Goal: Transaction & Acquisition: Purchase product/service

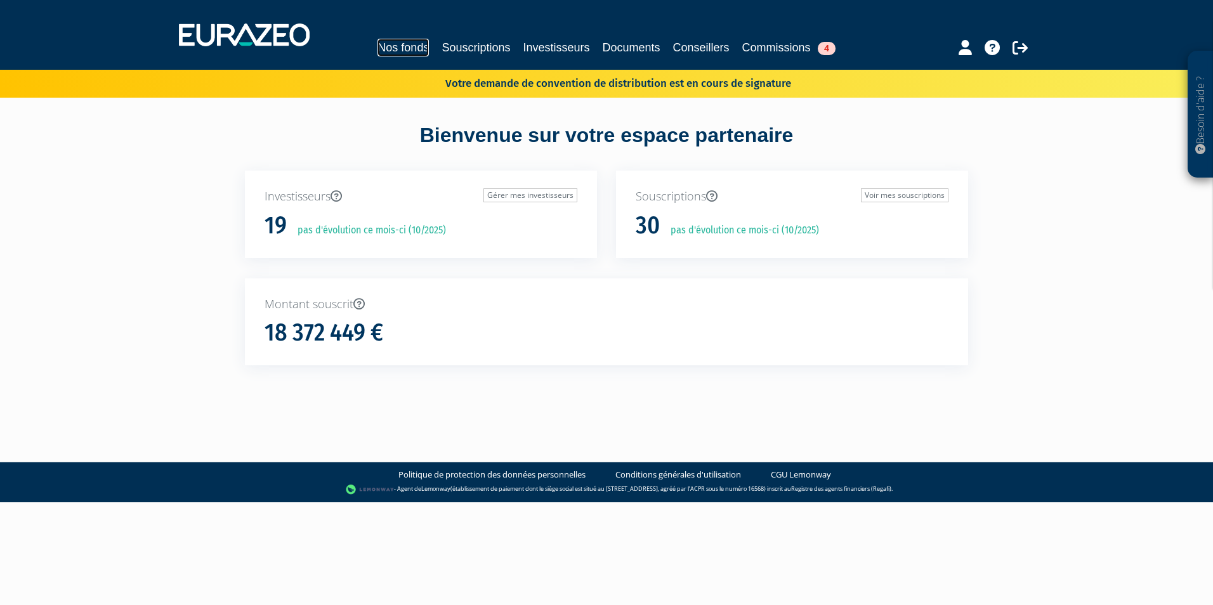
click at [381, 39] on link "Nos fonds" at bounding box center [403, 48] width 51 height 18
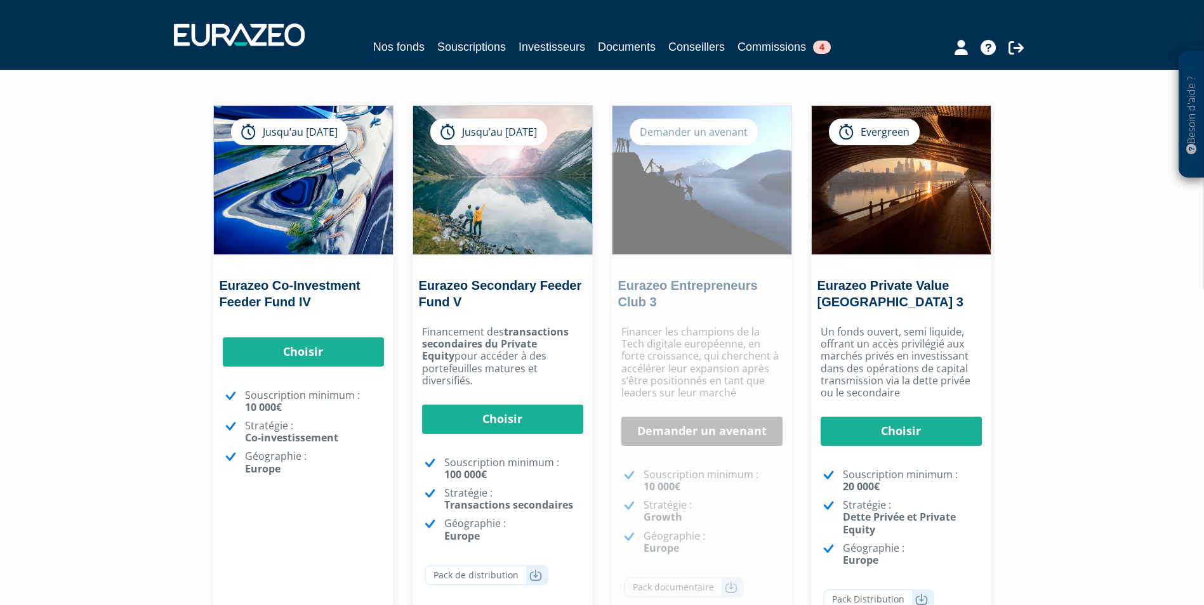
scroll to position [91, 0]
click at [306, 373] on div "Choisir Souscription minimum : 10 000€ Stratégie : Co-investissement Géographie…" at bounding box center [303, 423] width 180 height 209
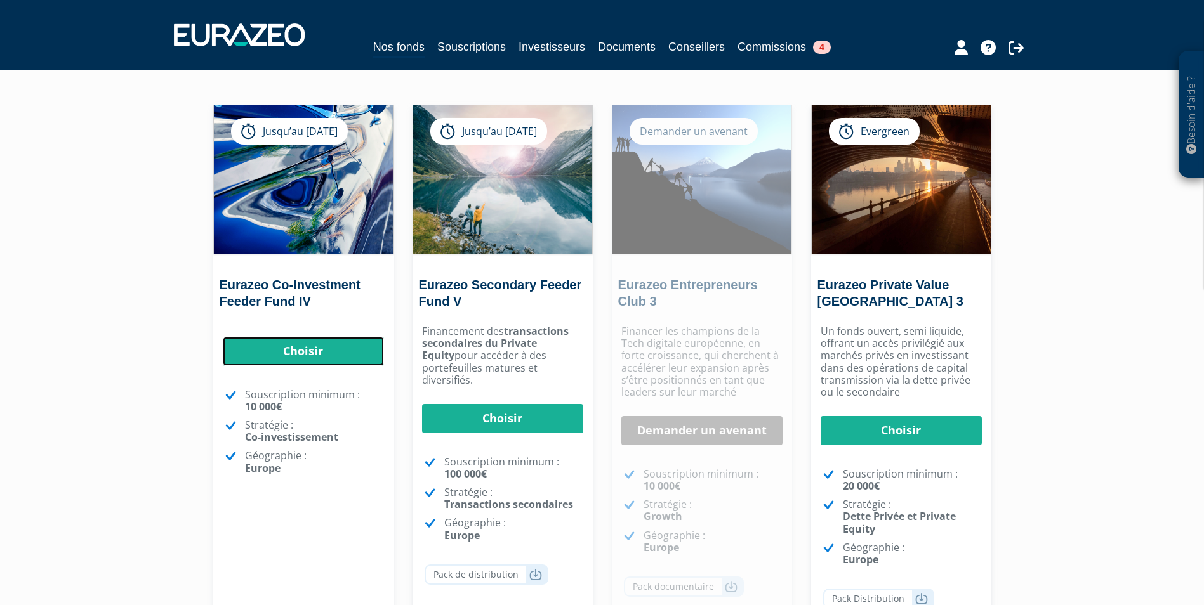
click at [288, 357] on link "Choisir" at bounding box center [303, 351] width 161 height 29
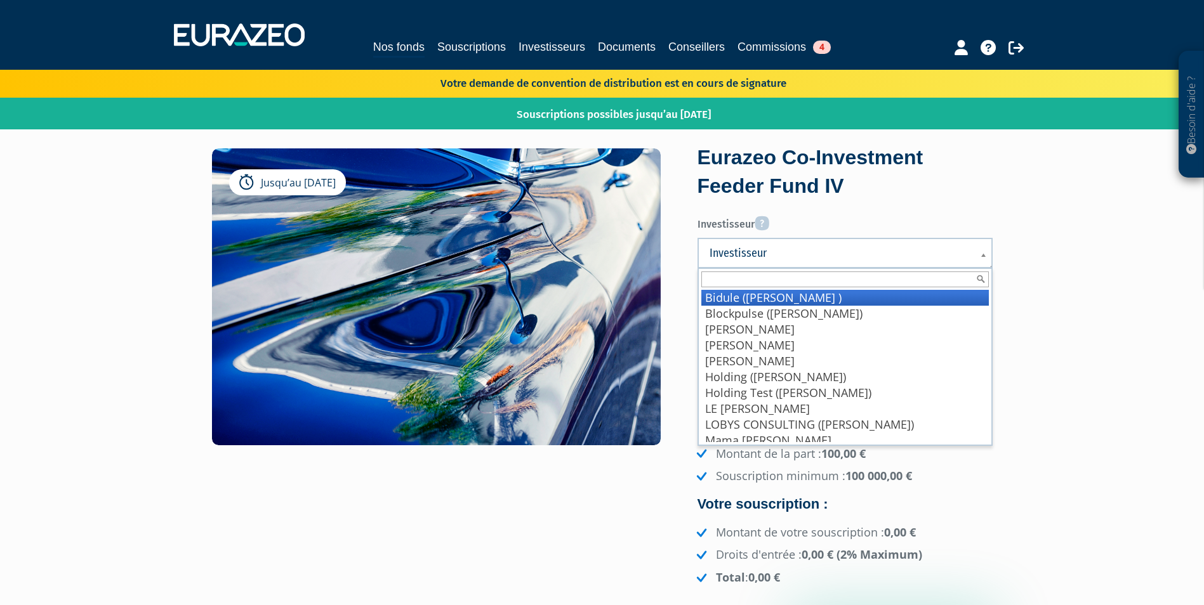
click at [784, 254] on span "Investisseur" at bounding box center [836, 253] width 254 height 15
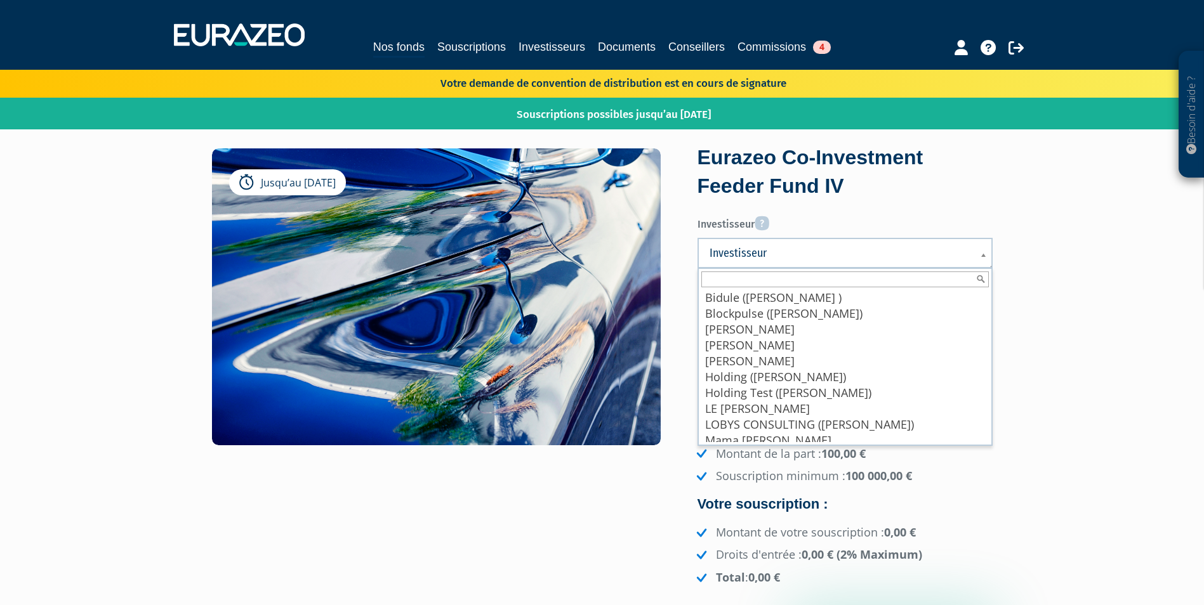
click at [673, 511] on div "Jusqu’au 31/12/2026 Eurazeo Co-Investment Feeder Fund IV Investisseur Pour rens…" at bounding box center [602, 396] width 800 height 496
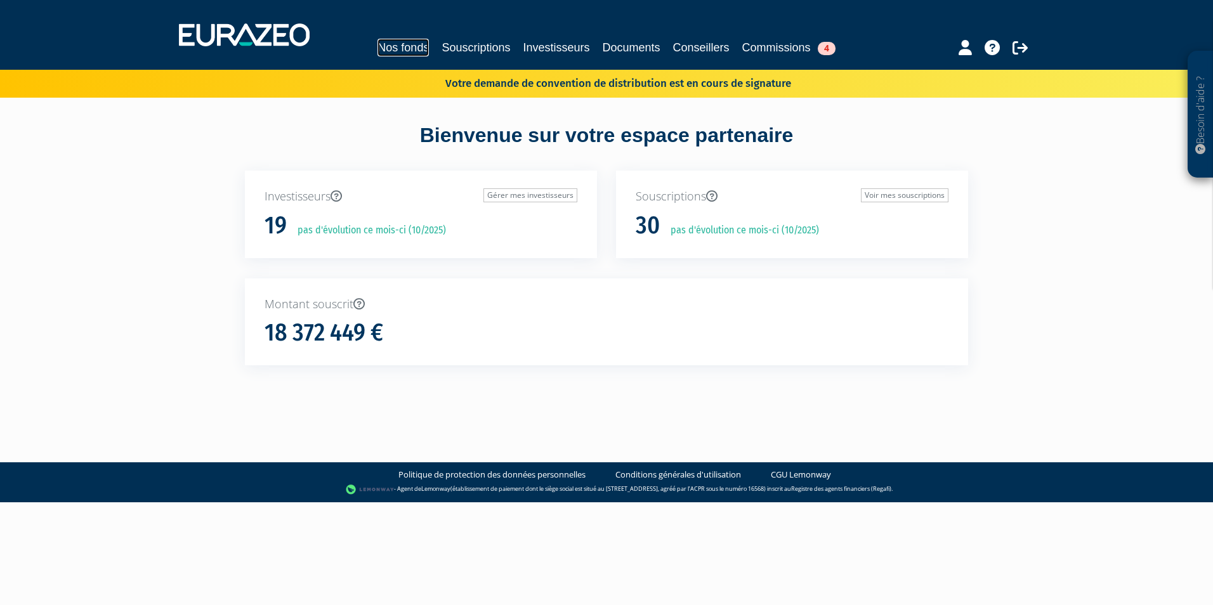
click at [378, 53] on link "Nos fonds" at bounding box center [403, 48] width 51 height 18
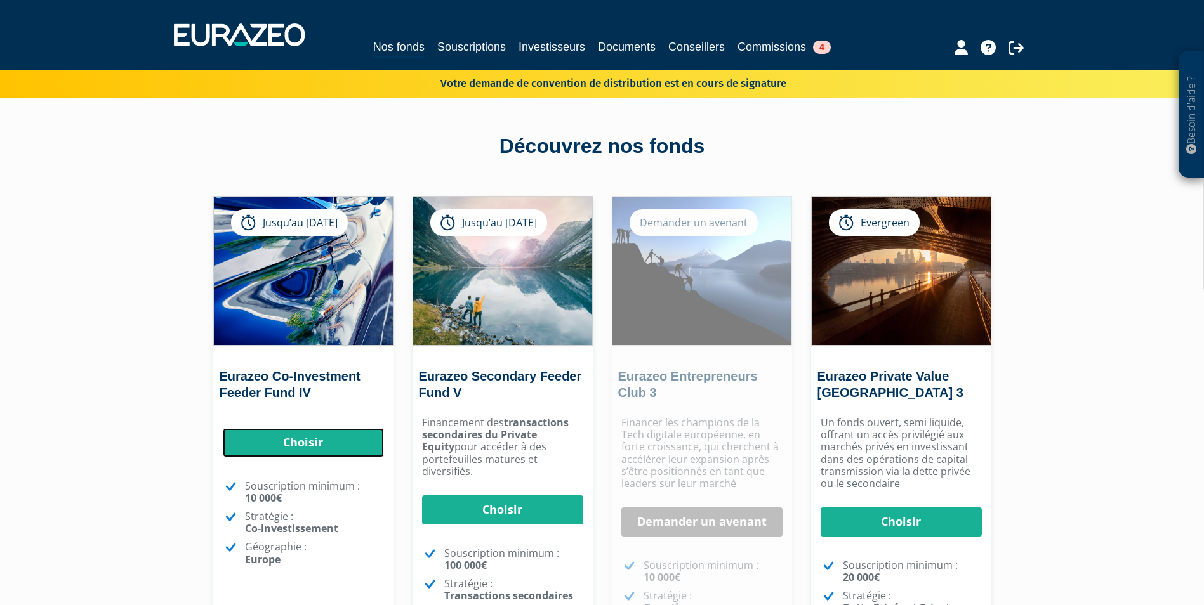
click at [304, 445] on link "Choisir" at bounding box center [303, 442] width 161 height 29
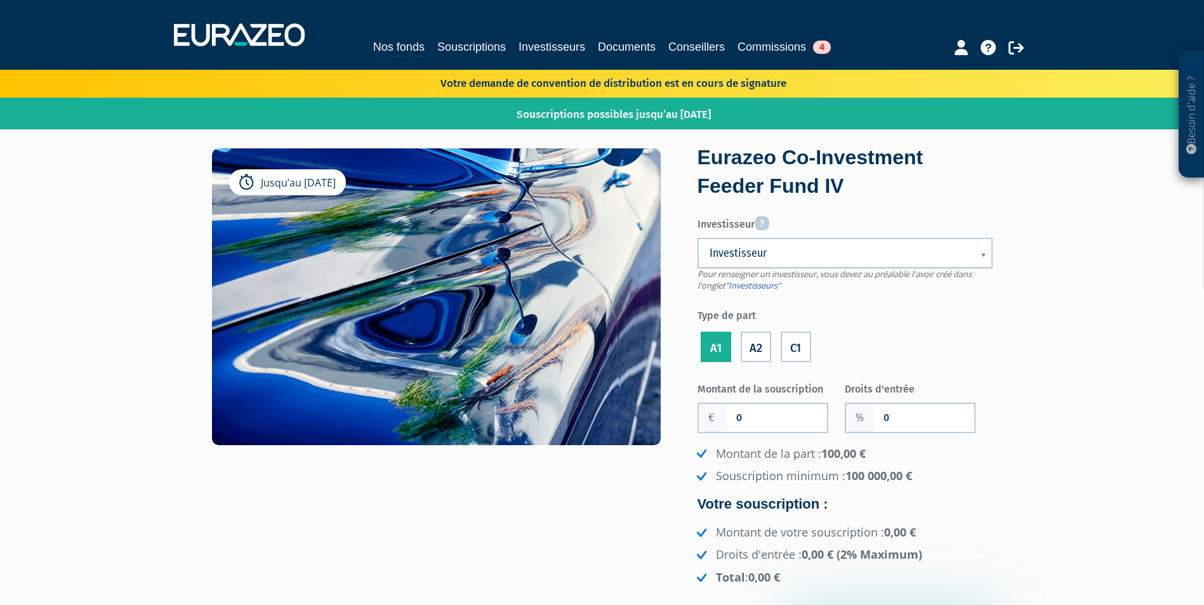
click at [791, 352] on label "C1" at bounding box center [796, 347] width 30 height 30
click at [0, 0] on input "C1" at bounding box center [0, 0] width 0 height 0
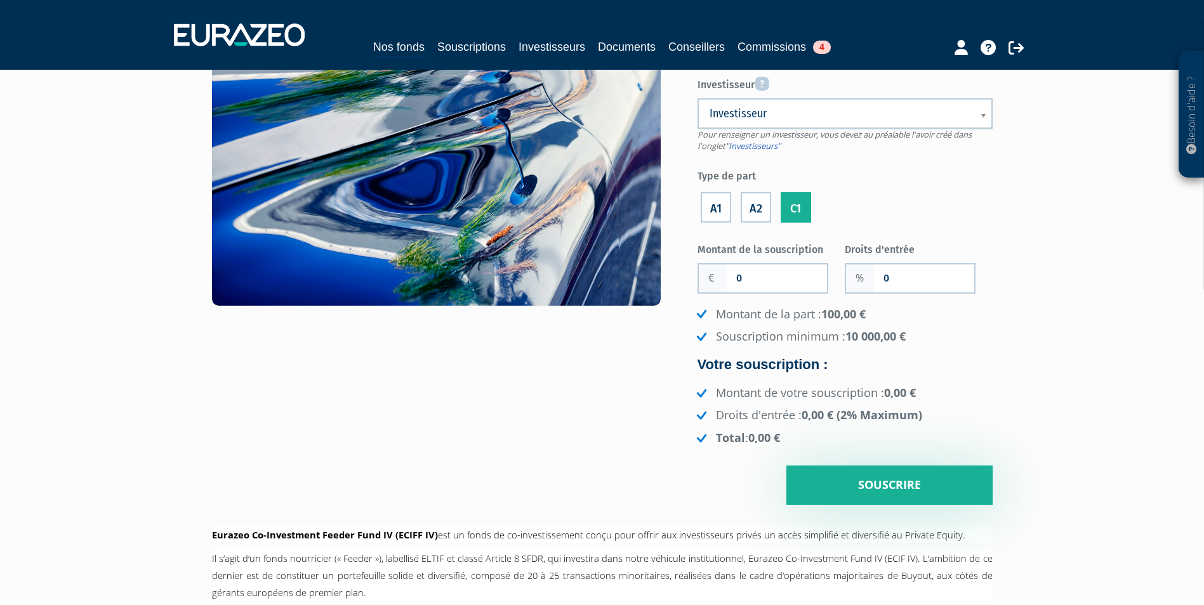
scroll to position [140, 0]
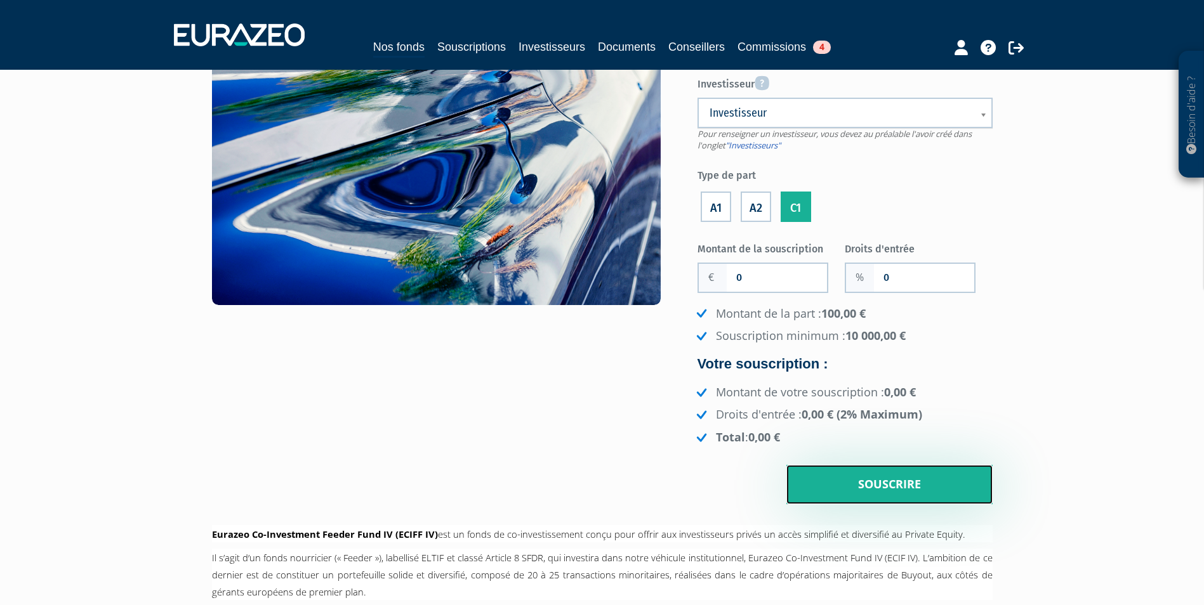
click at [892, 484] on input "Souscrire" at bounding box center [889, 484] width 206 height 39
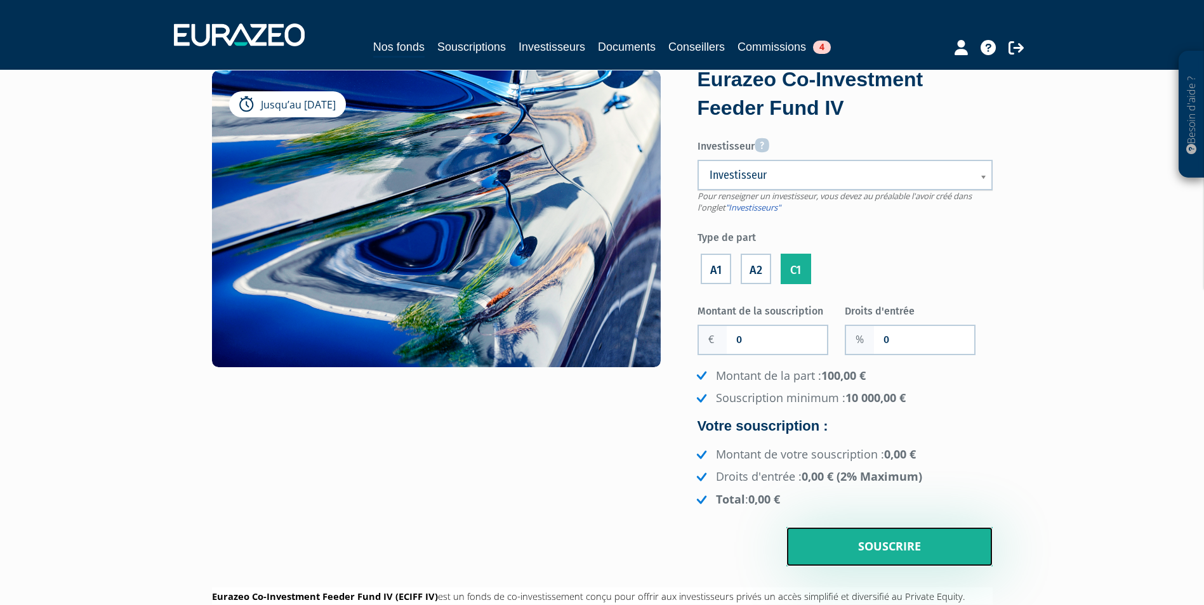
scroll to position [77, 0]
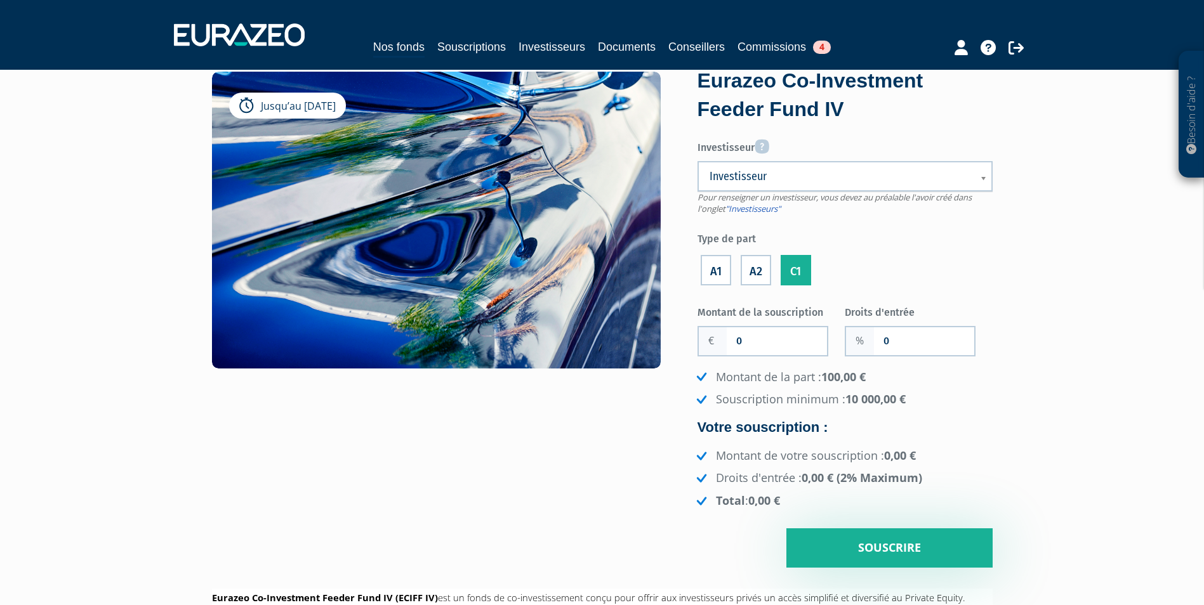
click at [796, 192] on span "Pour renseigner un investisseur, vous devez au préalable l'avoir créé dans l'on…" at bounding box center [834, 203] width 274 height 23
click at [783, 177] on span "Investisseur" at bounding box center [836, 176] width 254 height 15
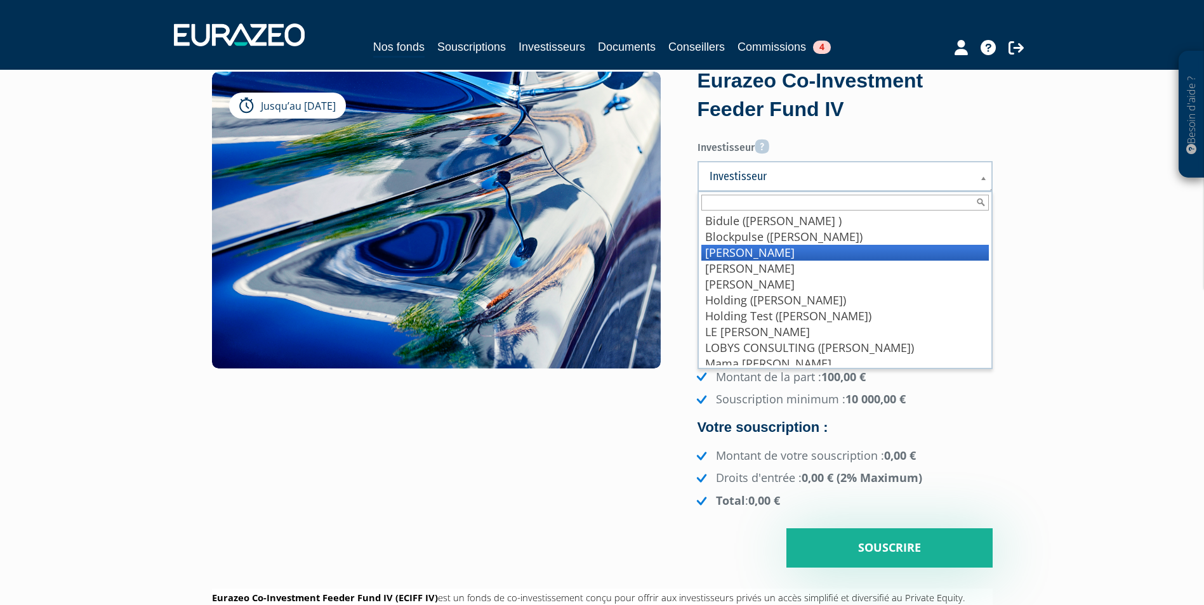
click at [821, 255] on li "BRAUX Baptiste" at bounding box center [844, 253] width 287 height 16
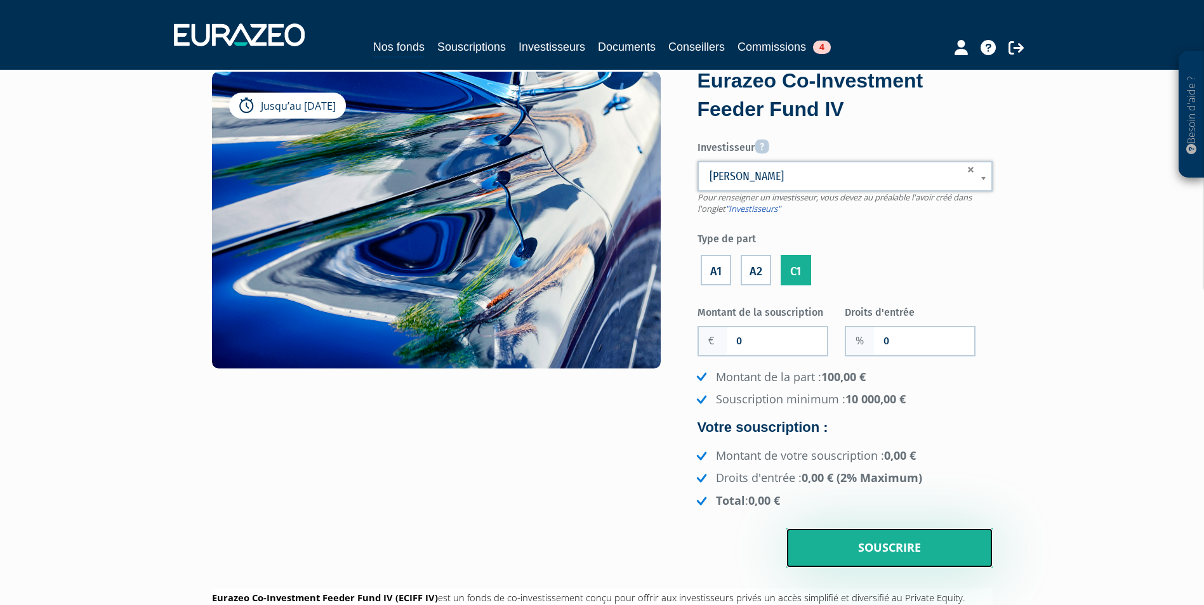
click at [861, 563] on input "Souscrire" at bounding box center [889, 548] width 206 height 39
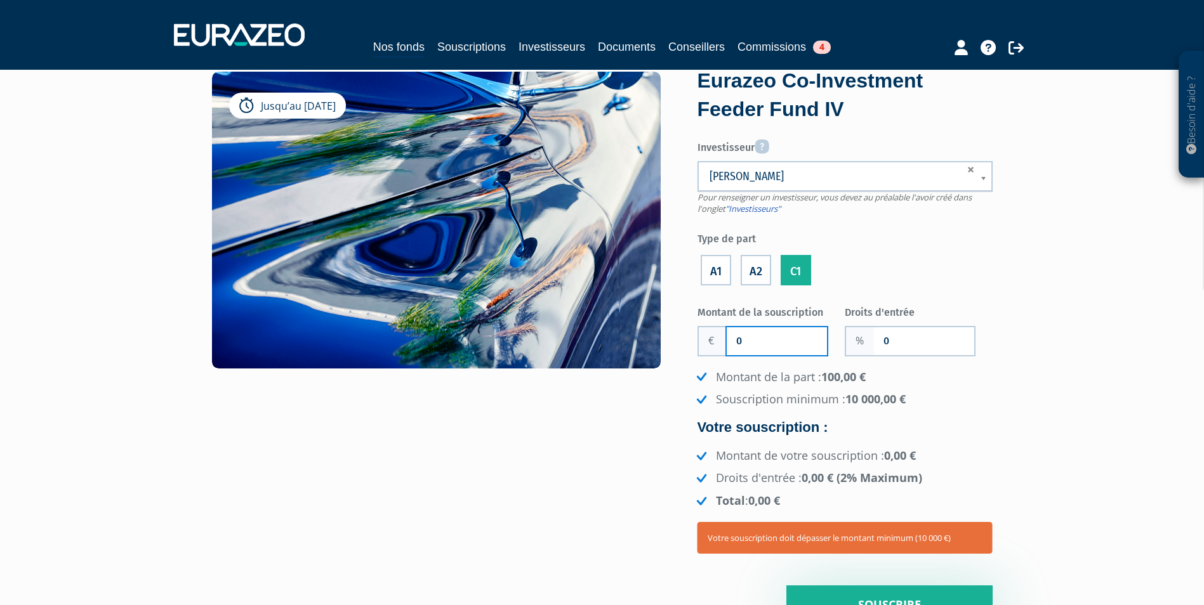
click at [744, 333] on input "0" at bounding box center [777, 341] width 100 height 28
type input "100 000"
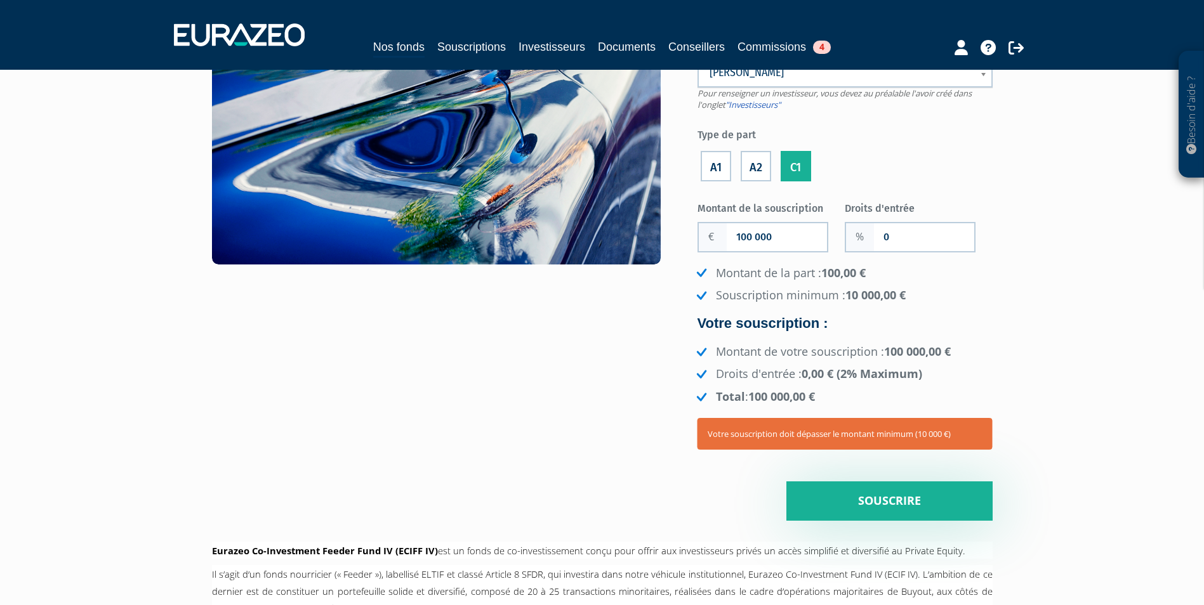
scroll to position [180, 0]
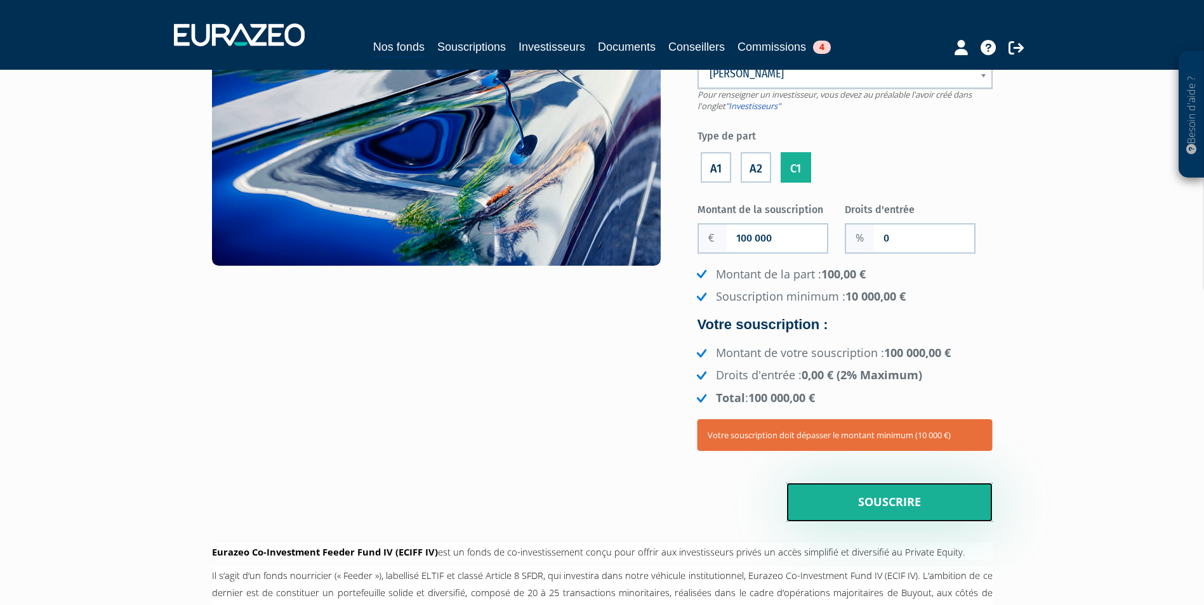
click at [901, 507] on input "Souscrire" at bounding box center [889, 502] width 206 height 39
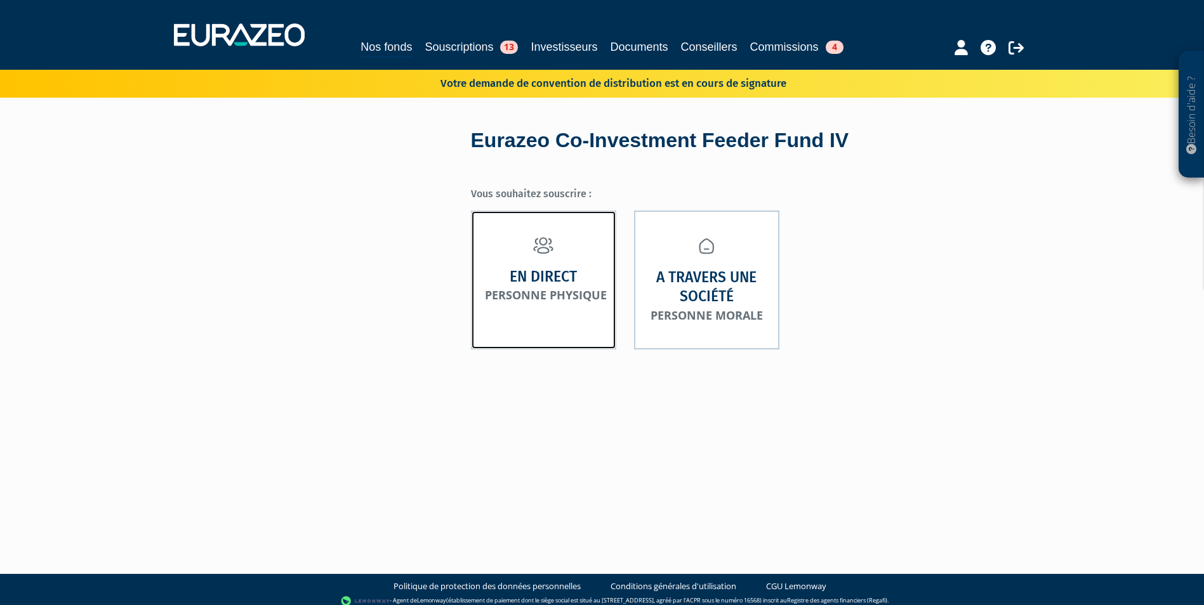
click at [573, 313] on link "En direct Personne physique" at bounding box center [543, 280] width 145 height 139
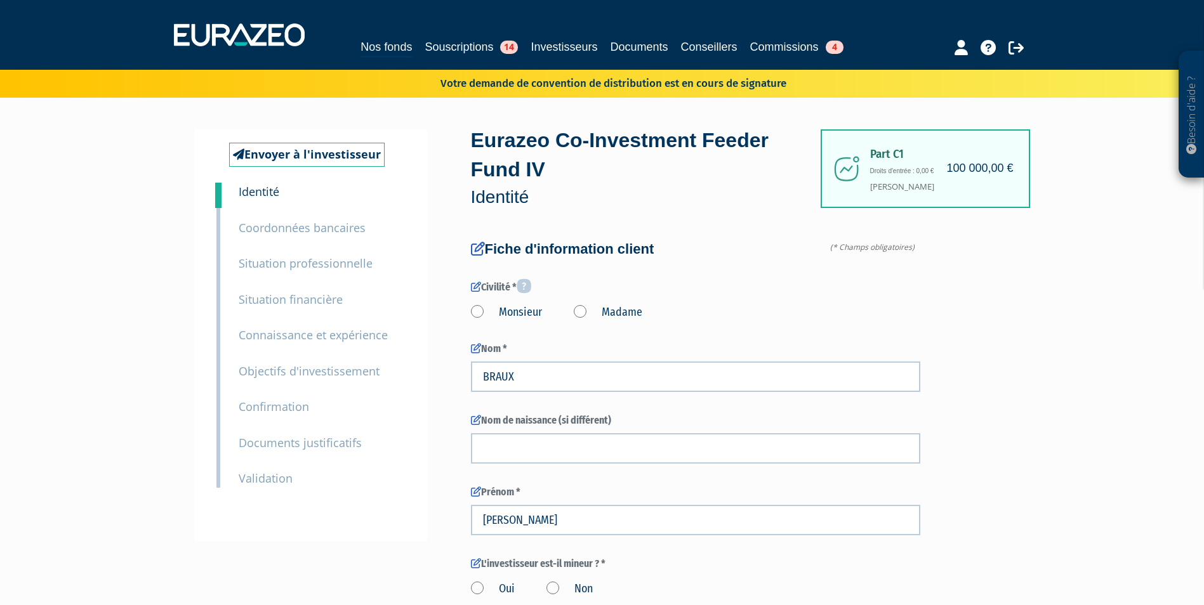
click at [306, 230] on small "Coordonnées bancaires" at bounding box center [302, 227] width 127 height 15
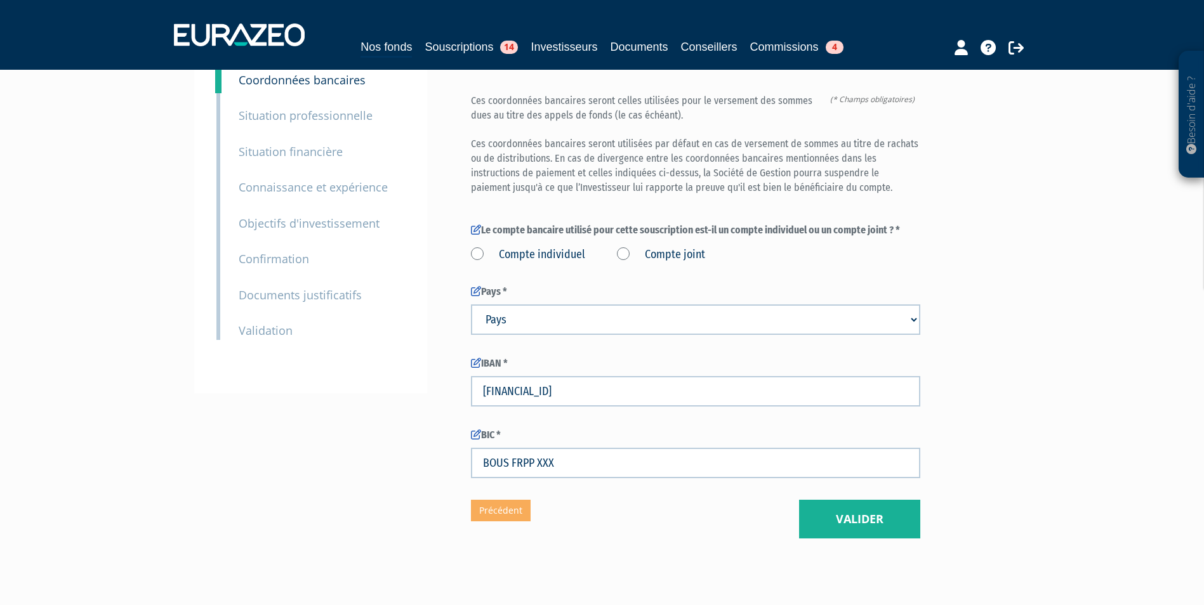
scroll to position [148, 0]
click at [621, 255] on label "Compte joint" at bounding box center [661, 254] width 88 height 16
click at [0, 0] on joint "Compte joint" at bounding box center [0, 0] width 0 height 0
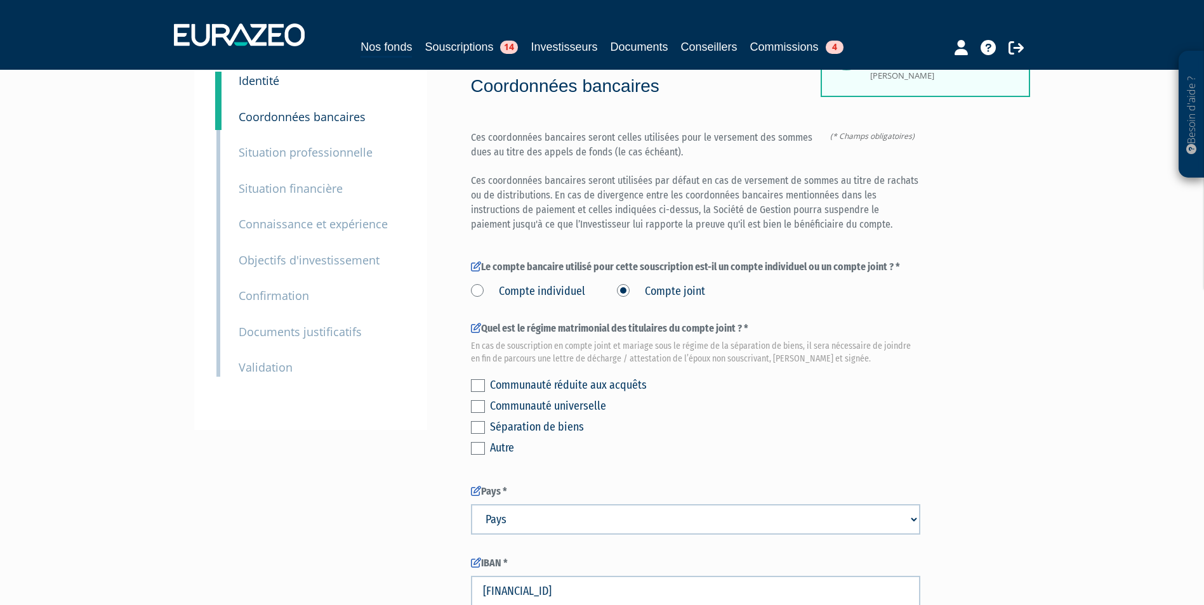
scroll to position [94, 0]
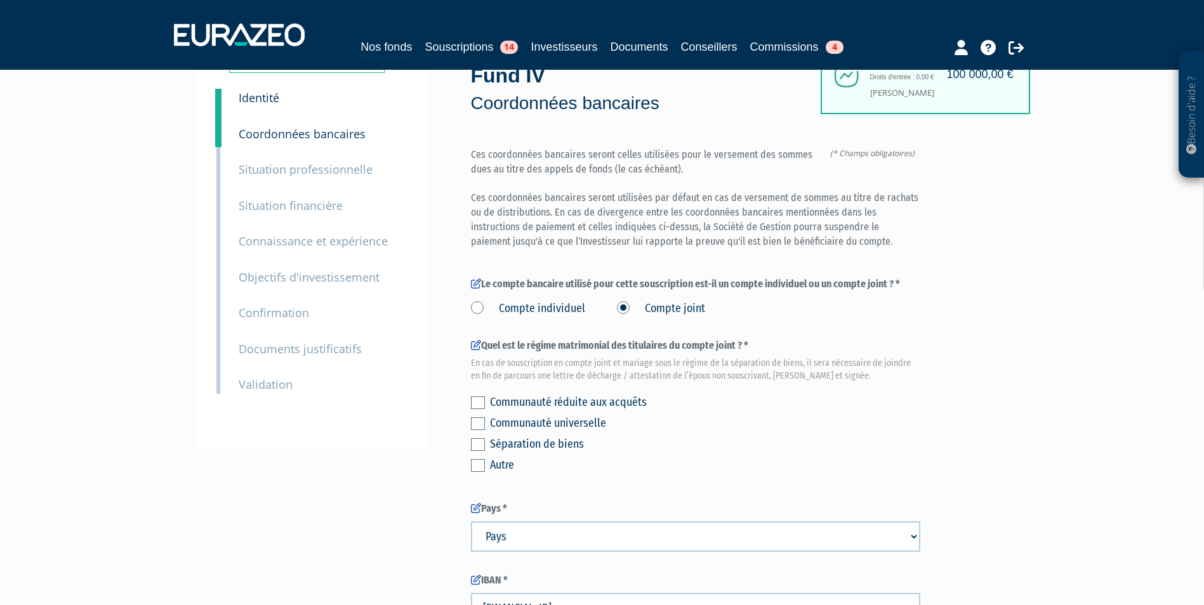
click at [268, 102] on small "Identité" at bounding box center [259, 97] width 41 height 15
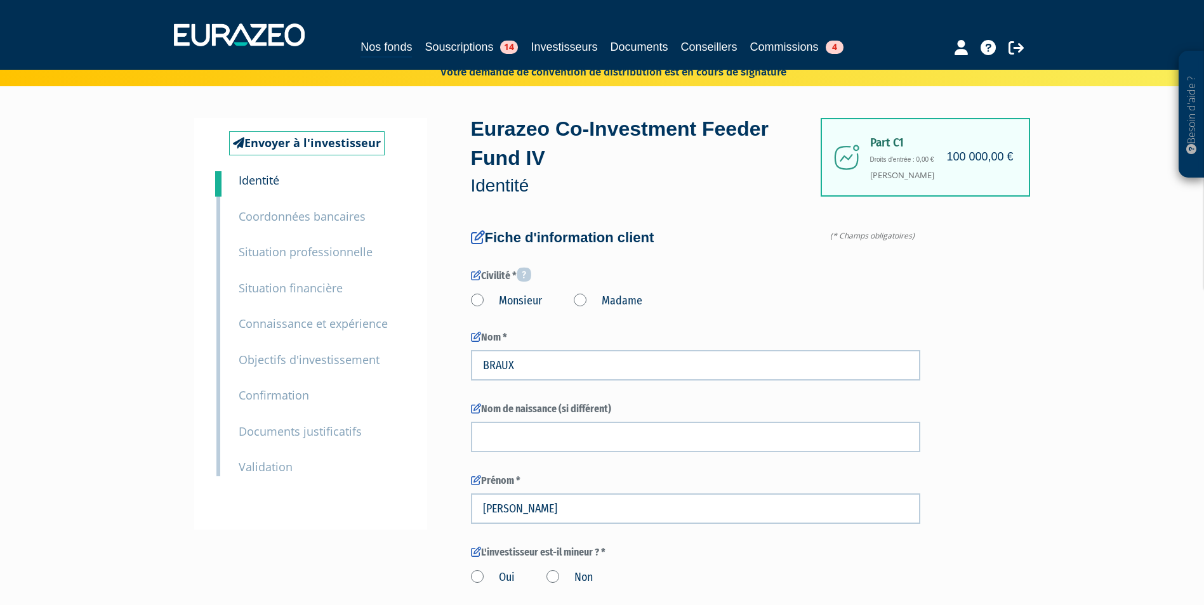
scroll to position [13, 0]
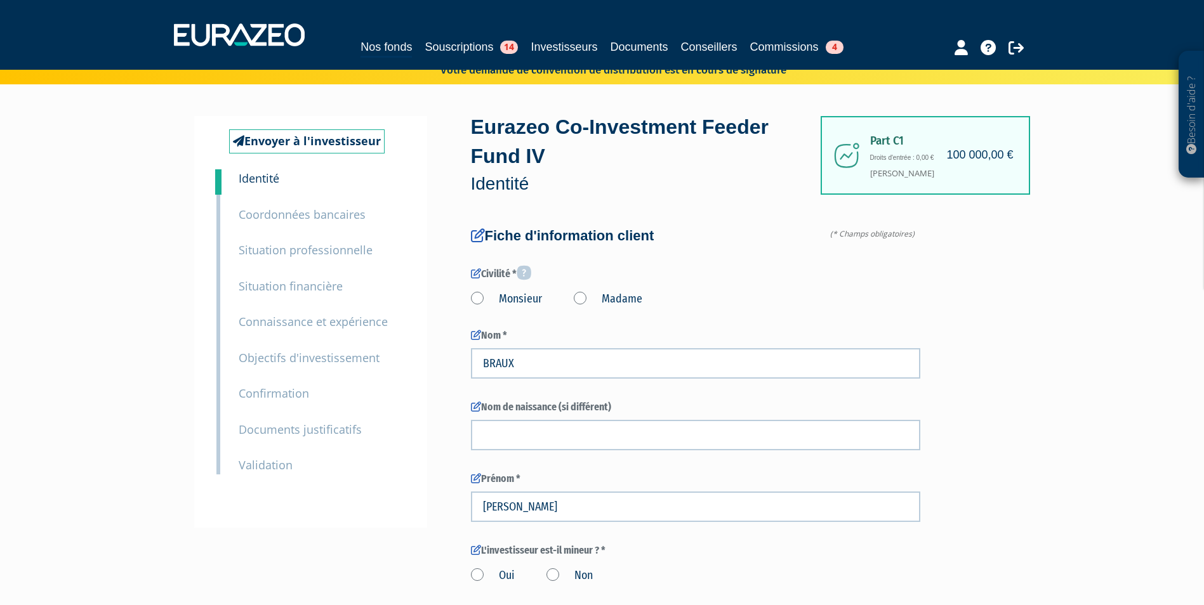
click at [581, 301] on label "Madame" at bounding box center [608, 299] width 69 height 16
click at [0, 0] on "Madame" at bounding box center [0, 0] width 0 height 0
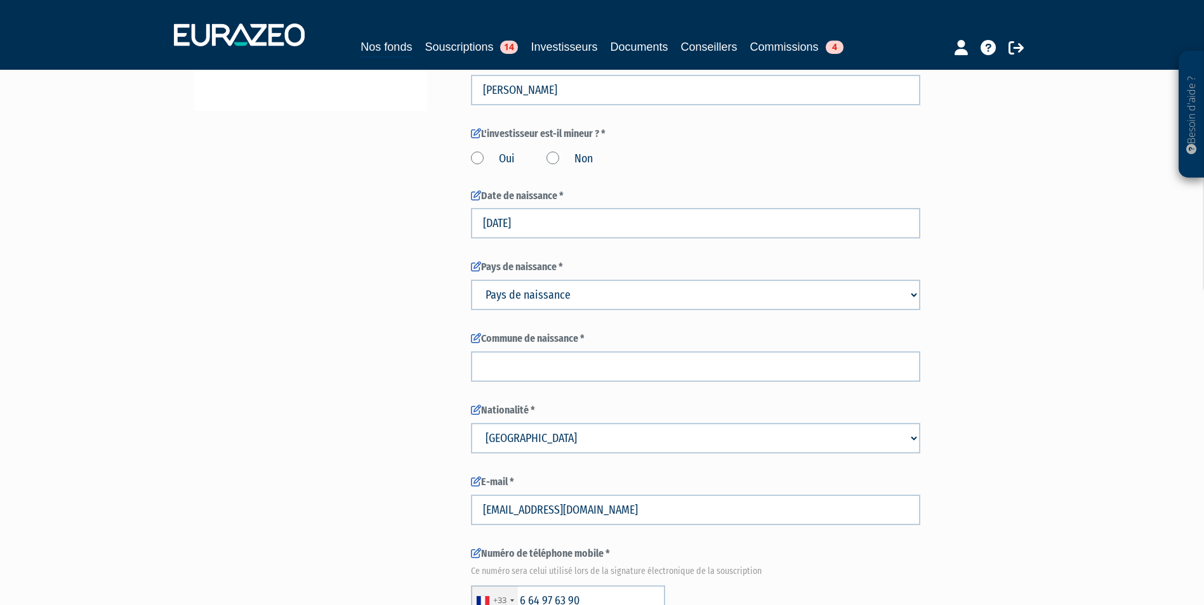
scroll to position [432, 0]
click at [558, 154] on label "Non" at bounding box center [569, 158] width 46 height 16
click at [0, 0] on input "Non" at bounding box center [0, 0] width 0 height 0
click at [488, 152] on label "Oui" at bounding box center [493, 158] width 44 height 16
click at [0, 0] on input "Oui" at bounding box center [0, 0] width 0 height 0
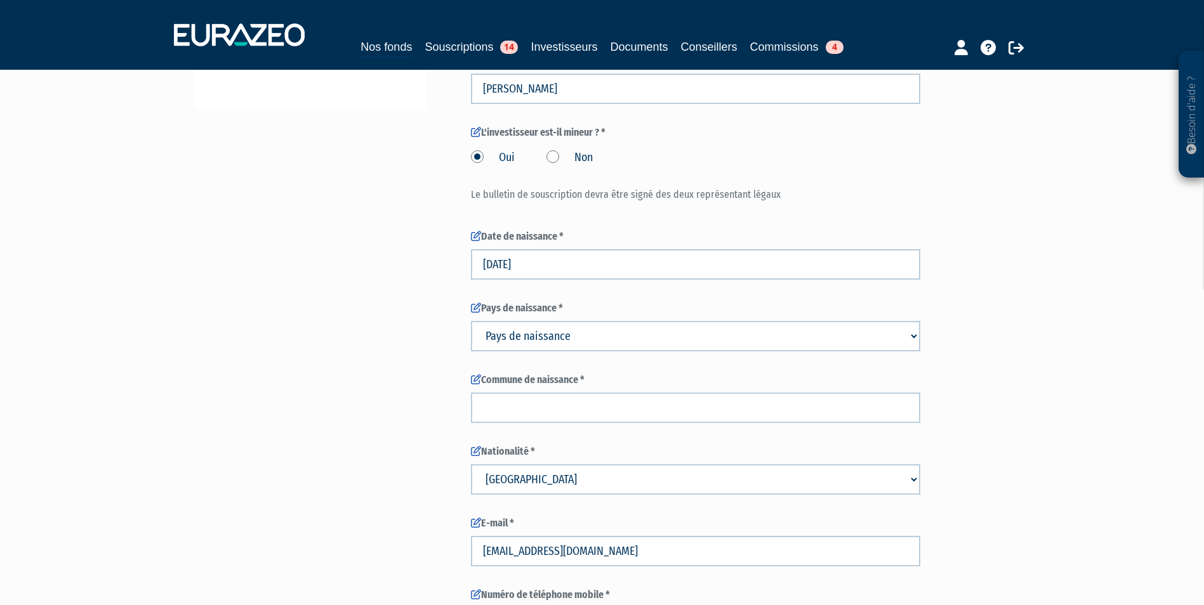
click at [552, 162] on label "Non" at bounding box center [569, 158] width 46 height 16
click at [0, 0] on input "Non" at bounding box center [0, 0] width 0 height 0
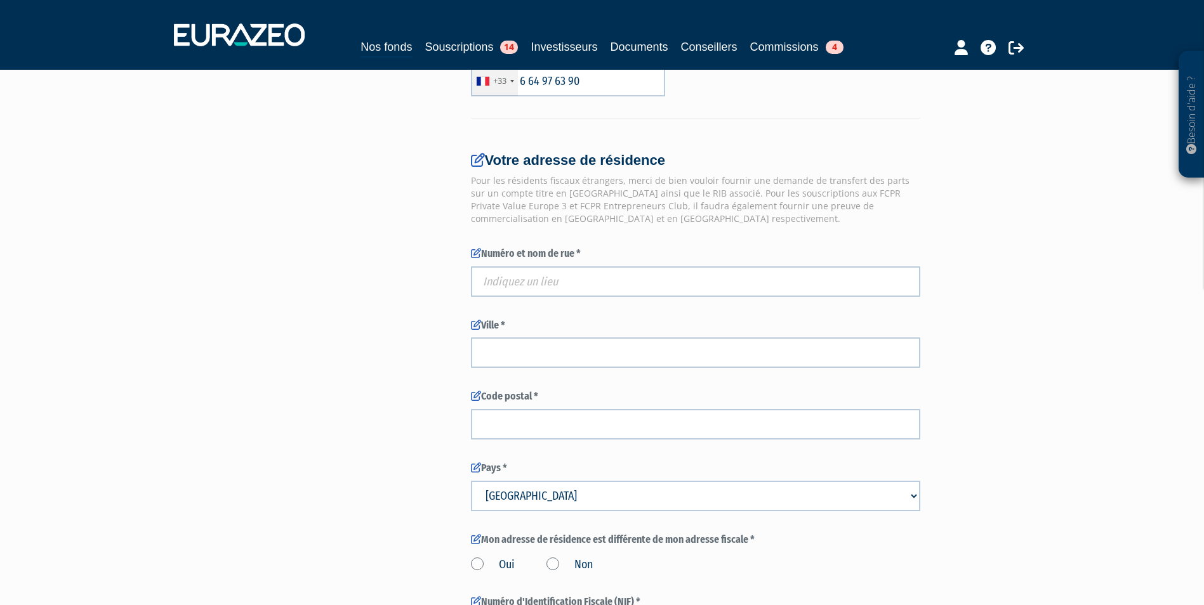
scroll to position [951, 0]
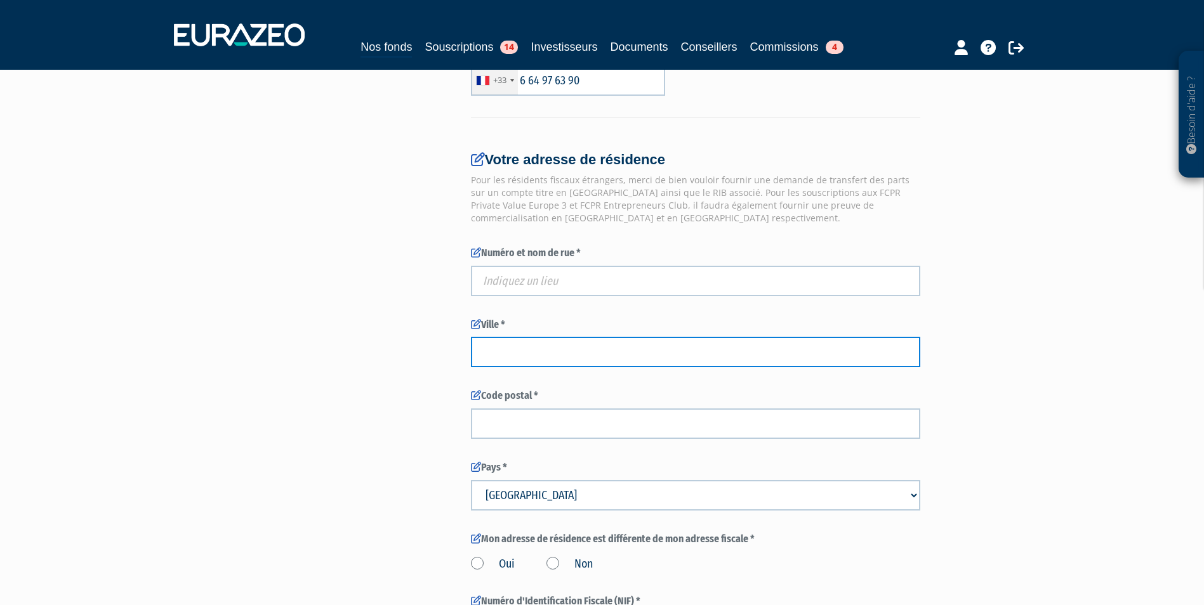
click at [572, 364] on input "text" at bounding box center [695, 352] width 449 height 30
type input "New York"
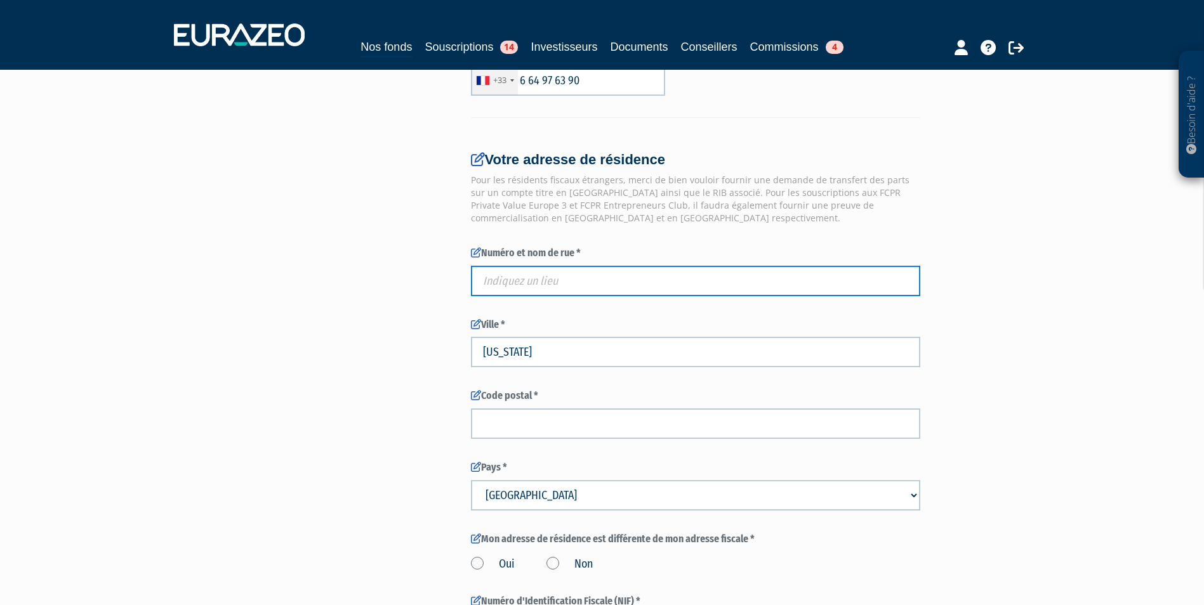
click at [547, 287] on input "text" at bounding box center [695, 281] width 449 height 30
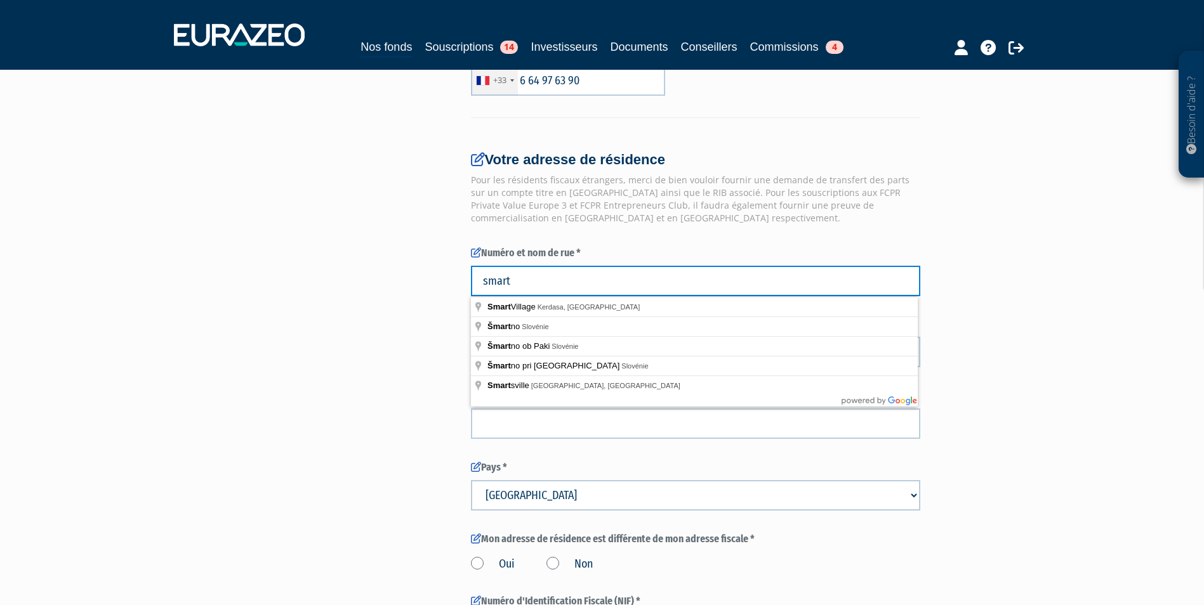
drag, startPoint x: 515, startPoint y: 280, endPoint x: 469, endPoint y: 284, distance: 46.5
click at [469, 284] on div "Envoyer à l'investisseur 1 Identité 2 Coordonnées bancaires 3 Situation profess…" at bounding box center [602, 50] width 797 height 1743
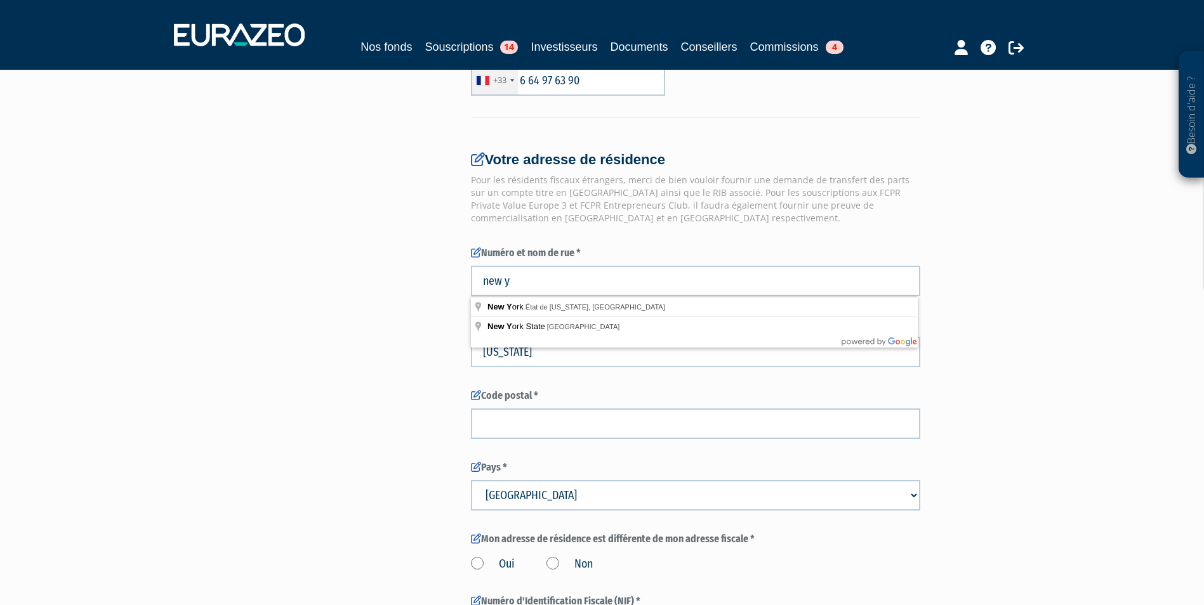
type input "New York, État de New York, États-Unis"
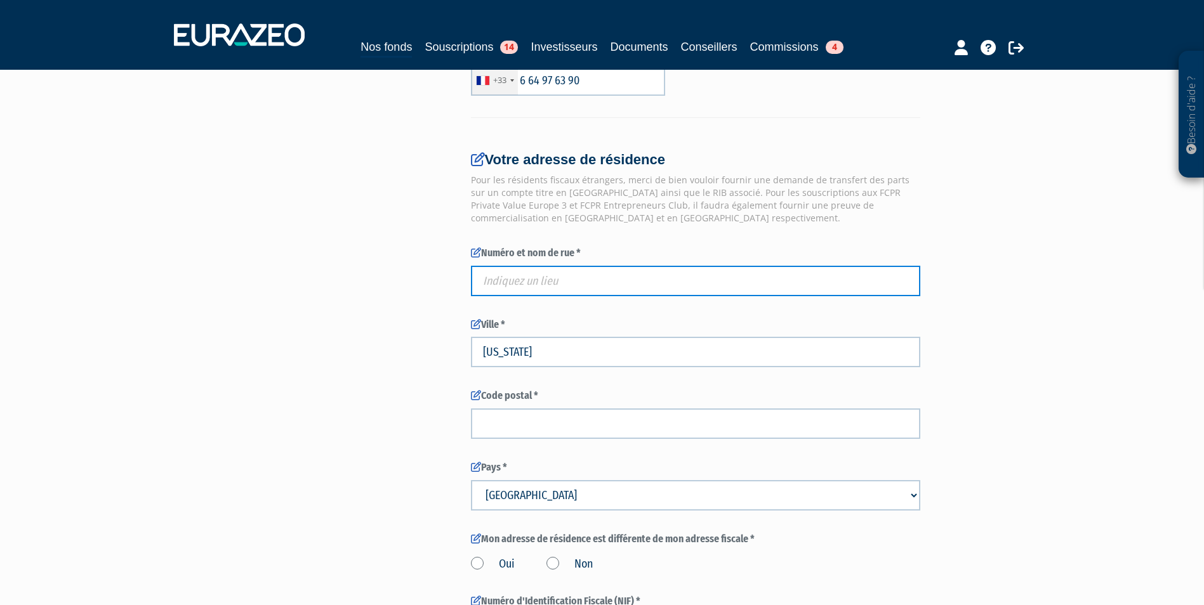
click at [525, 284] on input "text" at bounding box center [695, 281] width 449 height 30
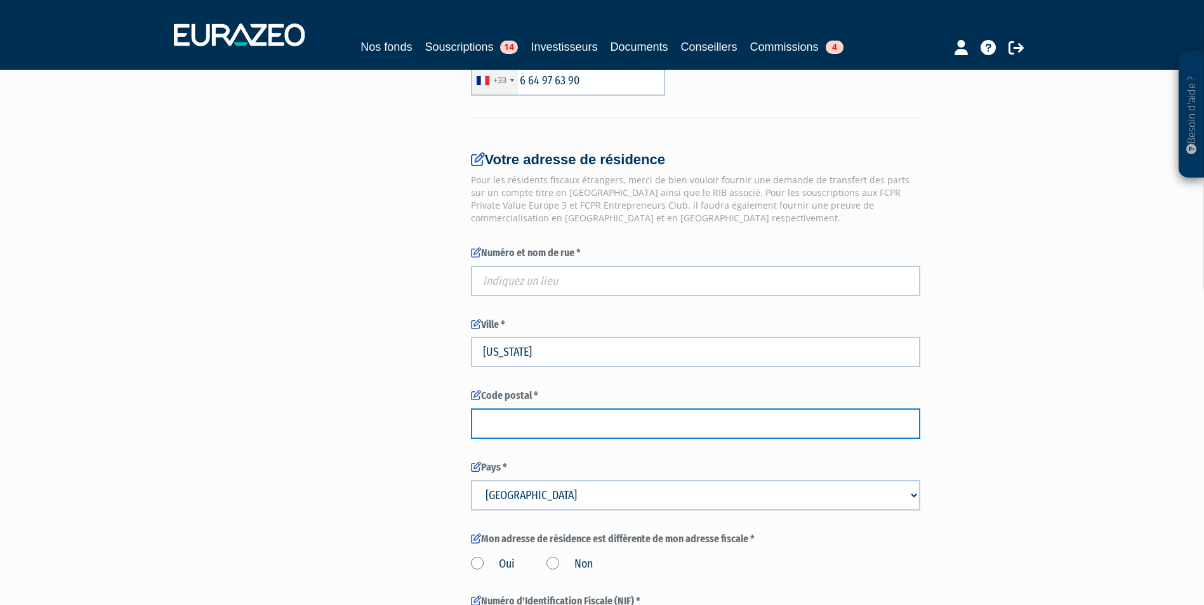
click at [555, 410] on input "text" at bounding box center [695, 424] width 449 height 30
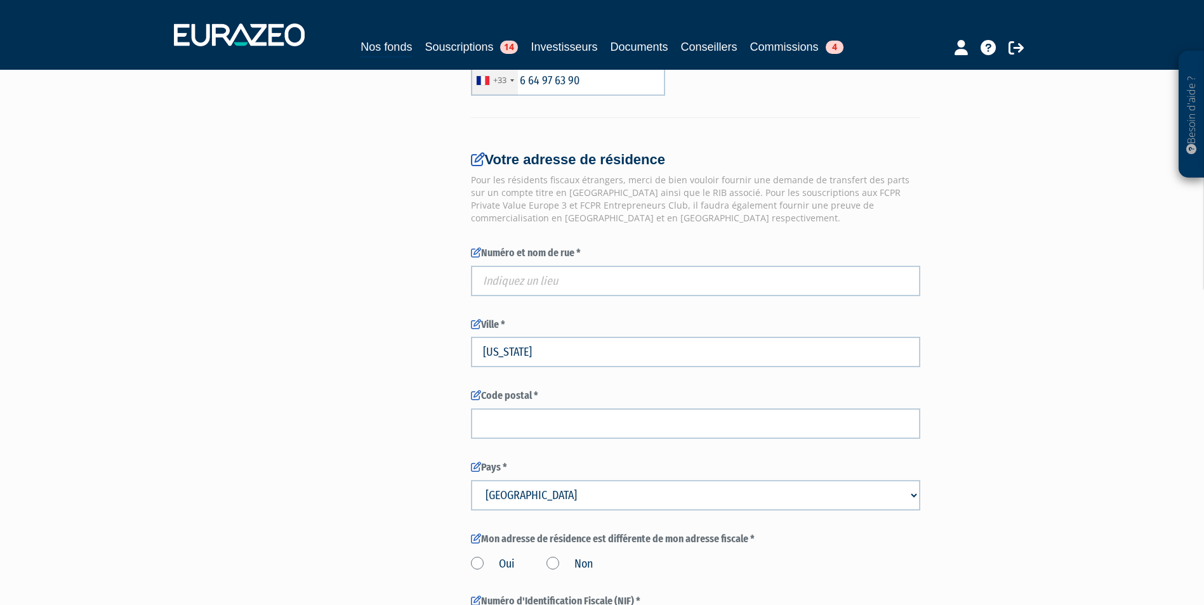
click at [381, 422] on div "Envoyer à l'investisseur 1 Identité 2 Coordonnées bancaires 3 Situation profess…" at bounding box center [602, 50] width 797 height 1743
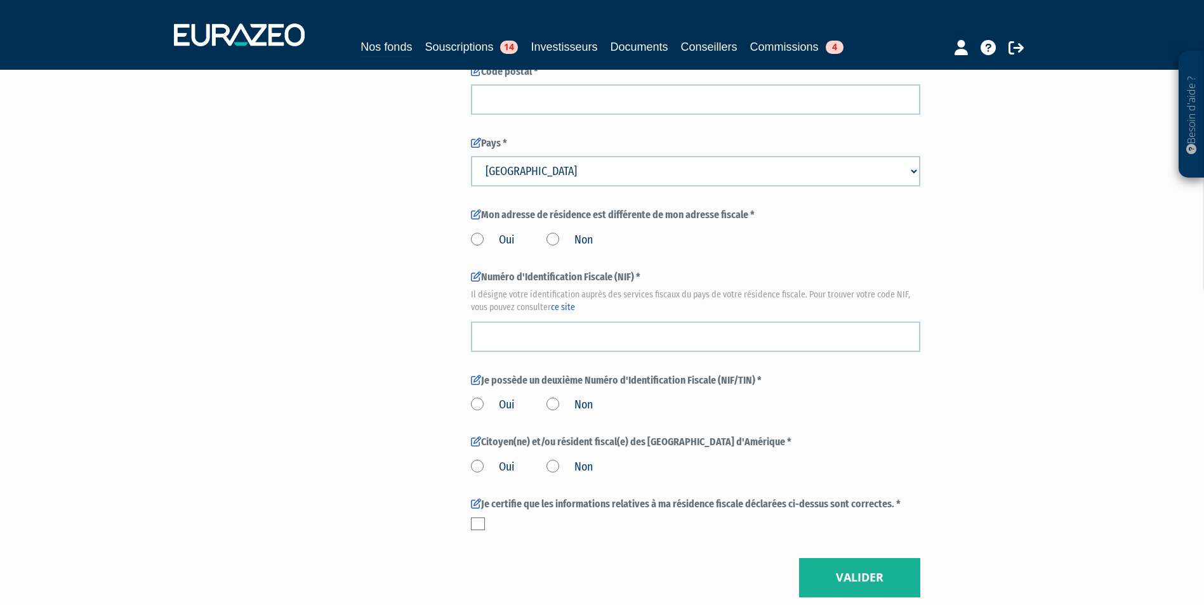
scroll to position [1276, 0]
click at [550, 463] on label "Non" at bounding box center [569, 467] width 46 height 16
click at [0, 0] on input "Non" at bounding box center [0, 0] width 0 height 0
click at [555, 401] on label "Non" at bounding box center [569, 405] width 46 height 16
click at [0, 0] on input "Non" at bounding box center [0, 0] width 0 height 0
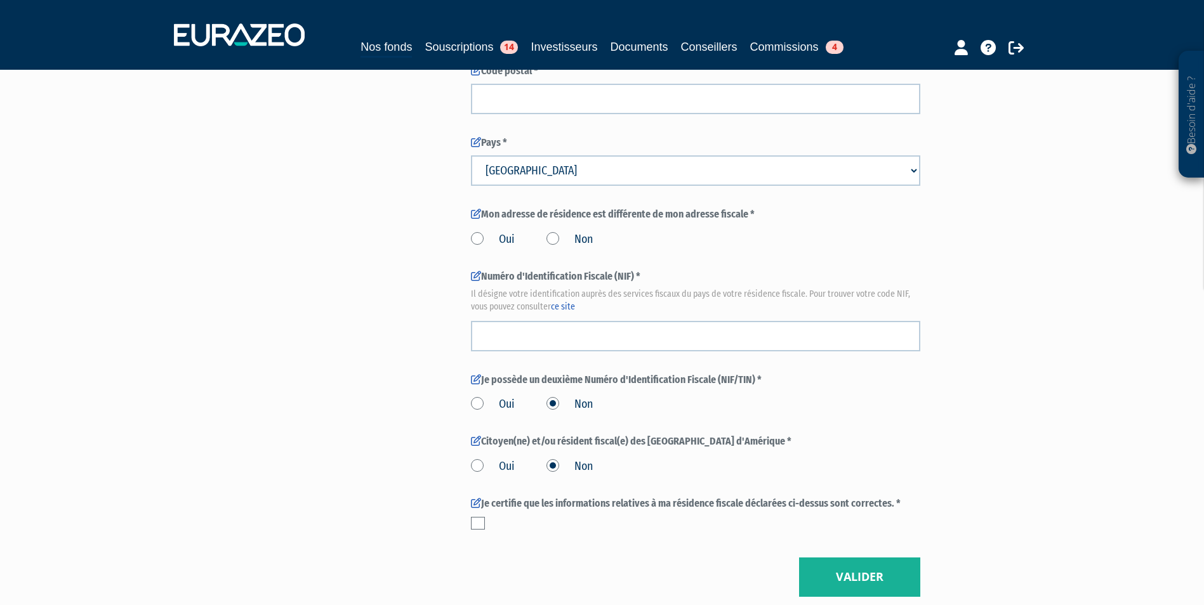
click at [473, 528] on label at bounding box center [478, 523] width 14 height 13
click at [0, 0] on input "checkbox" at bounding box center [0, 0] width 0 height 0
click at [578, 241] on label "Non" at bounding box center [569, 240] width 46 height 16
click at [0, 0] on input "Non" at bounding box center [0, 0] width 0 height 0
click at [871, 577] on button "Valider" at bounding box center [859, 577] width 121 height 39
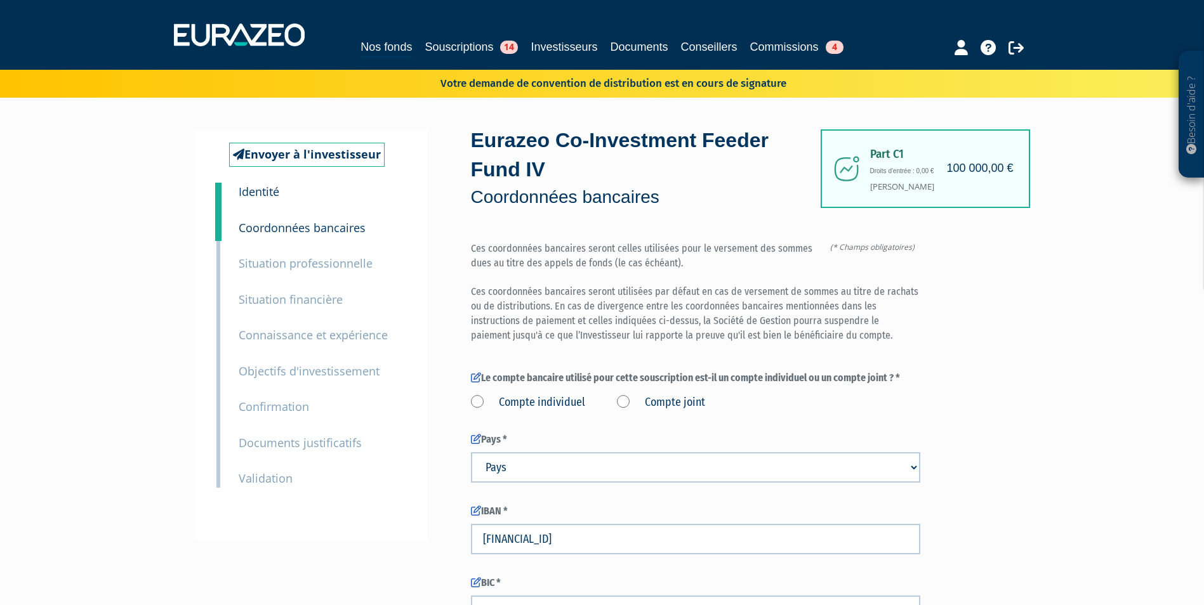
click at [268, 189] on small "Identité" at bounding box center [259, 191] width 41 height 15
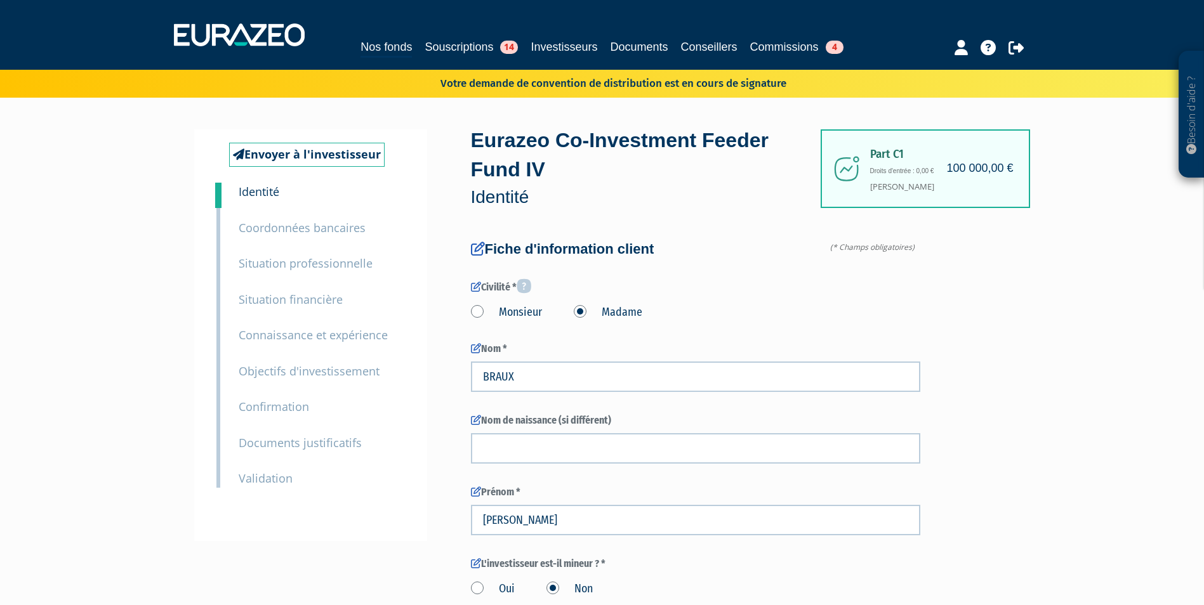
type input "6 64 97 63 90"
click at [309, 266] on small "Situation professionnelle" at bounding box center [306, 263] width 134 height 15
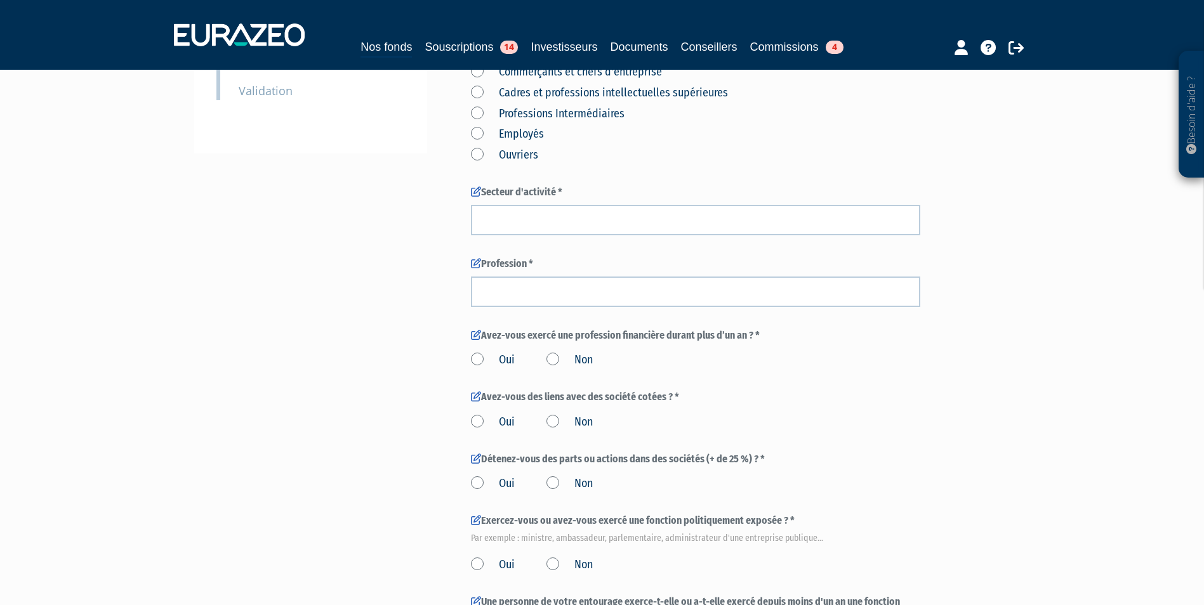
scroll to position [391, 0]
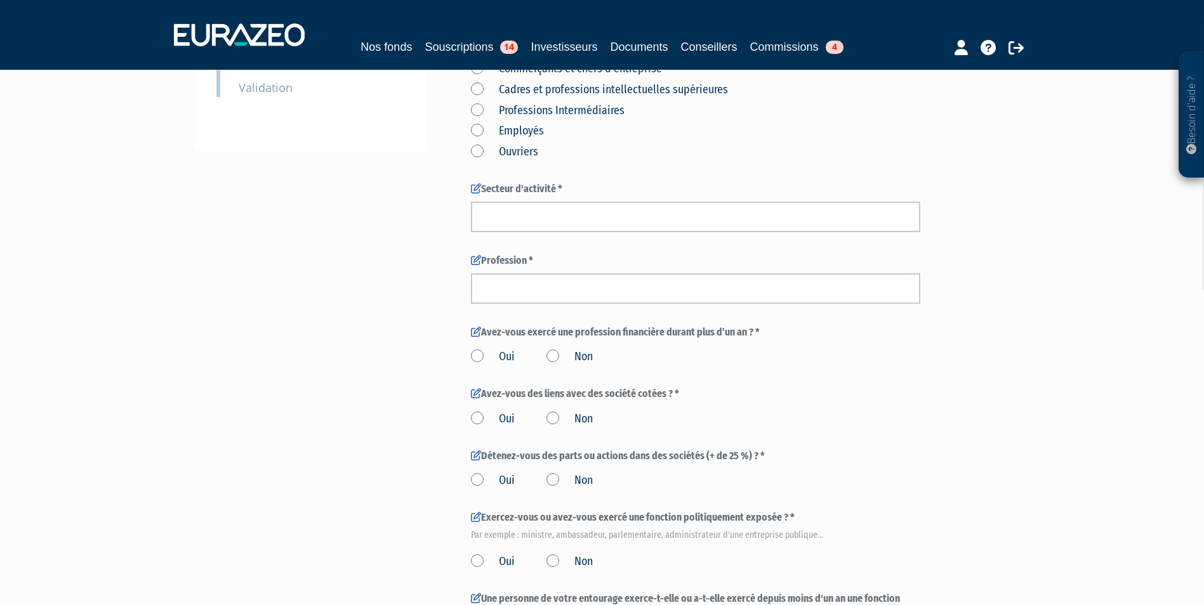
click at [559, 355] on label "Non" at bounding box center [569, 357] width 46 height 16
click at [0, 0] on input "Non" at bounding box center [0, 0] width 0 height 0
click at [563, 419] on label "Non" at bounding box center [569, 419] width 46 height 16
click at [0, 0] on input "Non" at bounding box center [0, 0] width 0 height 0
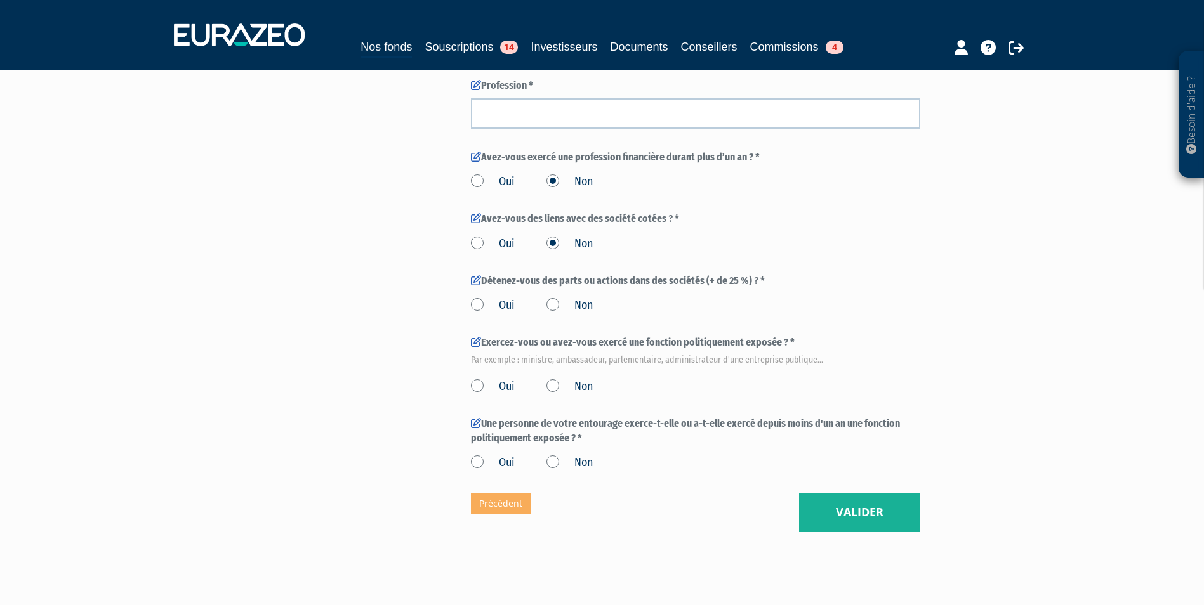
scroll to position [567, 0]
click at [562, 313] on label "Non" at bounding box center [569, 305] width 46 height 16
click at [0, 0] on input "Non" at bounding box center [0, 0] width 0 height 0
click at [553, 304] on label "Non" at bounding box center [569, 305] width 46 height 16
click at [0, 0] on input "Non" at bounding box center [0, 0] width 0 height 0
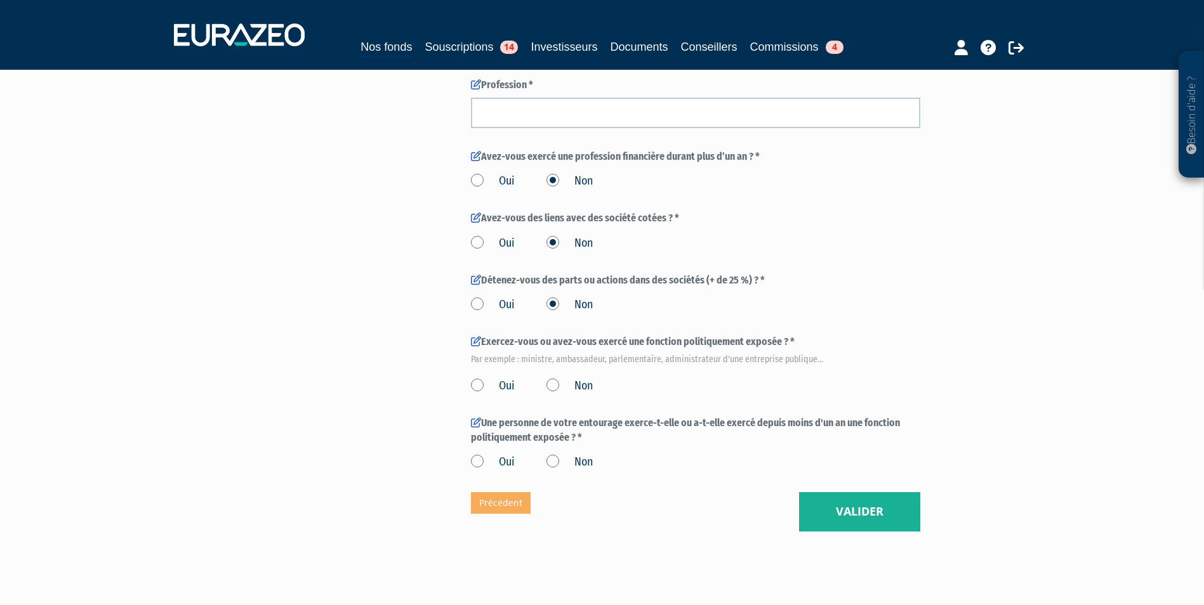
click at [560, 387] on label "Non" at bounding box center [569, 386] width 46 height 16
click at [0, 0] on input "Non" at bounding box center [0, 0] width 0 height 0
click at [562, 462] on label "Non" at bounding box center [569, 462] width 46 height 16
click at [0, 0] on input "Non" at bounding box center [0, 0] width 0 height 0
click at [836, 499] on button "Valider" at bounding box center [859, 511] width 121 height 39
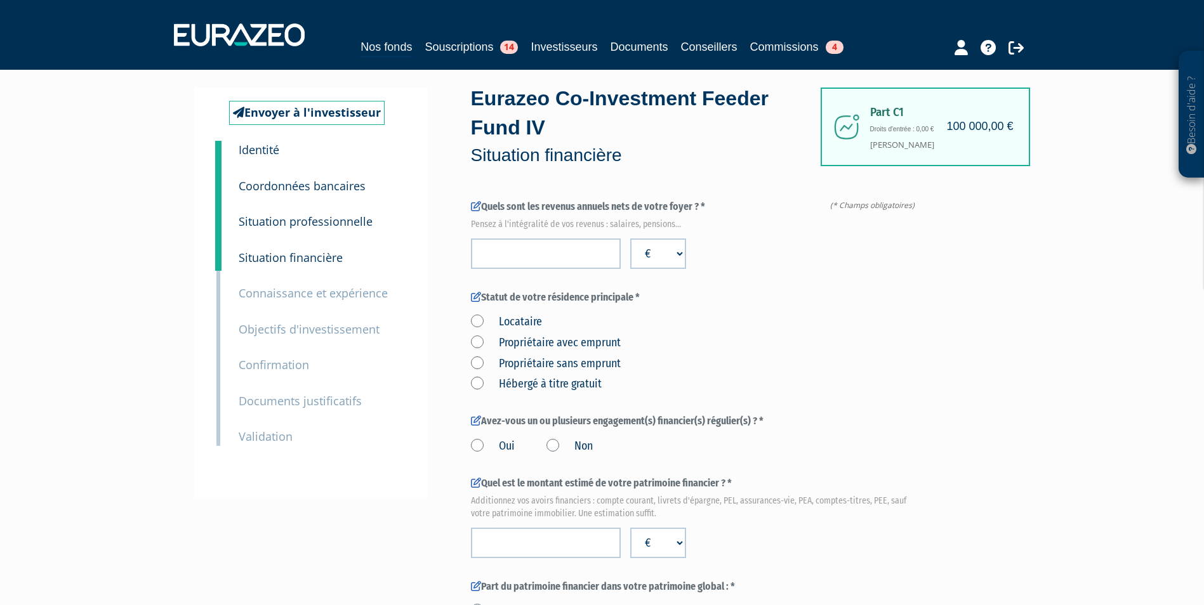
scroll to position [43, 0]
click at [833, 492] on label "Quel est le montant estimé de votre patrimoine financier ? * Additionnez vos av…" at bounding box center [695, 496] width 449 height 40
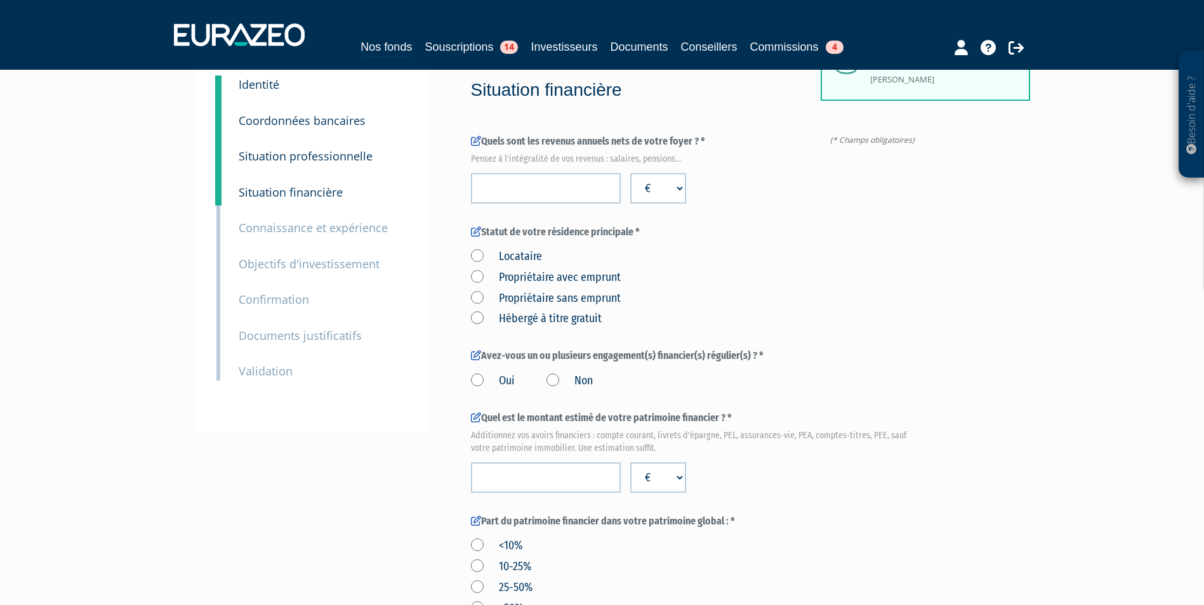
scroll to position [0, 0]
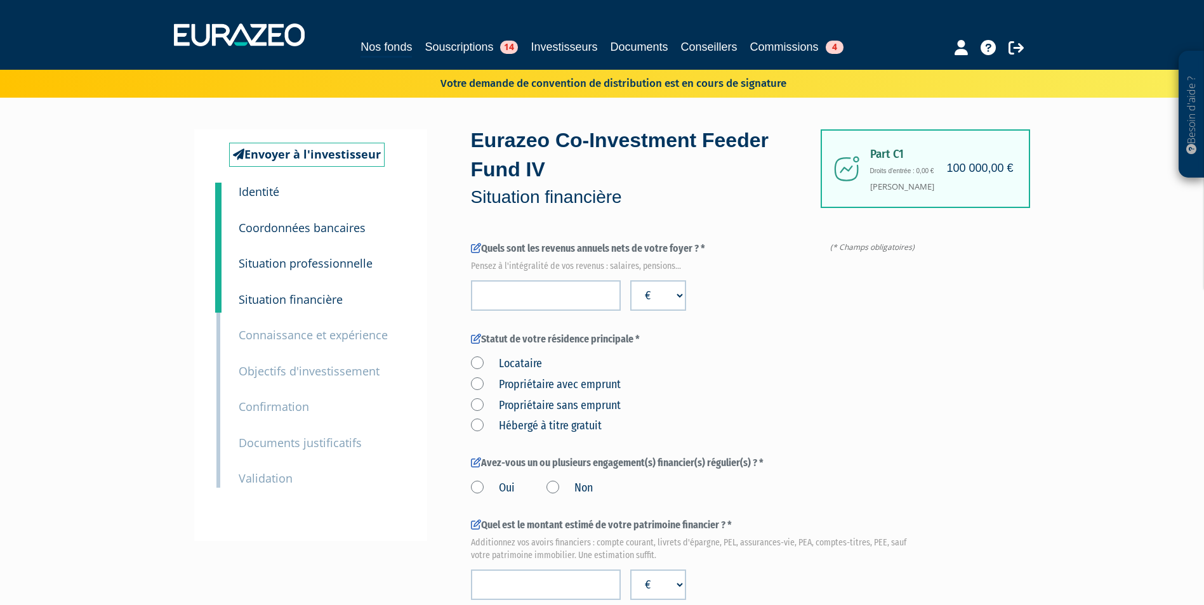
click at [322, 340] on small "Connaissance et expérience" at bounding box center [313, 334] width 149 height 15
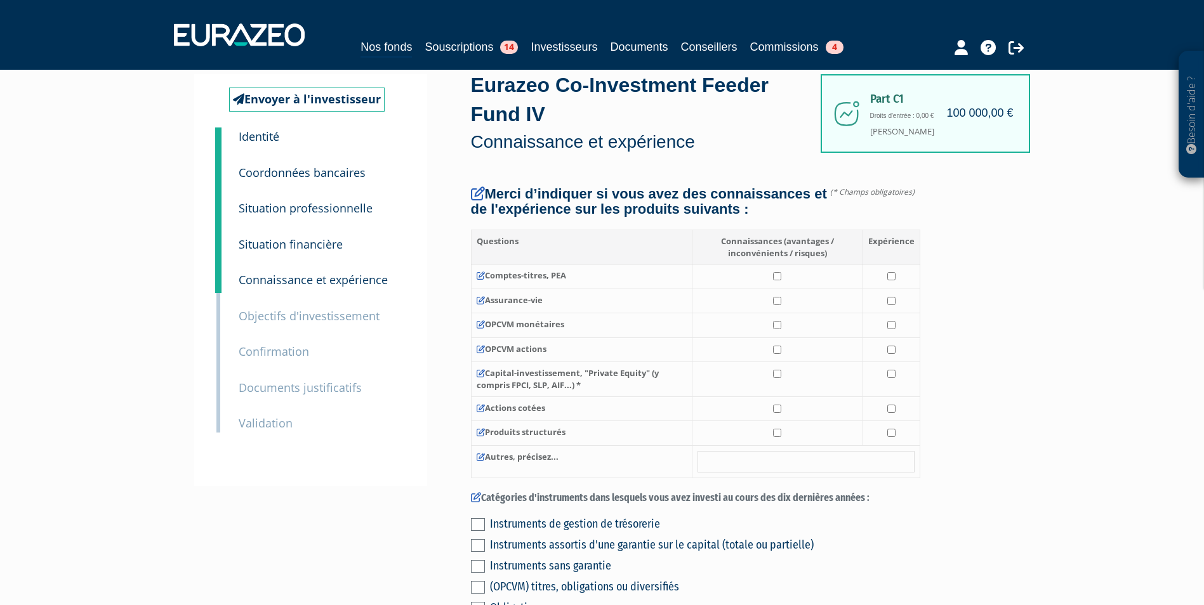
scroll to position [32, 0]
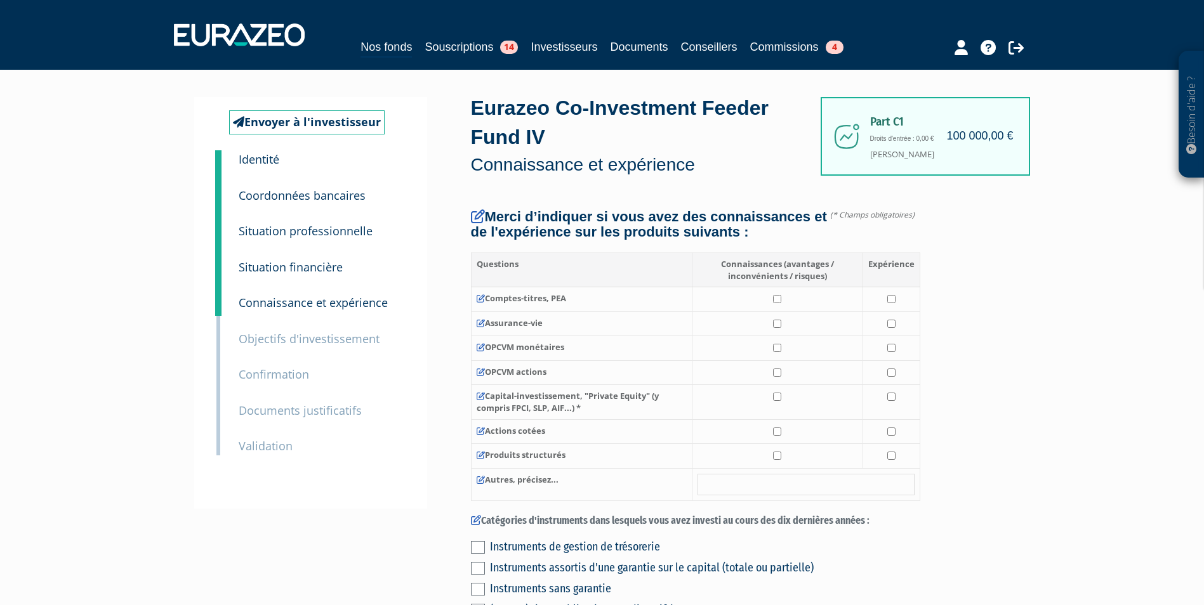
click at [323, 336] on small "Objectifs d'investissement" at bounding box center [309, 338] width 141 height 15
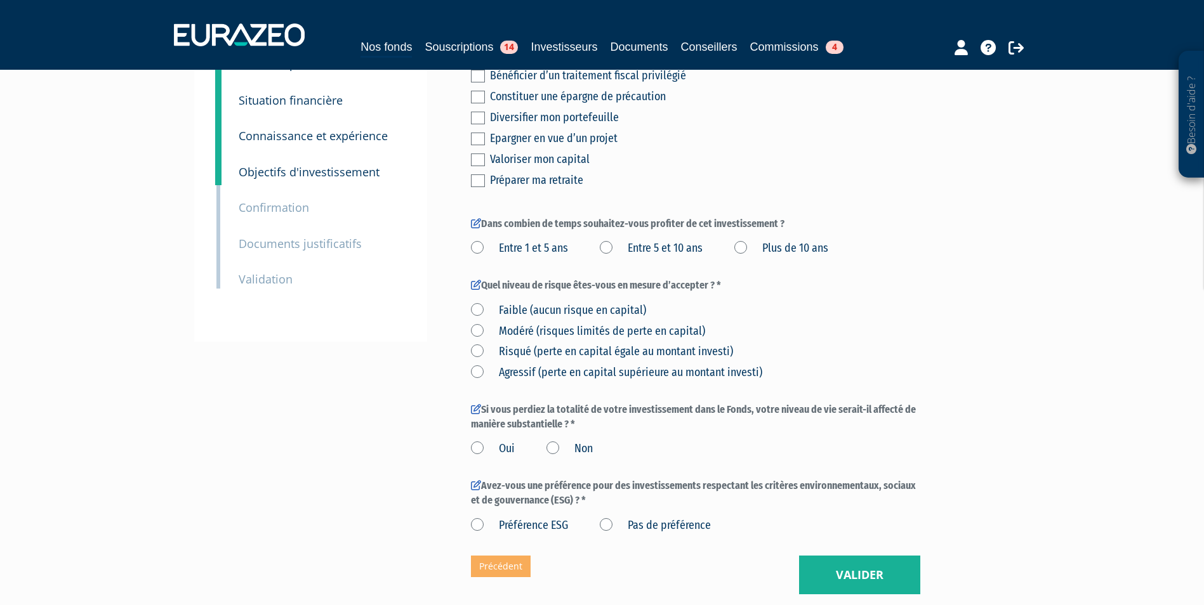
scroll to position [197, 0]
click at [307, 225] on div "8 Documents justificatifs" at bounding box center [321, 237] width 185 height 36
click at [296, 208] on small "Confirmation" at bounding box center [274, 209] width 70 height 15
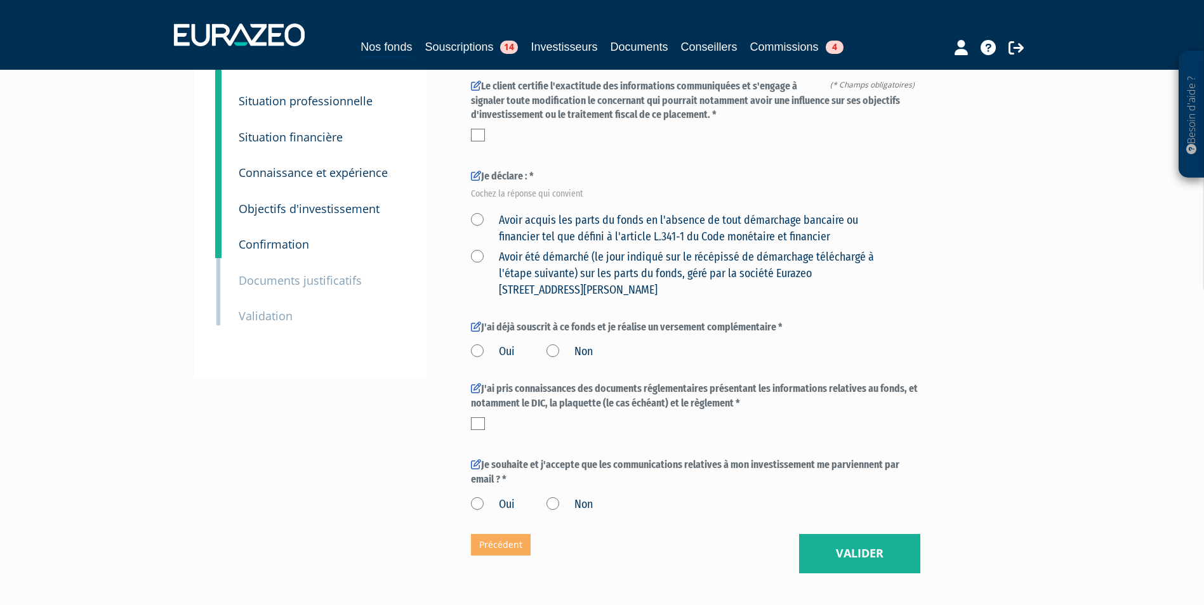
scroll to position [163, 0]
click at [306, 211] on small "Objectifs d'investissement" at bounding box center [309, 208] width 141 height 15
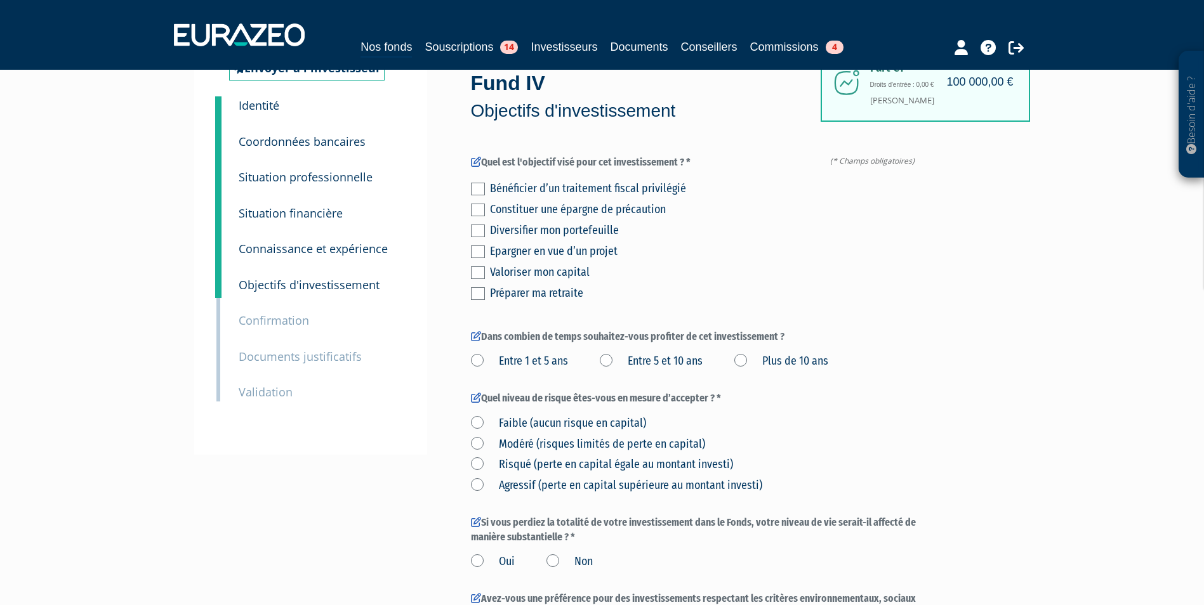
scroll to position [87, 0]
click at [302, 245] on small "Connaissance et expérience" at bounding box center [313, 248] width 149 height 15
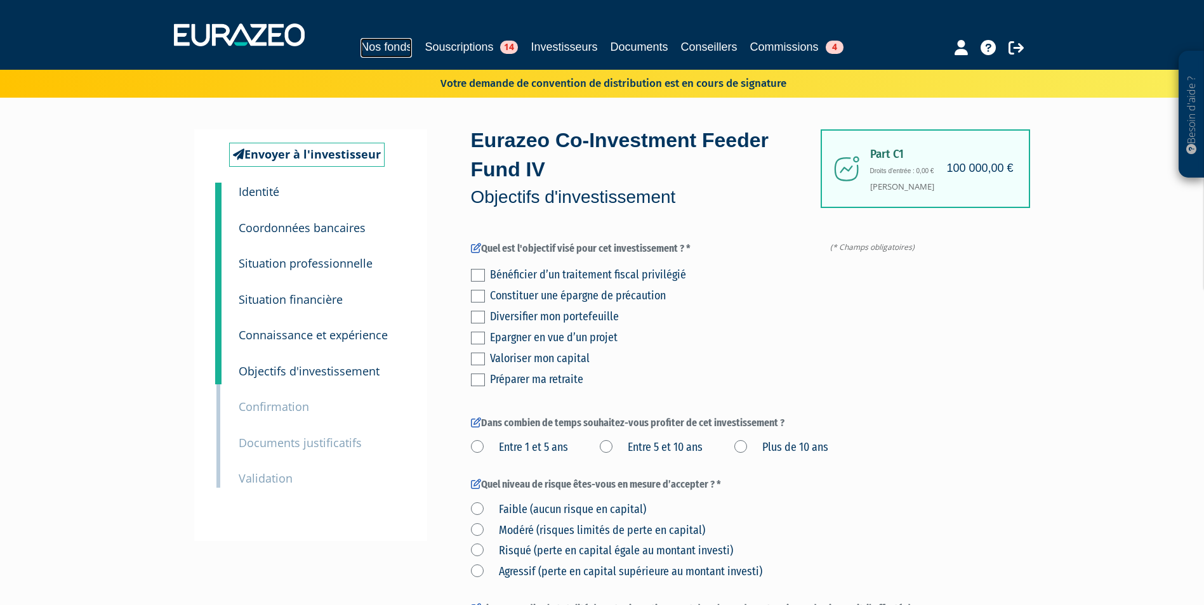
click at [366, 51] on link "Nos fonds" at bounding box center [385, 48] width 51 height 20
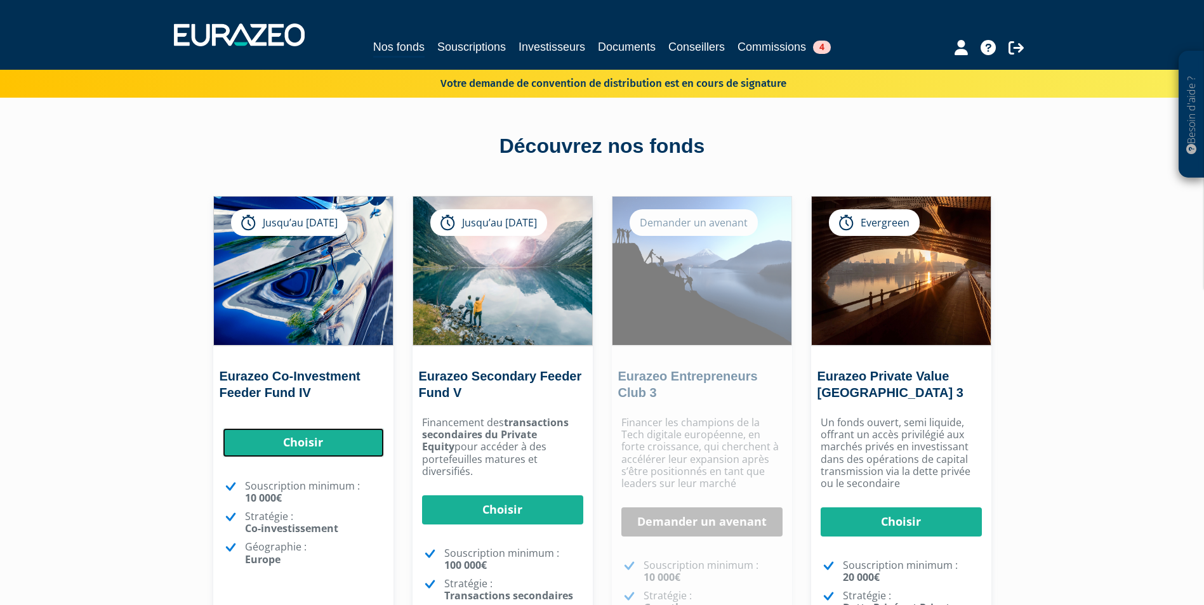
click at [333, 440] on link "Choisir" at bounding box center [303, 442] width 161 height 29
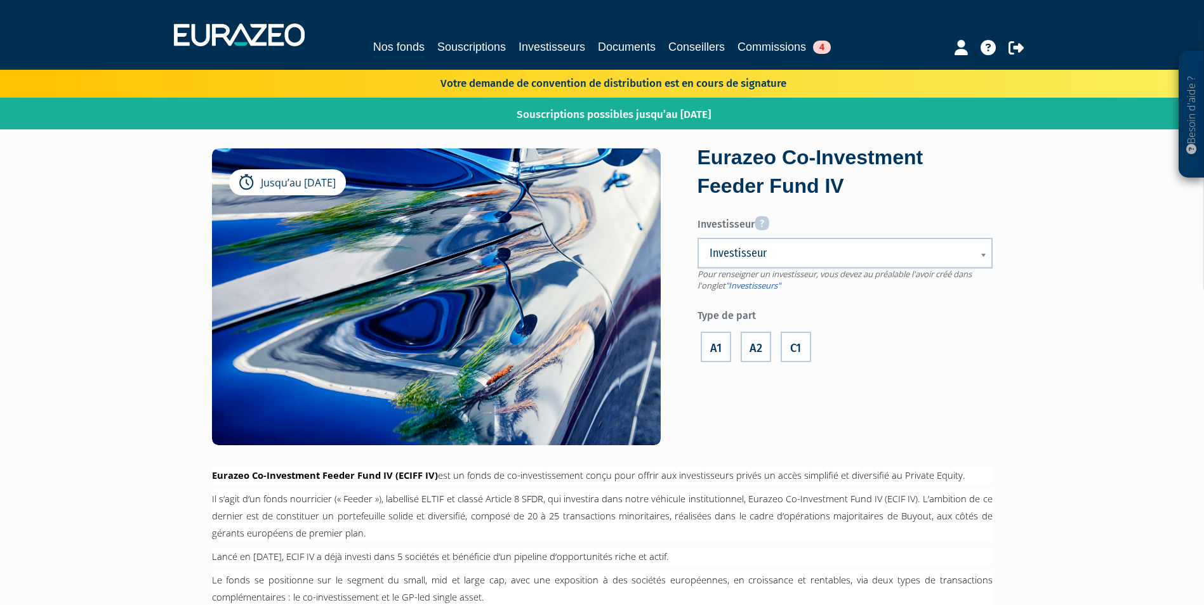
click at [719, 348] on label "A1" at bounding box center [716, 347] width 30 height 30
click at [0, 0] on input "A1" at bounding box center [0, 0] width 0 height 0
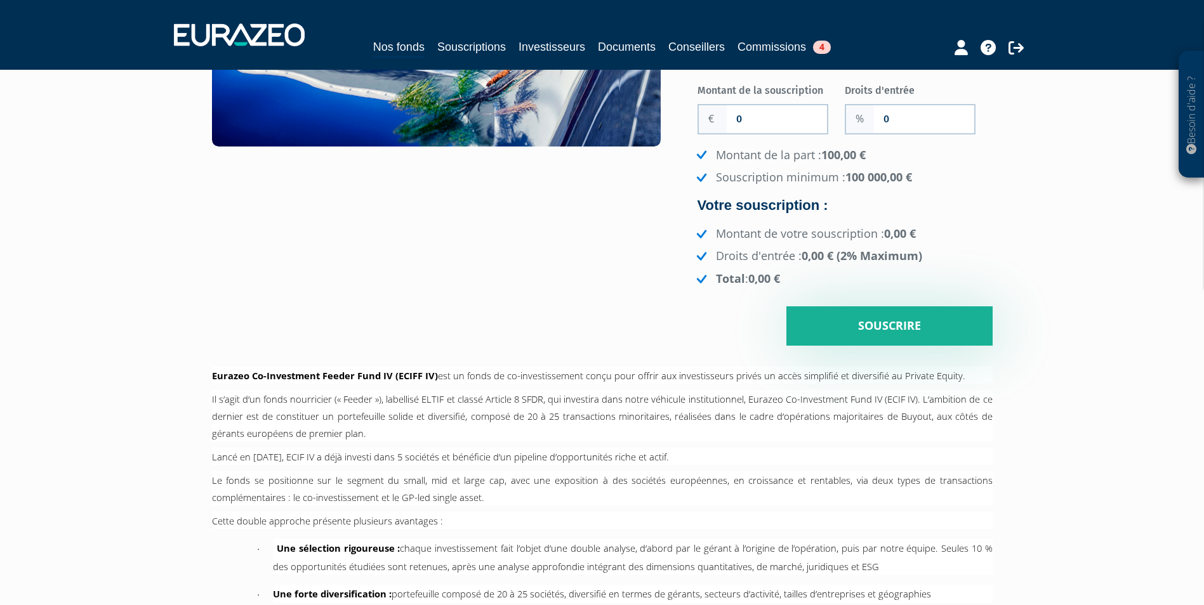
scroll to position [298, 0]
click at [774, 121] on input "0" at bounding box center [777, 120] width 100 height 28
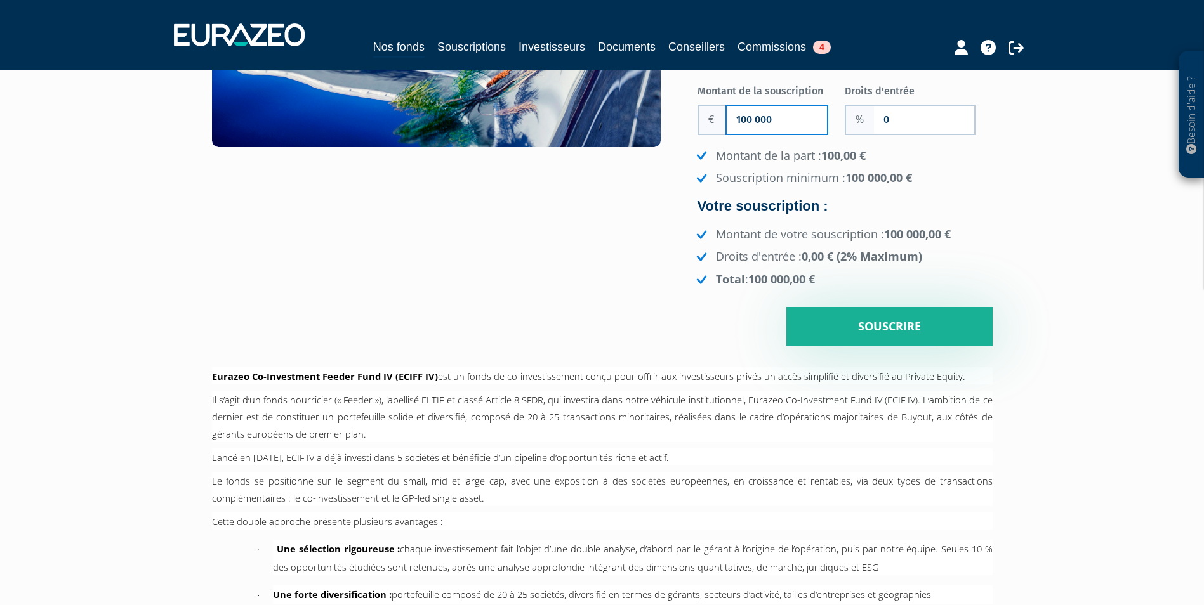
type input "100 000"
click at [925, 343] on input "Souscrire" at bounding box center [889, 326] width 206 height 39
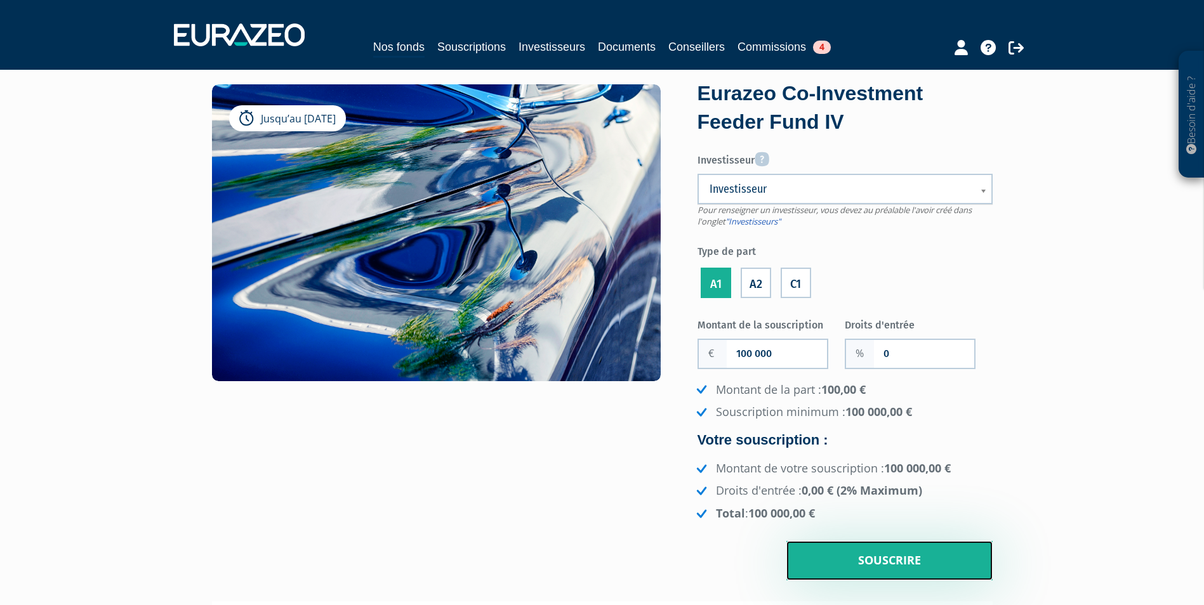
scroll to position [60, 0]
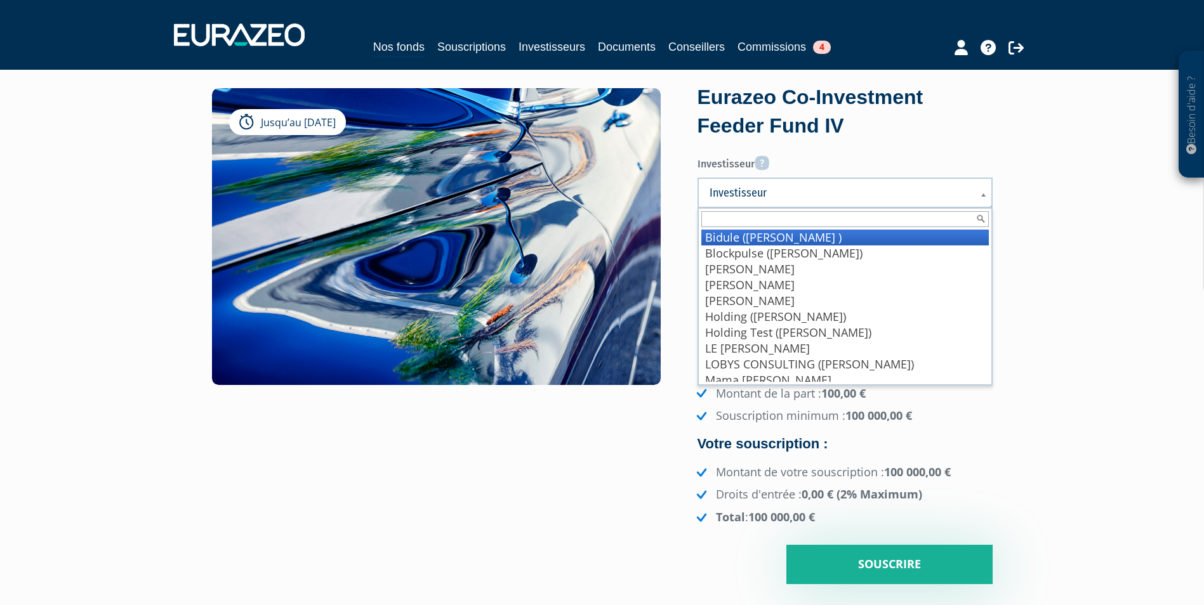
click at [765, 203] on link "Investisseur" at bounding box center [844, 193] width 295 height 30
click at [756, 244] on li "Bidule (Wadouachi Ines )" at bounding box center [844, 238] width 287 height 16
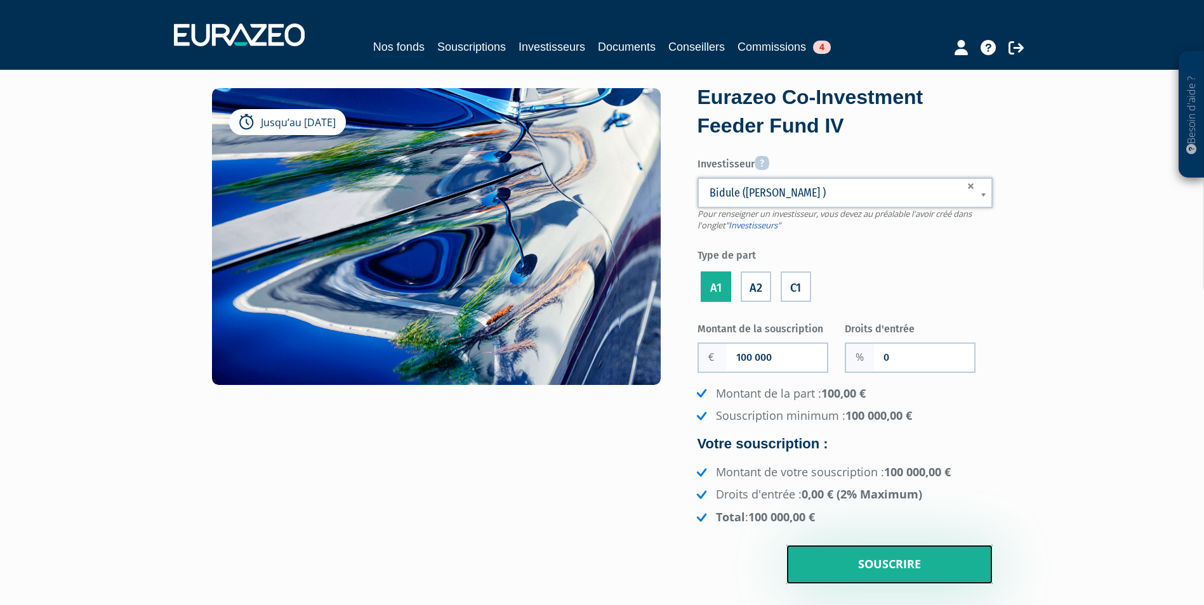
click at [892, 584] on input "Souscrire" at bounding box center [889, 564] width 206 height 39
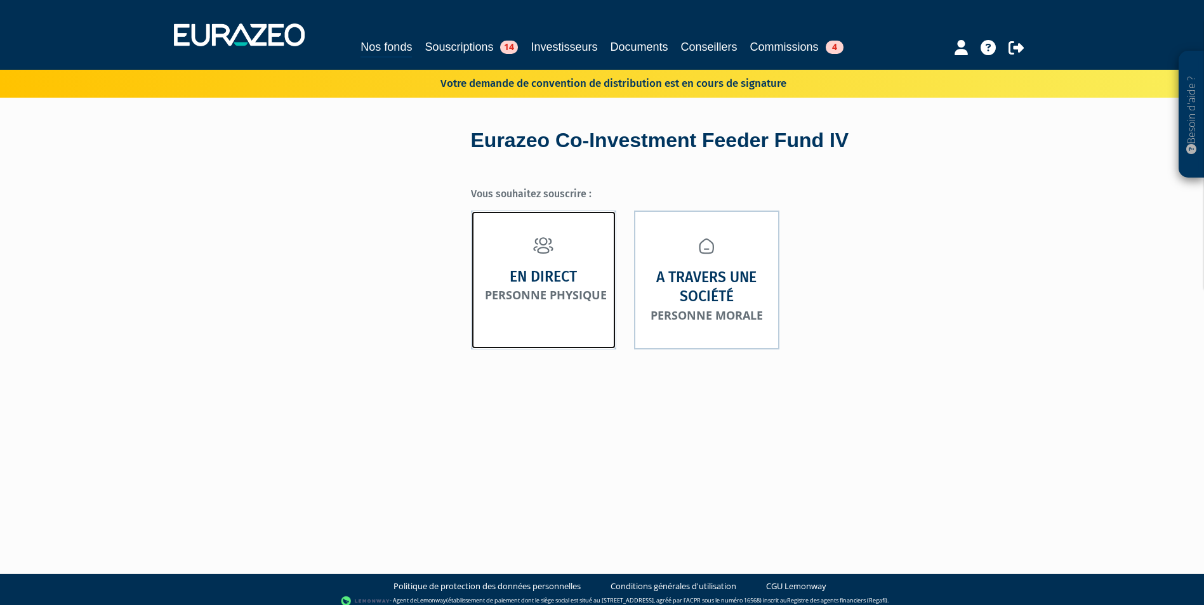
click at [558, 303] on link "En direct Personne physique" at bounding box center [543, 280] width 145 height 139
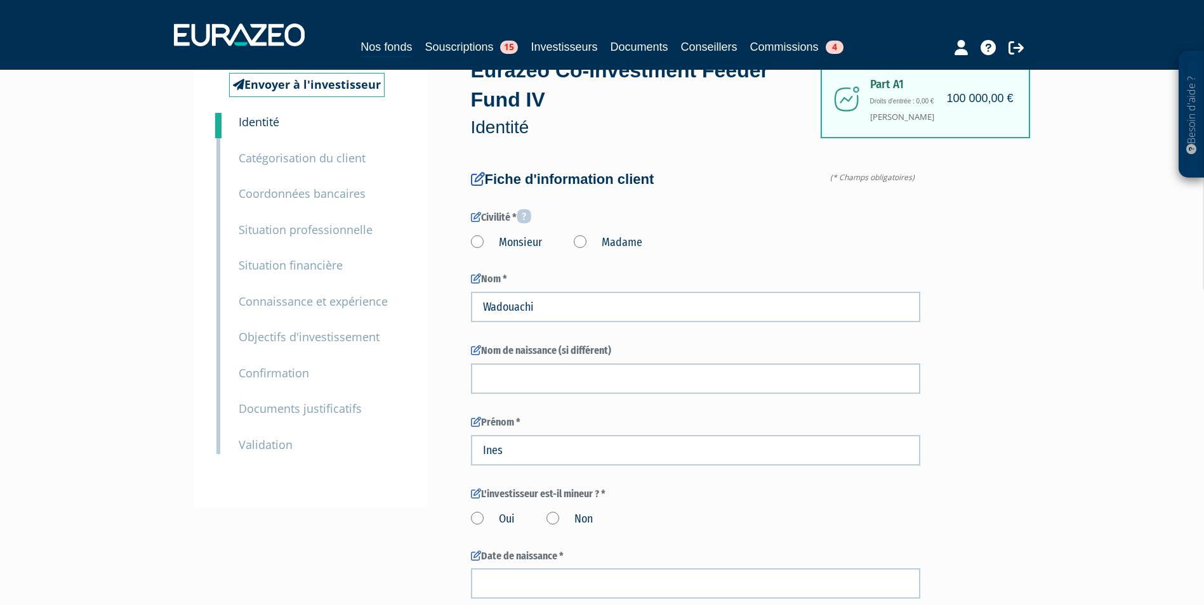
scroll to position [68, 0]
click at [289, 338] on small "Objectifs d'investissement" at bounding box center [309, 338] width 141 height 15
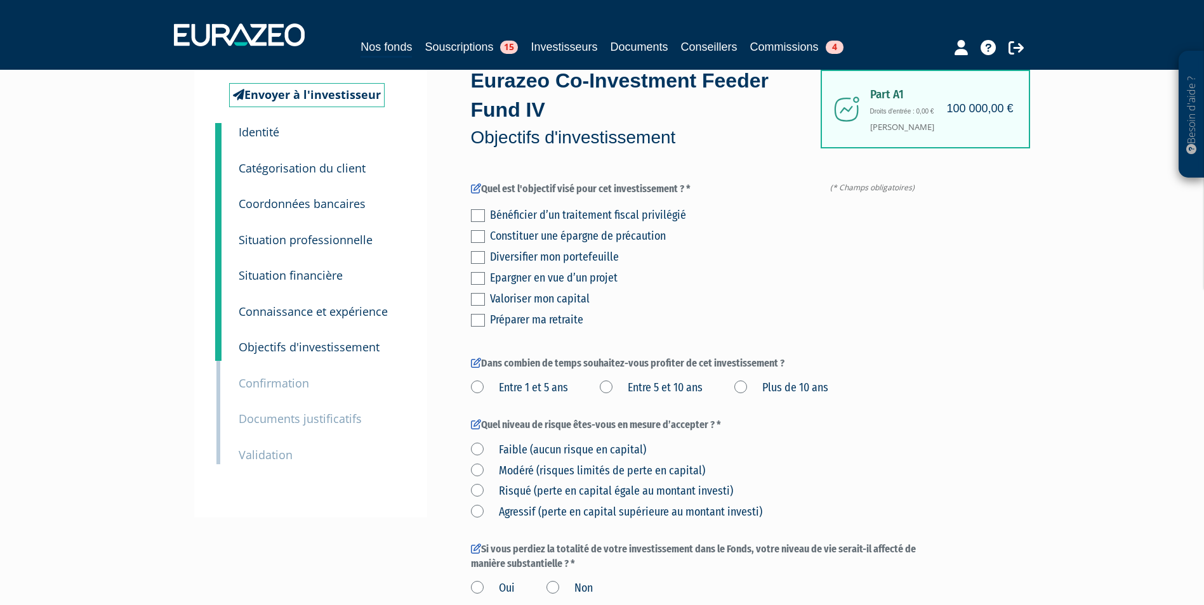
scroll to position [57, 0]
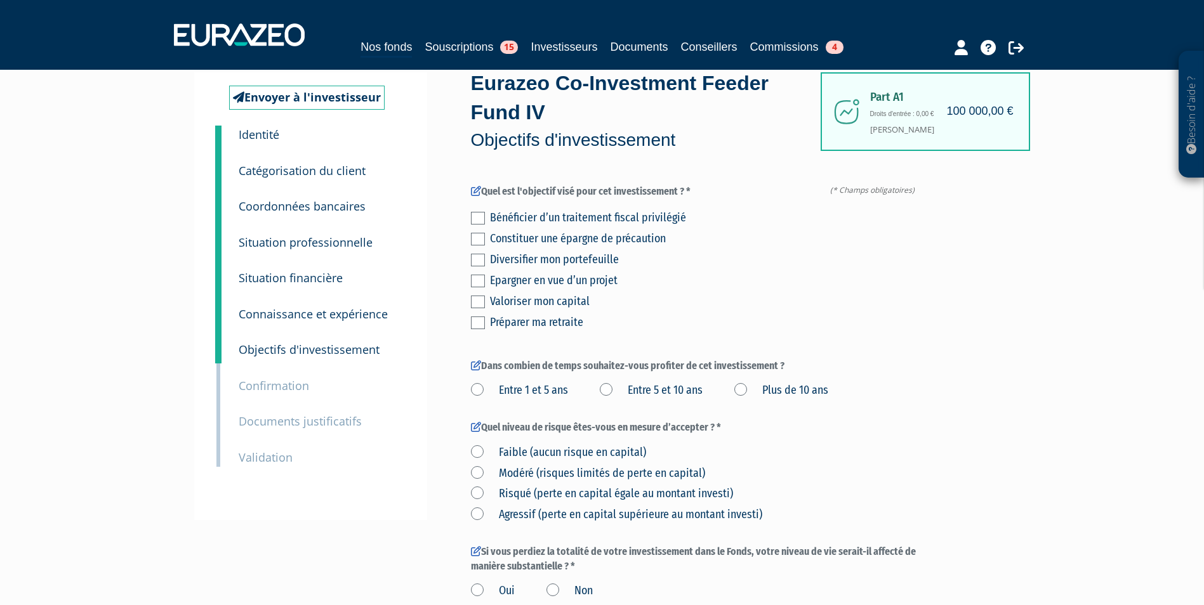
click at [277, 315] on small "Connaissance et expérience" at bounding box center [313, 314] width 149 height 15
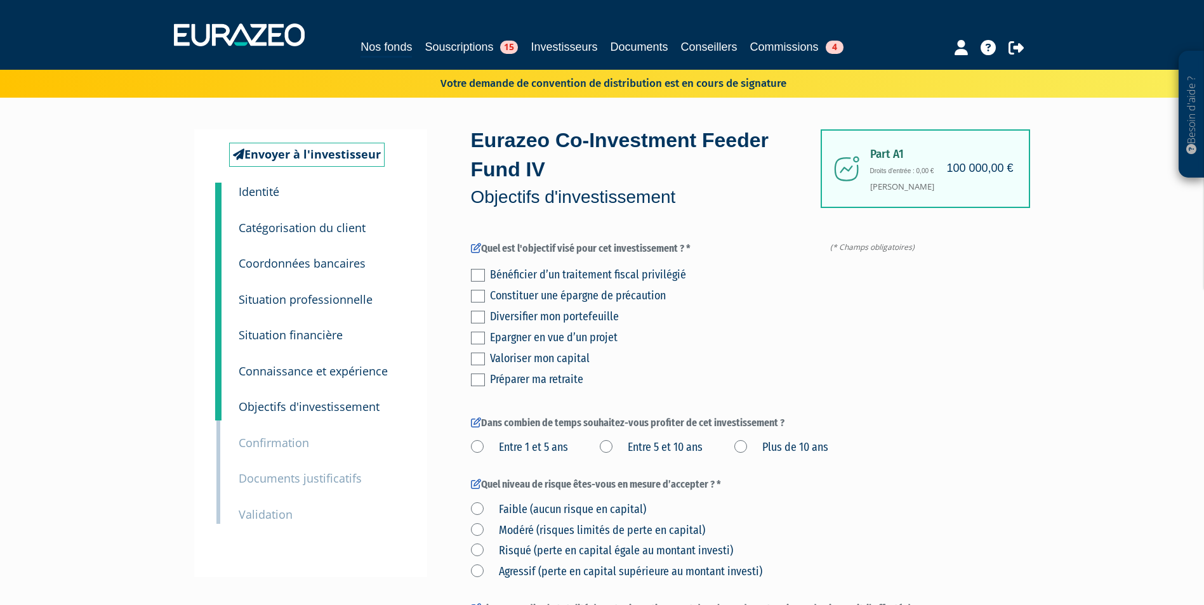
scroll to position [57, 0]
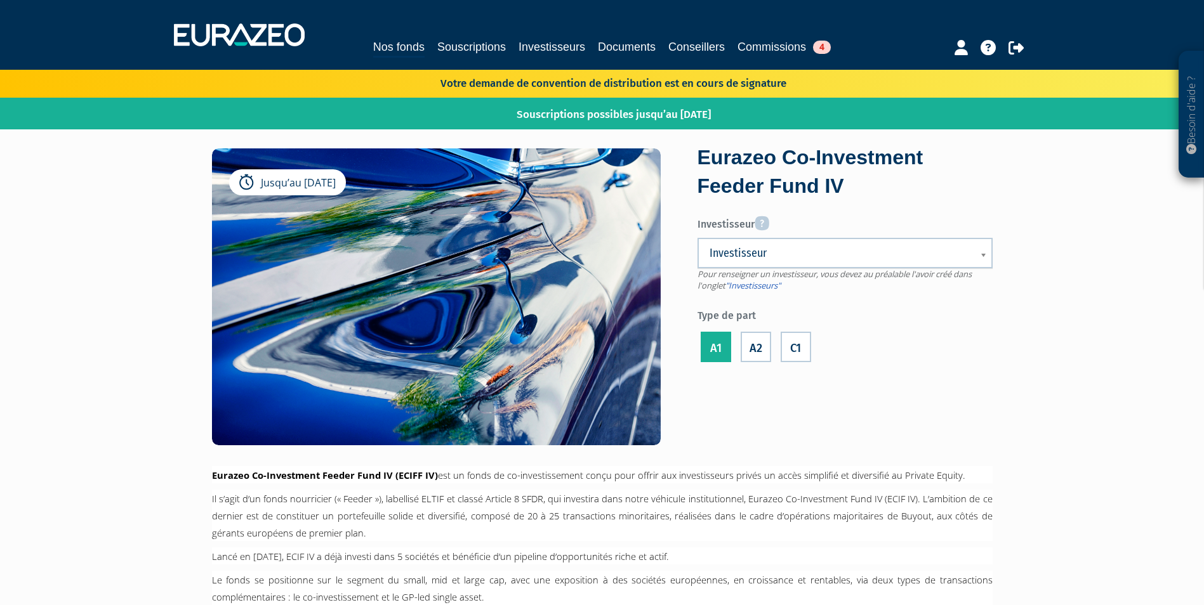
scroll to position [60, 0]
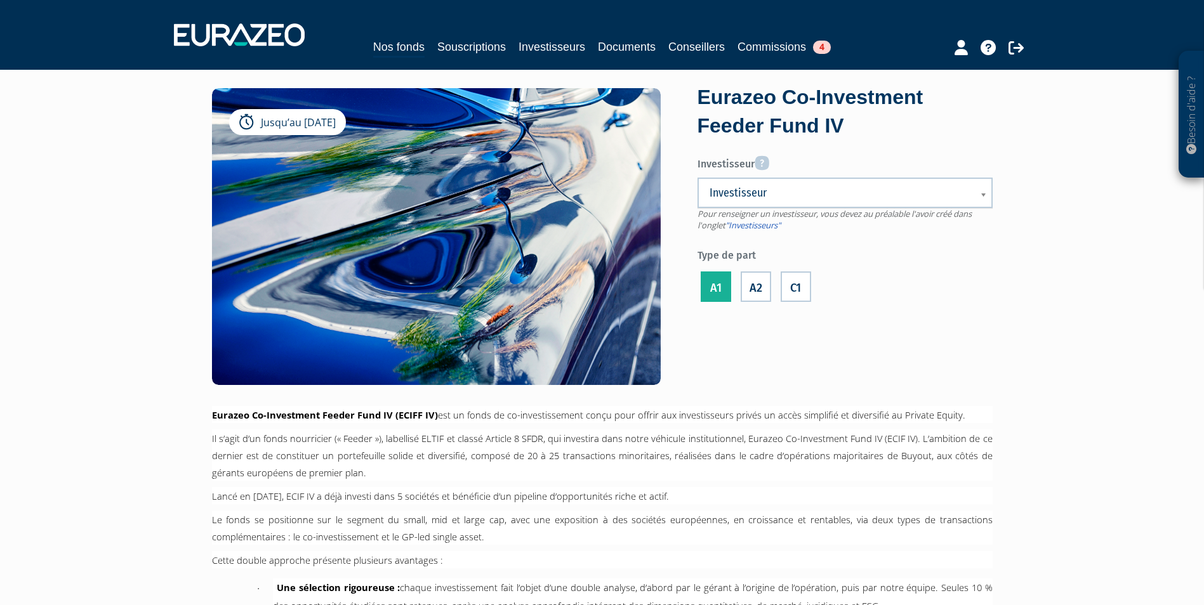
click at [789, 194] on span "Investisseur" at bounding box center [836, 192] width 254 height 15
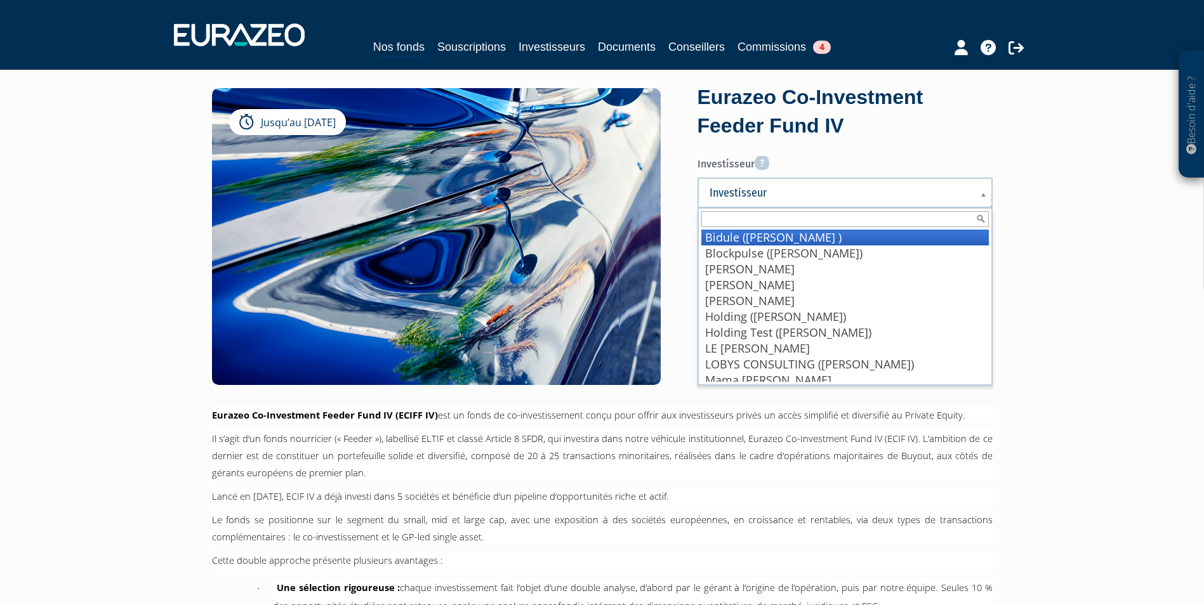
click at [781, 237] on li "Bidule (Wadouachi Ines )" at bounding box center [844, 238] width 287 height 16
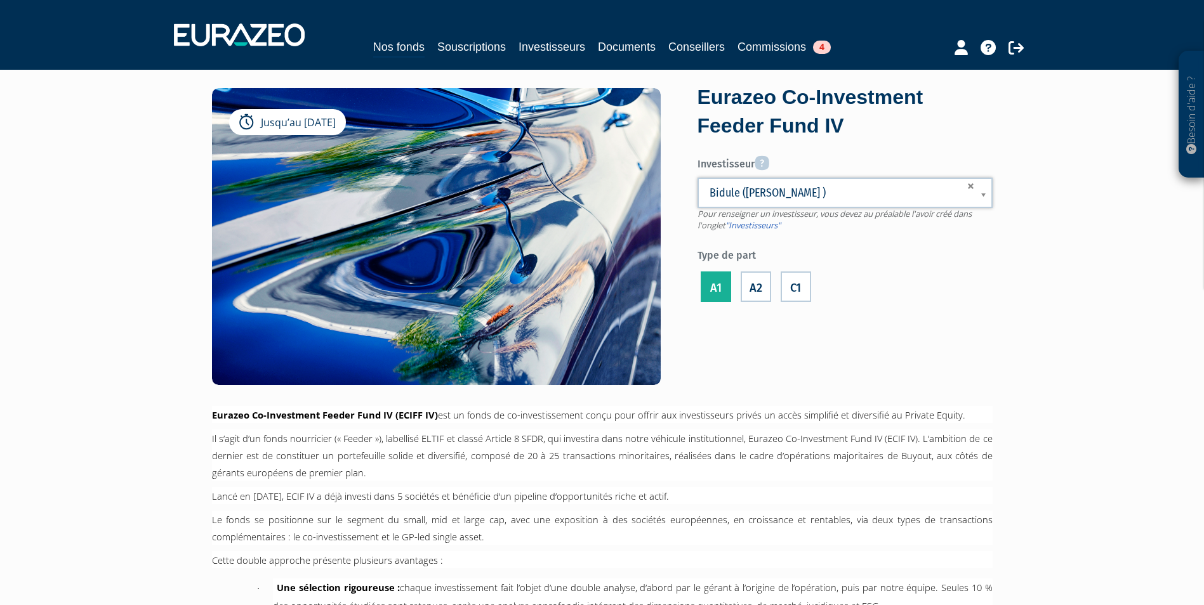
click at [716, 286] on label "A1" at bounding box center [716, 287] width 30 height 30
click at [0, 0] on input "A1" at bounding box center [0, 0] width 0 height 0
click at [716, 286] on label "A1" at bounding box center [716, 287] width 30 height 30
click at [0, 0] on input "A1" at bounding box center [0, 0] width 0 height 0
click at [373, 50] on link "Nos fonds" at bounding box center [398, 48] width 51 height 20
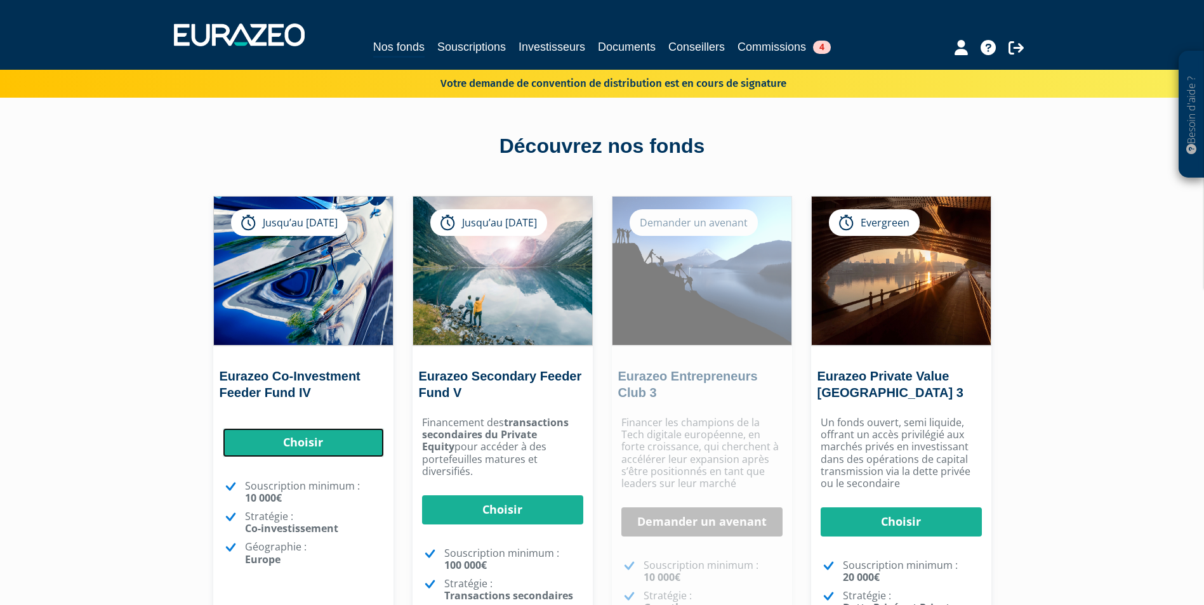
click at [324, 435] on link "Choisir" at bounding box center [303, 442] width 161 height 29
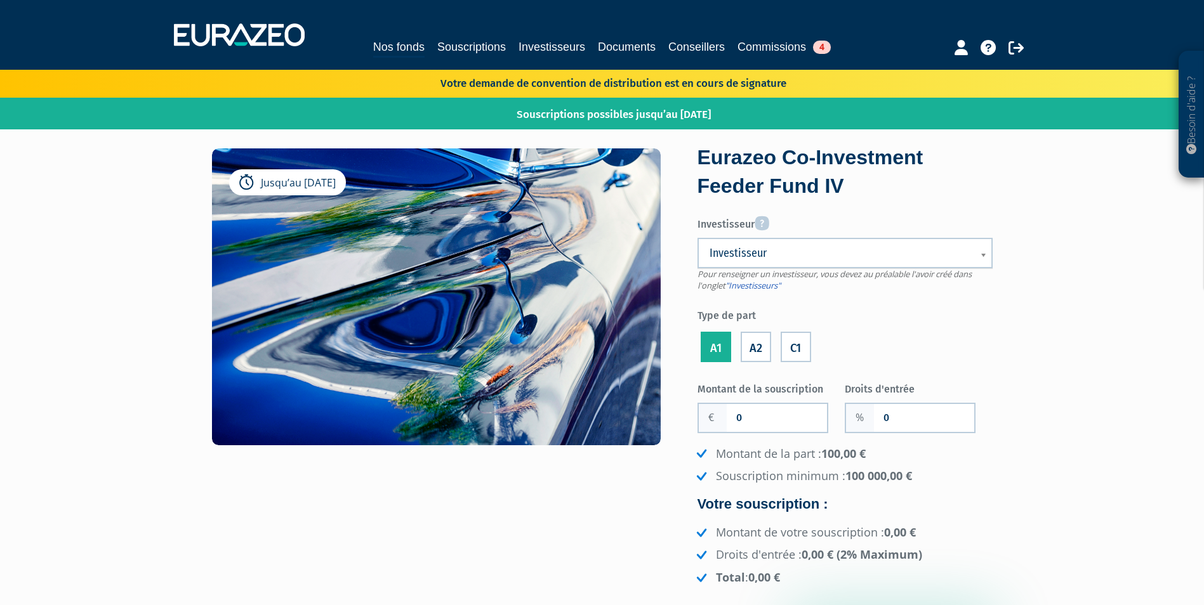
click at [772, 253] on span "Investisseur" at bounding box center [836, 253] width 254 height 15
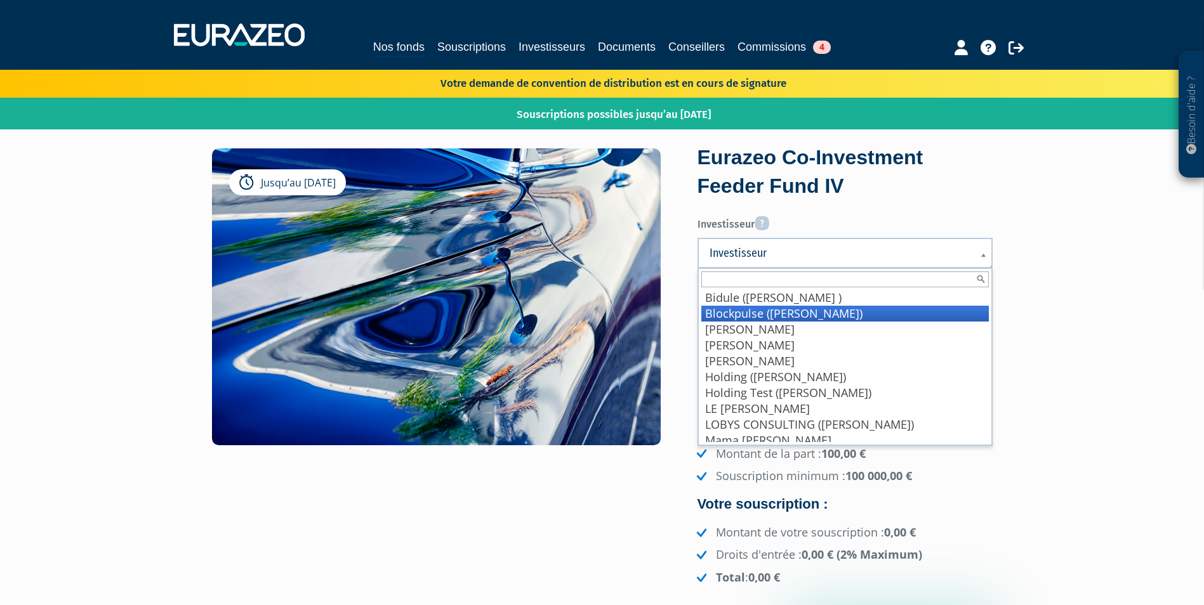
click at [749, 317] on li "Blockpulse (mariel anne-sophie)" at bounding box center [844, 314] width 287 height 16
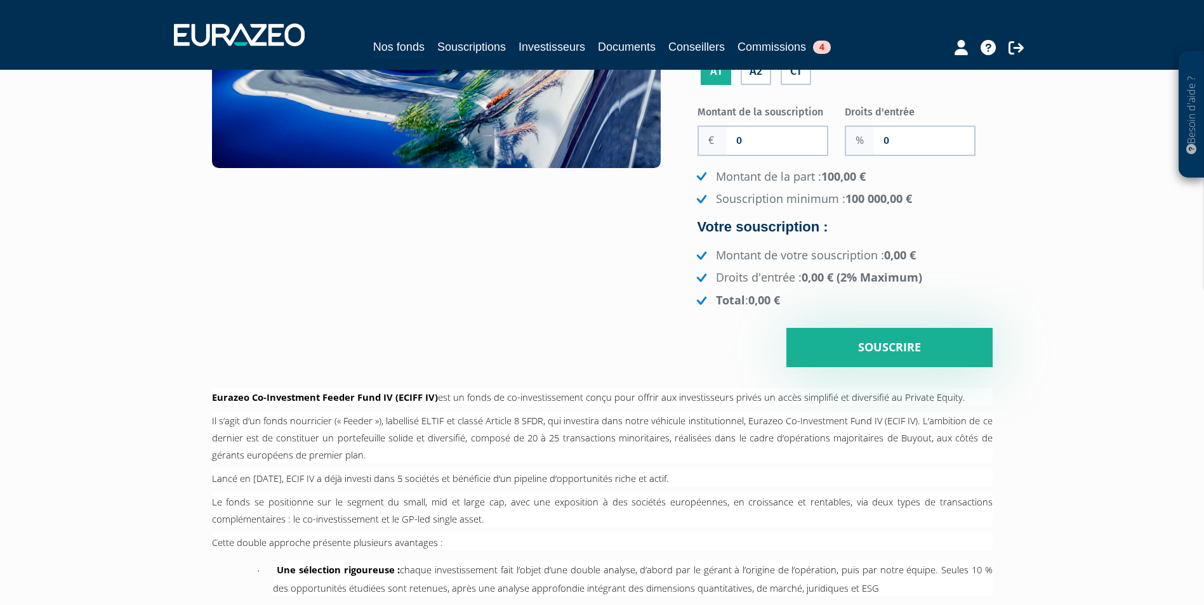
scroll to position [278, 0]
click at [771, 145] on input "0" at bounding box center [777, 140] width 100 height 28
type input "0"
type input "100 000"
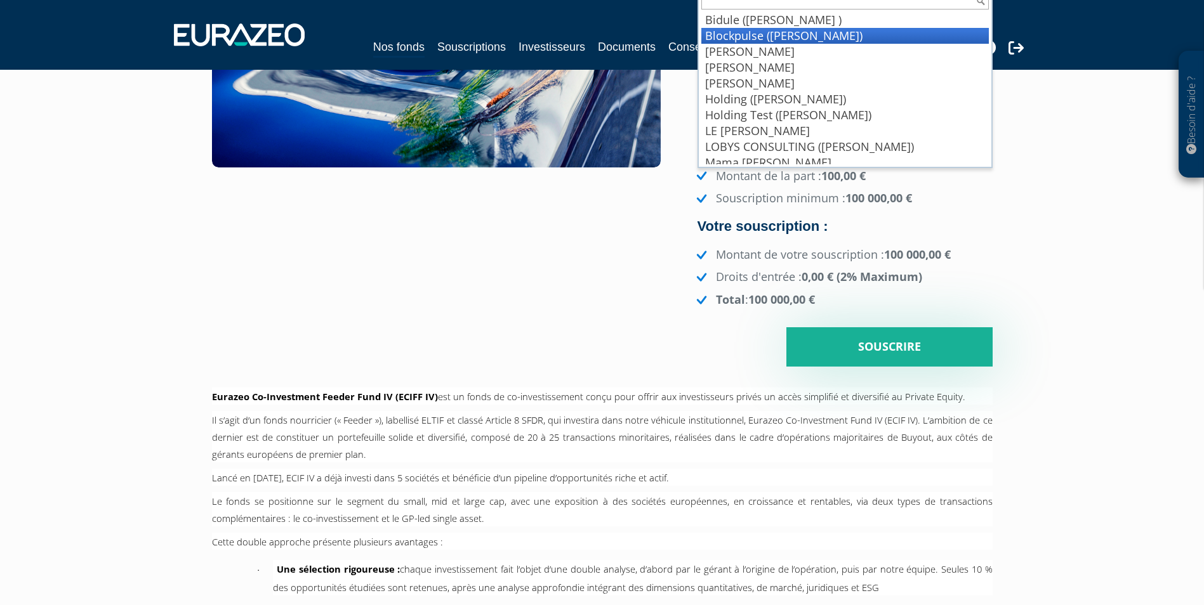
scroll to position [270, 0]
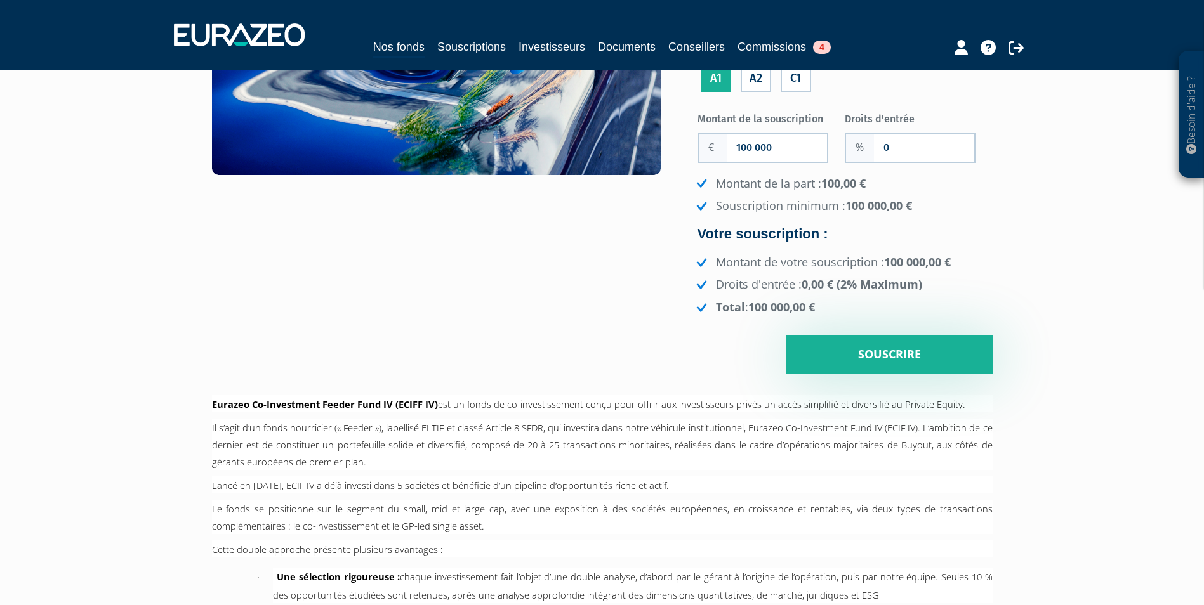
click at [1053, 299] on div "Besoin d'aide ? × J'ai besoin d'aide Si vous avez une question à propos du fonc…" at bounding box center [602, 414] width 1204 height 1369
click at [1034, 293] on div "Besoin d'aide ? × J'ai besoin d'aide Si vous avez une question à propos du fonc…" at bounding box center [602, 414] width 1204 height 1369
click at [864, 366] on input "Souscrire" at bounding box center [889, 354] width 206 height 39
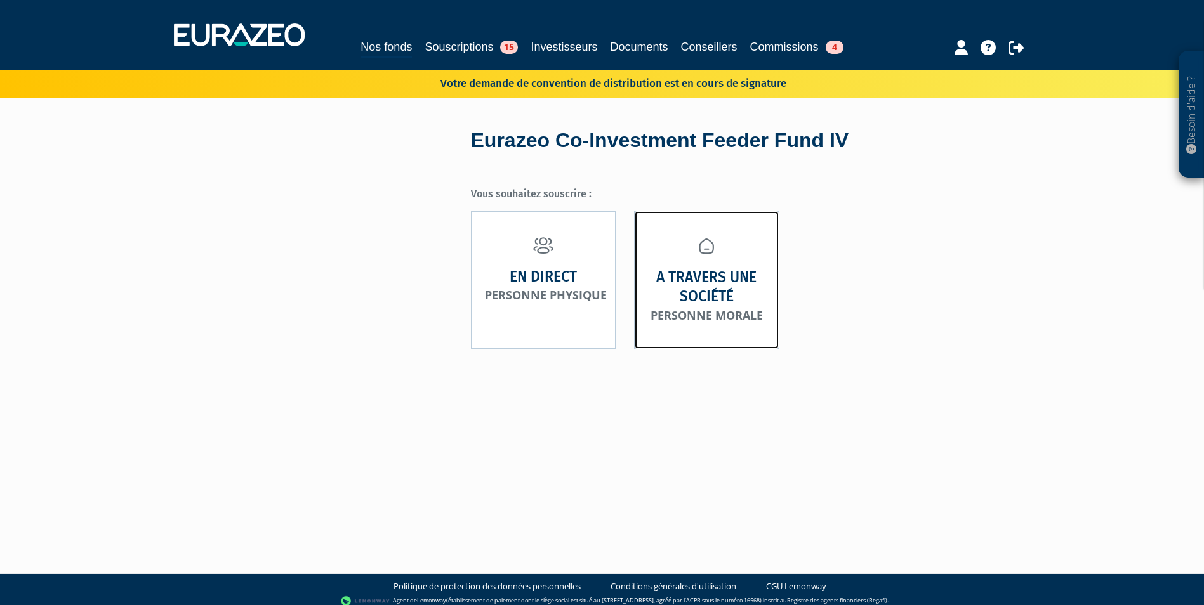
click at [713, 288] on strong "A travers une société" at bounding box center [706, 287] width 117 height 39
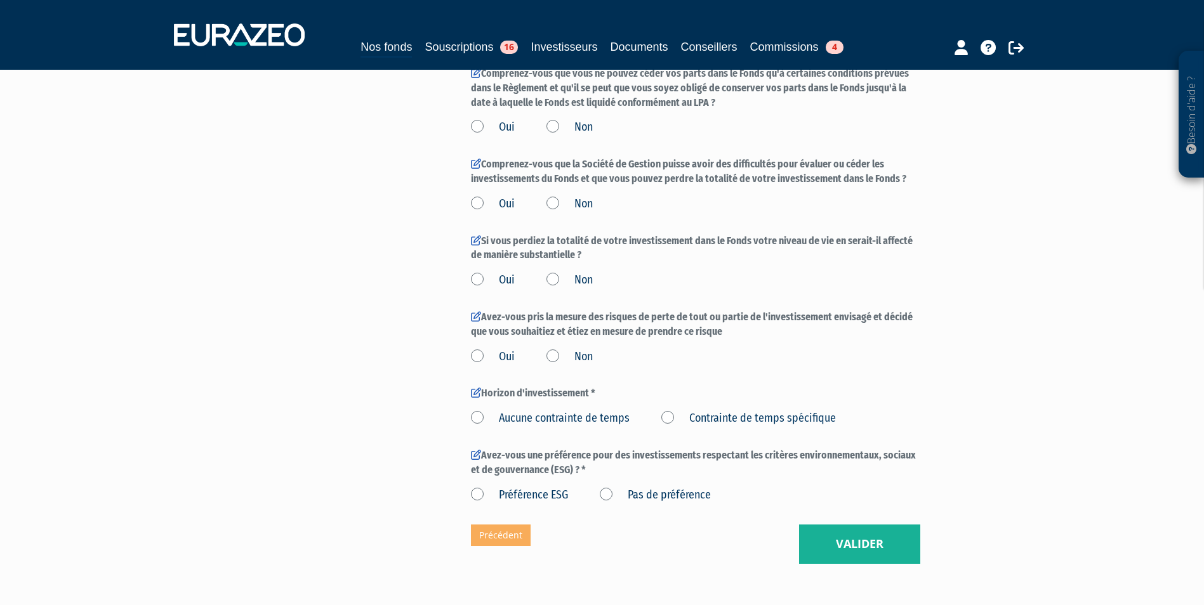
scroll to position [1513, 0]
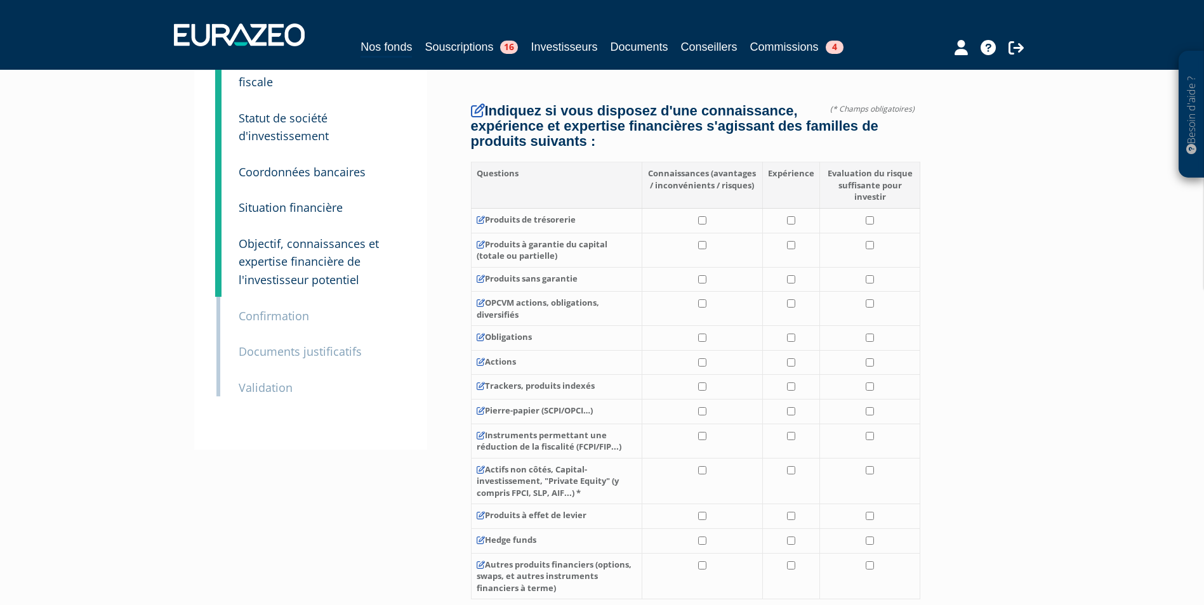
scroll to position [0, 0]
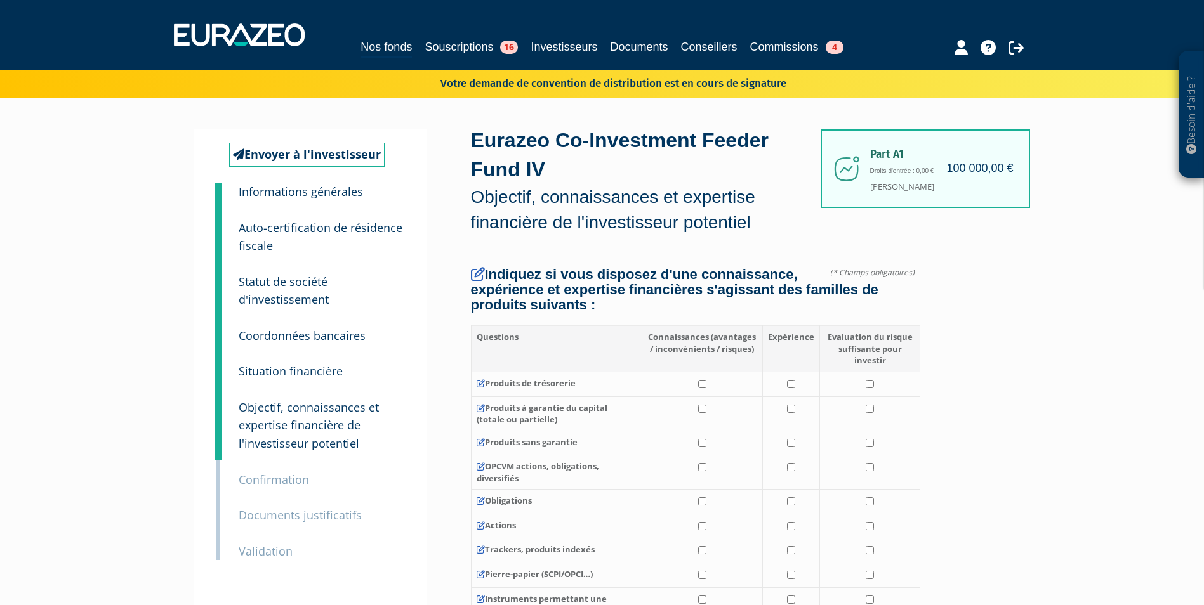
click at [285, 222] on small "Auto-certification de résidence fiscale" at bounding box center [321, 237] width 164 height 34
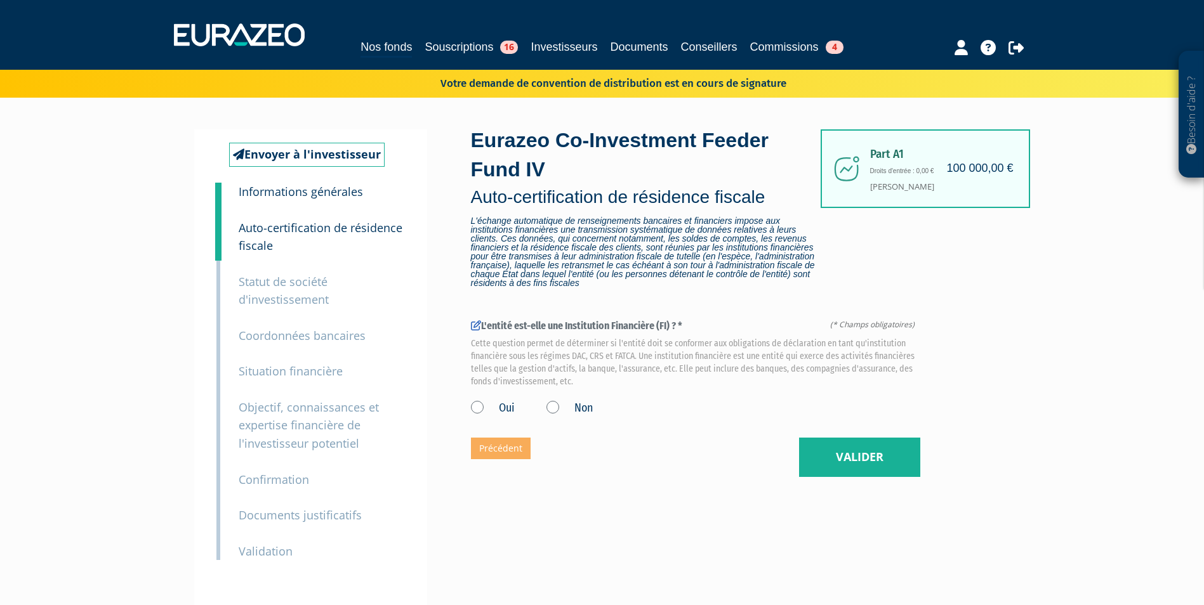
click at [291, 201] on div "2 Auto-certification de résidence fiscale" at bounding box center [321, 228] width 185 height 54
click at [291, 183] on p "Informations générales" at bounding box center [301, 192] width 124 height 18
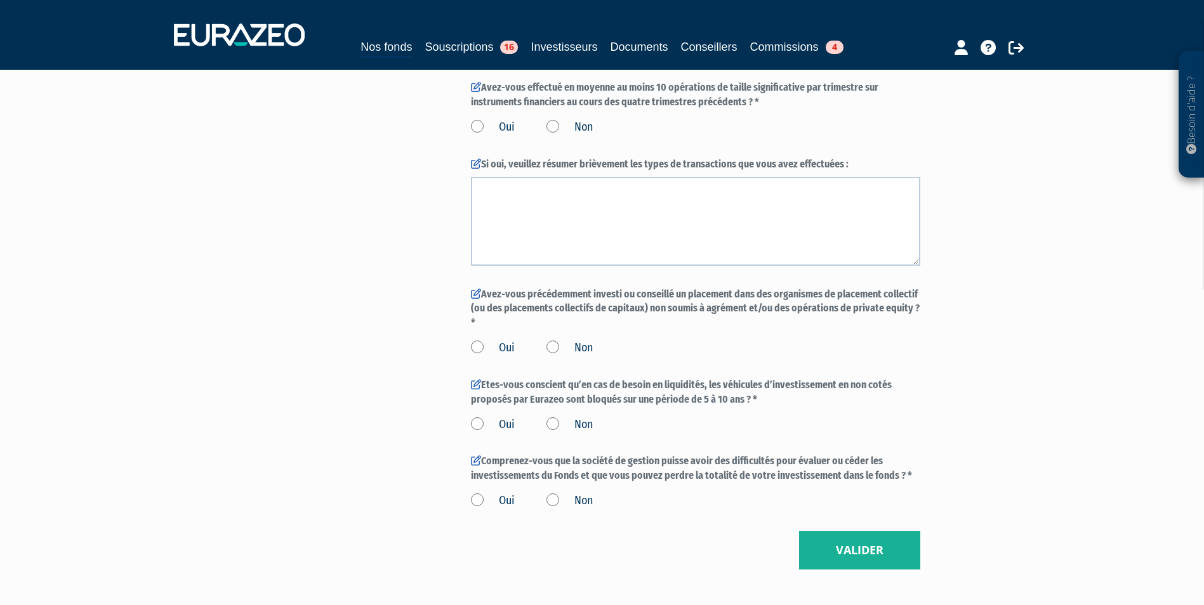
scroll to position [970, 0]
click at [564, 418] on label "Non" at bounding box center [569, 424] width 46 height 16
click at [0, 0] on input "Non" at bounding box center [0, 0] width 0 height 0
click at [861, 555] on button "Valider" at bounding box center [859, 550] width 121 height 39
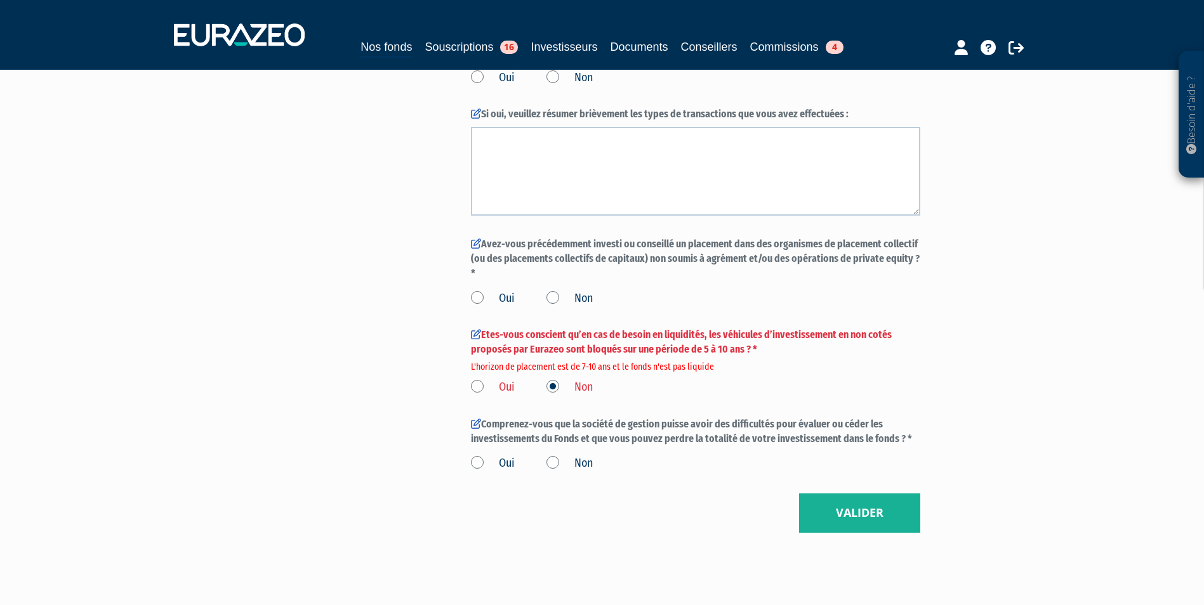
scroll to position [1073, 0]
click at [701, 367] on em "L'horizon de placement est de 7-10 ans et le fonds n'est pas liquide" at bounding box center [689, 366] width 437 height 13
drag, startPoint x: 736, startPoint y: 363, endPoint x: 464, endPoint y: 365, distance: 272.2
copy em "L'horizon de placement est de 7-10 ans et le fonds n'est pas liquide"
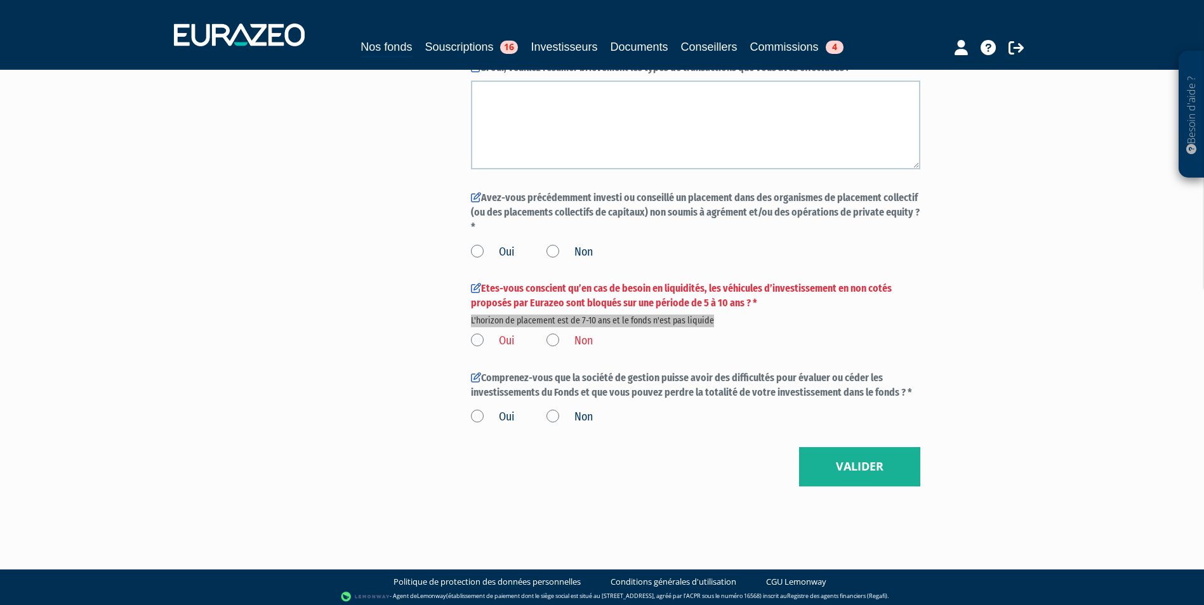
scroll to position [1123, 0]
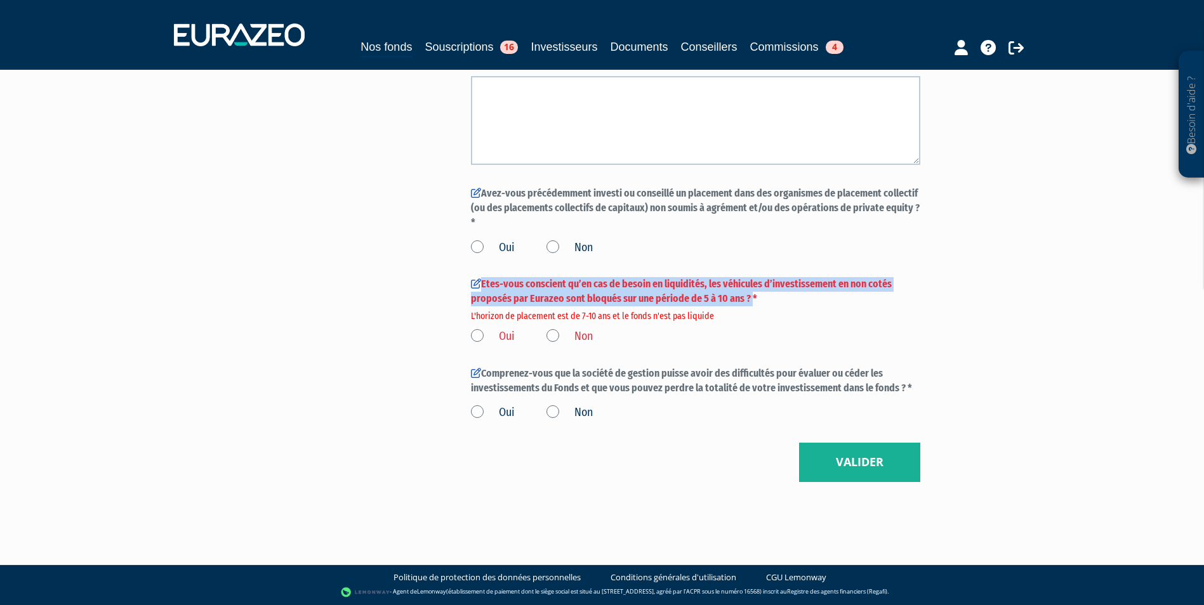
drag, startPoint x: 751, startPoint y: 301, endPoint x: 482, endPoint y: 285, distance: 269.5
click at [482, 285] on label "Etes-vous conscient qu’en cas de besoin en liquidités, les véhicules d’investis…" at bounding box center [695, 298] width 449 height 42
copy label "Etes-vous conscient qu’en cas de besoin en liquidités, les véhicules d’investis…"
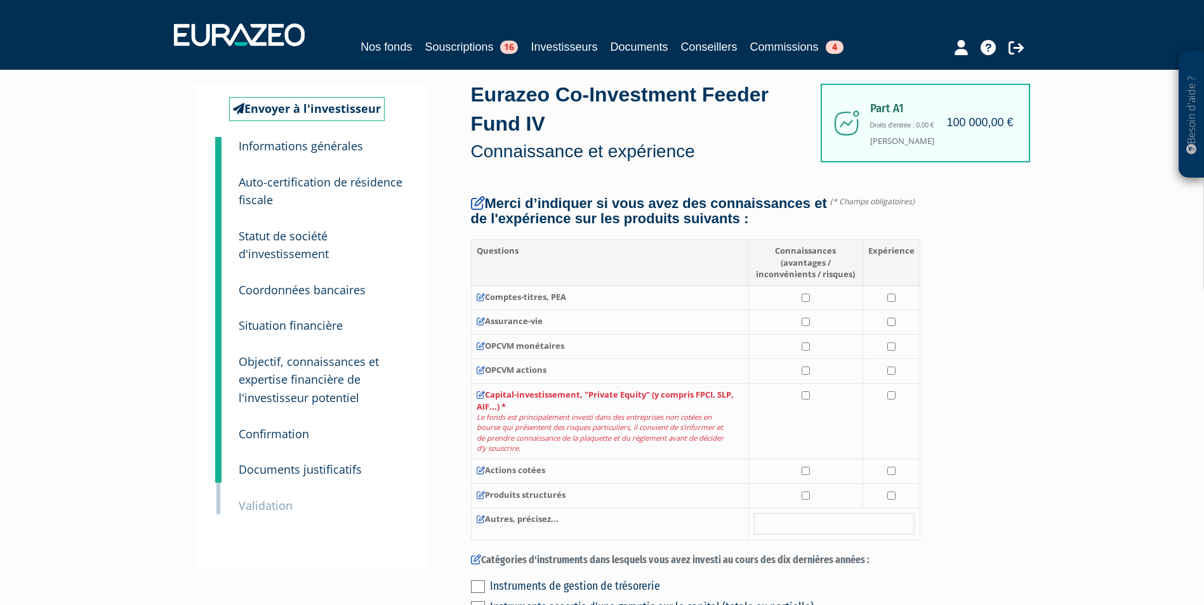
scroll to position [0, 0]
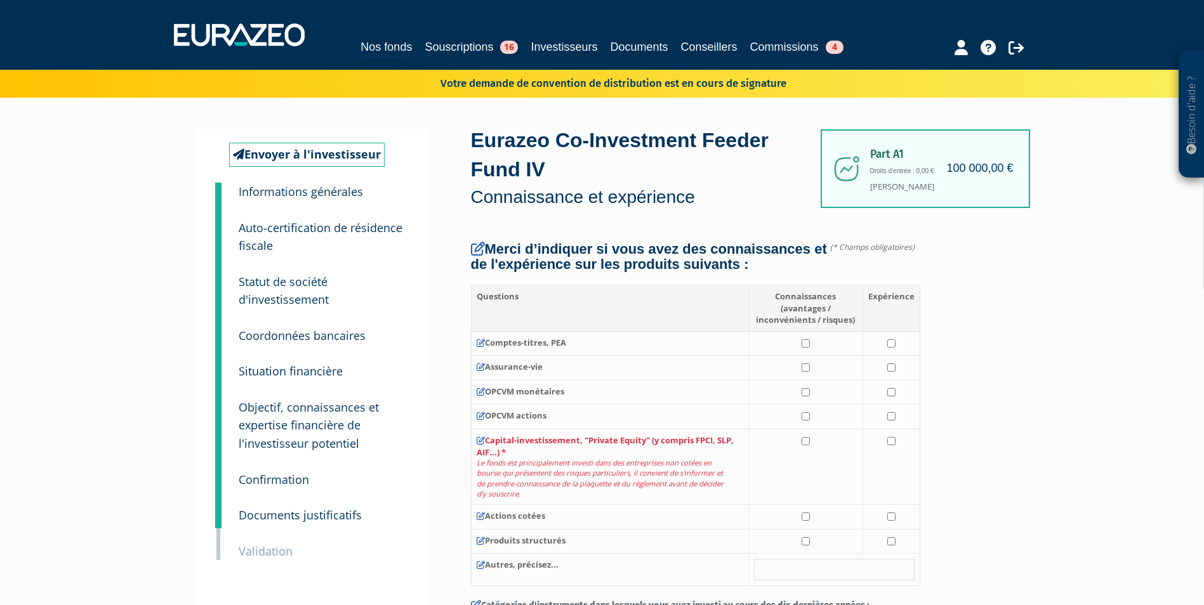
click at [283, 418] on small "Objectif, connaissances et expertise financière de l'investisseur potentiel" at bounding box center [309, 425] width 140 height 51
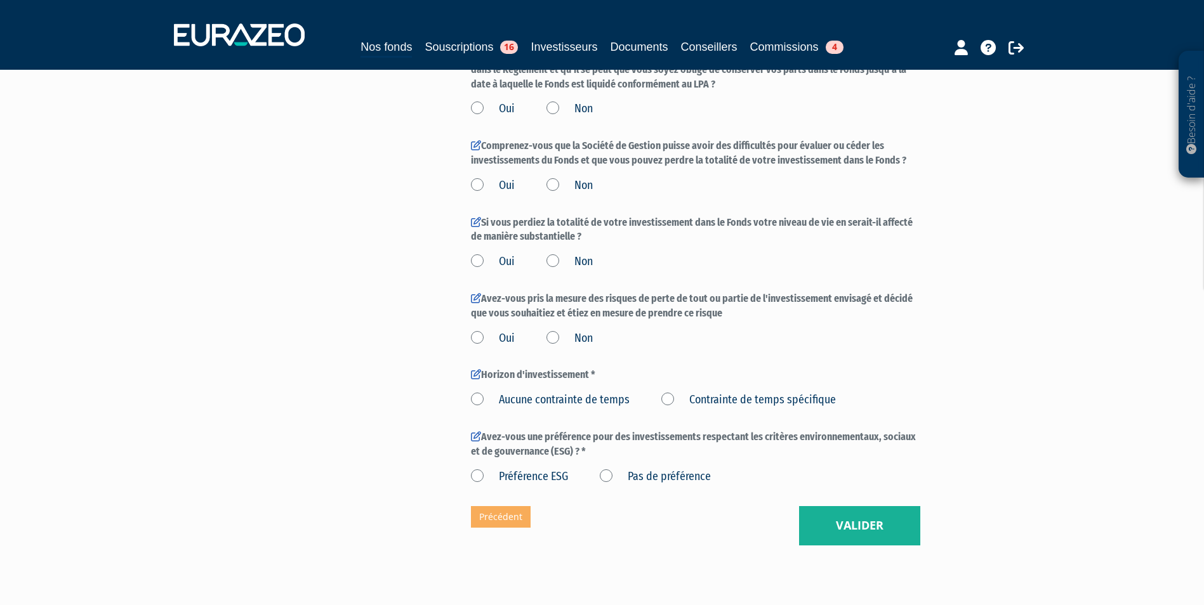
scroll to position [1534, 0]
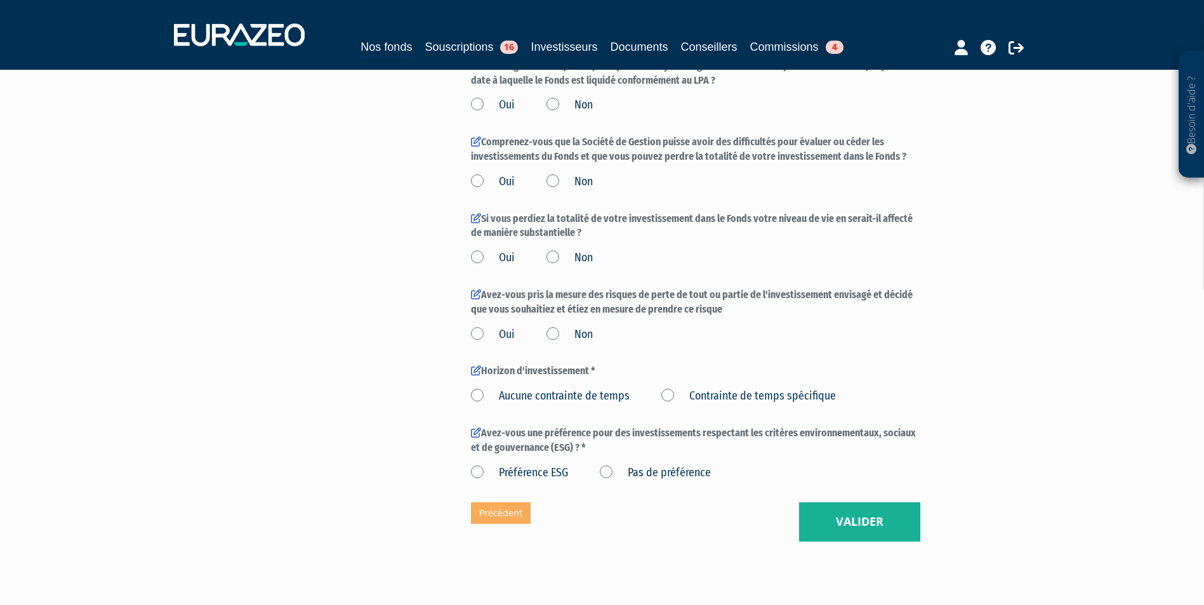
click at [700, 395] on label "Contrainte de temps spécifique" at bounding box center [748, 396] width 175 height 16
click at [0, 0] on spécifique "Contrainte de temps spécifique" at bounding box center [0, 0] width 0 height 0
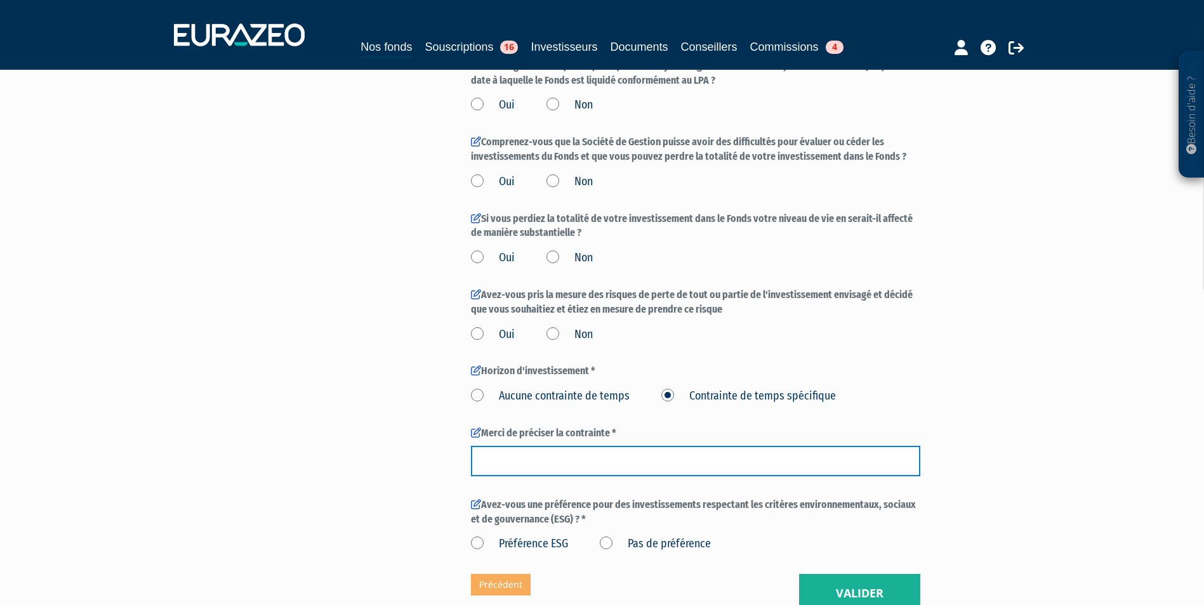
click at [686, 468] on input "text" at bounding box center [695, 461] width 449 height 30
type input "5"
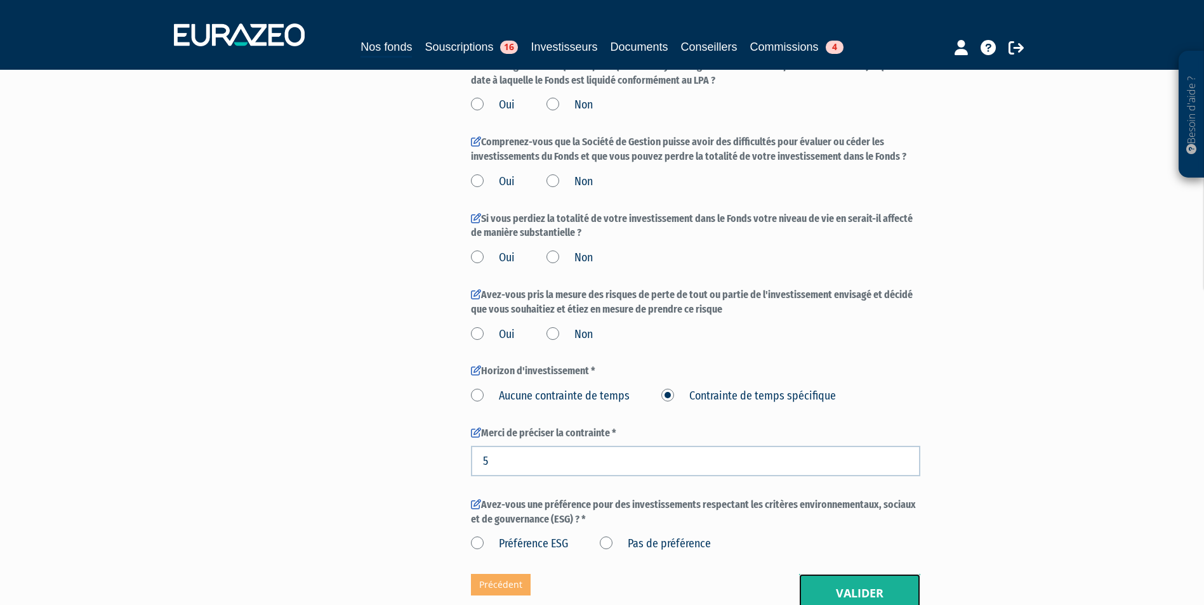
click at [865, 591] on button "Valider" at bounding box center [859, 593] width 121 height 39
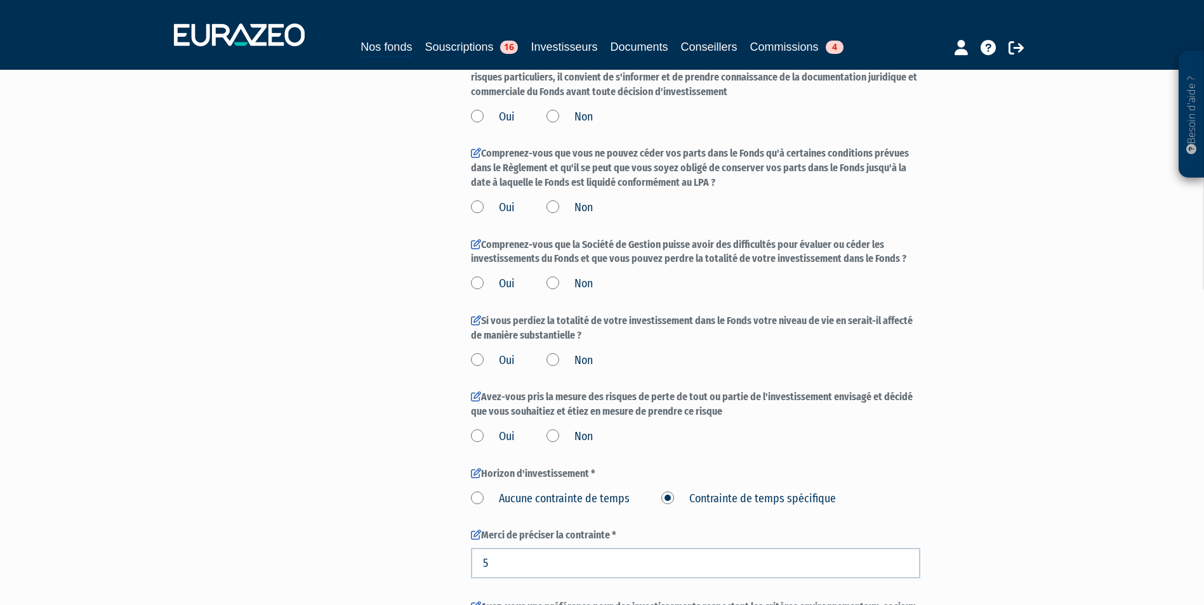
scroll to position [1685, 0]
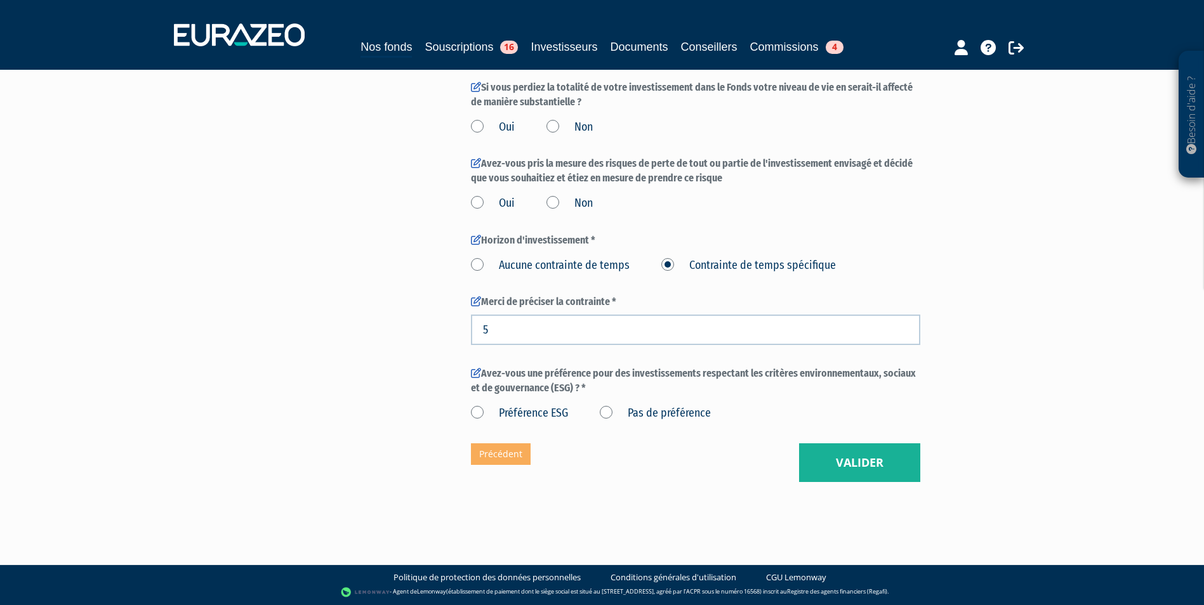
click at [563, 414] on label "Préférence ESG" at bounding box center [519, 414] width 97 height 16
click at [0, 0] on ESG "Préférence ESG" at bounding box center [0, 0] width 0 height 0
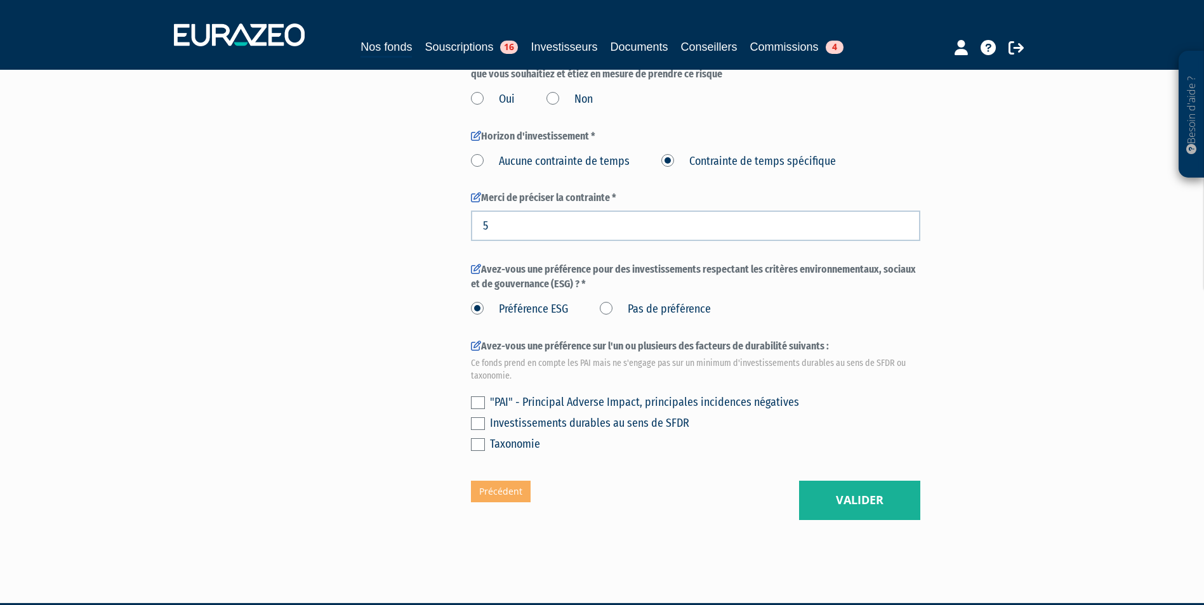
scroll to position [1790, 0]
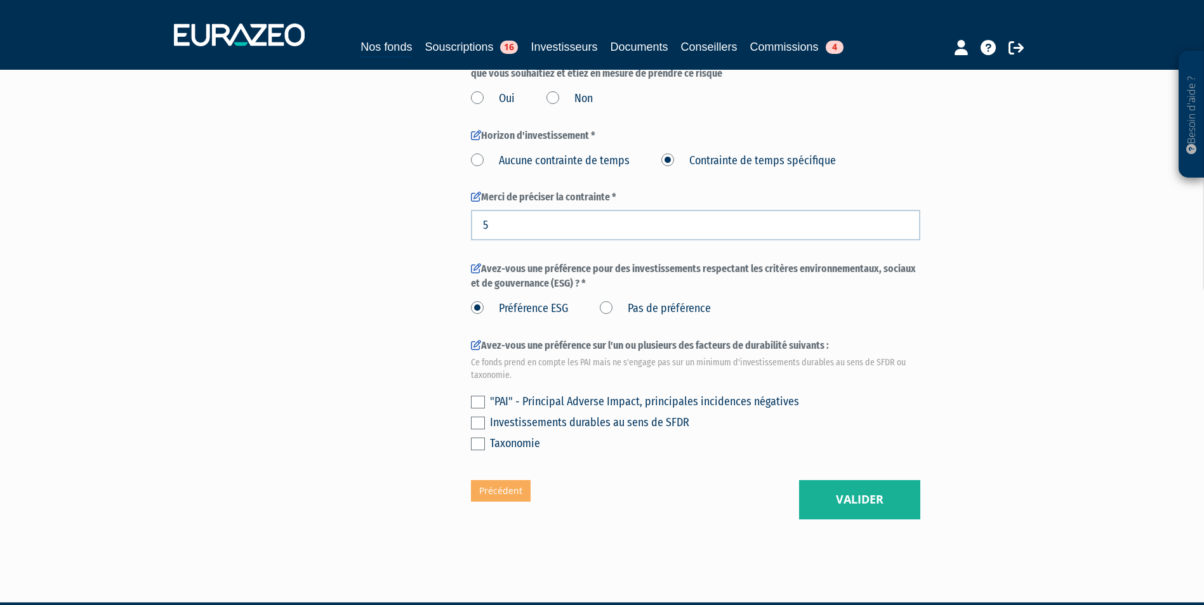
click at [617, 433] on div ""PAI" - Principal Adverse Impact, principales incidences négatives Investisseme…" at bounding box center [695, 421] width 449 height 63
click at [593, 412] on div ""PAI" - Principal Adverse Impact, principales incidences négatives Investisseme…" at bounding box center [695, 421] width 449 height 63
click at [596, 421] on div "Investissements durables au sens de SFDR" at bounding box center [705, 423] width 430 height 18
click at [485, 426] on div ""PAI" - Principal Adverse Impact, principales incidences négatives Investisseme…" at bounding box center [695, 421] width 449 height 63
click at [478, 423] on label at bounding box center [478, 423] width 14 height 13
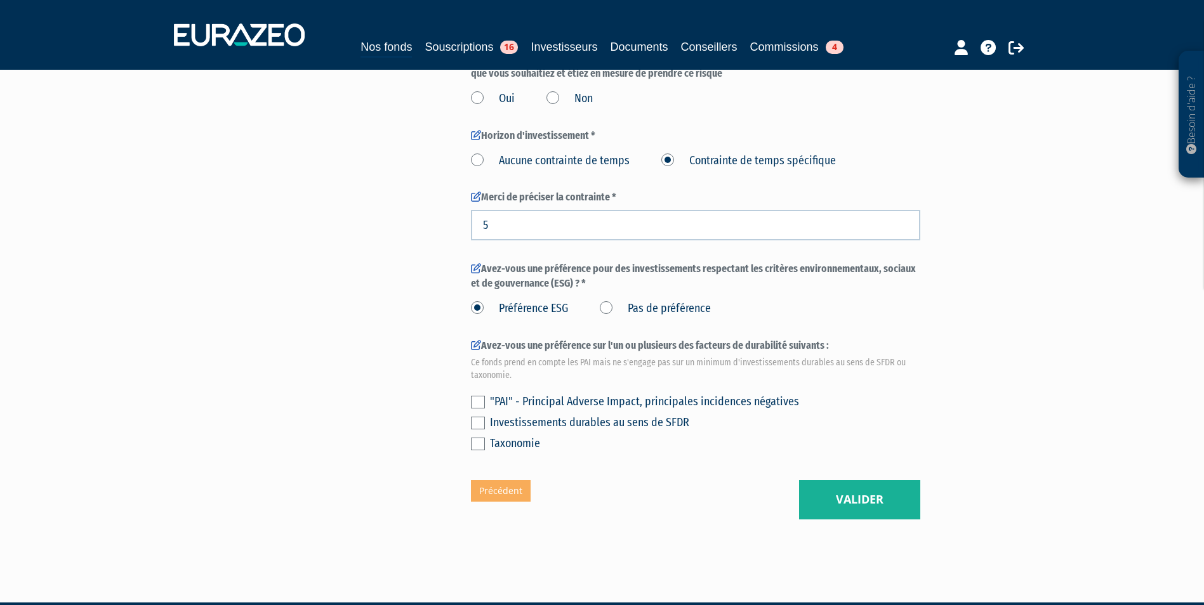
click at [0, 0] on input "checkbox" at bounding box center [0, 0] width 0 height 0
click at [878, 487] on button "Valider" at bounding box center [859, 499] width 121 height 39
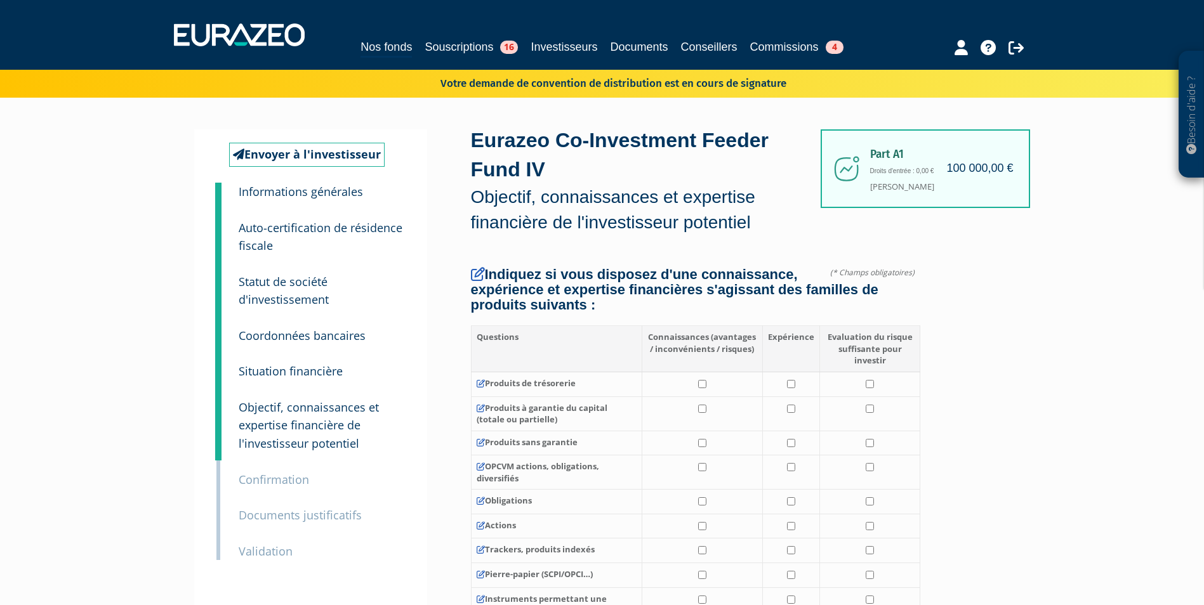
click at [288, 237] on p "Auto-certification de résidence fiscale" at bounding box center [322, 237] width 166 height 36
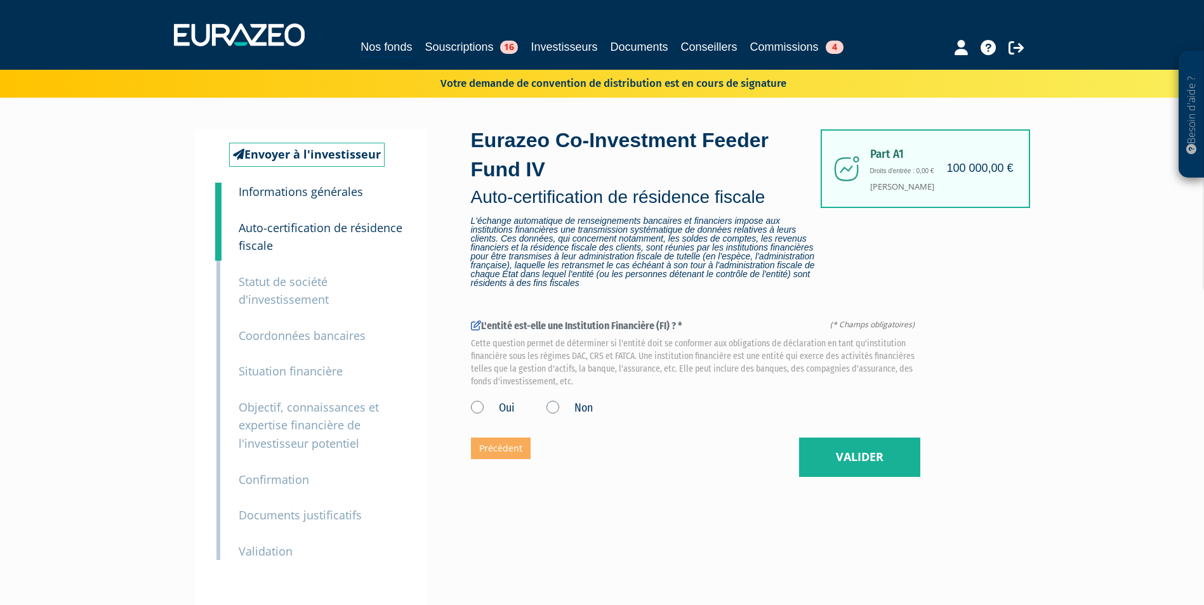
click at [550, 414] on label "Non" at bounding box center [569, 408] width 46 height 16
click at [0, 0] on input "Non" at bounding box center [0, 0] width 0 height 0
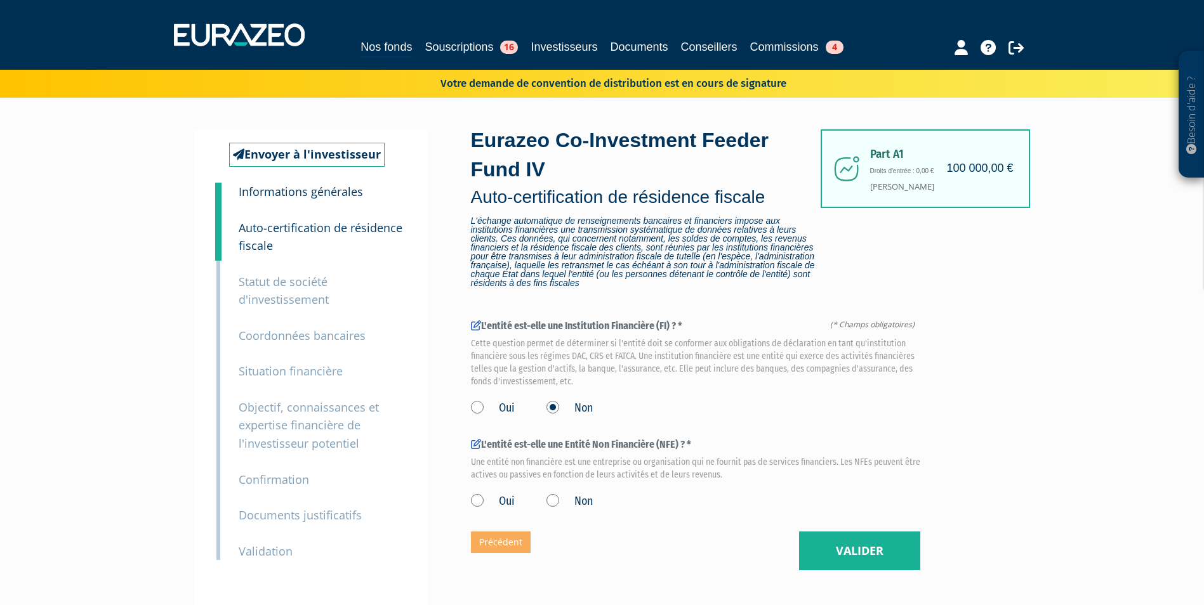
click at [491, 416] on label "Oui" at bounding box center [493, 408] width 44 height 16
click at [0, 0] on input "Oui" at bounding box center [0, 0] width 0 height 0
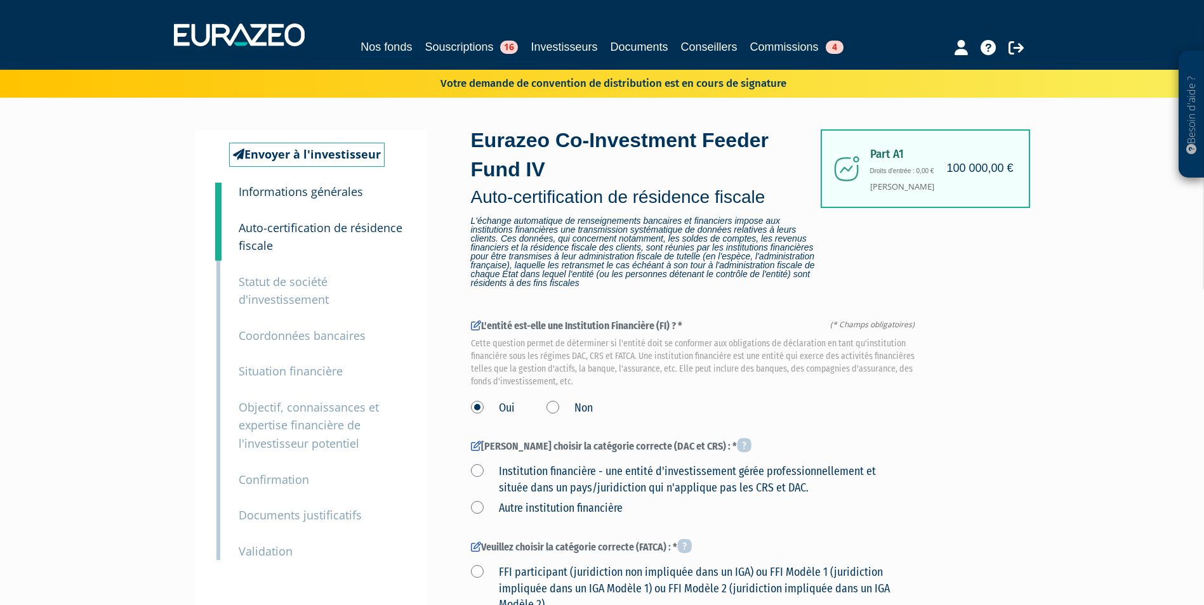
click at [292, 289] on small "Statut de société d'investissement" at bounding box center [284, 291] width 90 height 34
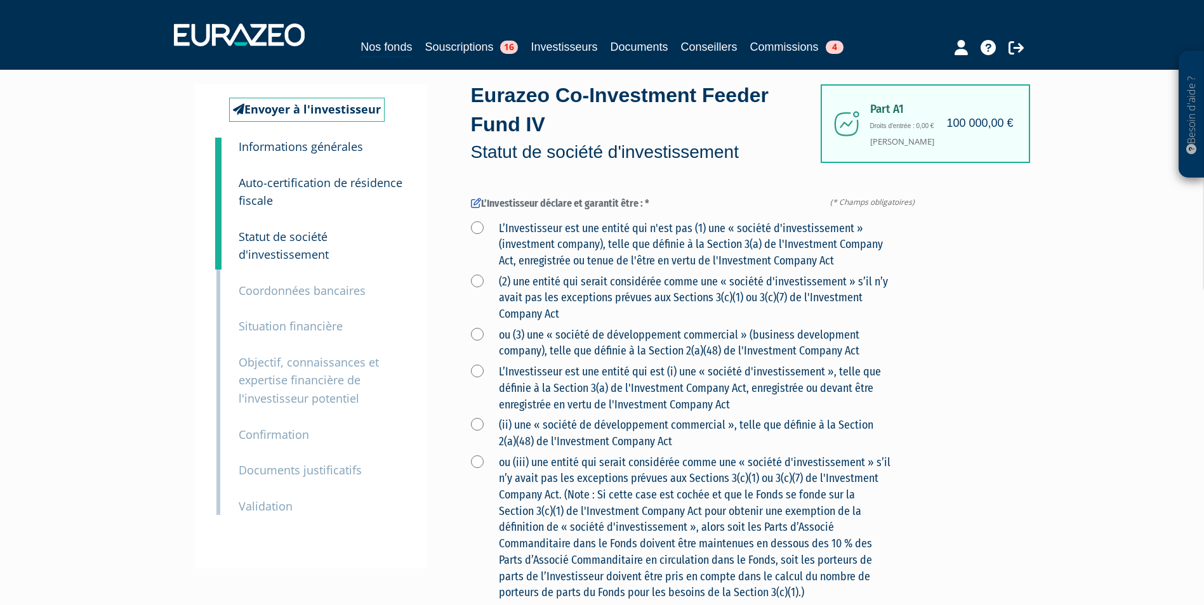
scroll to position [85, 0]
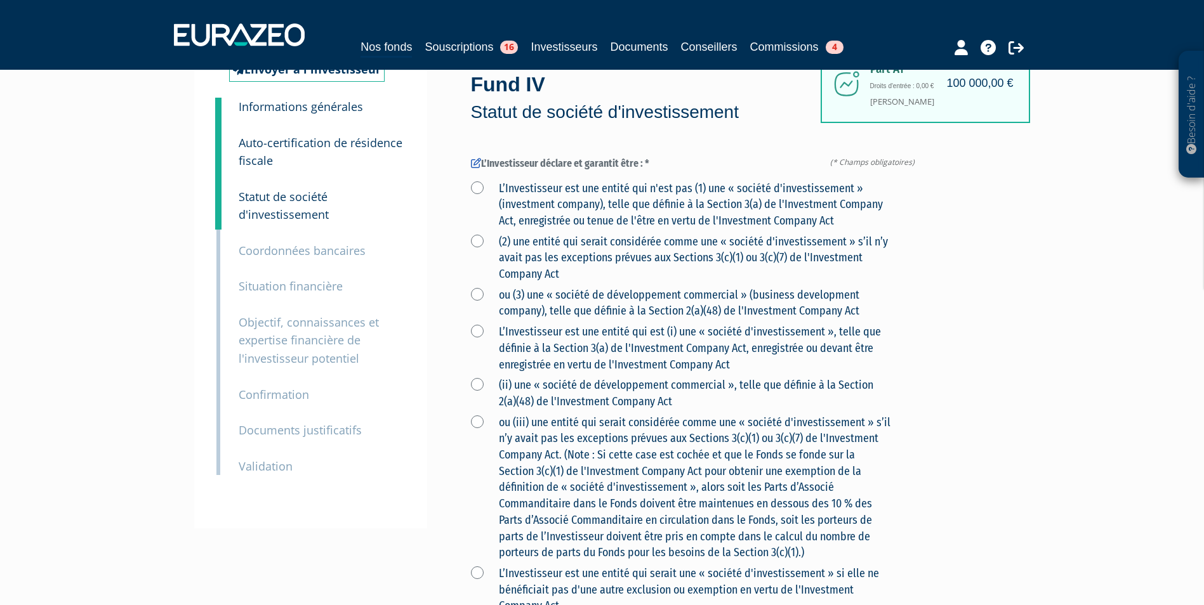
click at [301, 148] on small "Auto-certification de résidence fiscale" at bounding box center [321, 152] width 164 height 34
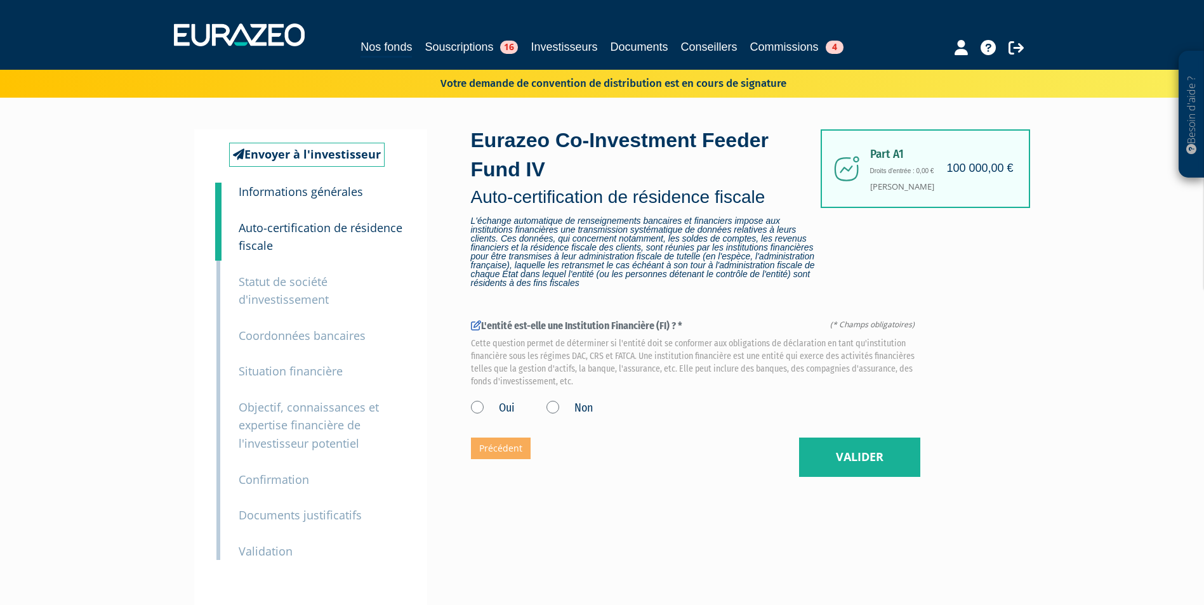
click at [548, 431] on div "Eurazeo Co-Investment Feeder Fund IV Auto-certification de résidence fiscale L'…" at bounding box center [695, 303] width 449 height 348
click at [551, 416] on label "Non" at bounding box center [569, 408] width 46 height 16
click at [0, 0] on input "Non" at bounding box center [0, 0] width 0 height 0
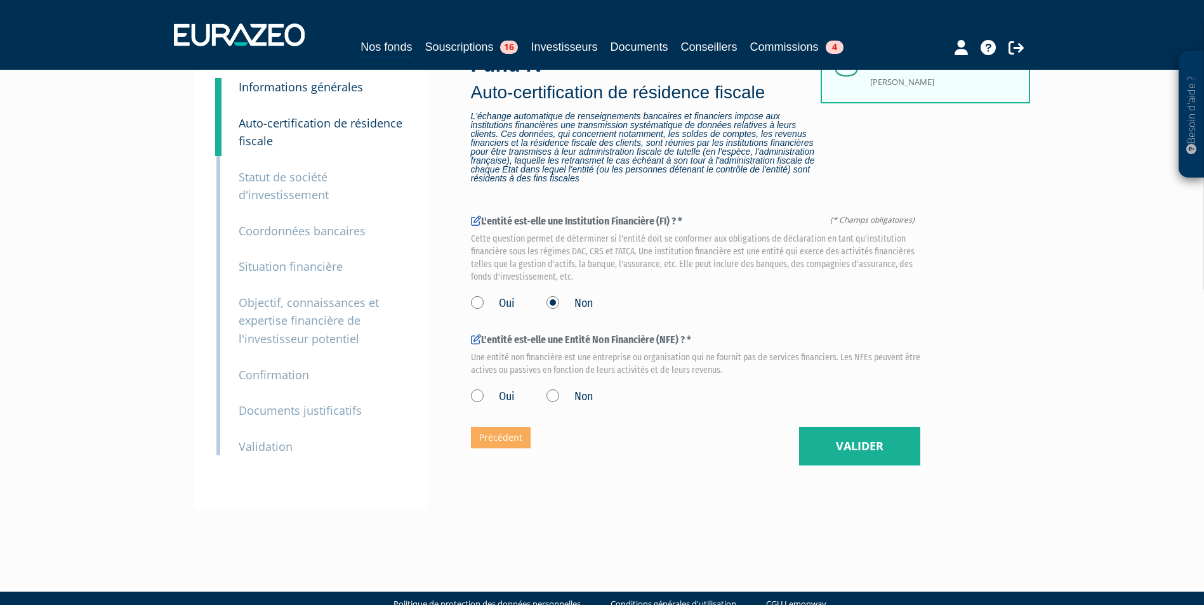
scroll to position [131, 0]
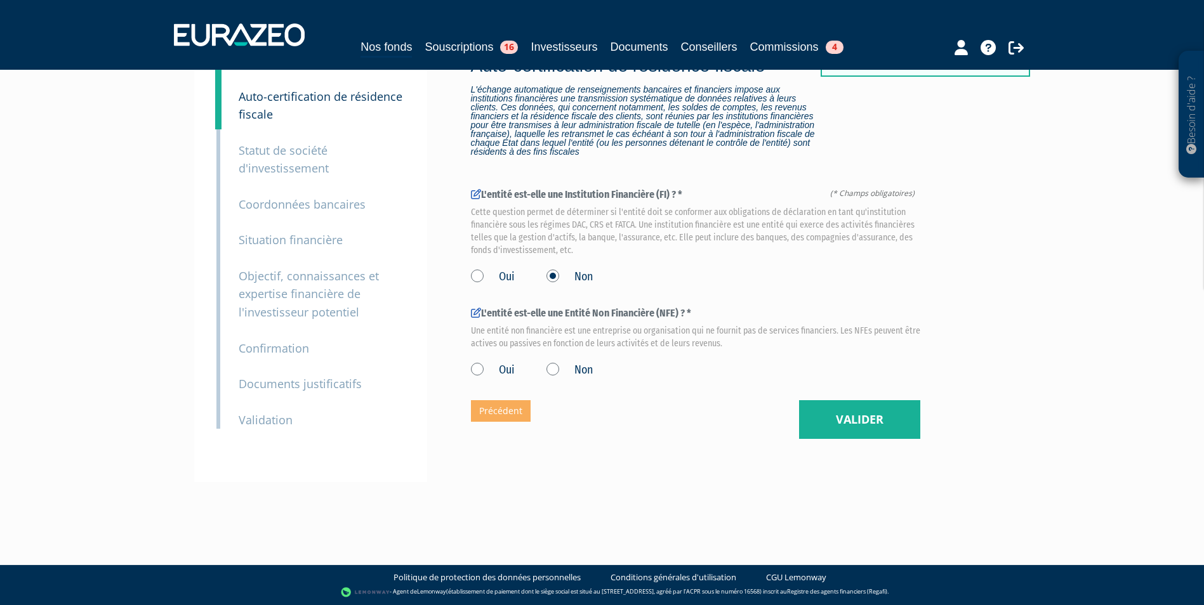
click at [555, 379] on label "Non" at bounding box center [569, 370] width 46 height 16
click at [0, 0] on input "Non" at bounding box center [0, 0] width 0 height 0
click at [829, 440] on button "Valider" at bounding box center [859, 419] width 121 height 39
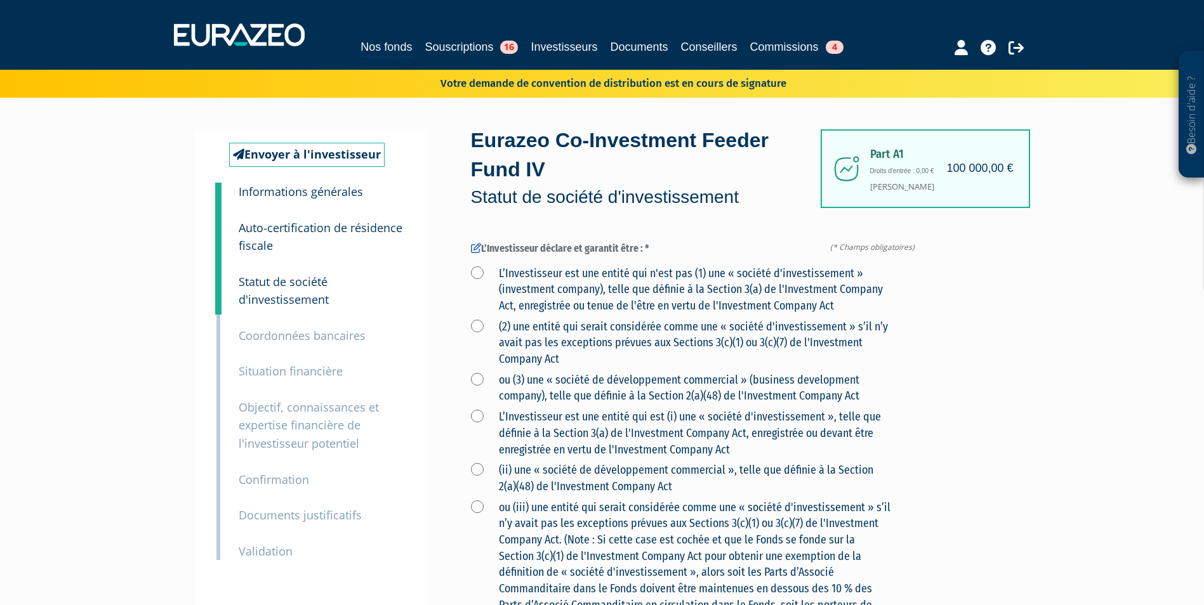
click at [338, 331] on small "Coordonnées bancaires" at bounding box center [302, 335] width 127 height 15
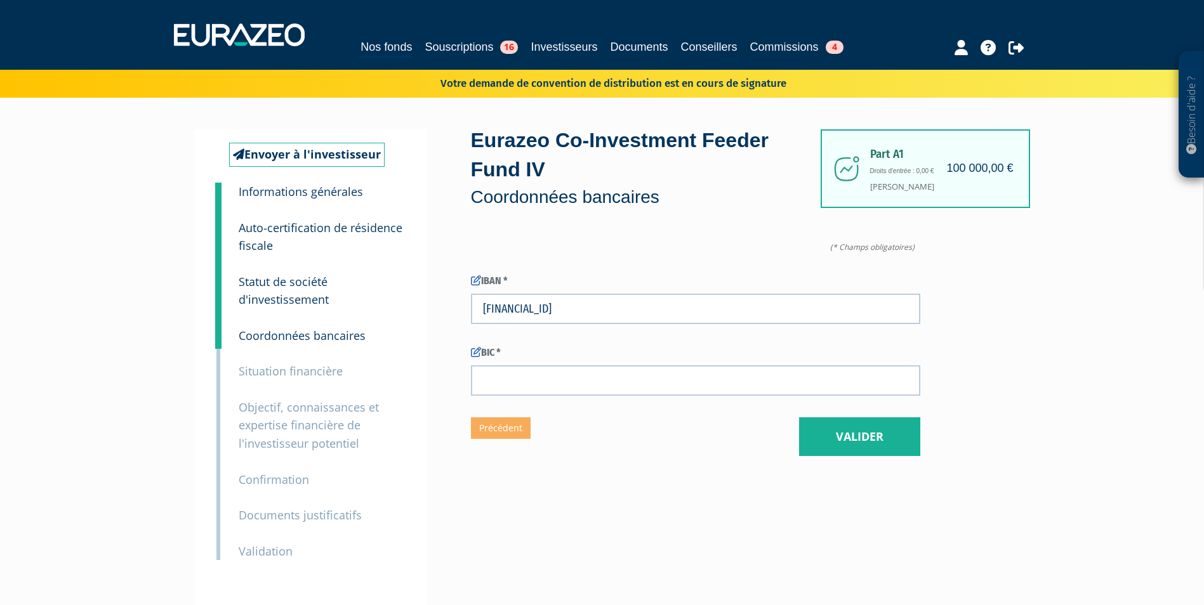
click at [326, 383] on div "6 Objectif, connaissances et expertise financière de l'investisseur potentiel" at bounding box center [321, 417] width 185 height 72
click at [320, 376] on small "Situation financière" at bounding box center [291, 371] width 104 height 15
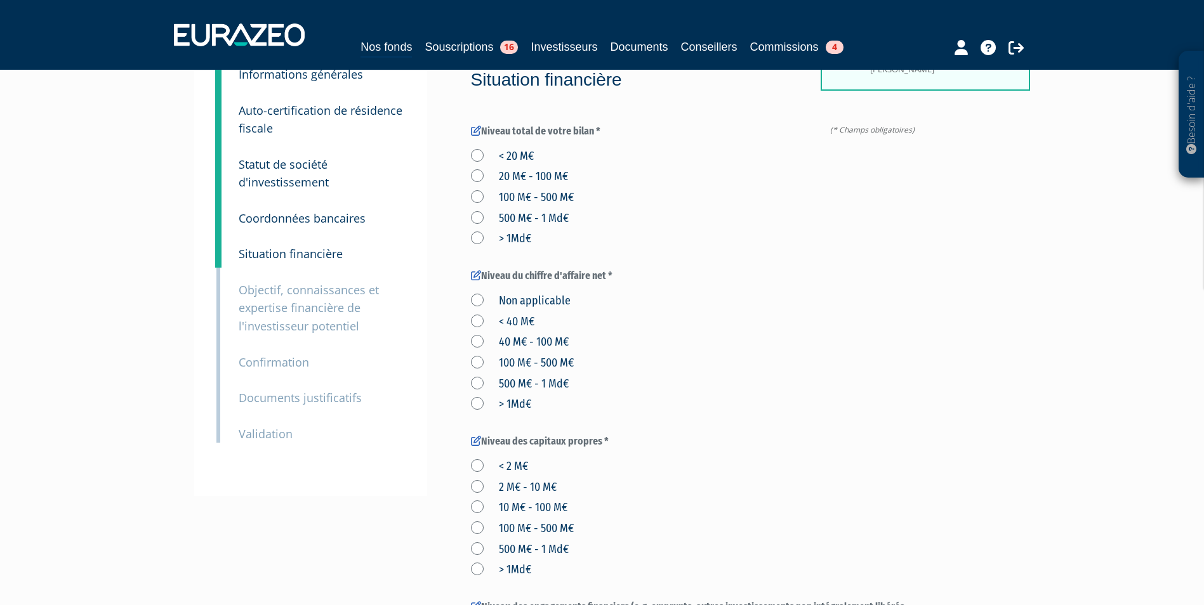
scroll to position [117, 0]
click at [312, 296] on small "Objectif, connaissances et expertise financière de l'investisseur potentiel" at bounding box center [309, 308] width 140 height 51
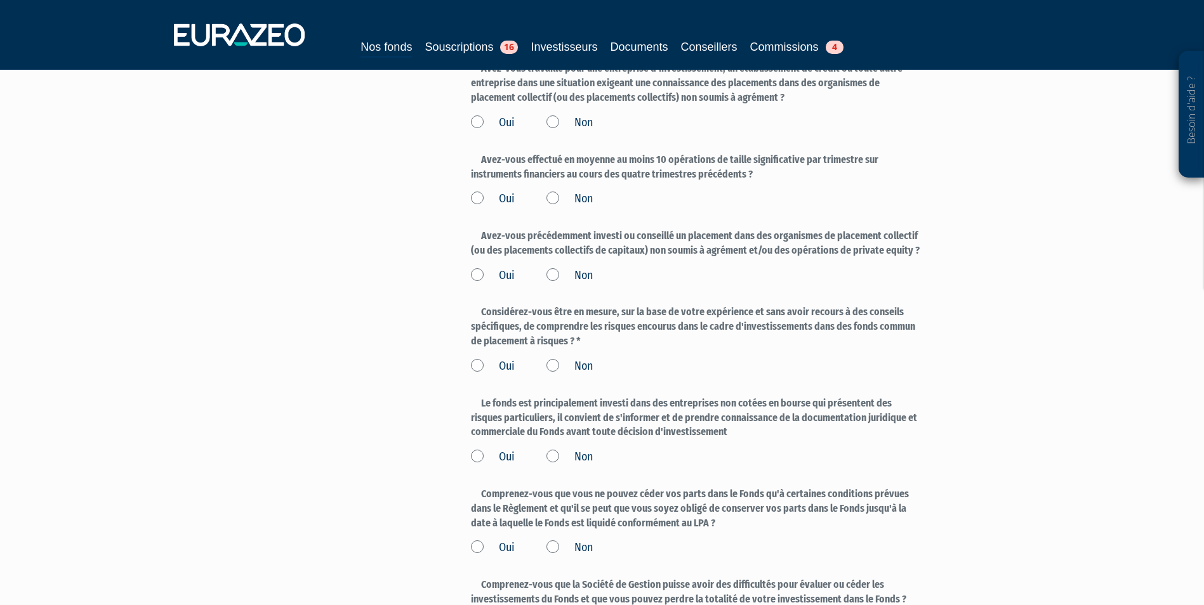
scroll to position [1098, 0]
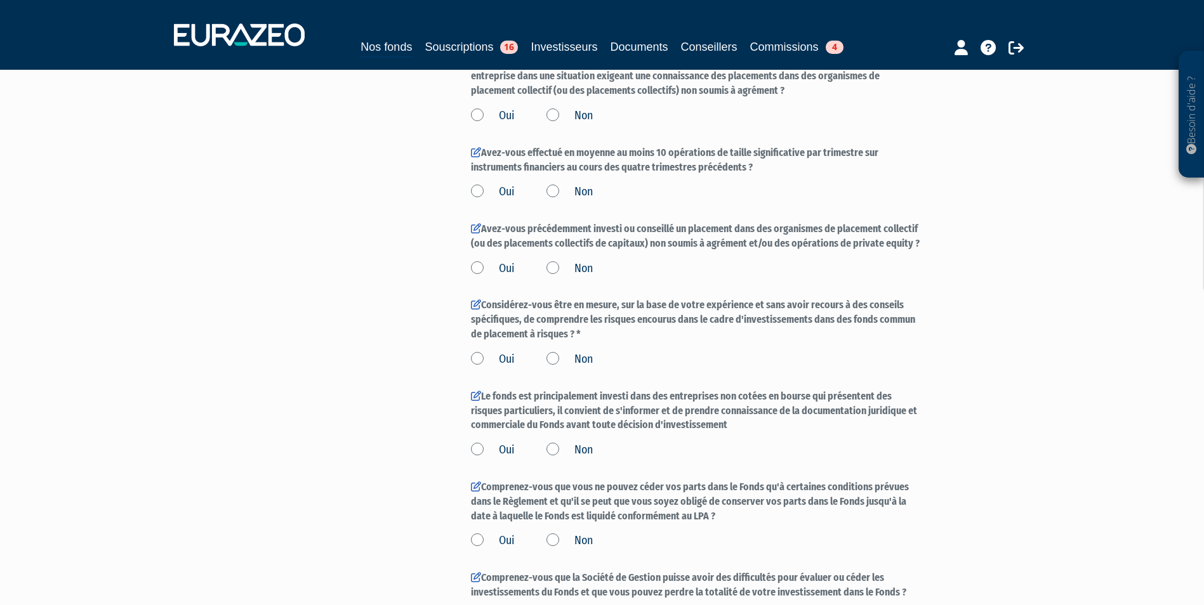
click at [485, 305] on label "Considérez-vous être en mesure, sur la base de votre expérience et sans avoir r…" at bounding box center [695, 320] width 449 height 44
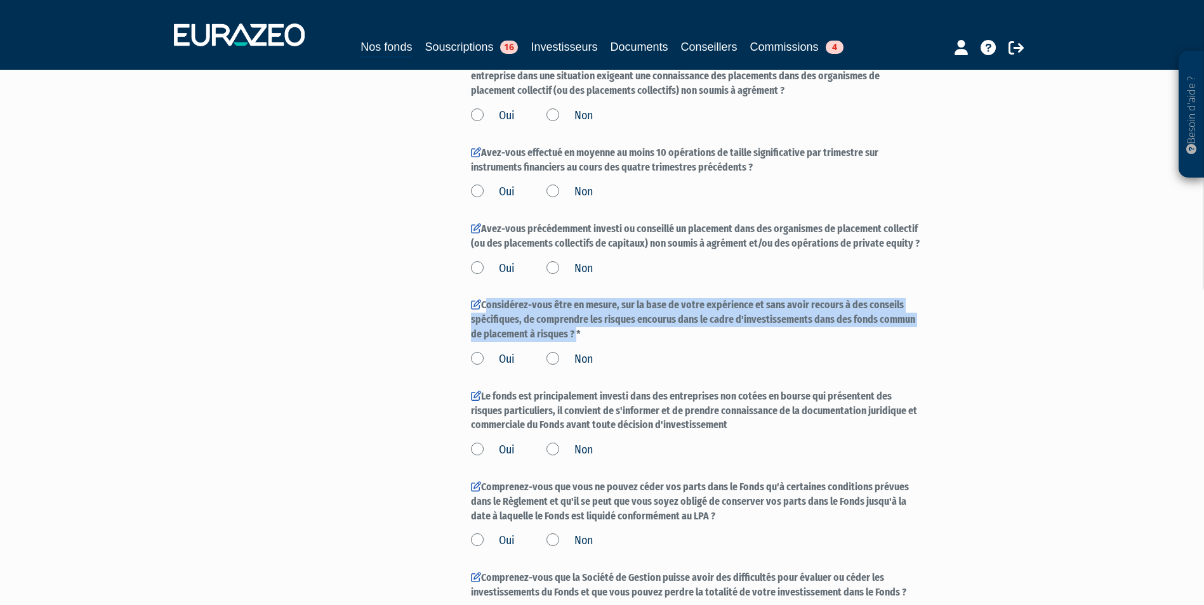
drag, startPoint x: 484, startPoint y: 301, endPoint x: 573, endPoint y: 334, distance: 94.8
click at [573, 334] on label "Considérez-vous être en mesure, sur la base de votre expérience et sans avoir r…" at bounding box center [695, 320] width 449 height 44
copy label "Considérez-vous être en mesure, sur la base de votre expérience et sans avoir r…"
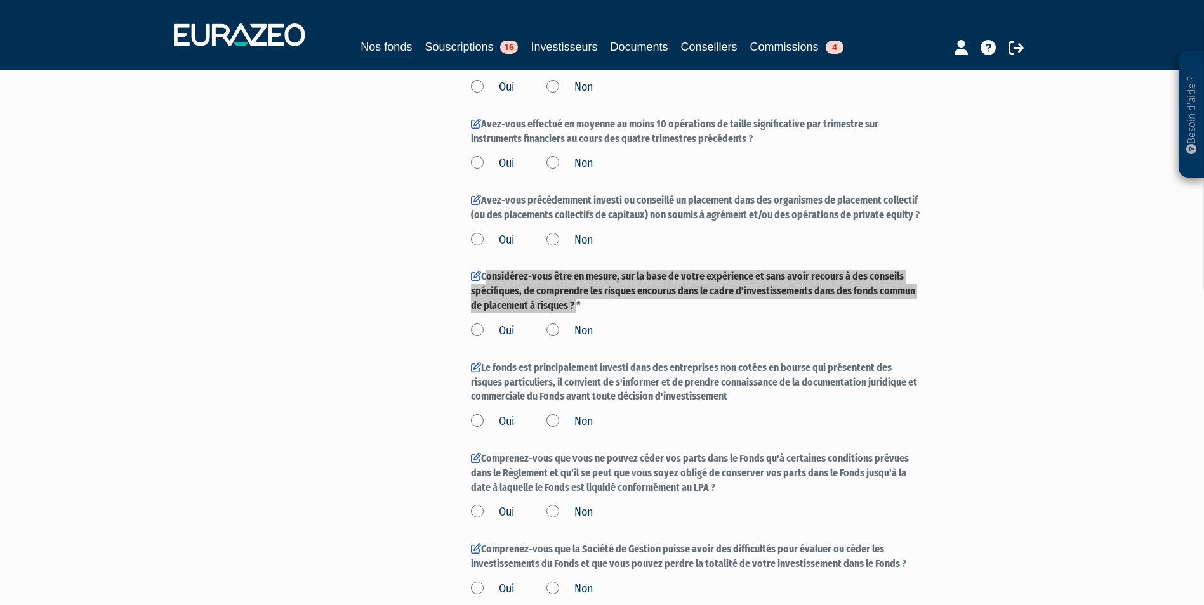
scroll to position [1177, 0]
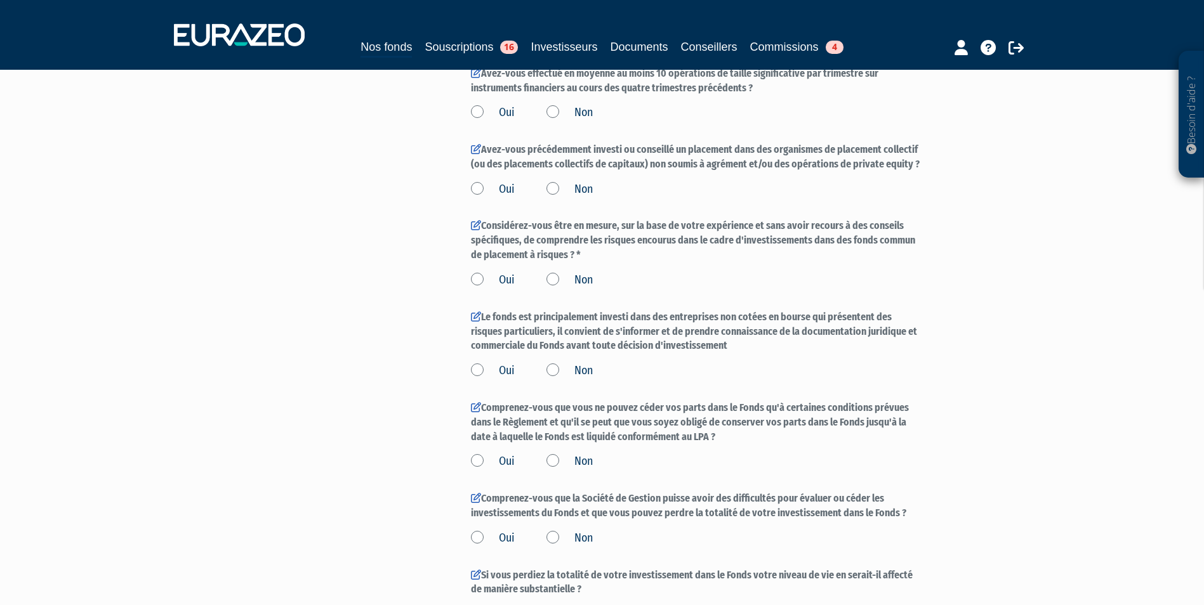
click at [831, 364] on div "Oui Non" at bounding box center [695, 369] width 449 height 21
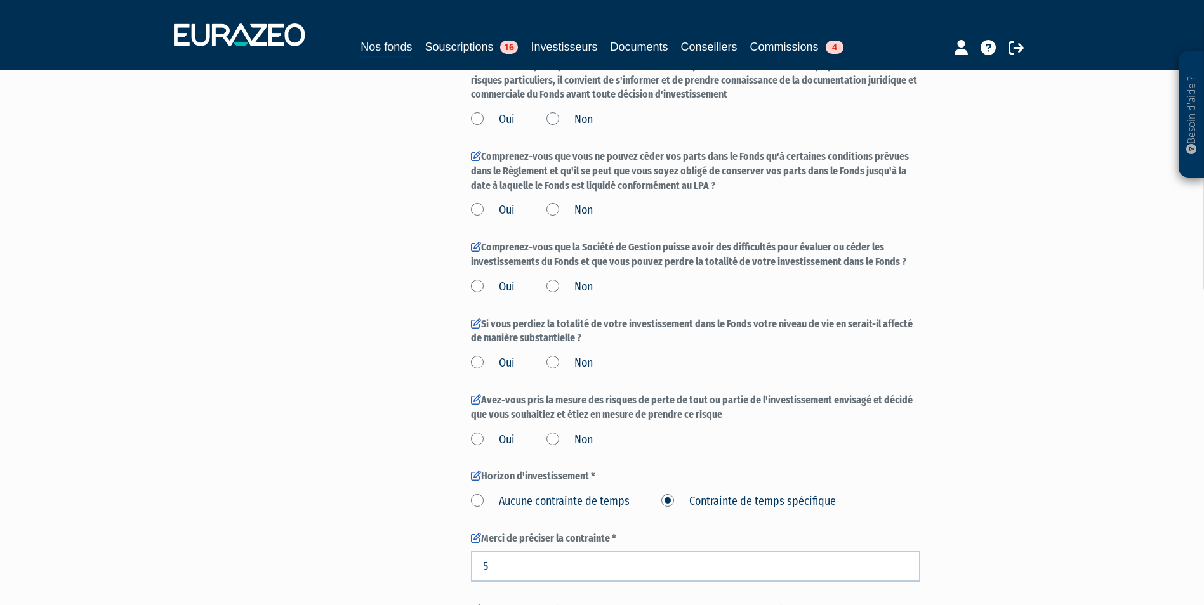
scroll to position [1429, 0]
click at [496, 358] on label "Oui" at bounding box center [493, 363] width 44 height 16
click at [0, 0] on input "Oui" at bounding box center [0, 0] width 0 height 0
click at [481, 445] on label "Oui" at bounding box center [493, 440] width 44 height 16
click at [0, 0] on input "Oui" at bounding box center [0, 0] width 0 height 0
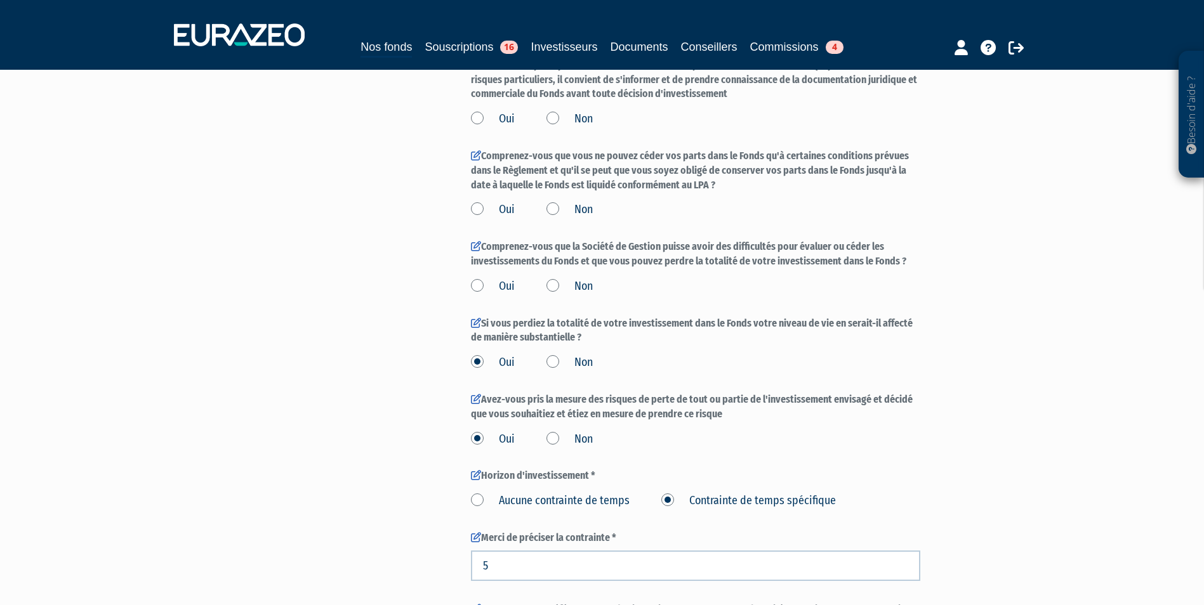
click at [561, 428] on div "Oui Non" at bounding box center [695, 437] width 449 height 21
click at [555, 437] on label "Non" at bounding box center [569, 440] width 46 height 16
click at [0, 0] on input "Non" at bounding box center [0, 0] width 0 height 0
click at [485, 291] on label "Oui" at bounding box center [493, 287] width 44 height 16
click at [0, 0] on input "Oui" at bounding box center [0, 0] width 0 height 0
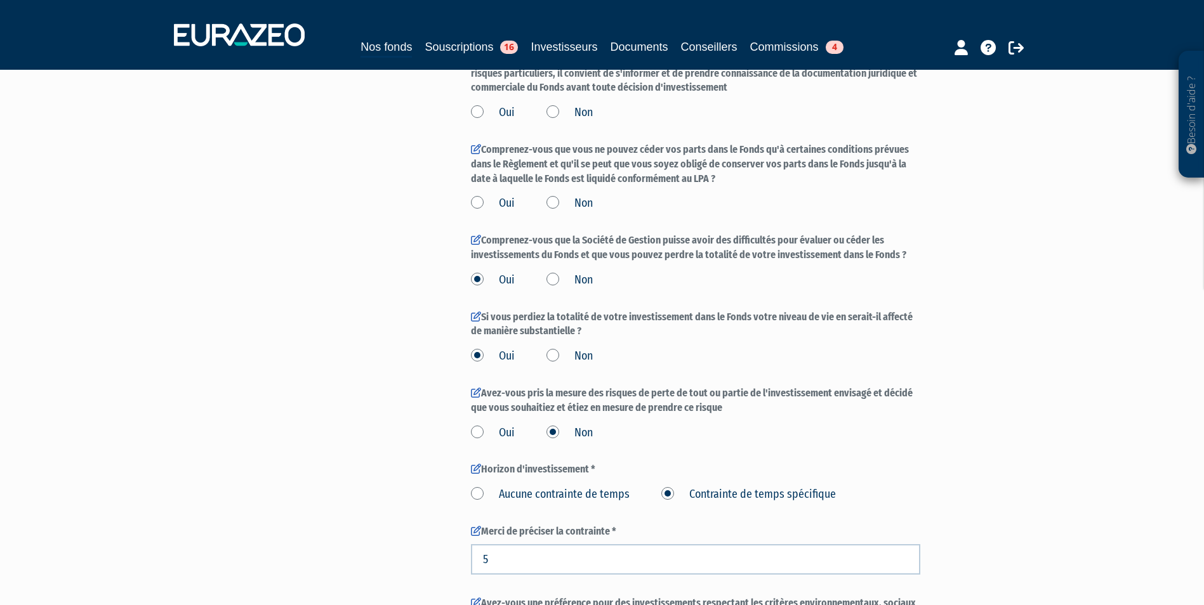
scroll to position [1436, 0]
click at [553, 268] on div "Oui Non" at bounding box center [695, 277] width 449 height 21
click at [557, 199] on label "Non" at bounding box center [569, 203] width 46 height 16
click at [0, 0] on input "Non" at bounding box center [0, 0] width 0 height 0
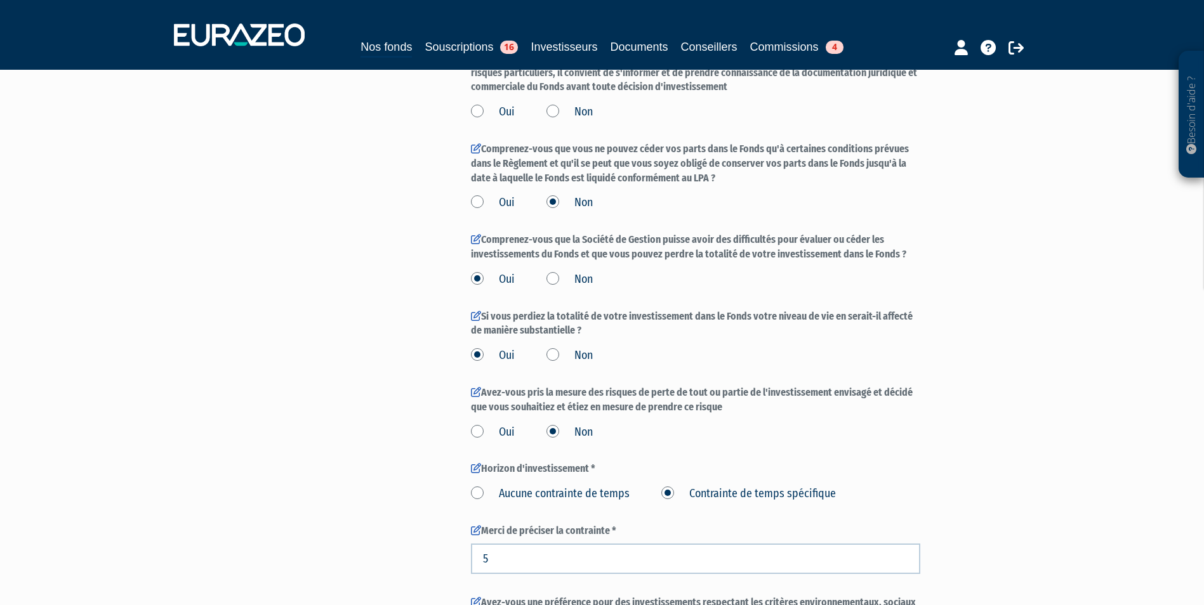
click at [553, 277] on label "Non" at bounding box center [569, 280] width 46 height 16
click at [0, 0] on input "Non" at bounding box center [0, 0] width 0 height 0
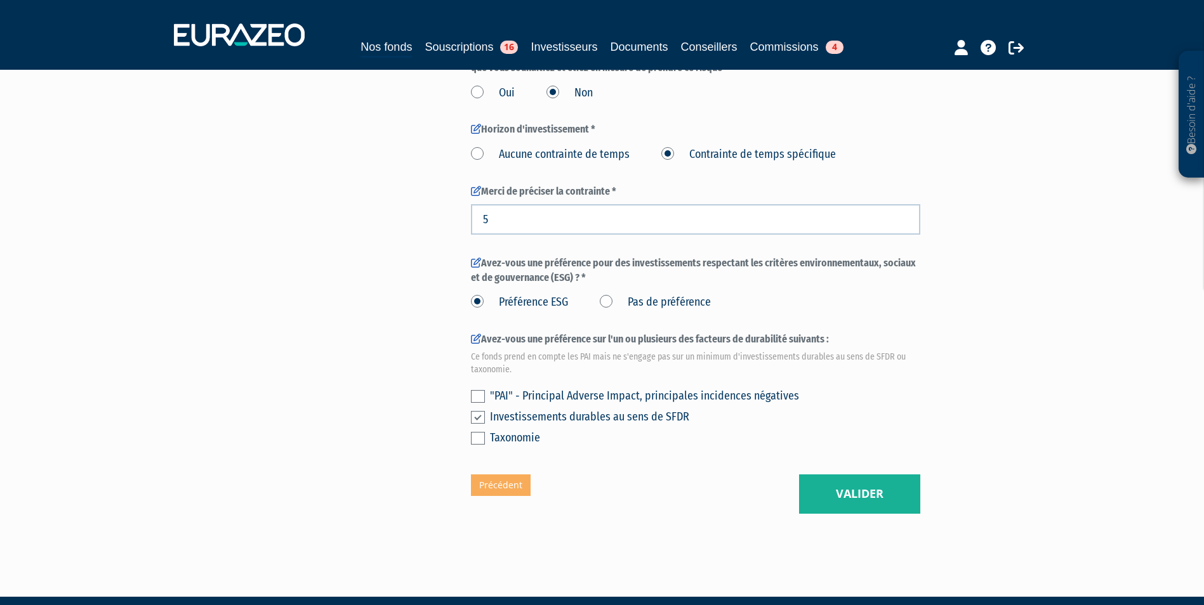
scroll to position [1788, 0]
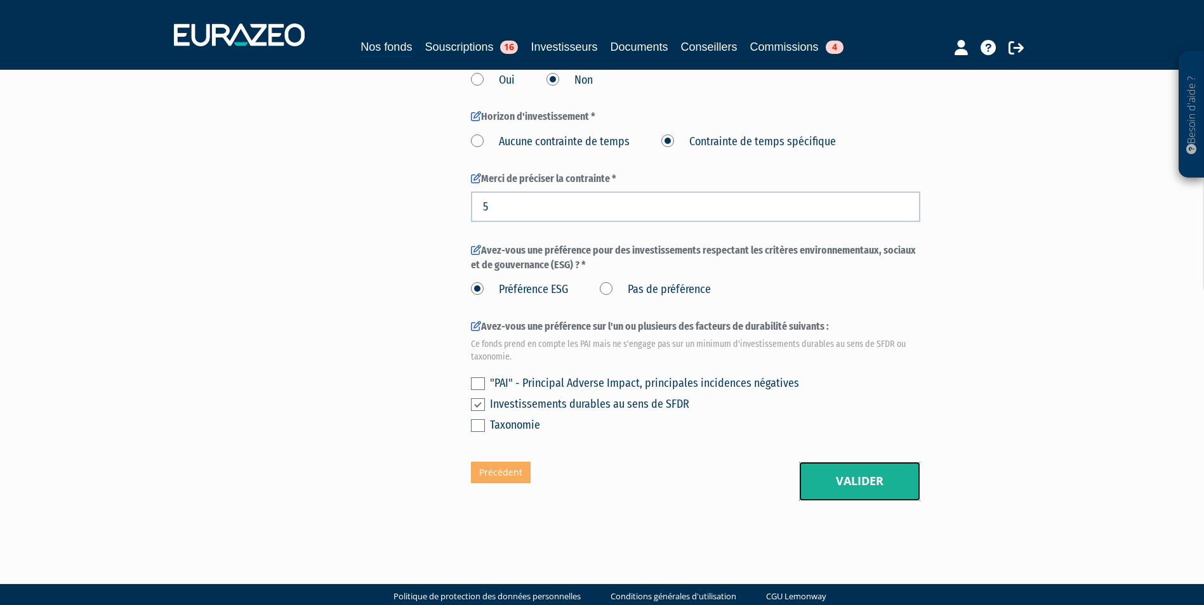
click at [862, 474] on button "Valider" at bounding box center [859, 481] width 121 height 39
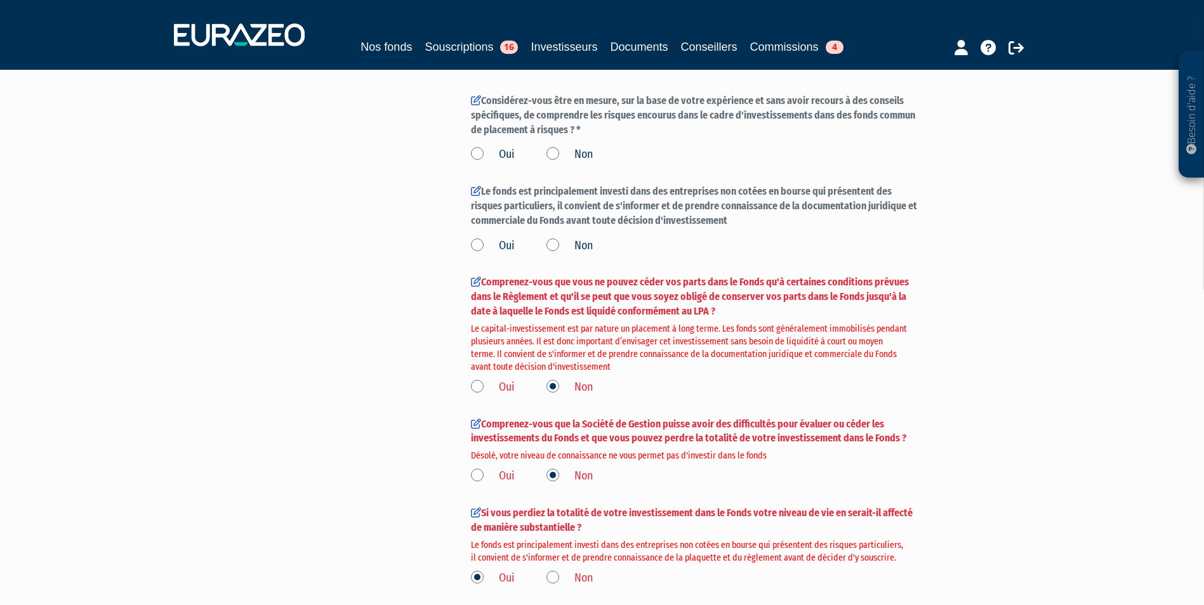
scroll to position [1324, 0]
click at [713, 311] on label "Comprenez-vous que vous ne pouvez céder vos parts dans le Fonds qu'à certaines …" at bounding box center [695, 322] width 449 height 95
click at [709, 309] on label "Comprenez-vous que vous ne pouvez céder vos parts dans le Fonds qu'à certaines …" at bounding box center [695, 322] width 449 height 95
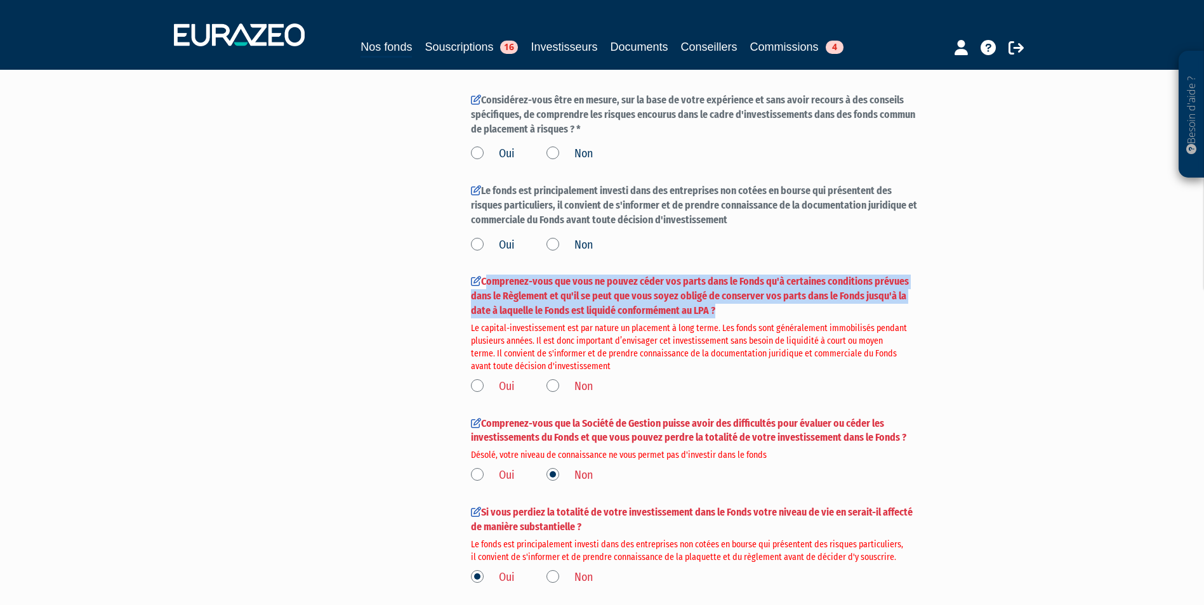
drag, startPoint x: 715, startPoint y: 307, endPoint x: 484, endPoint y: 279, distance: 233.3
click at [484, 279] on label "Comprenez-vous que vous ne pouvez céder vos parts dans le Fonds qu'à certaines …" at bounding box center [695, 322] width 449 height 95
copy label "Comprenez-vous que vous ne pouvez céder vos parts dans le Fonds qu'à certaines …"
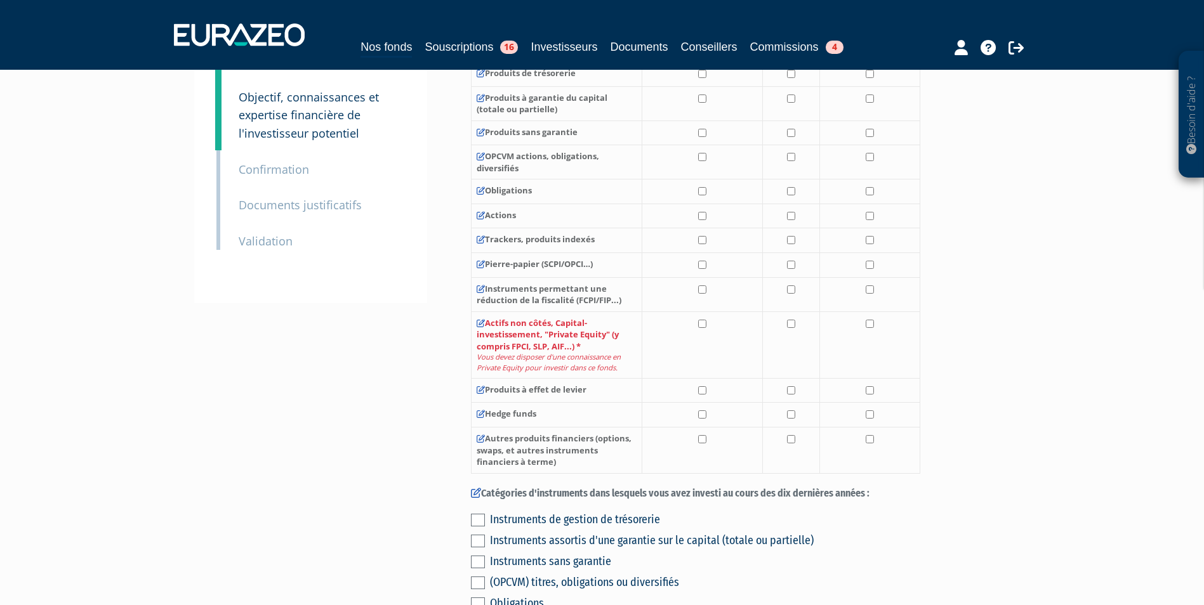
scroll to position [0, 0]
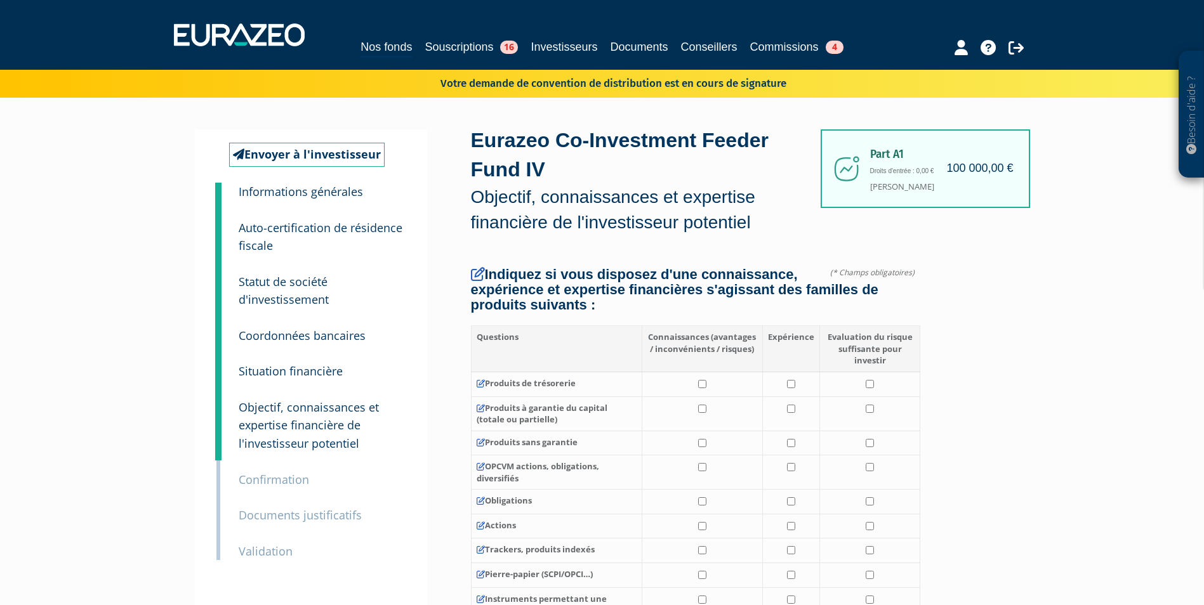
click at [235, 284] on div "3 Statut de société d'investissement" at bounding box center [321, 282] width 185 height 54
click at [266, 287] on small "Statut de société d'investissement" at bounding box center [284, 291] width 90 height 34
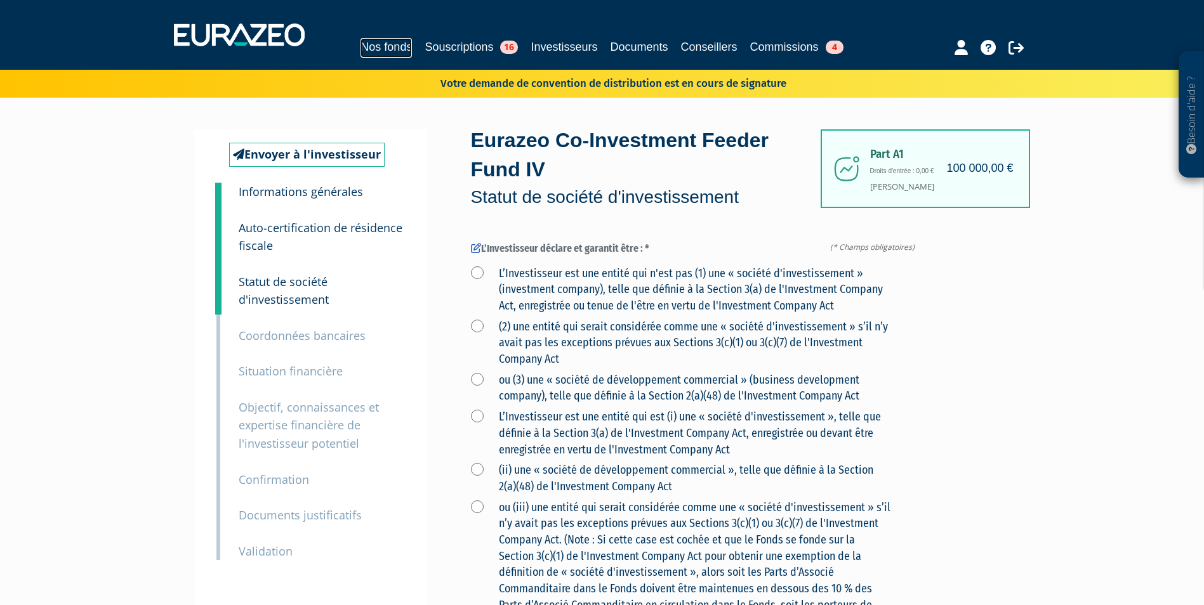
click at [382, 44] on link "Nos fonds" at bounding box center [385, 48] width 51 height 20
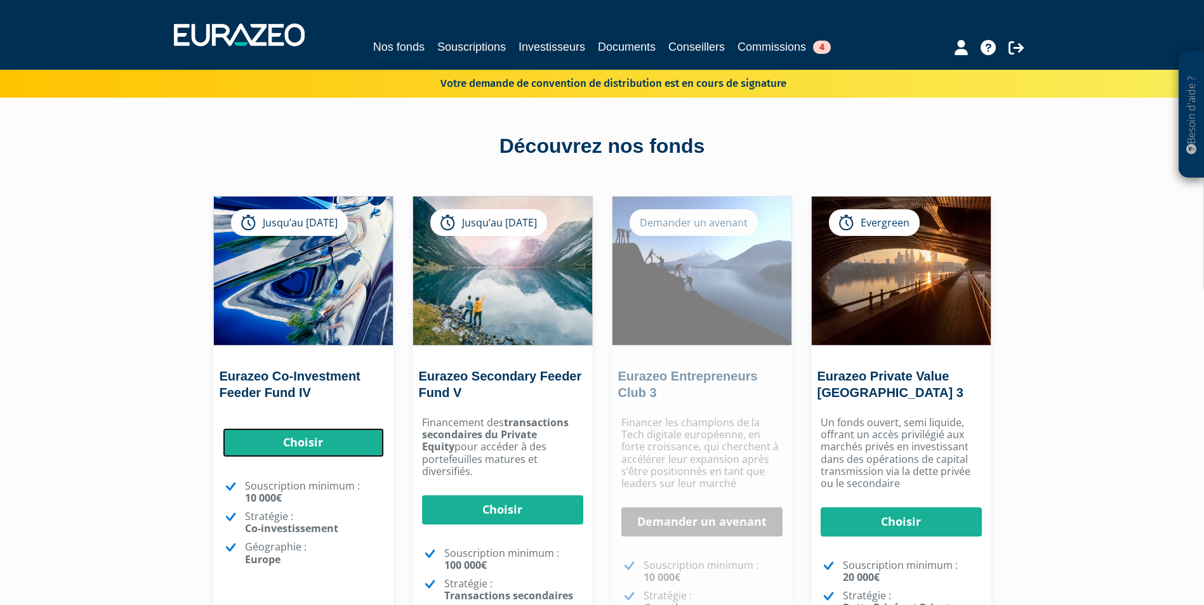
click at [343, 452] on link "Choisir" at bounding box center [303, 442] width 161 height 29
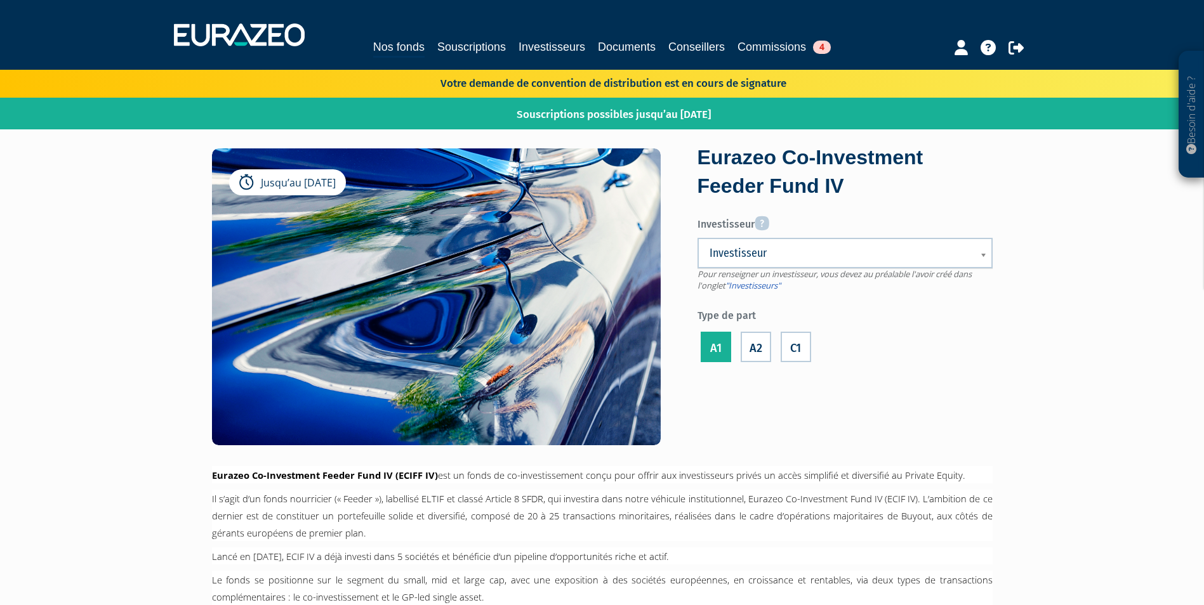
click at [807, 349] on label "C1" at bounding box center [796, 347] width 30 height 30
click at [0, 0] on input "C1" at bounding box center [0, 0] width 0 height 0
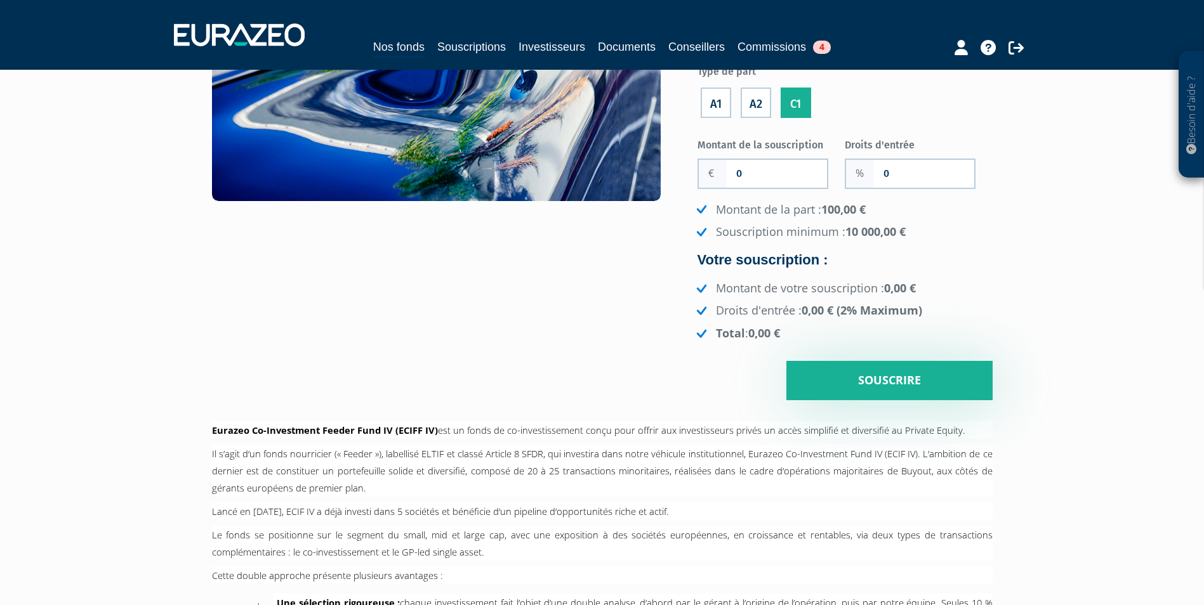
scroll to position [270, 0]
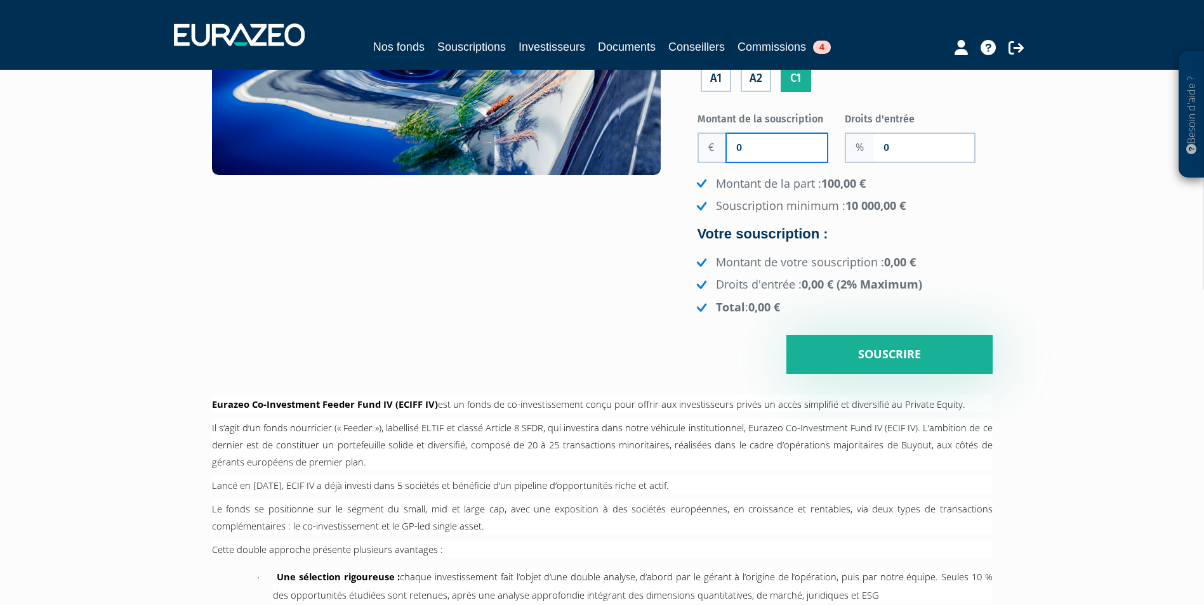
click at [747, 148] on input "0" at bounding box center [777, 148] width 100 height 28
type input "100 000"
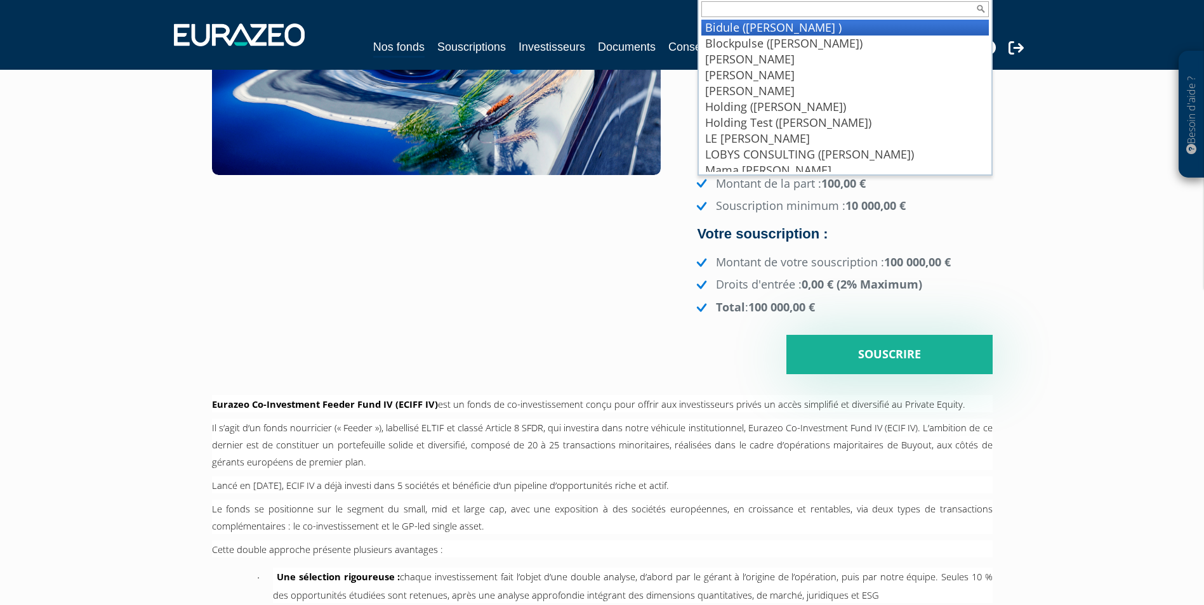
scroll to position [6, 0]
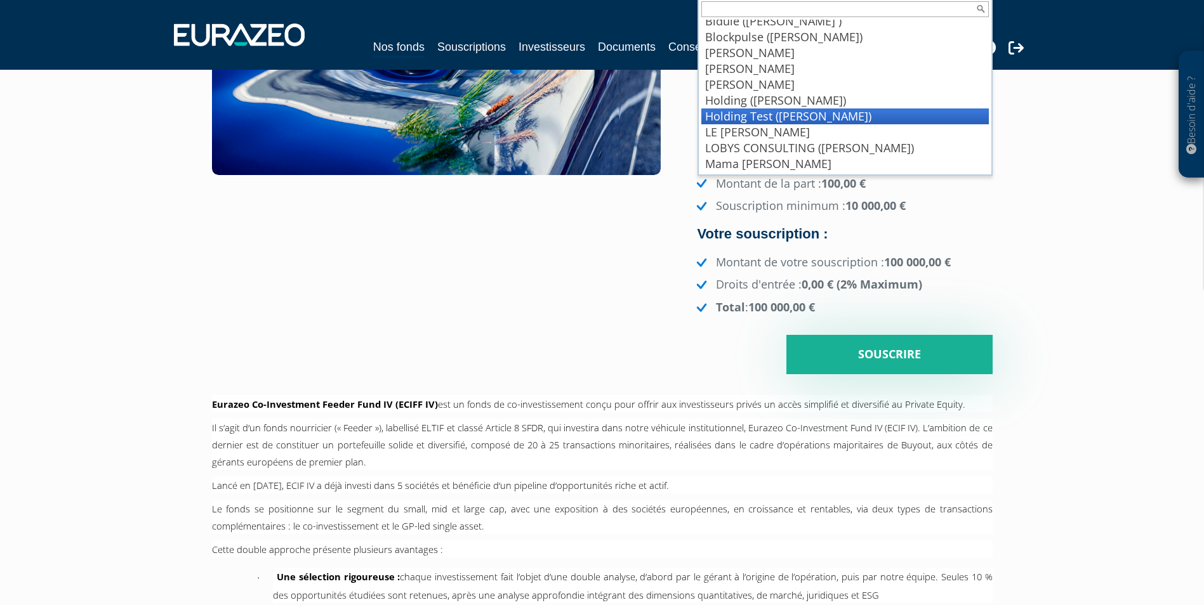
click at [793, 123] on li "Holding Test ([PERSON_NAME])" at bounding box center [844, 117] width 287 height 16
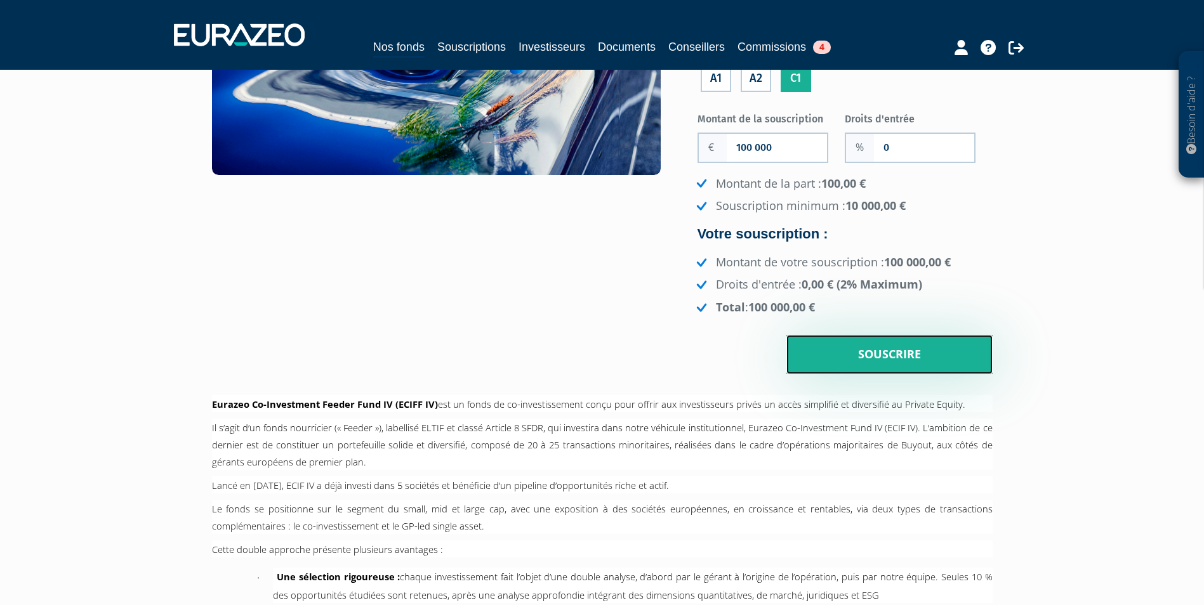
click at [840, 338] on input "Souscrire" at bounding box center [889, 354] width 206 height 39
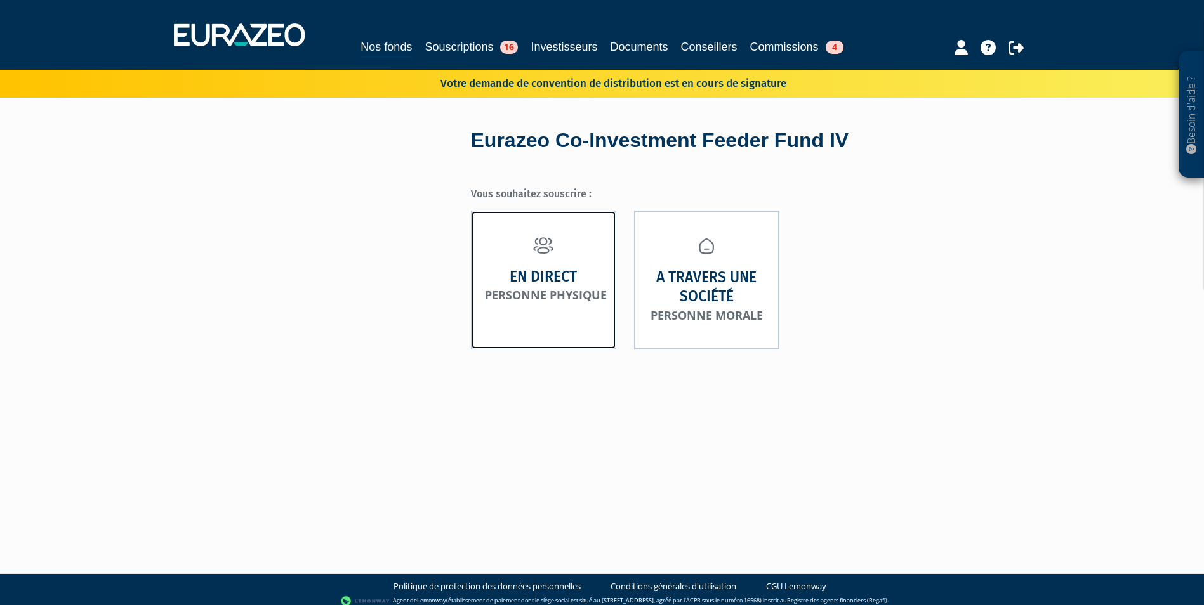
click at [565, 280] on strong "En direct" at bounding box center [543, 277] width 67 height 20
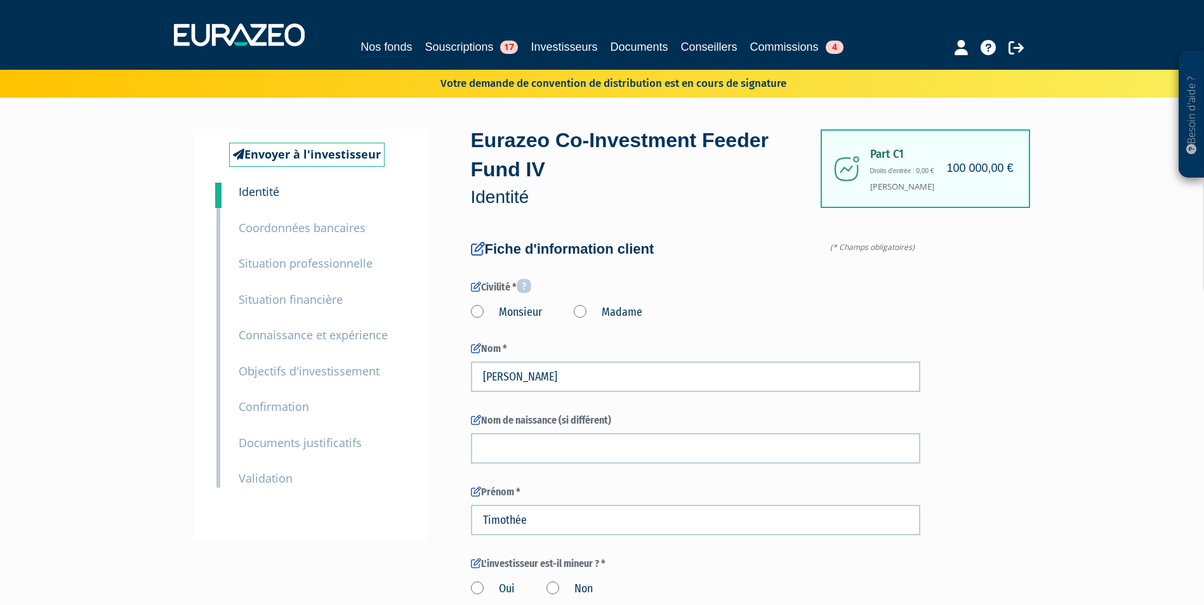
click at [321, 221] on small "Coordonnées bancaires" at bounding box center [302, 227] width 127 height 15
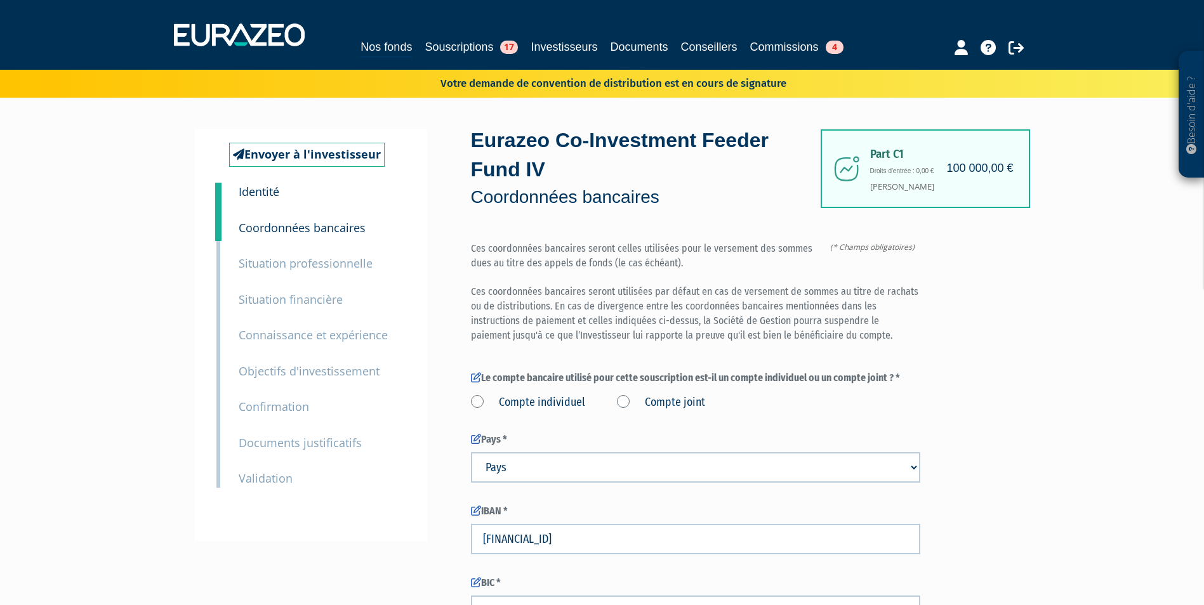
click at [325, 266] on small "Situation professionnelle" at bounding box center [306, 263] width 134 height 15
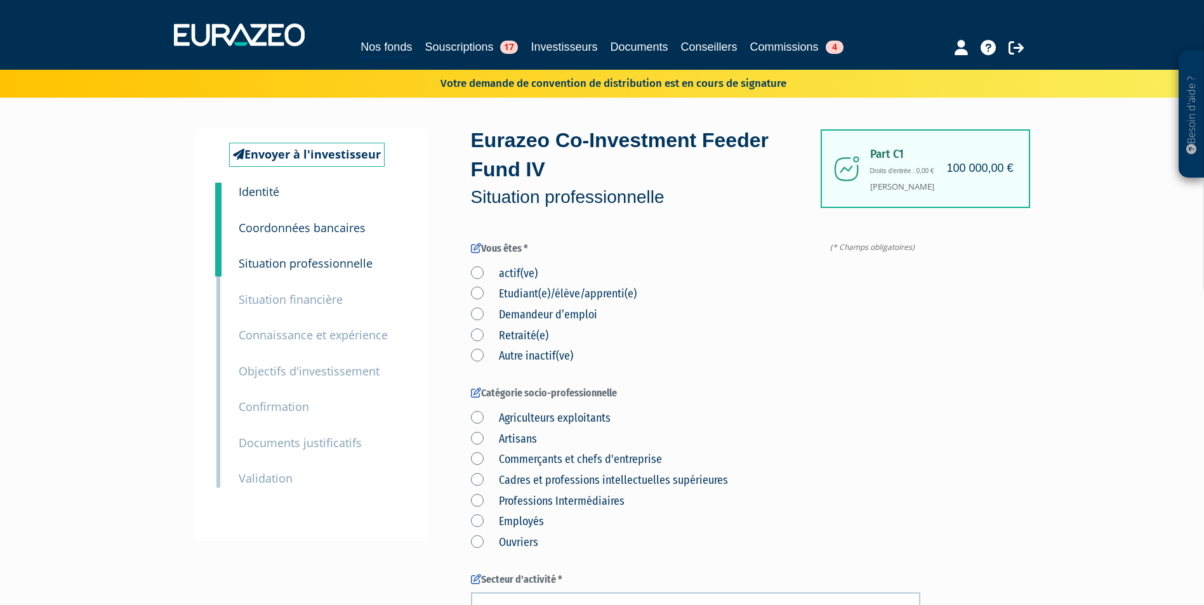
click at [351, 434] on p "Documents justificatifs" at bounding box center [300, 443] width 123 height 18
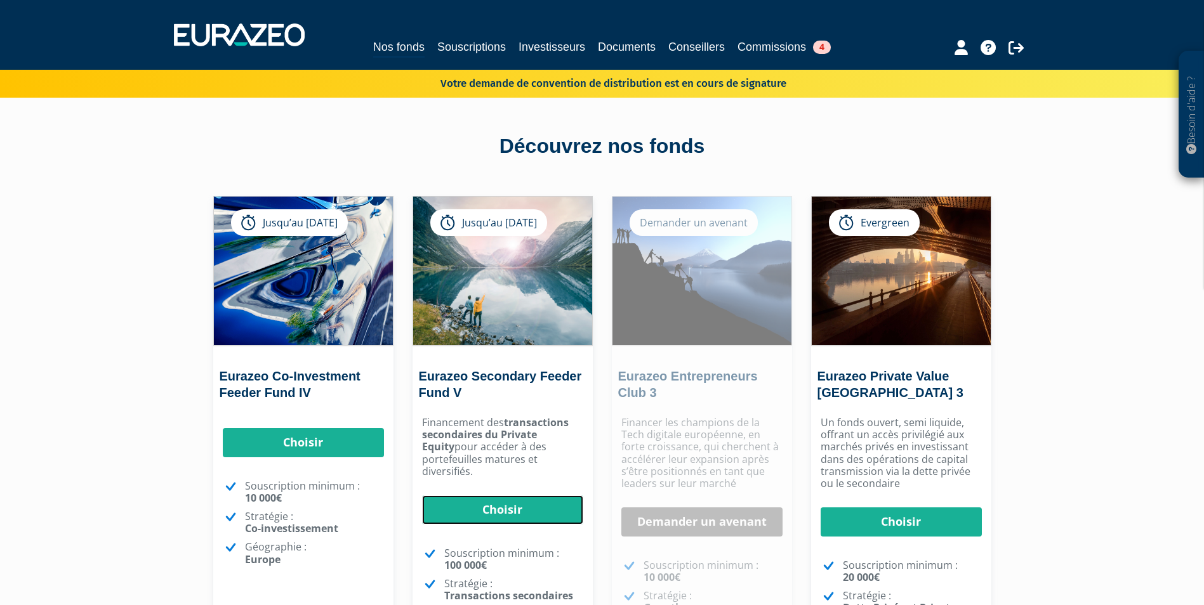
click at [527, 505] on link "Choisir" at bounding box center [502, 510] width 161 height 29
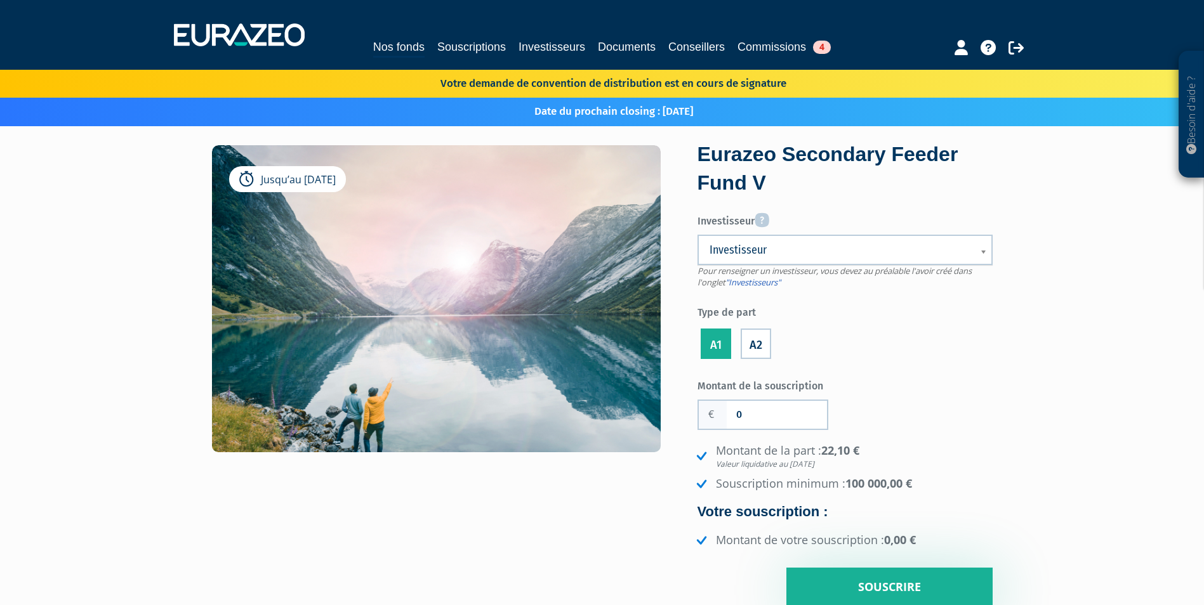
click at [779, 501] on div "Montant de la part : 22,10 € Valeur liquidative au 30/06/2025 Souscription mini…" at bounding box center [844, 496] width 295 height 106
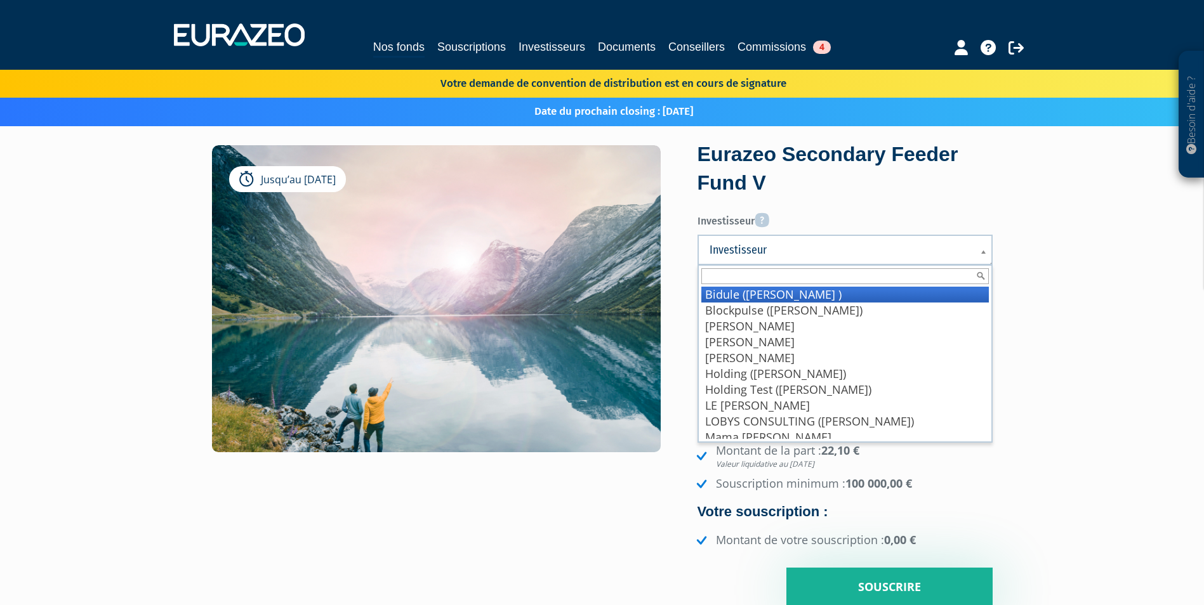
click at [772, 261] on link "Investisseur" at bounding box center [844, 250] width 295 height 30
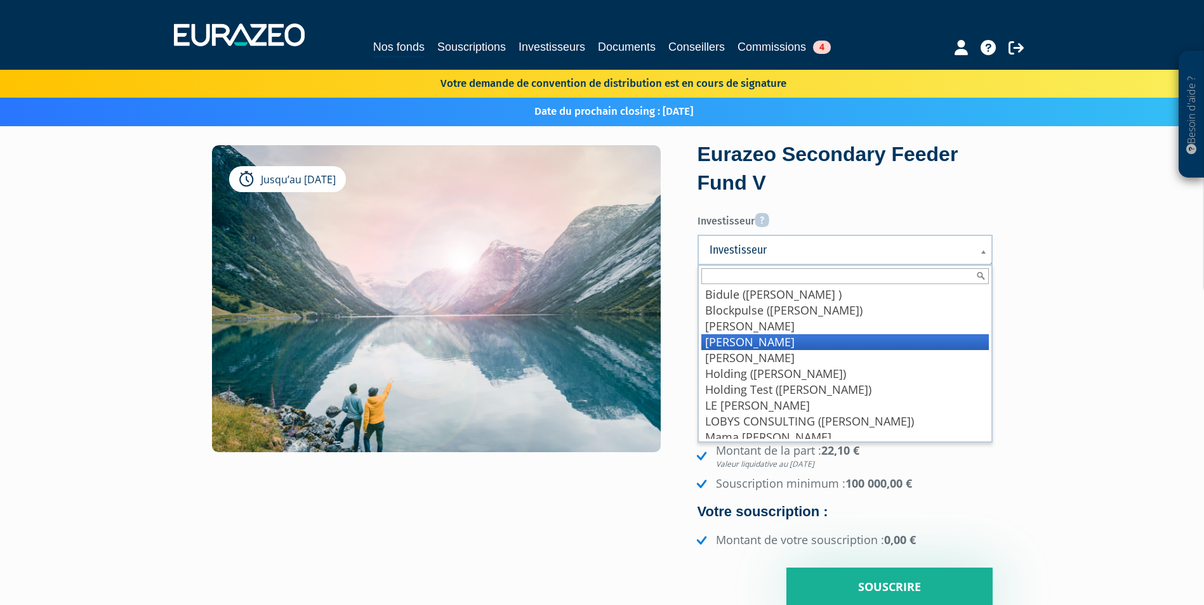
click at [763, 338] on li "[PERSON_NAME]" at bounding box center [844, 342] width 287 height 16
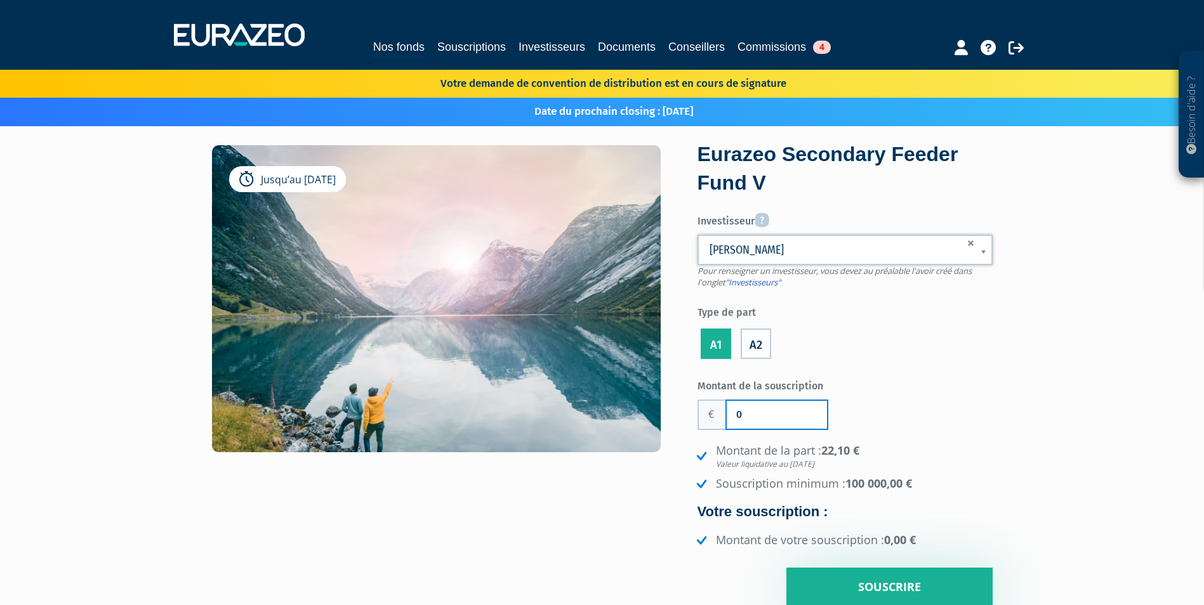
click at [771, 409] on input "0" at bounding box center [777, 415] width 100 height 28
type input "100 000"
click at [836, 577] on input "Souscrire" at bounding box center [889, 587] width 206 height 39
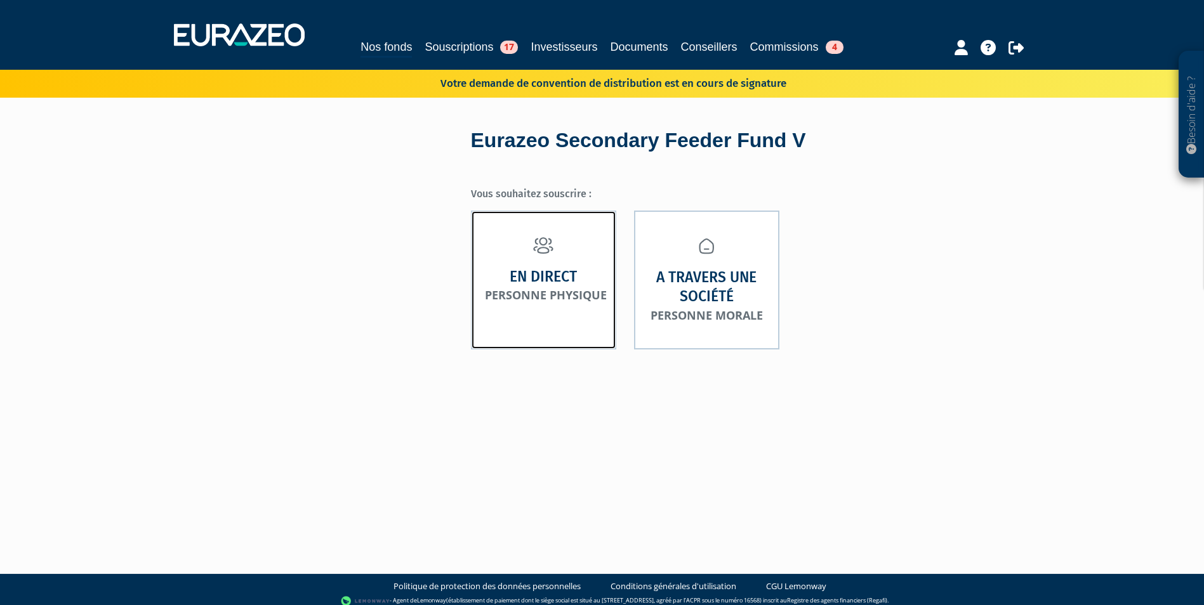
click at [546, 266] on link "En direct Personne physique" at bounding box center [543, 280] width 145 height 139
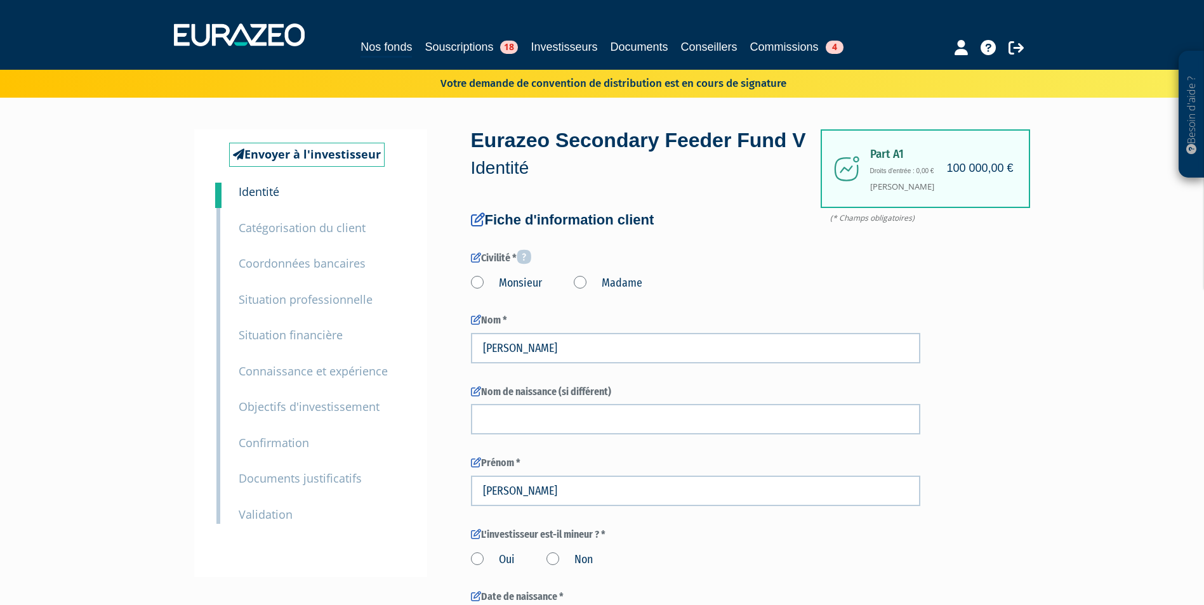
click at [312, 384] on div "7 Objectifs d'investissement" at bounding box center [321, 398] width 185 height 36
click at [307, 379] on p "Connaissance et expérience" at bounding box center [313, 371] width 149 height 18
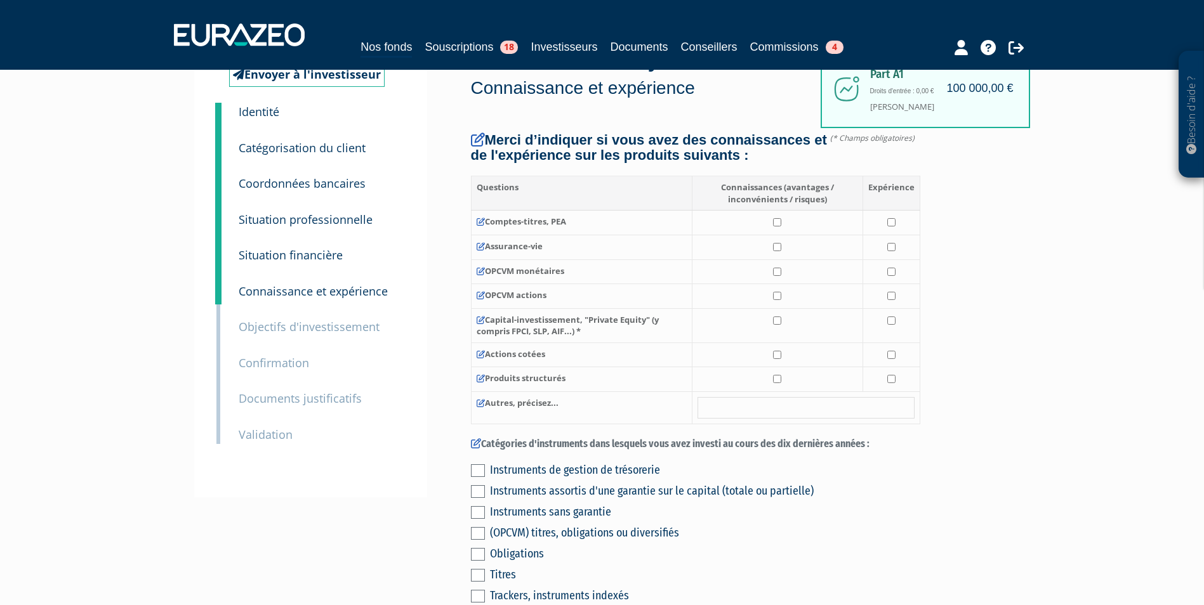
scroll to position [117, 0]
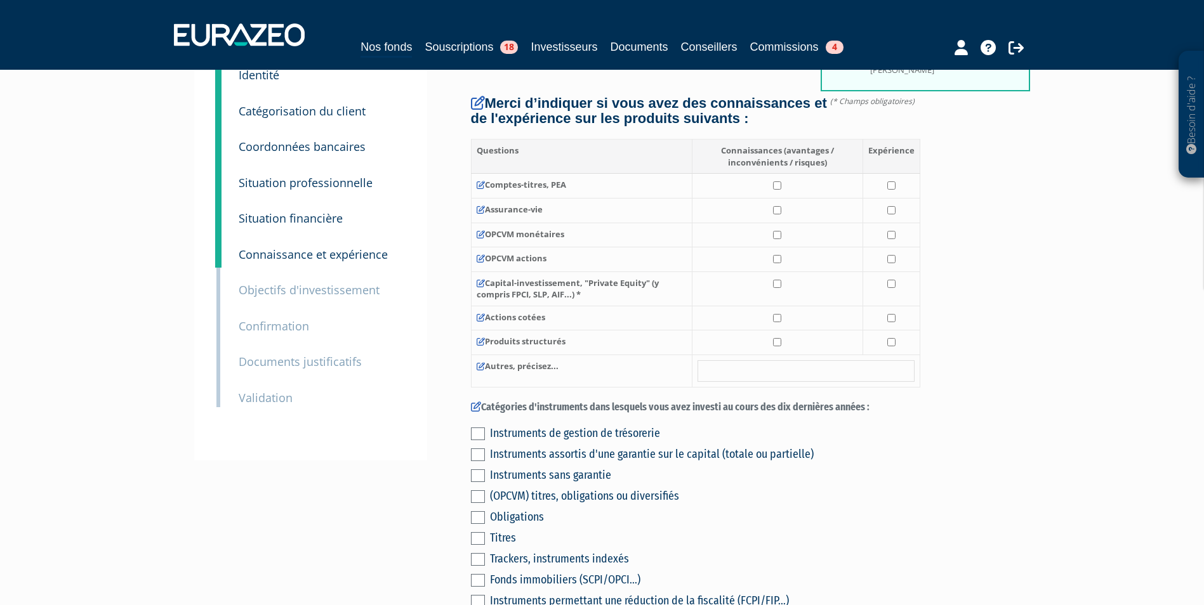
click at [270, 360] on small "Documents justificatifs" at bounding box center [300, 361] width 123 height 15
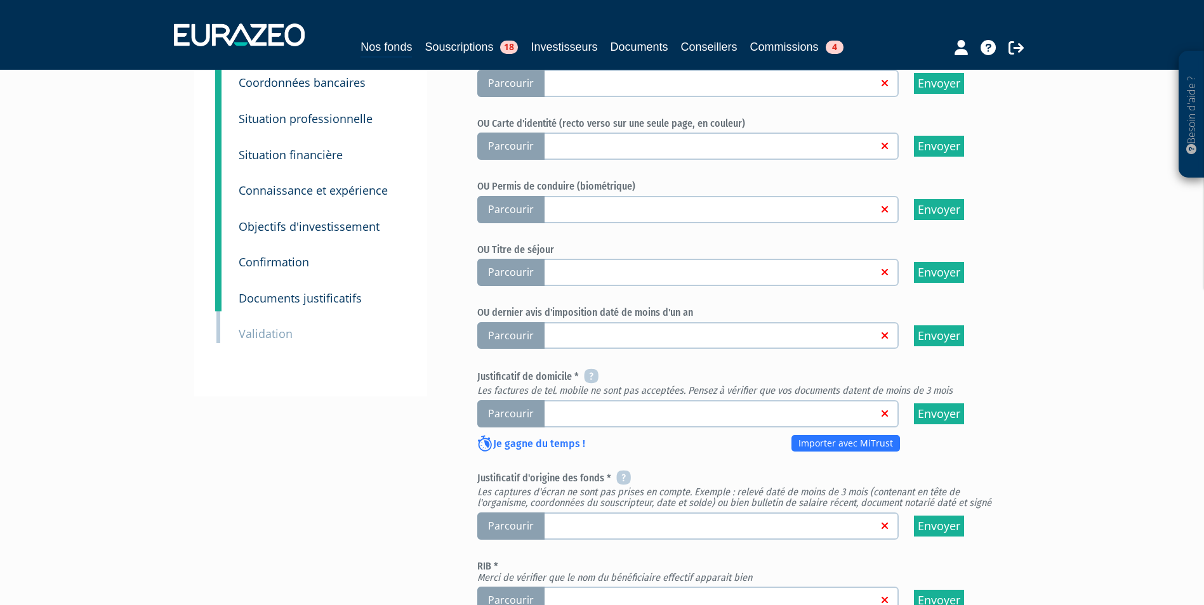
scroll to position [128, 0]
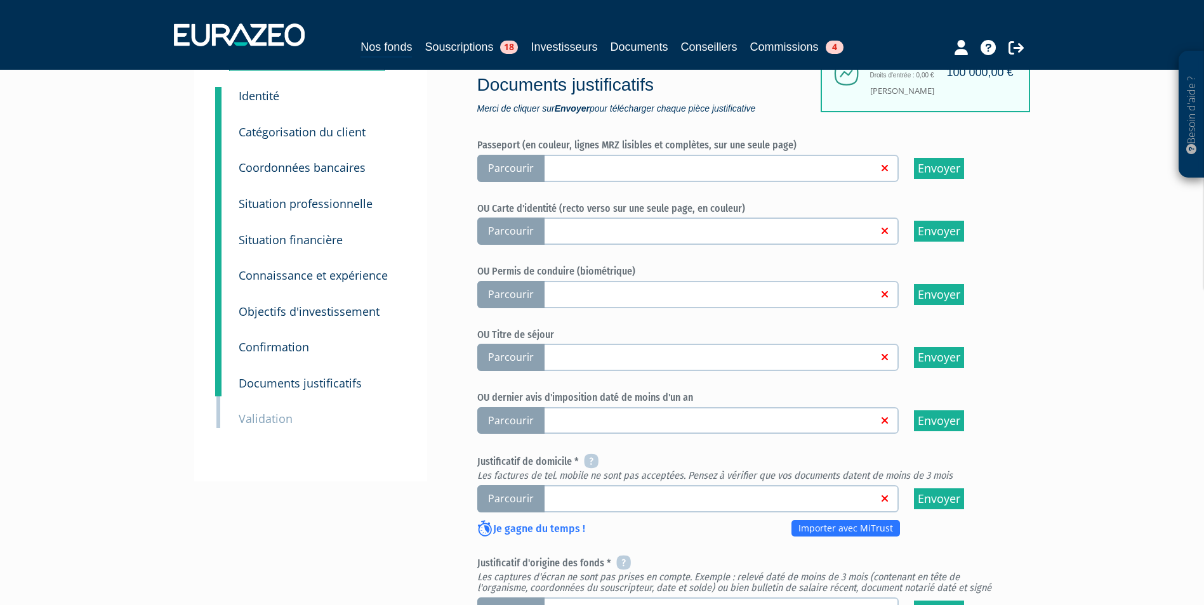
click at [275, 276] on small "Connaissance et expérience" at bounding box center [313, 275] width 149 height 15
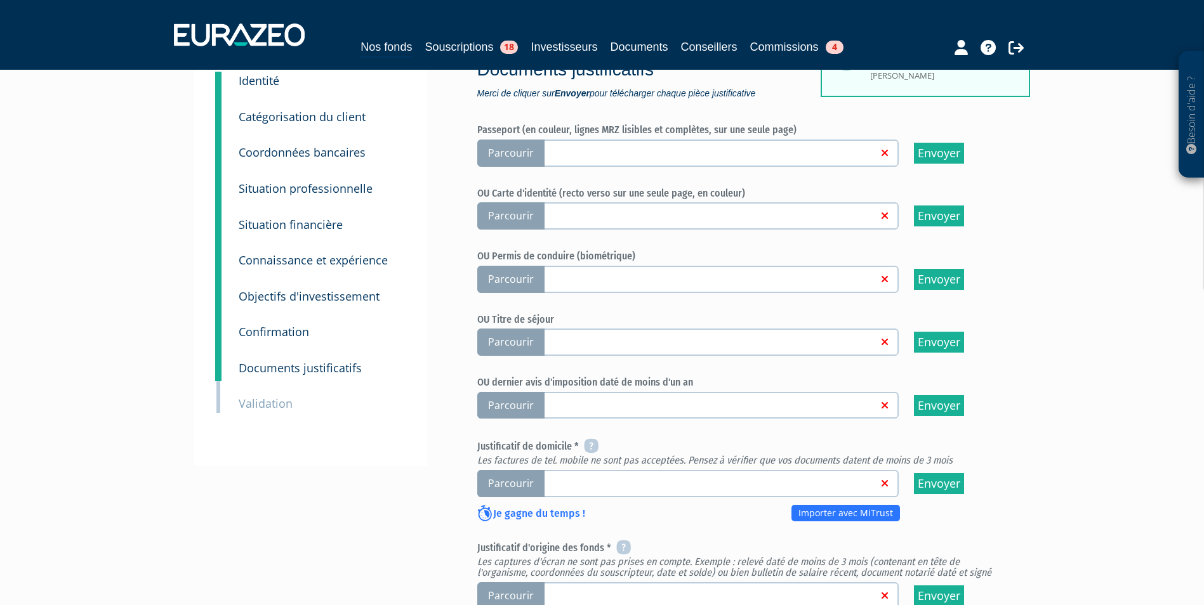
scroll to position [143, 0]
click at [305, 299] on small "Objectifs d'investissement" at bounding box center [309, 295] width 141 height 15
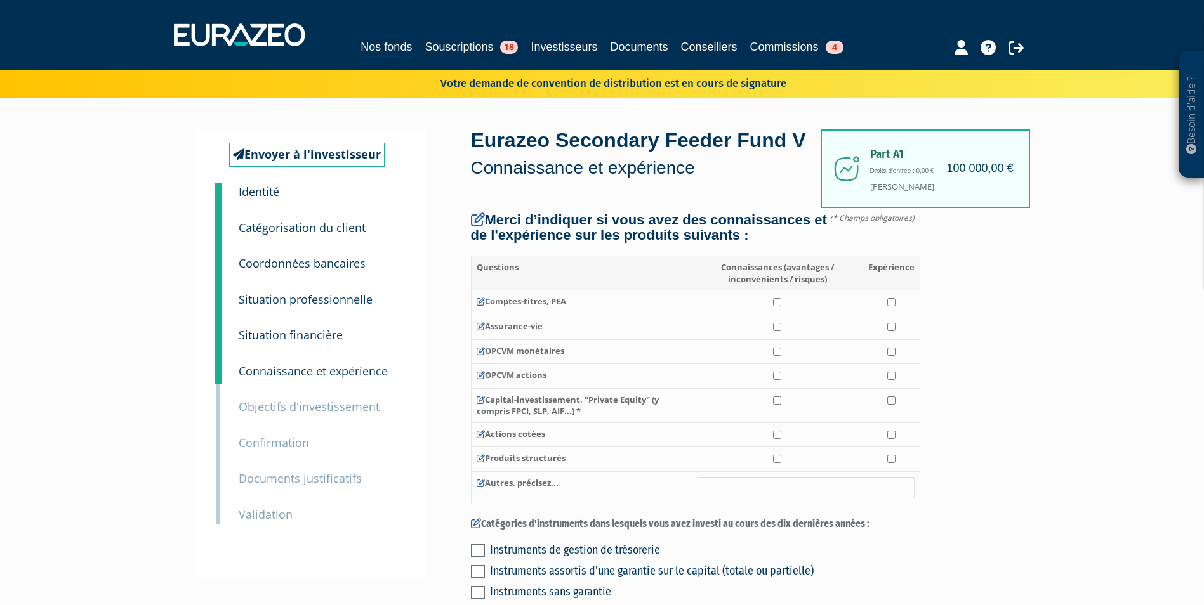
click at [336, 395] on div "7 Objectifs d'investissement" at bounding box center [321, 398] width 185 height 36
click at [339, 400] on small "Objectifs d'investissement" at bounding box center [309, 406] width 141 height 15
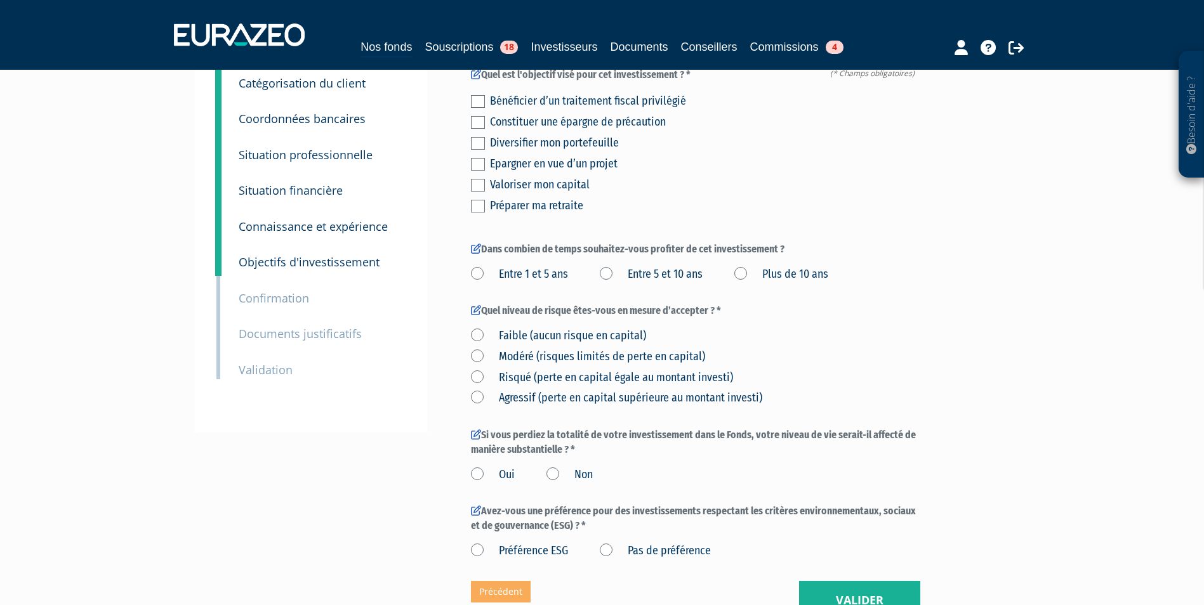
scroll to position [145, 0]
click at [560, 282] on label "Entre 1 et 5 ans" at bounding box center [519, 274] width 97 height 16
click at [0, 0] on ans "Entre 1 et 5 ans" at bounding box center [0, 0] width 0 height 0
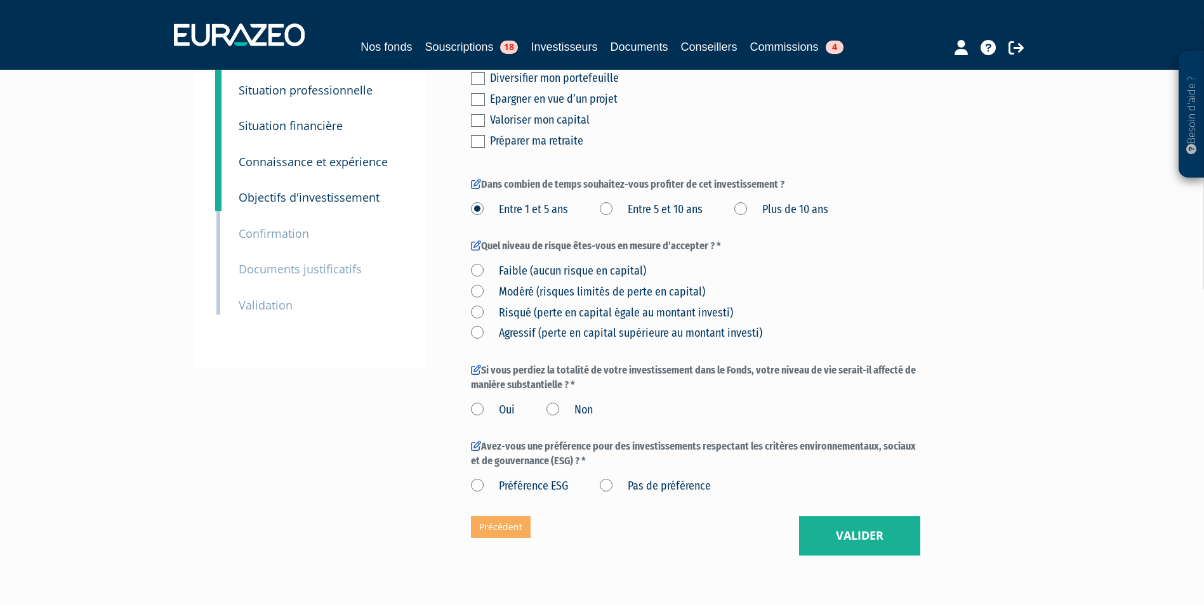
scroll to position [223, 0]
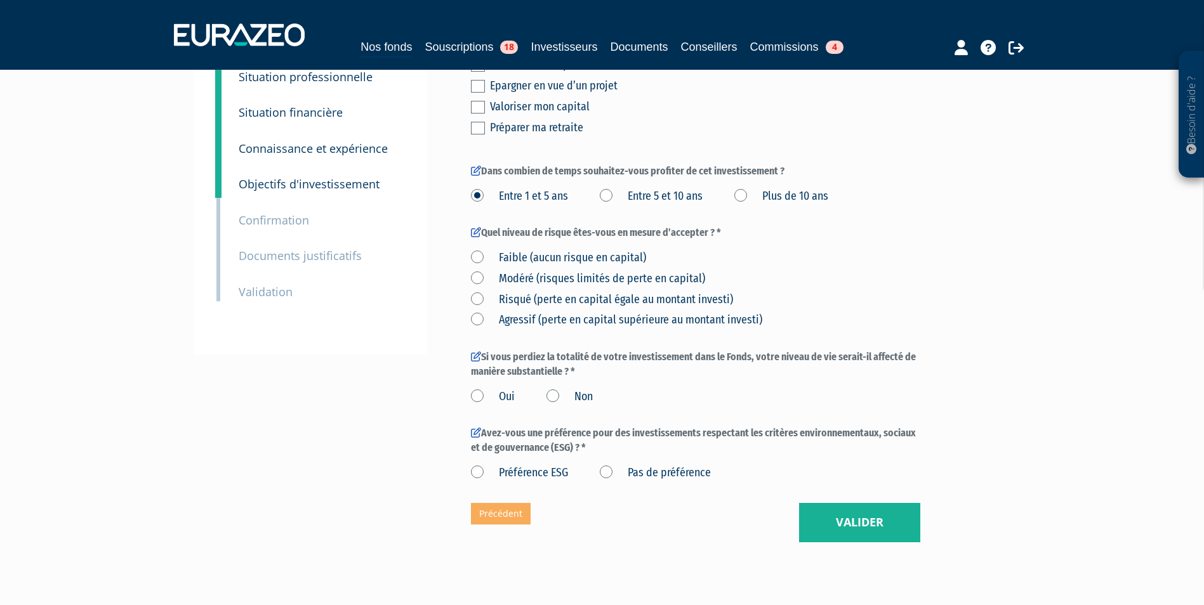
click at [550, 406] on label "Non" at bounding box center [569, 397] width 46 height 16
click at [0, 0] on input "Non" at bounding box center [0, 0] width 0 height 0
click at [478, 406] on label "Oui" at bounding box center [493, 397] width 44 height 16
click at [0, 0] on input "Oui" at bounding box center [0, 0] width 0 height 0
click at [839, 543] on button "Valider" at bounding box center [859, 522] width 121 height 39
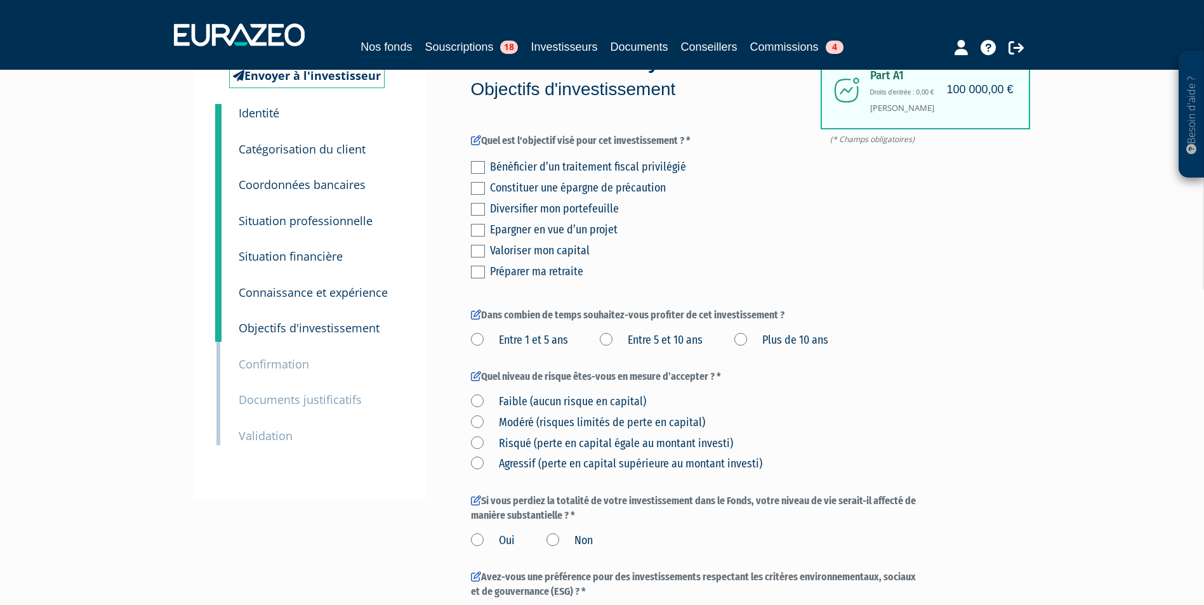
scroll to position [77, 0]
click at [491, 351] on div "Entre 1 et 5 ans Entre 5 et 10 ans Plus de 10 ans" at bounding box center [695, 340] width 449 height 21
click at [481, 351] on label "Entre 1 et 5 ans" at bounding box center [519, 342] width 97 height 16
click at [0, 0] on ans "Entre 1 et 5 ans" at bounding box center [0, 0] width 0 height 0
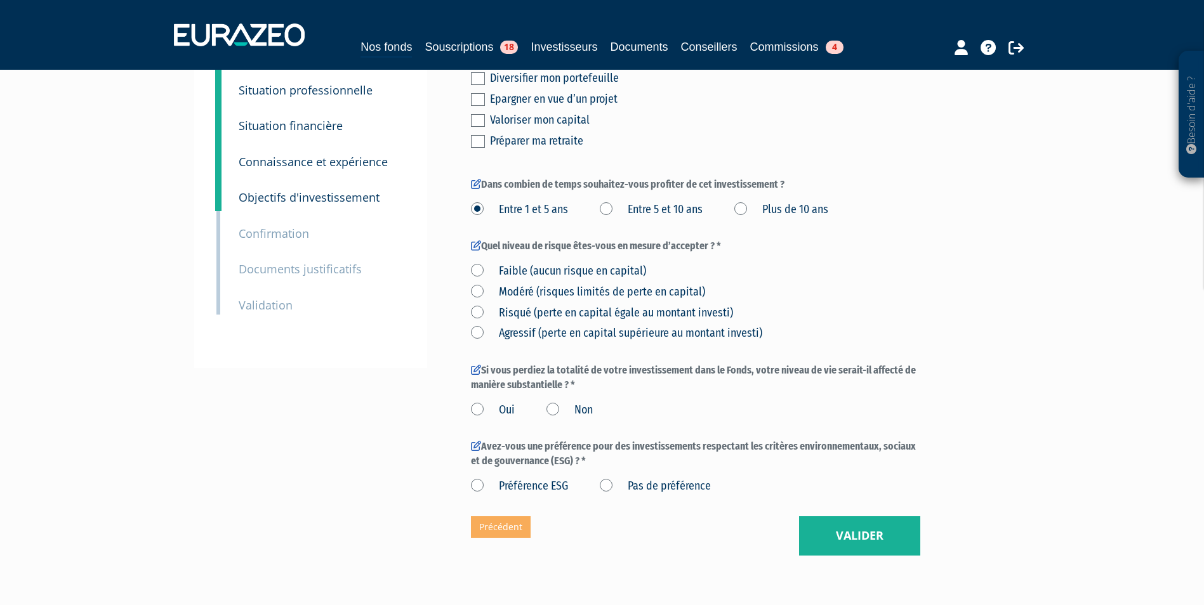
scroll to position [210, 0]
click at [477, 449] on form "(* Champs obligatoires) Quel est l'objectif visé pour cet investissement ? * Bé…" at bounding box center [695, 249] width 449 height 492
click at [580, 418] on label "Non" at bounding box center [569, 410] width 46 height 16
click at [0, 0] on input "Non" at bounding box center [0, 0] width 0 height 0
click at [480, 418] on label "Oui" at bounding box center [493, 410] width 44 height 16
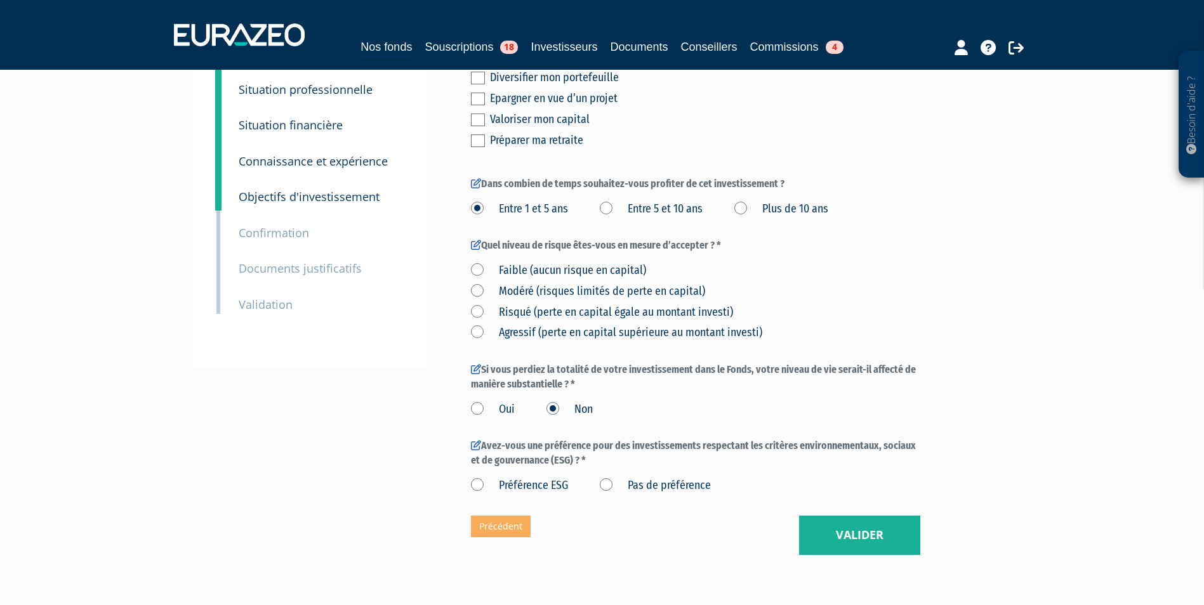
click at [0, 0] on input "Oui" at bounding box center [0, 0] width 0 height 0
click at [495, 279] on label "Faible (aucun risque en capital)" at bounding box center [558, 271] width 175 height 16
click at [0, 0] on capital\) "Faible (aucun risque en capital)" at bounding box center [0, 0] width 0 height 0
click at [668, 494] on label "Pas de préférence" at bounding box center [655, 486] width 111 height 16
click at [0, 0] on préférence "Pas de préférence" at bounding box center [0, 0] width 0 height 0
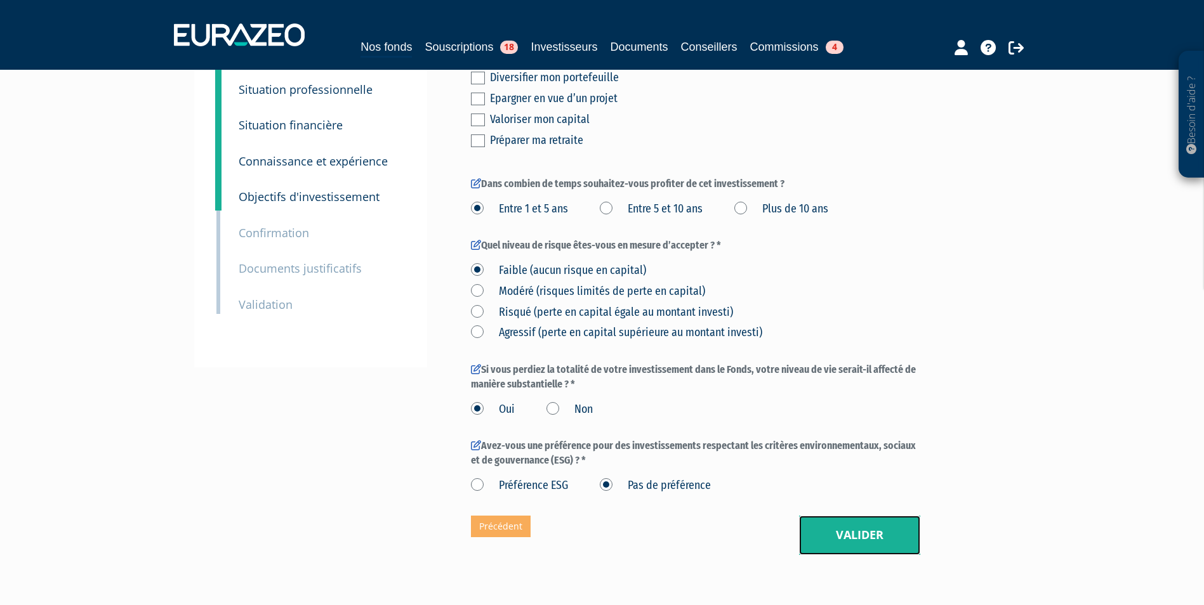
click at [834, 555] on button "Valider" at bounding box center [859, 535] width 121 height 39
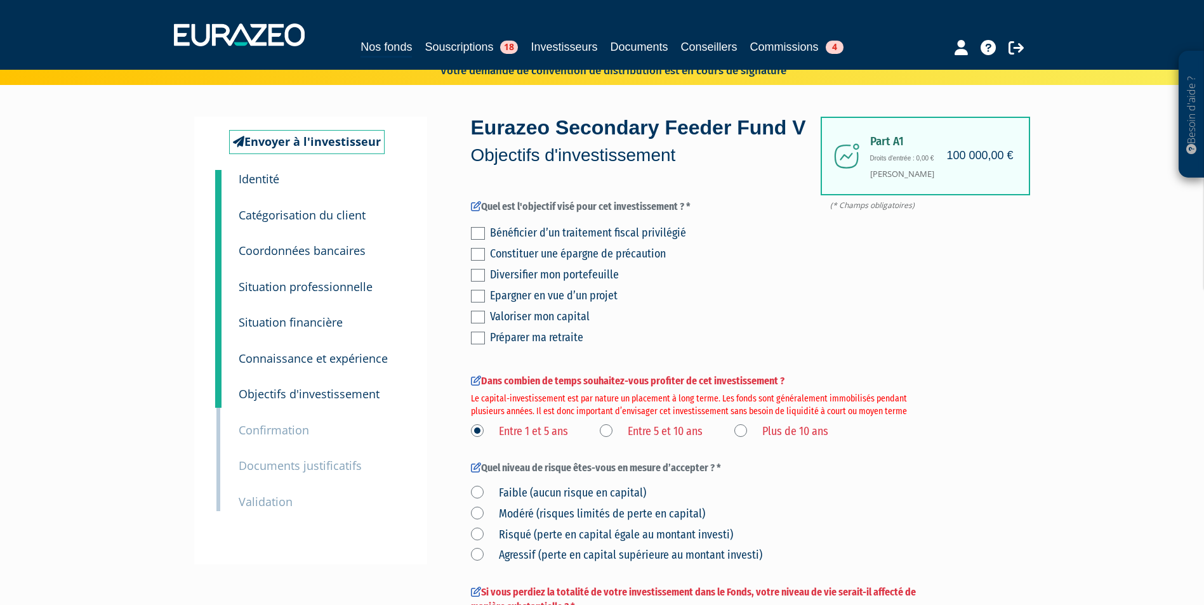
scroll to position [13, 0]
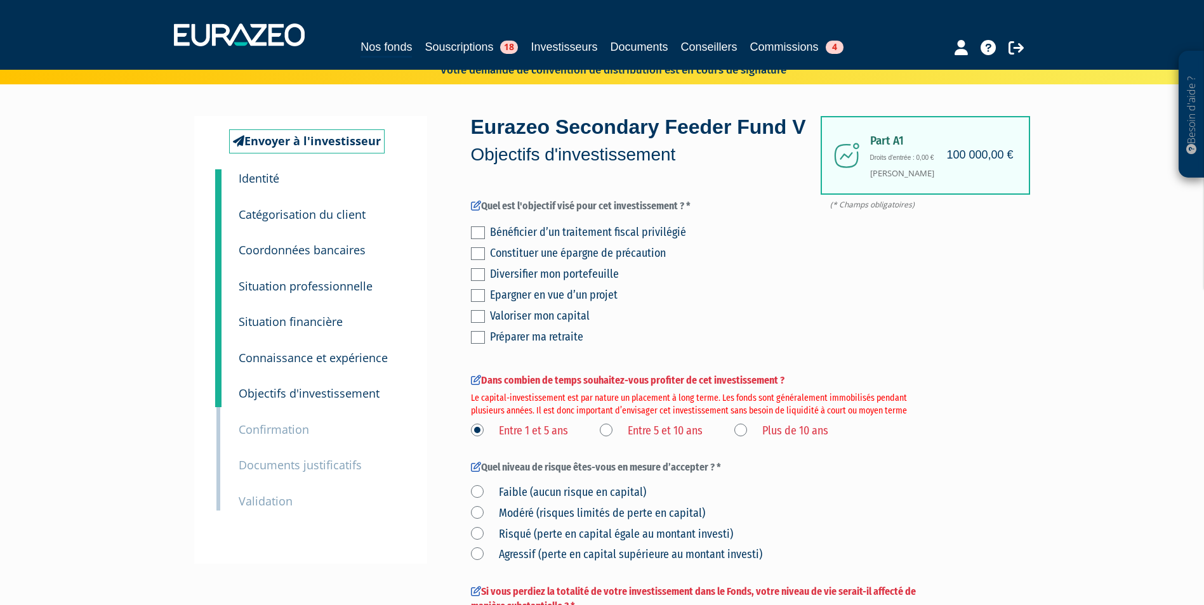
click at [305, 220] on small "Catégorisation du client" at bounding box center [302, 214] width 127 height 15
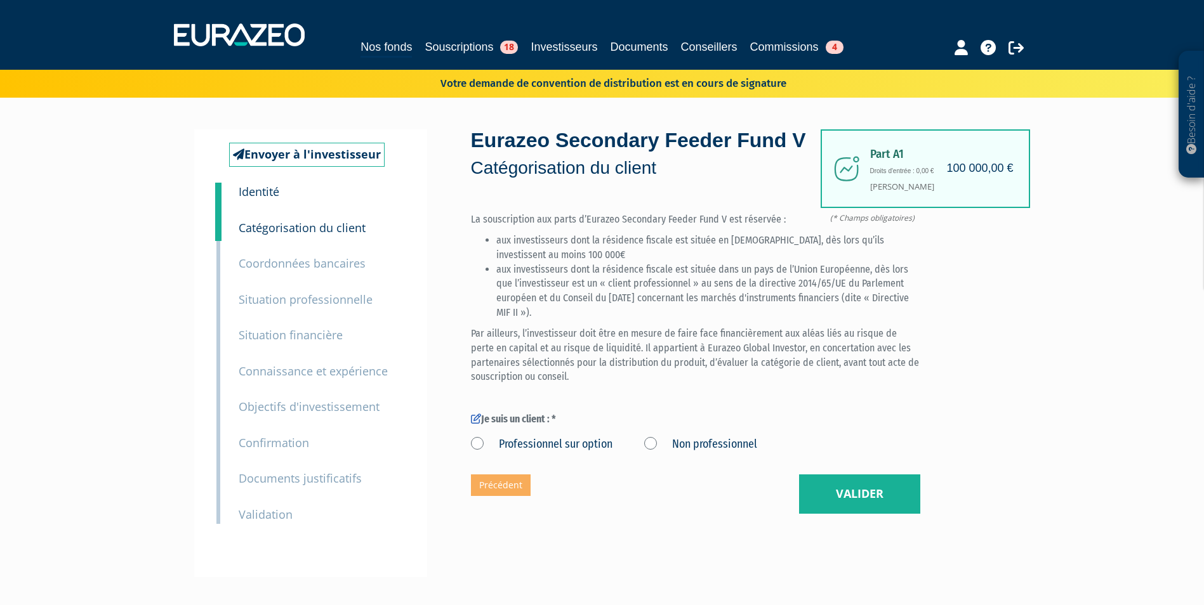
click at [289, 188] on div "1 Identité" at bounding box center [321, 192] width 185 height 18
click at [268, 194] on small "Identité" at bounding box center [259, 191] width 41 height 15
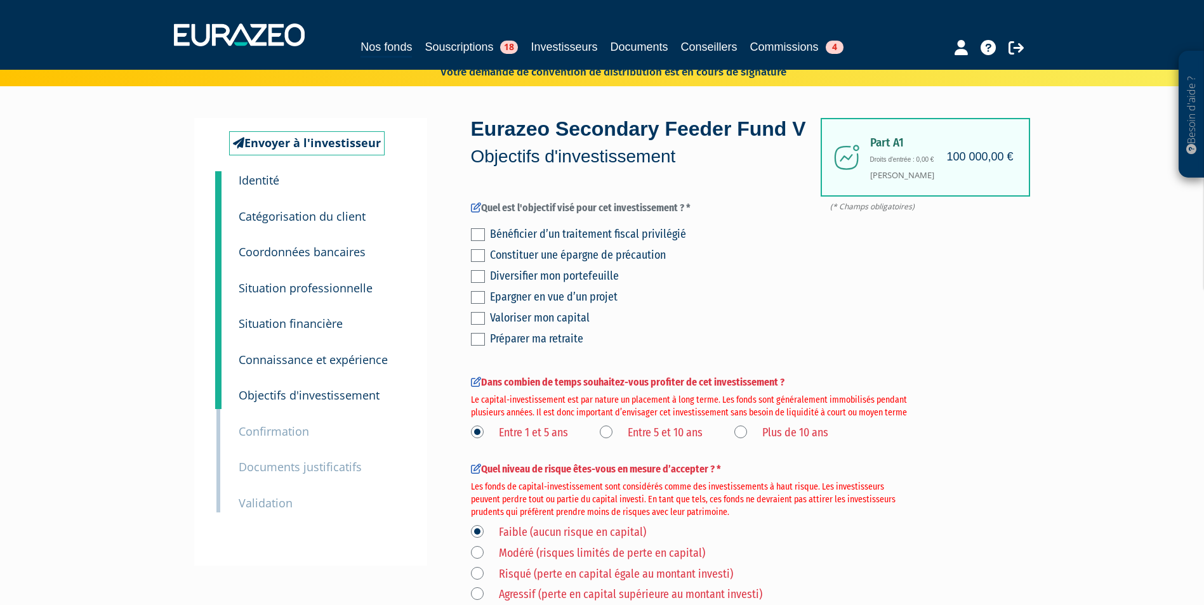
scroll to position [10, 0]
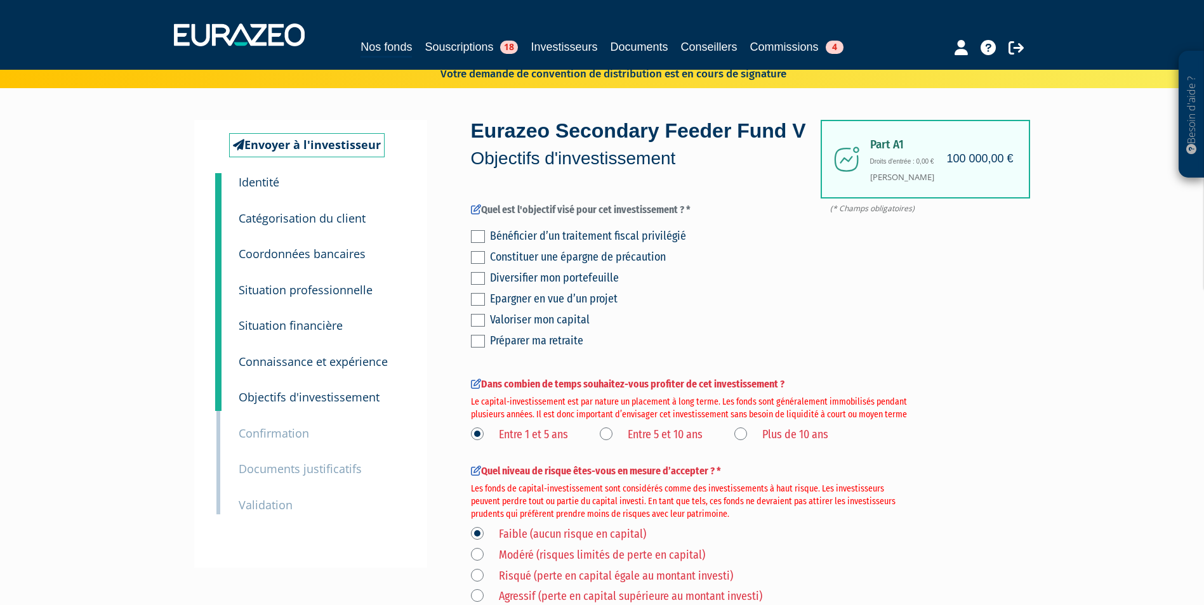
click at [569, 245] on div "Bénéficier d’un traitement fiscal privilégié" at bounding box center [705, 236] width 430 height 18
click at [469, 258] on div "Envoyer à l'investisseur 1 Identité 2 Catégorisation du client 3 Coordonnées ba…" at bounding box center [602, 475] width 797 height 711
click at [473, 243] on label at bounding box center [478, 236] width 14 height 13
click at [0, 0] on input "checkbox" at bounding box center [0, 0] width 0 height 0
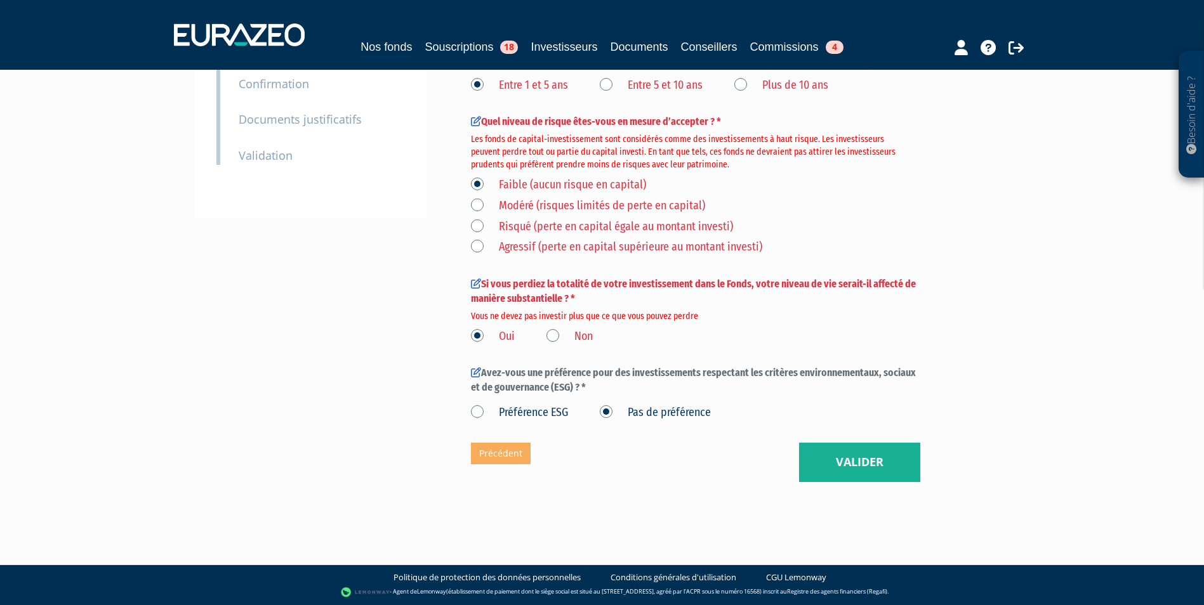
scroll to position [388, 0]
click at [864, 467] on button "Valider" at bounding box center [859, 462] width 121 height 39
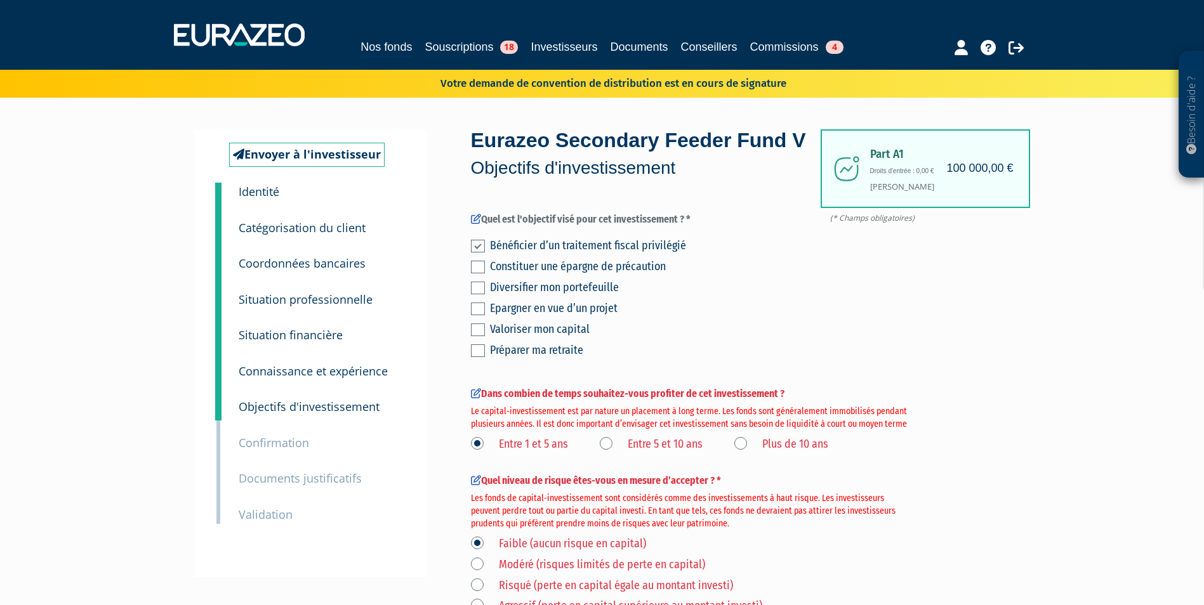
click at [304, 203] on div "2 Catégorisation du client" at bounding box center [321, 219] width 185 height 36
click at [266, 197] on small "Identité" at bounding box center [259, 191] width 41 height 15
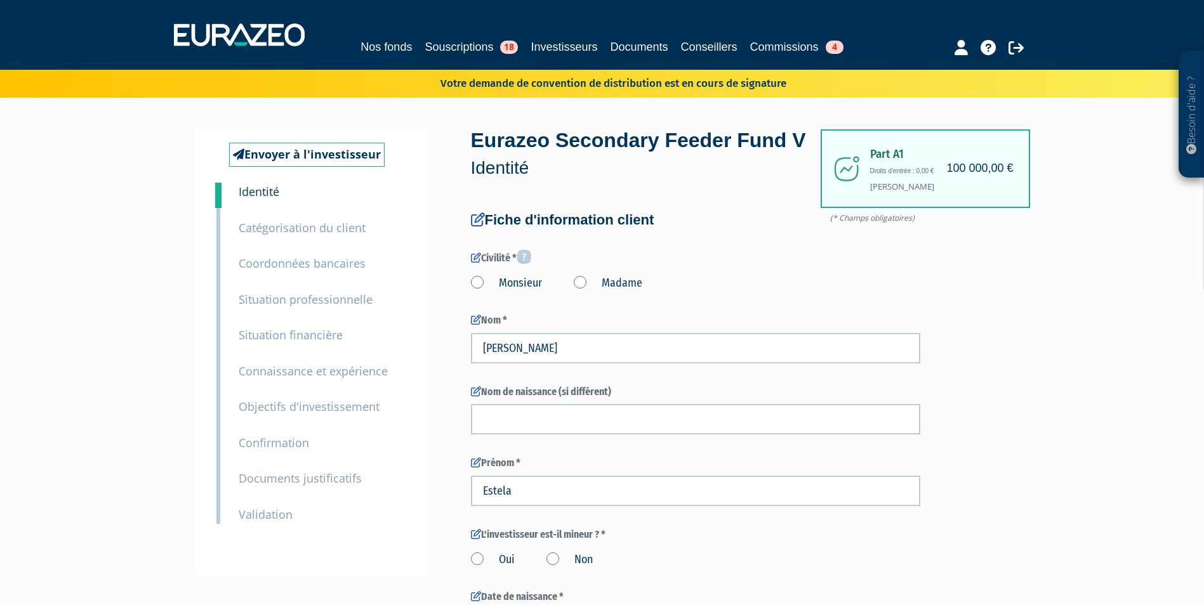
click at [329, 303] on small "Situation professionnelle" at bounding box center [306, 299] width 134 height 15
click at [360, 43] on link "Nos fonds" at bounding box center [385, 48] width 51 height 20
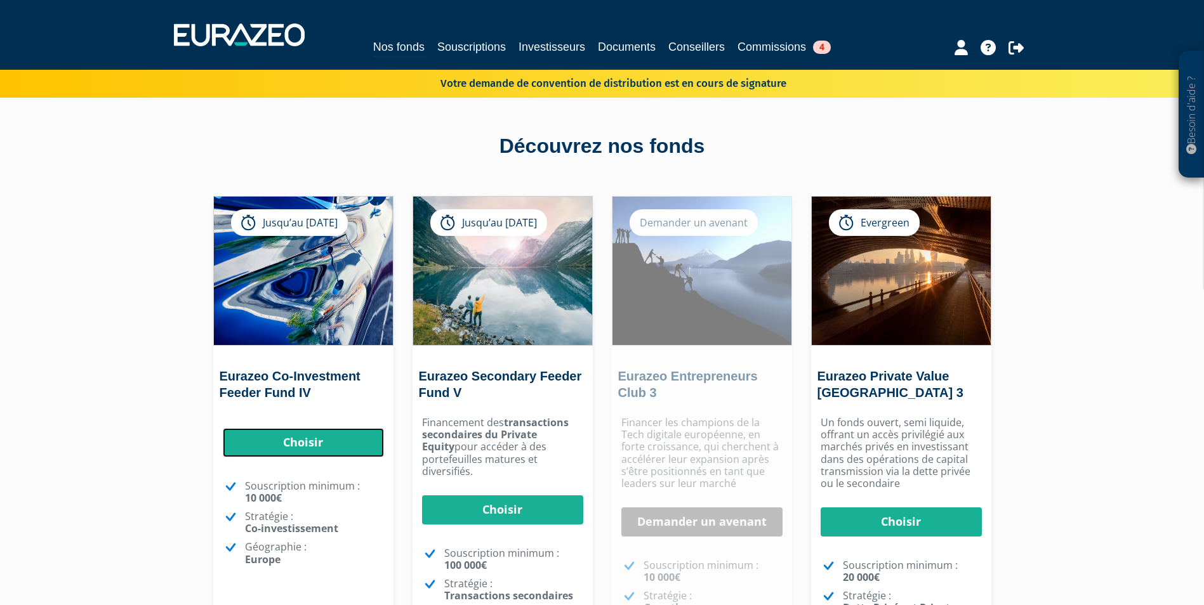
click at [311, 439] on link "Choisir" at bounding box center [303, 442] width 161 height 29
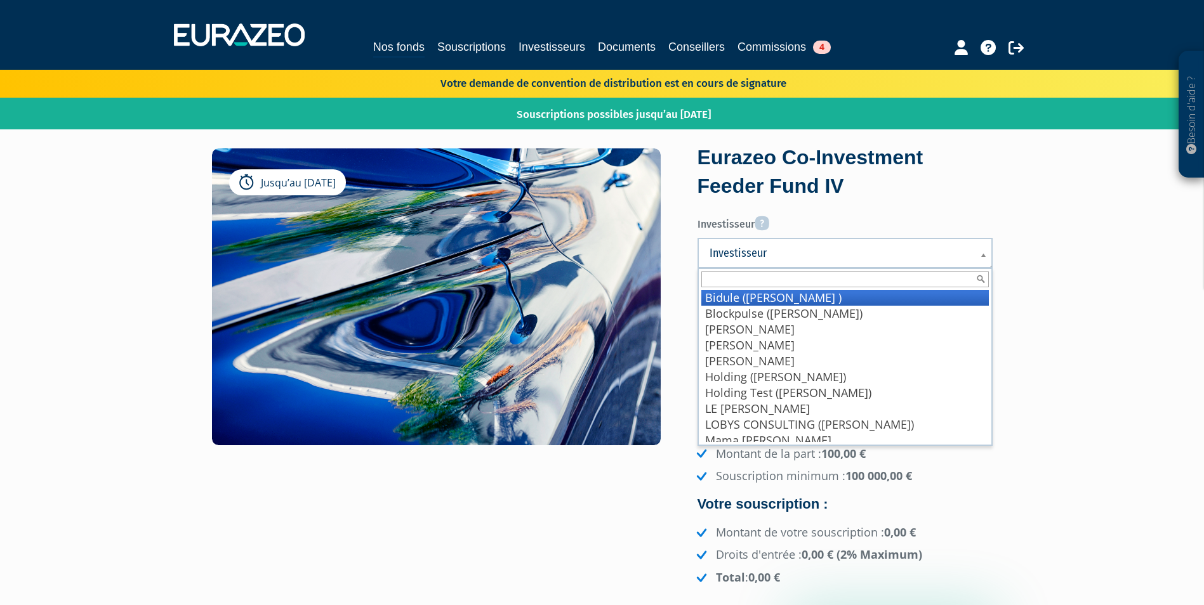
click at [769, 253] on span "Investisseur" at bounding box center [836, 253] width 254 height 15
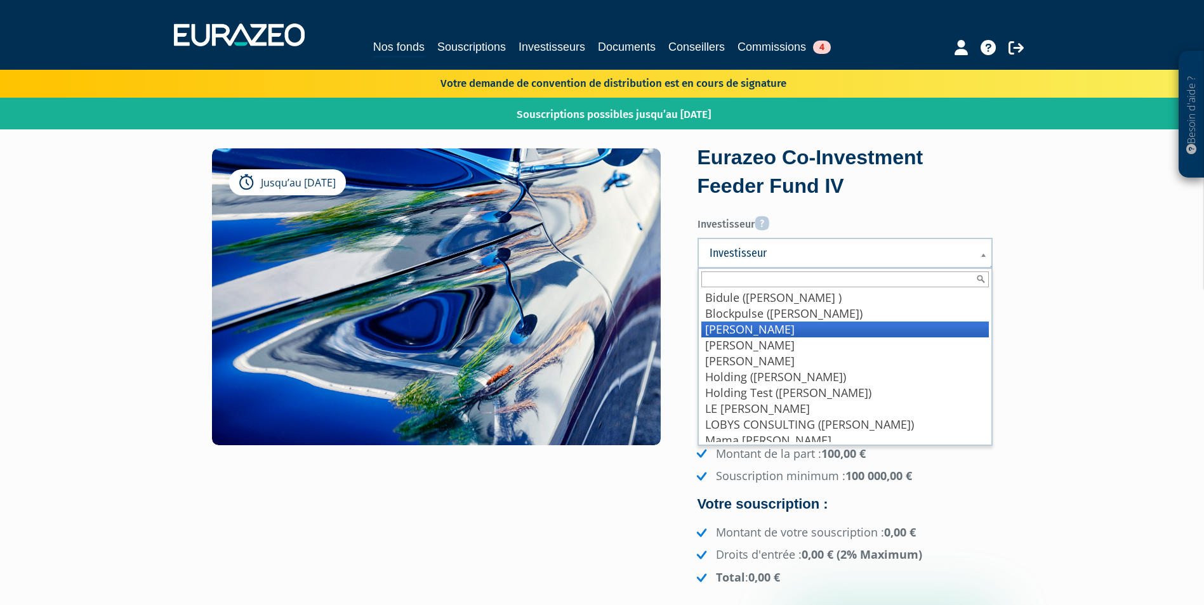
click at [767, 329] on li "BRAUX Baptiste" at bounding box center [844, 330] width 287 height 16
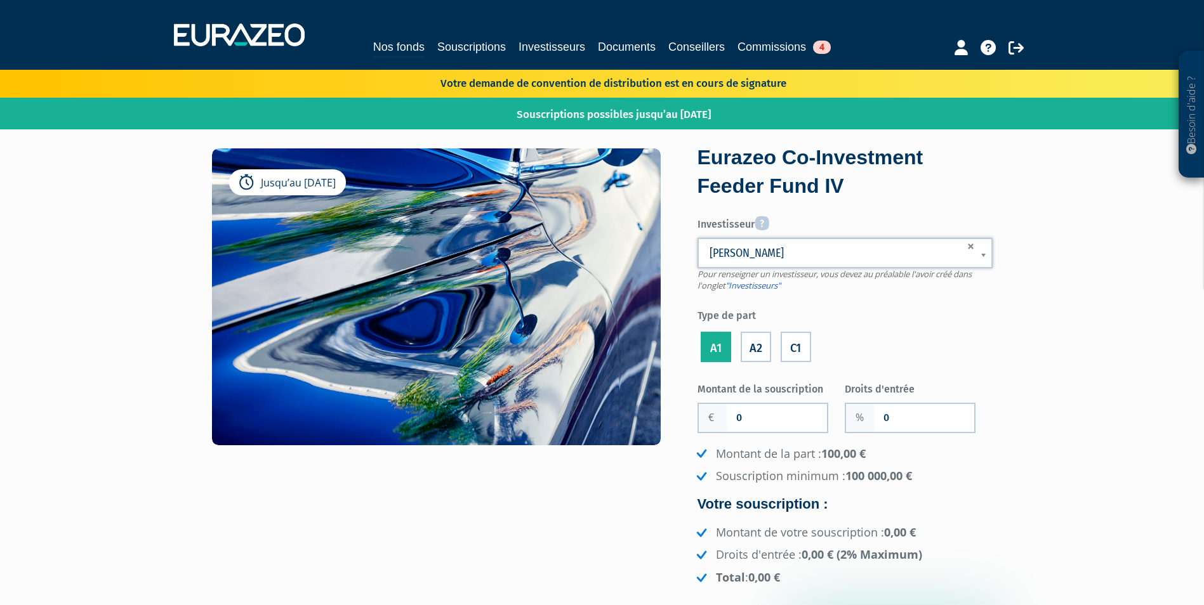
scroll to position [235, 0]
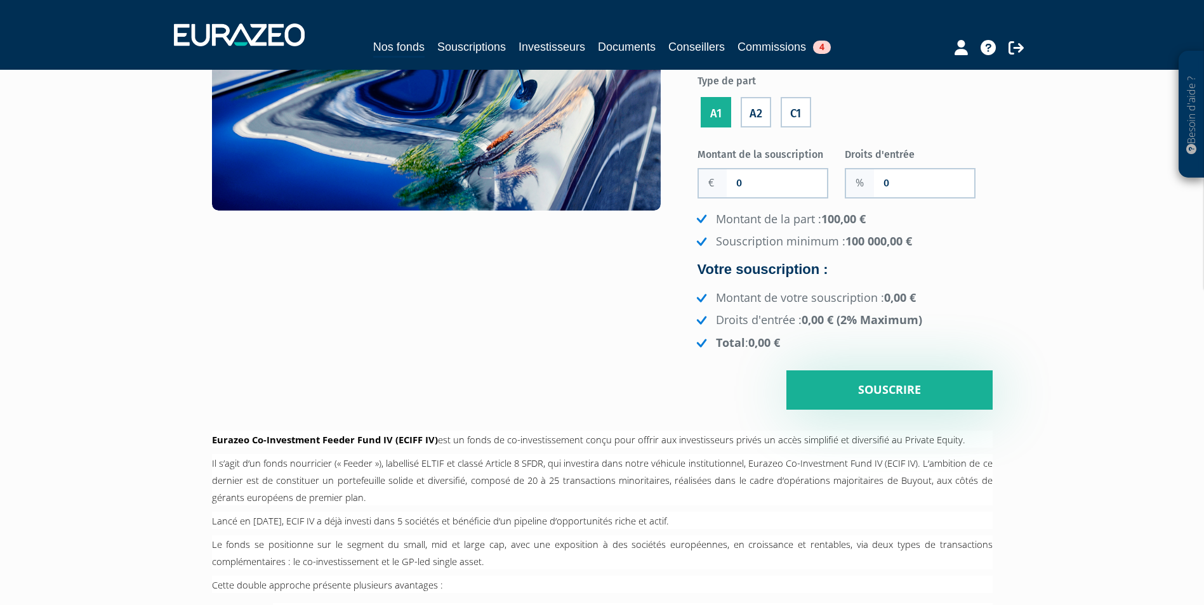
click at [843, 419] on div "Jusqu’au 31/12/2026 Eurazeo Co-Investment Feeder Fund IV Investisseur Pour rens…" at bounding box center [602, 514] width 800 height 1239
click at [839, 412] on div "Jusqu’au 31/12/2026 Eurazeo Co-Investment Feeder Fund IV Investisseur Pour rens…" at bounding box center [602, 514] width 800 height 1239
click at [828, 389] on input "Souscrire" at bounding box center [889, 390] width 206 height 39
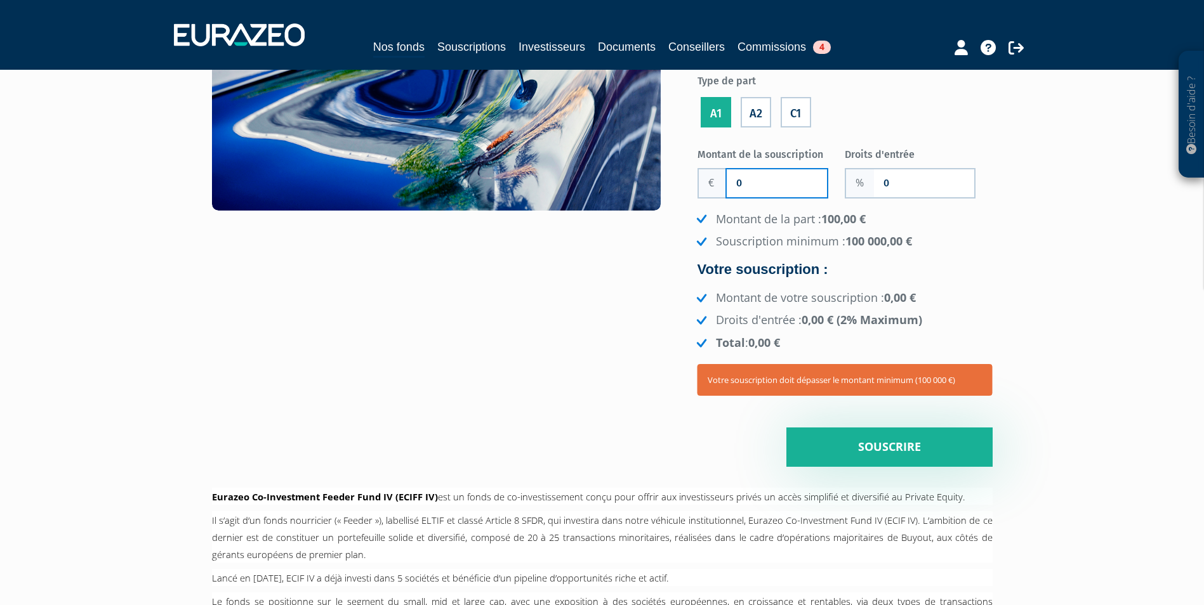
click at [791, 185] on input "0" at bounding box center [777, 183] width 100 height 28
type input "100 000"
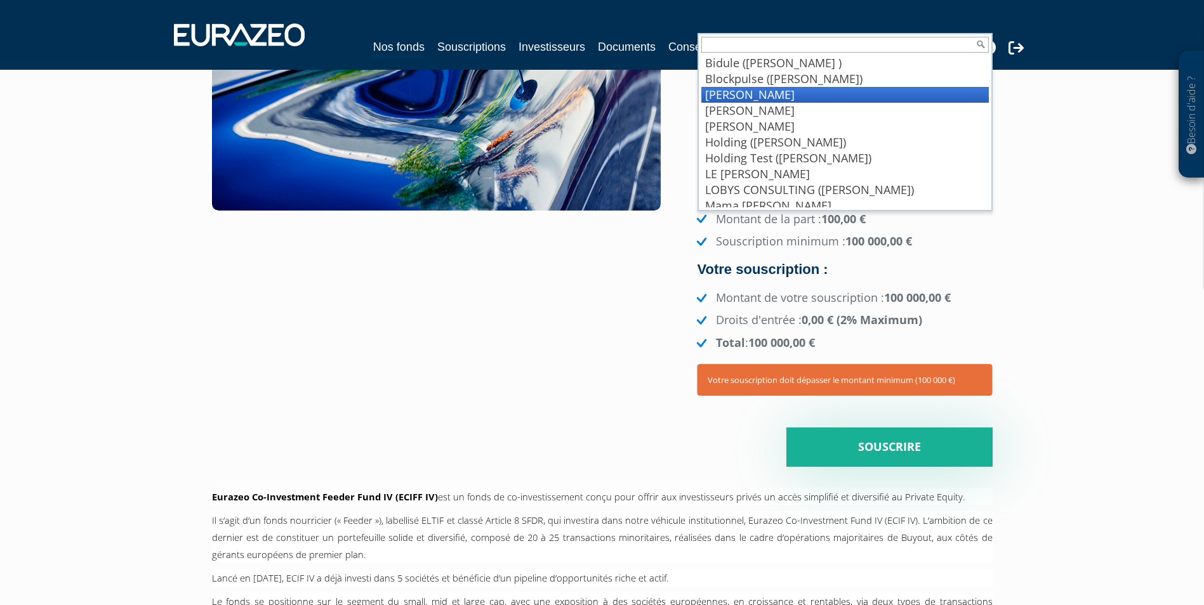
scroll to position [22, 0]
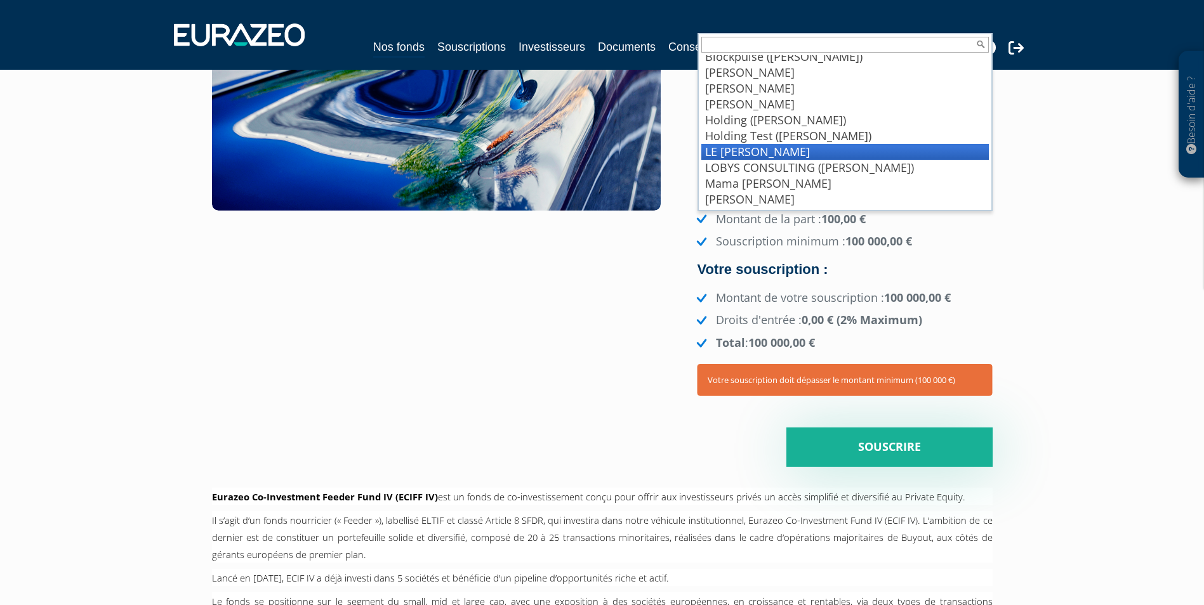
click at [763, 152] on li "LE GUILLOU Marion" at bounding box center [844, 152] width 287 height 16
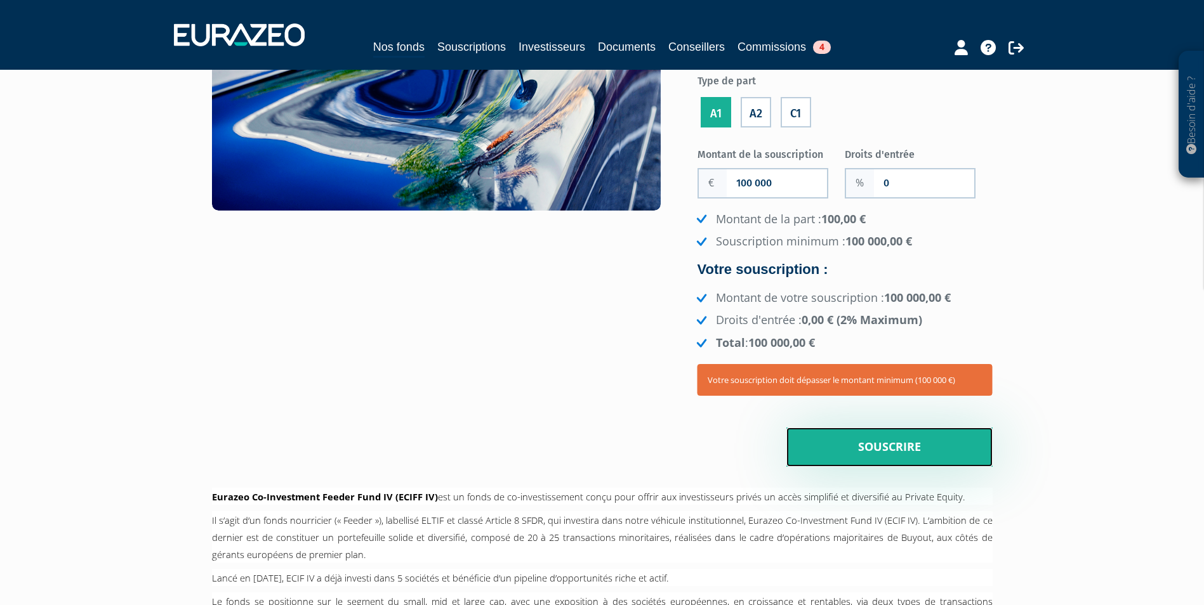
click at [859, 463] on input "Souscrire" at bounding box center [889, 447] width 206 height 39
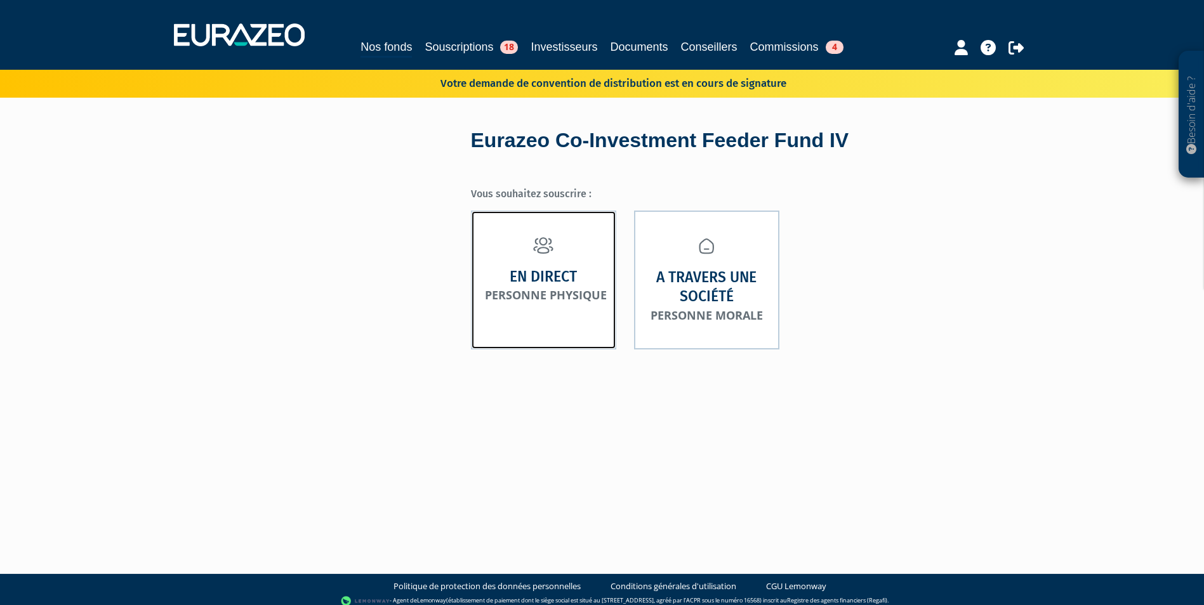
click at [578, 340] on link "En direct Personne physique" at bounding box center [543, 280] width 145 height 139
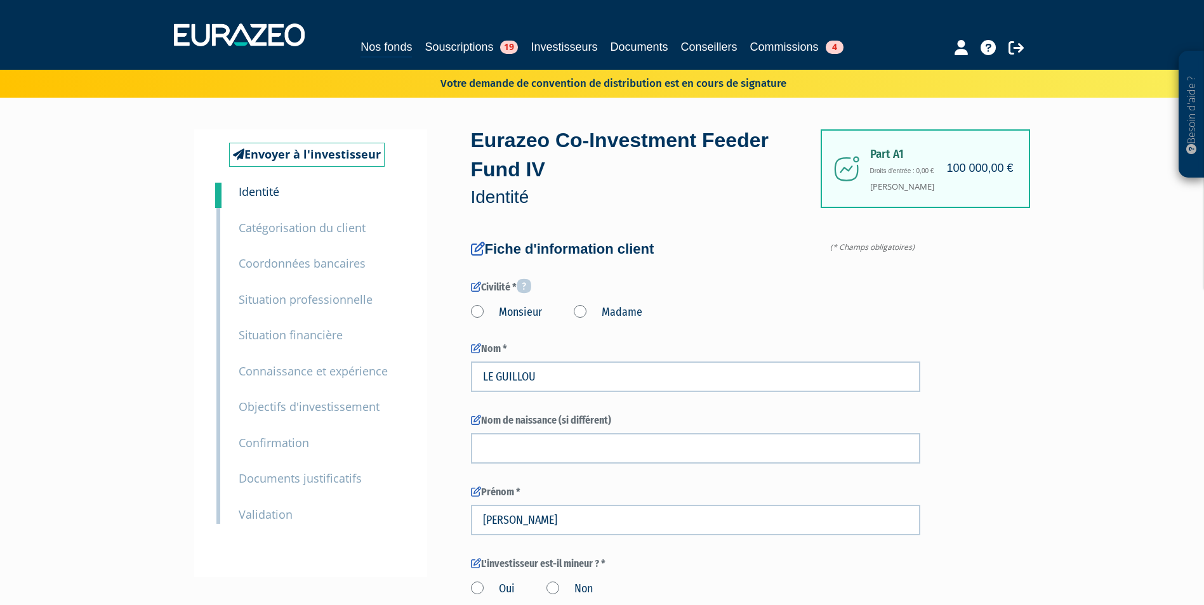
click at [291, 226] on small "Catégorisation du client" at bounding box center [302, 227] width 127 height 15
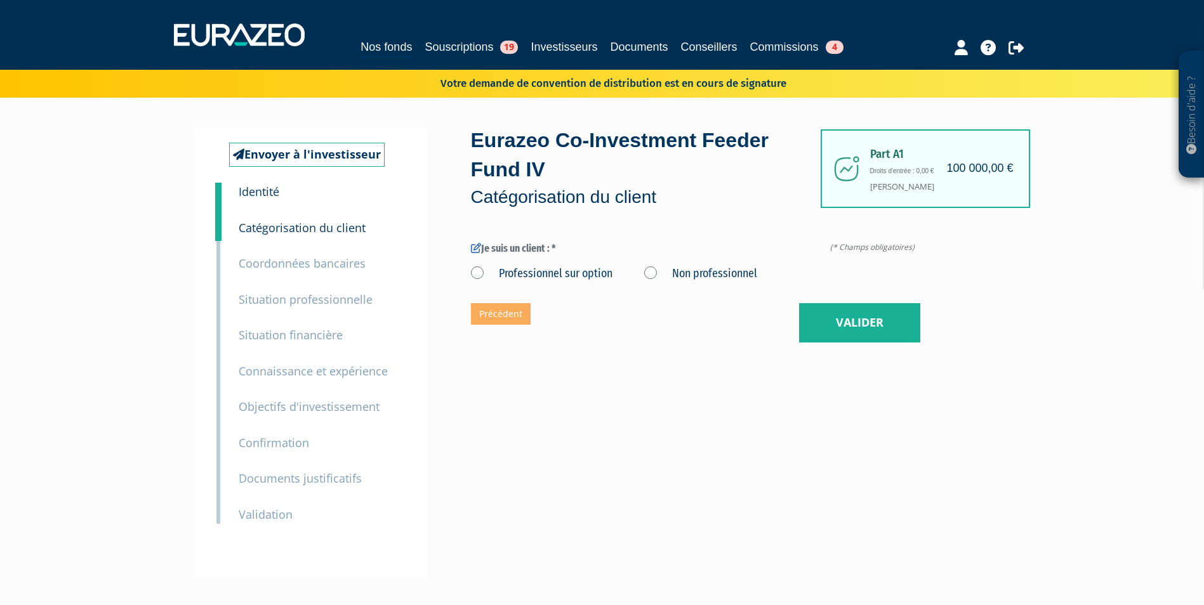
click at [287, 257] on small "Coordonnées bancaires" at bounding box center [302, 263] width 127 height 15
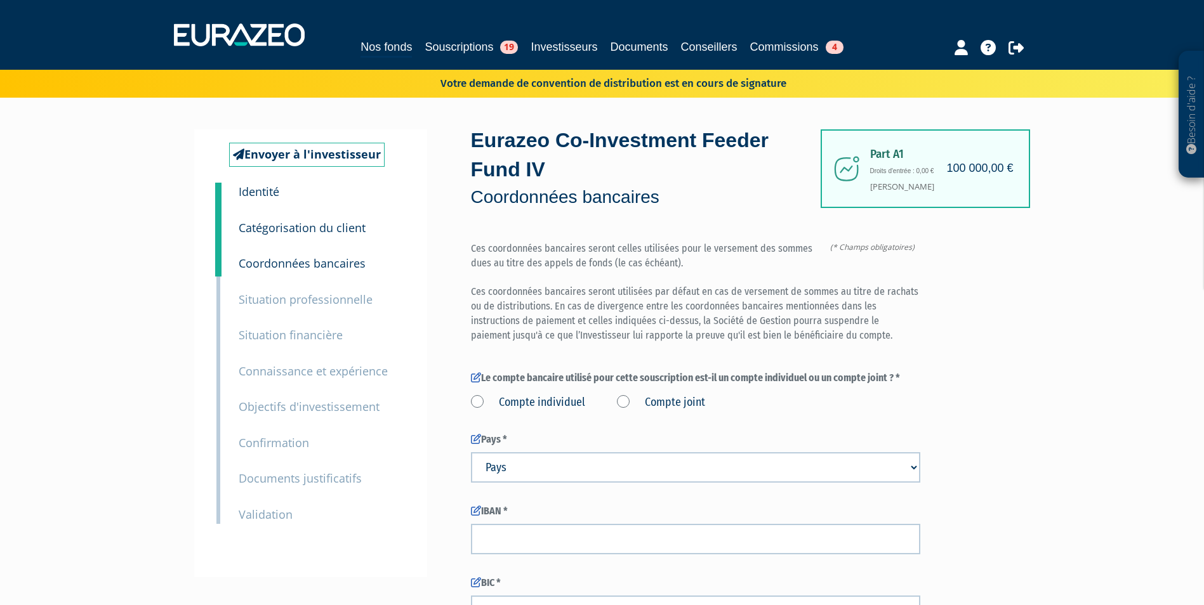
click at [294, 293] on small "Situation professionnelle" at bounding box center [306, 299] width 134 height 15
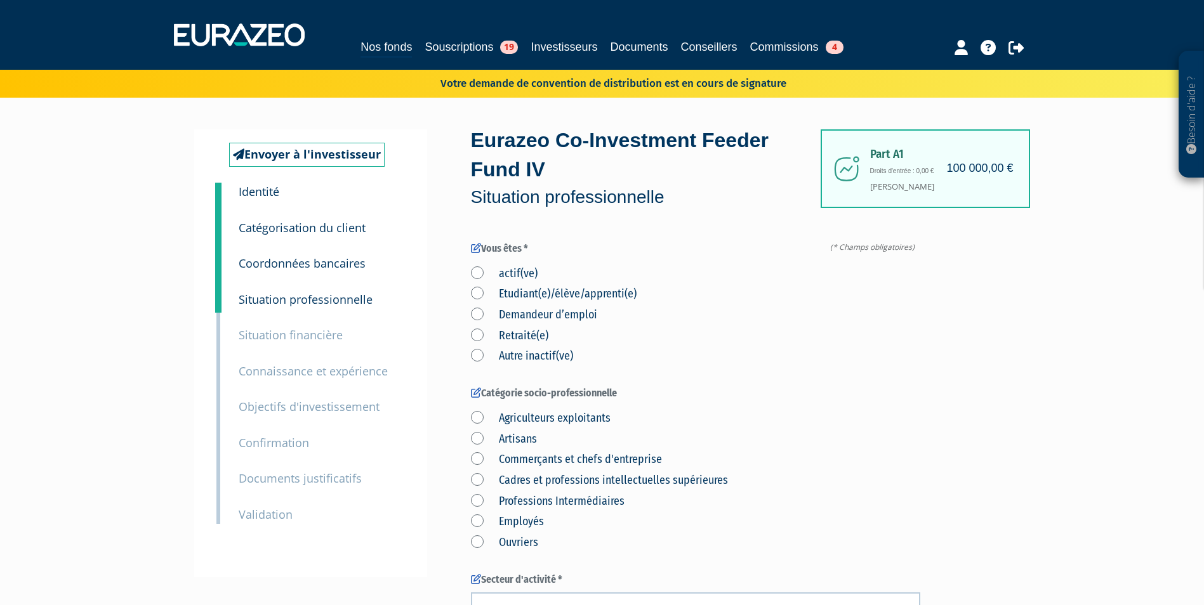
click at [294, 331] on small "Situation financière" at bounding box center [291, 334] width 104 height 15
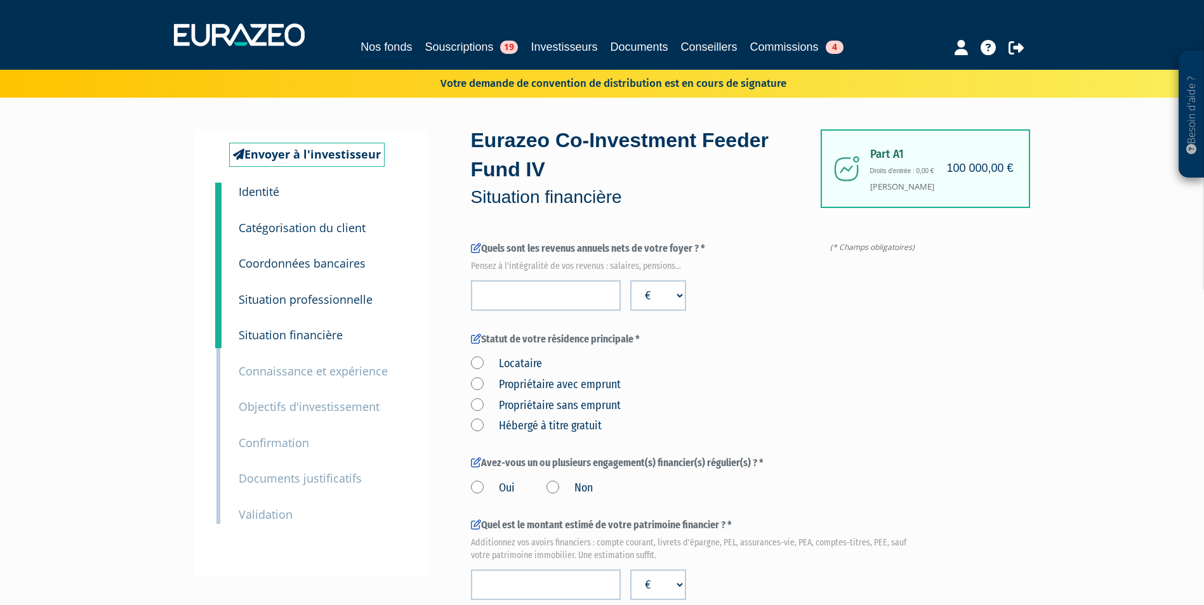
click at [293, 367] on small "Connaissance et expérience" at bounding box center [313, 371] width 149 height 15
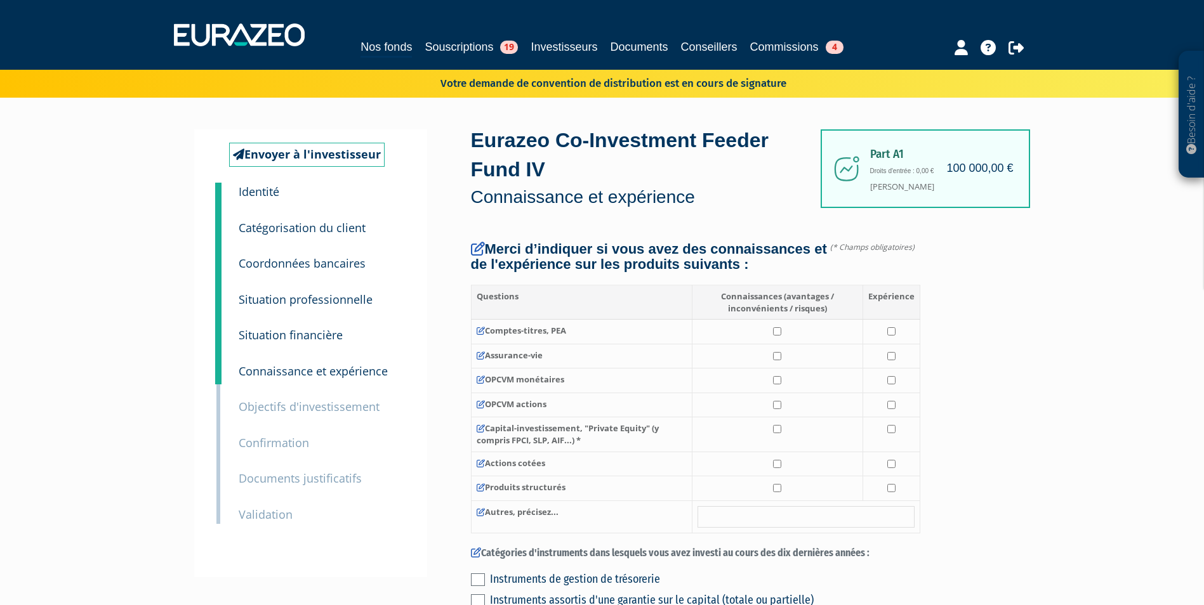
click at [294, 403] on small "Objectifs d'investissement" at bounding box center [309, 406] width 141 height 15
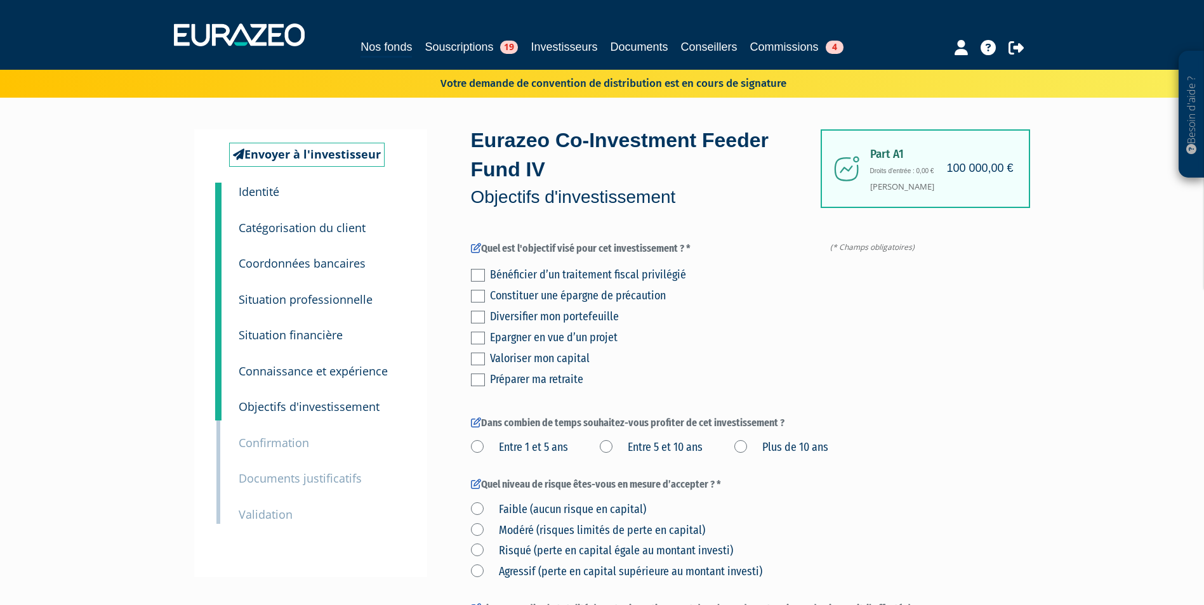
click at [284, 443] on small "Confirmation" at bounding box center [274, 442] width 70 height 15
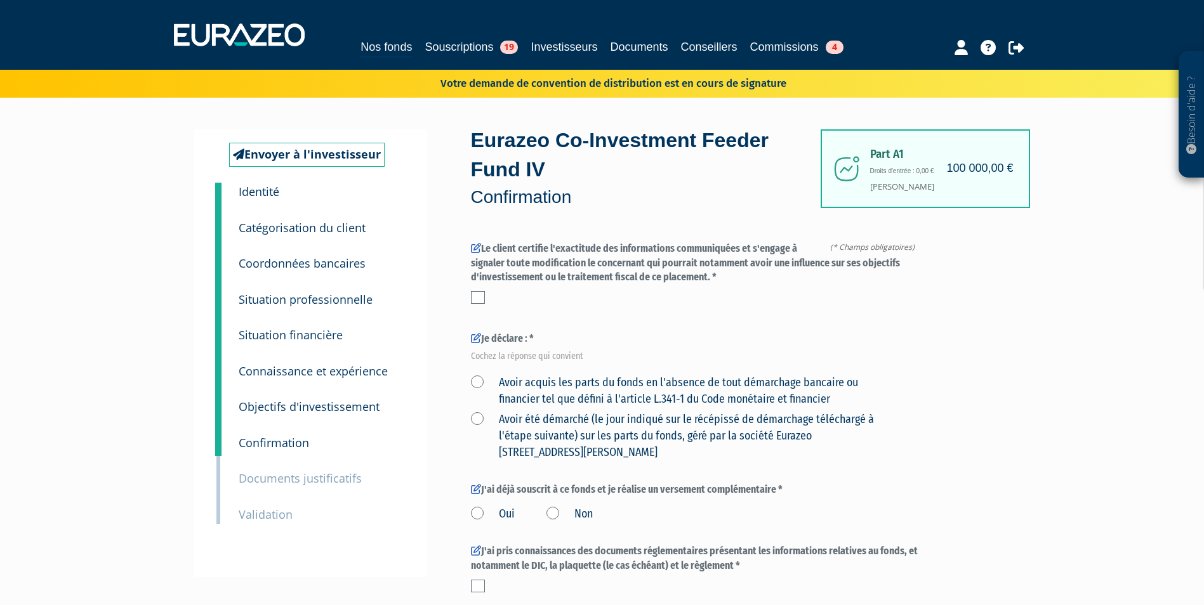
click at [282, 474] on small "Documents justificatifs" at bounding box center [300, 478] width 123 height 15
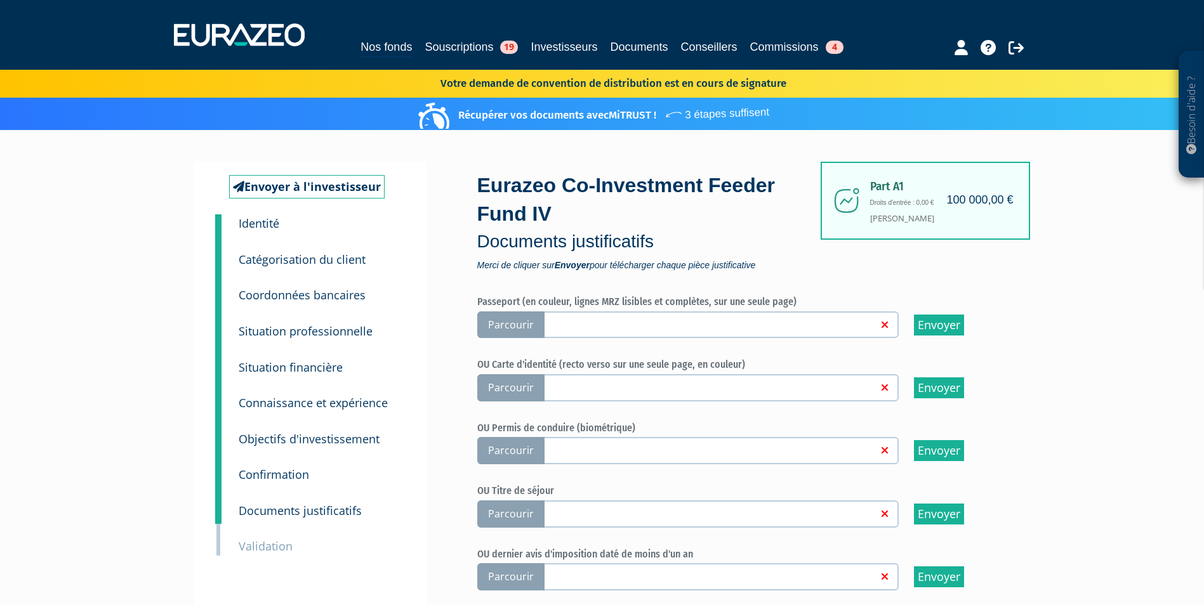
click at [261, 539] on small "Validation" at bounding box center [266, 546] width 54 height 15
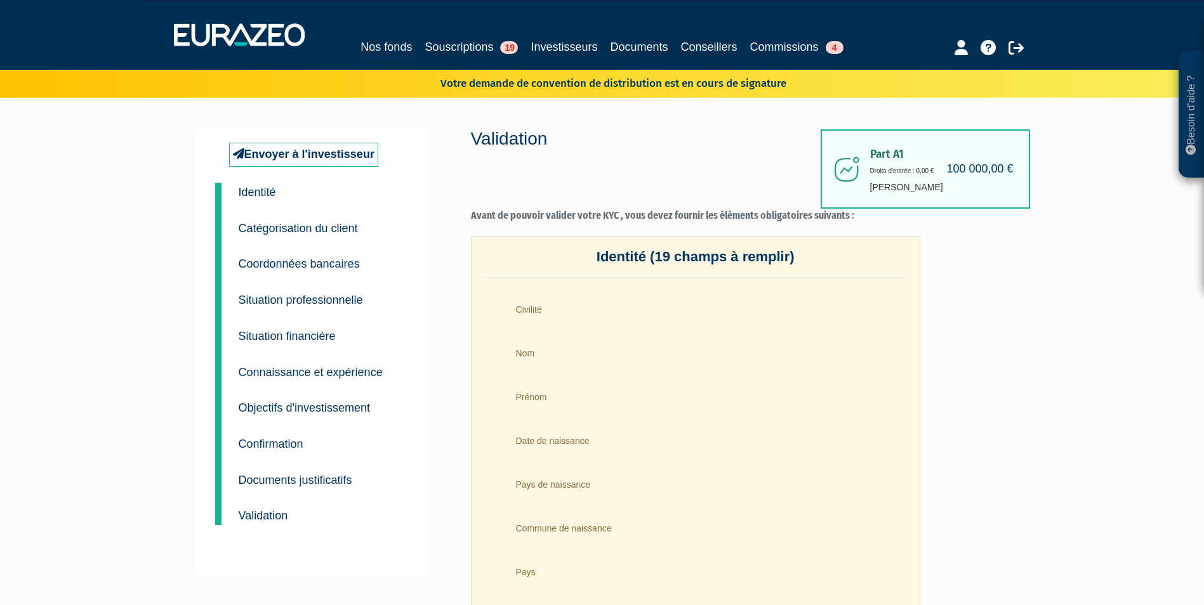
click at [333, 482] on small "Documents justificatifs" at bounding box center [296, 480] width 114 height 13
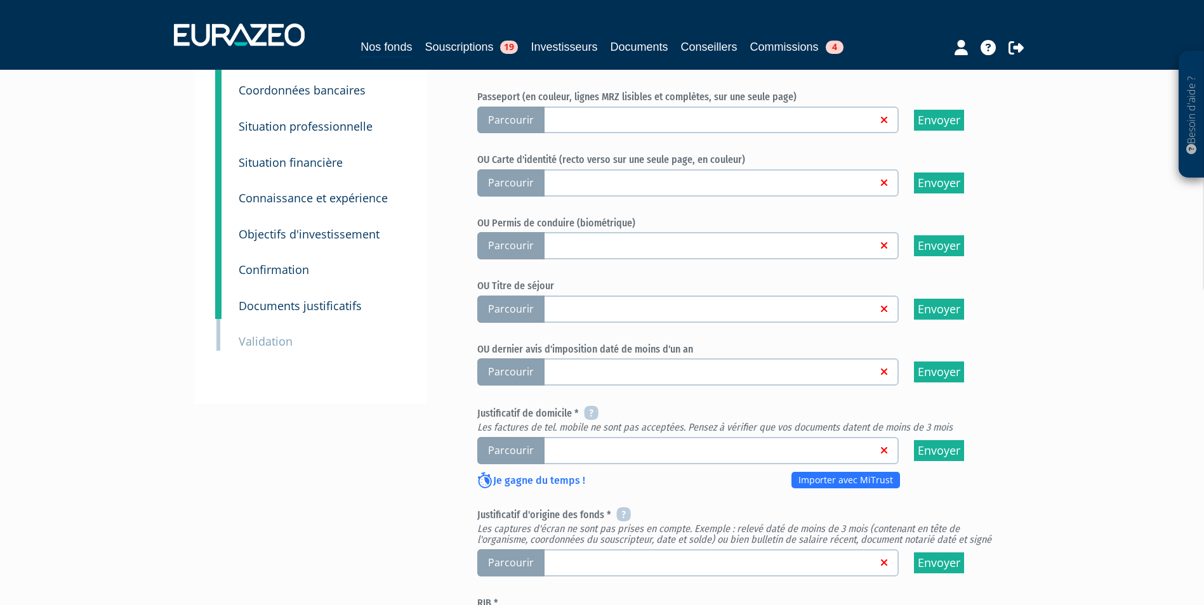
scroll to position [210, 0]
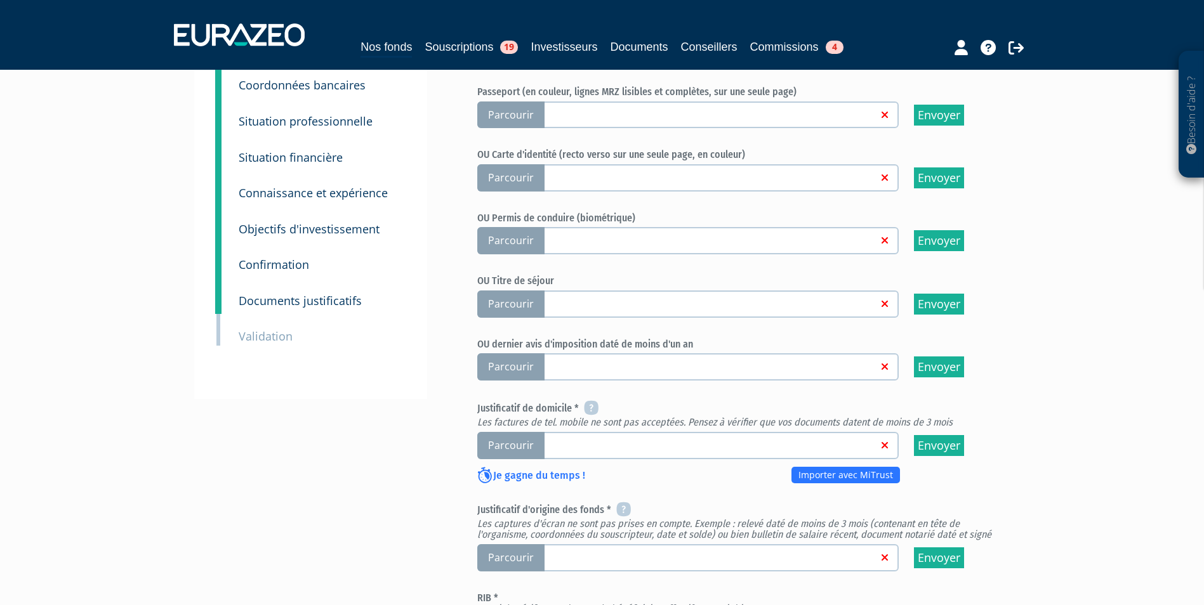
click at [331, 156] on small "Situation financière" at bounding box center [291, 157] width 104 height 15
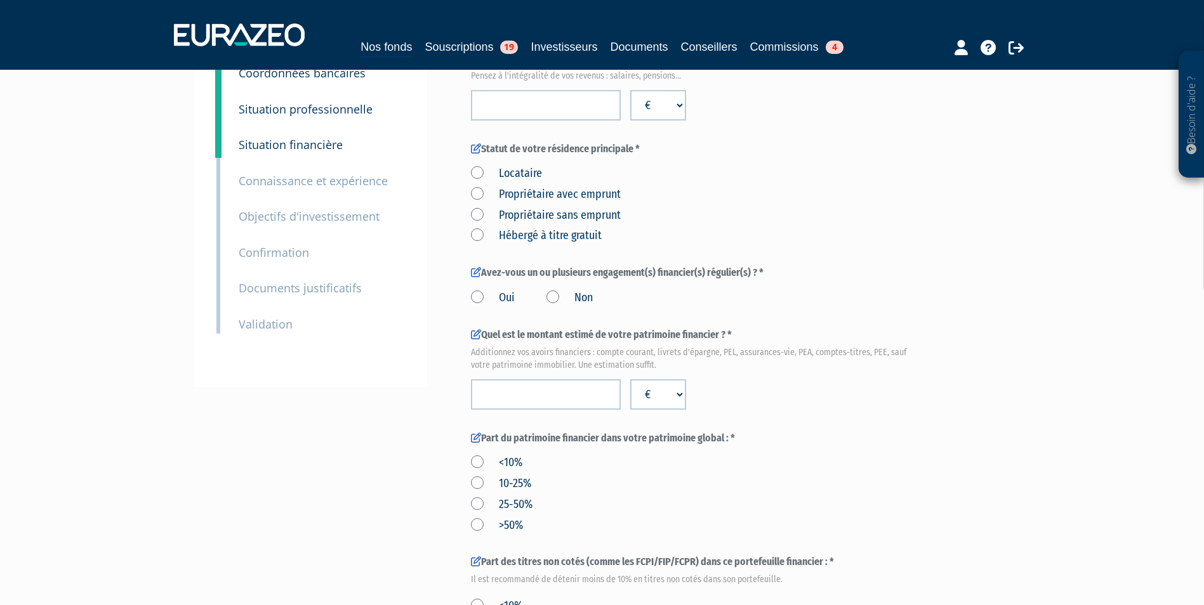
scroll to position [190, 0]
click at [301, 190] on div "7 Objectifs d'investissement" at bounding box center [321, 208] width 185 height 36
click at [300, 186] on small "Connaissance et expérience" at bounding box center [313, 181] width 149 height 15
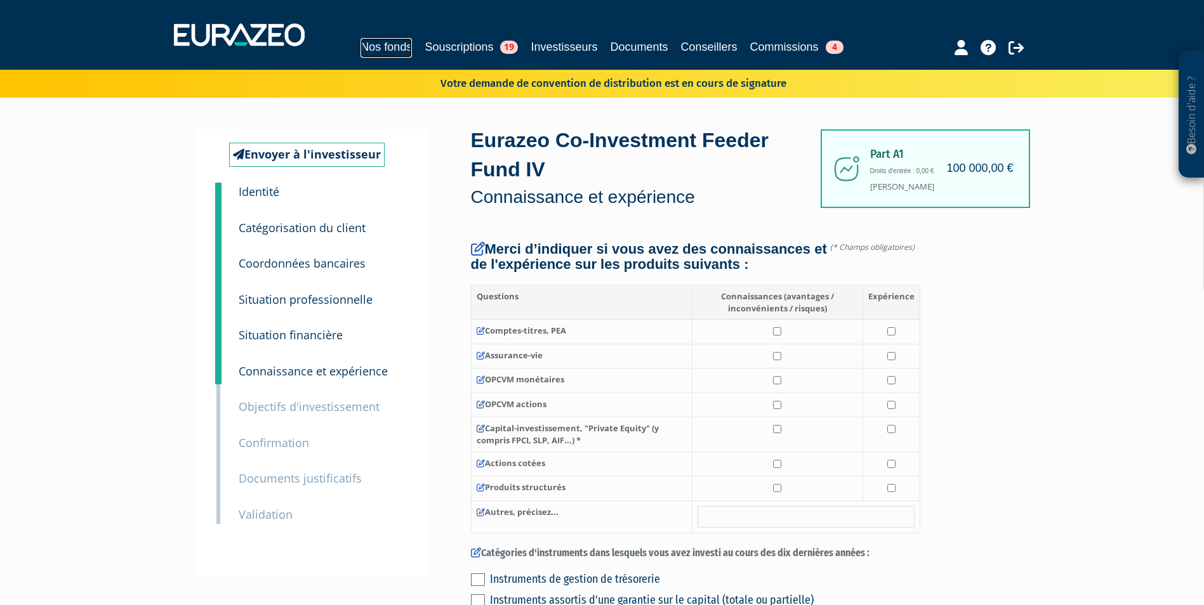
click at [360, 50] on link "Nos fonds" at bounding box center [385, 48] width 51 height 20
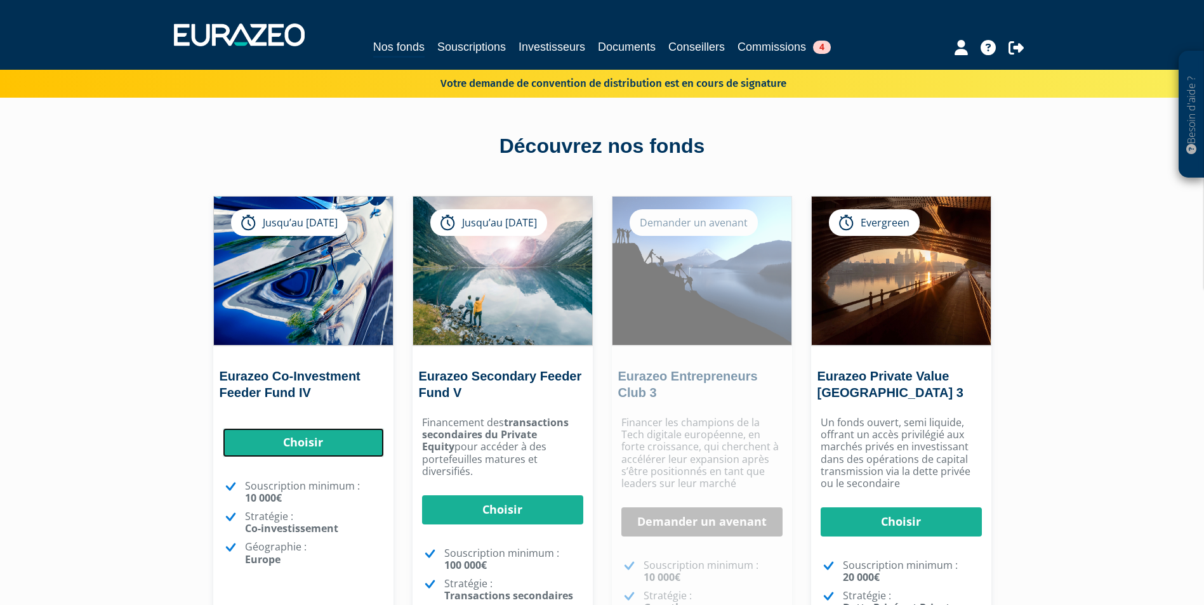
click at [338, 450] on link "Choisir" at bounding box center [303, 442] width 161 height 29
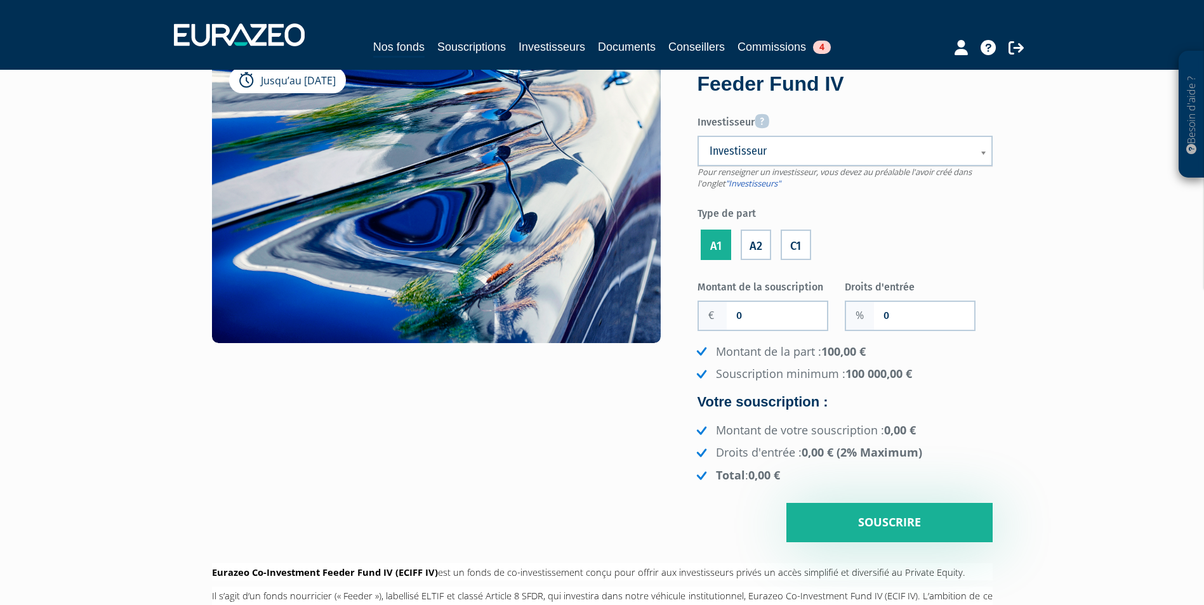
scroll to position [103, 0]
click at [381, 41] on link "Nos fonds" at bounding box center [398, 48] width 51 height 20
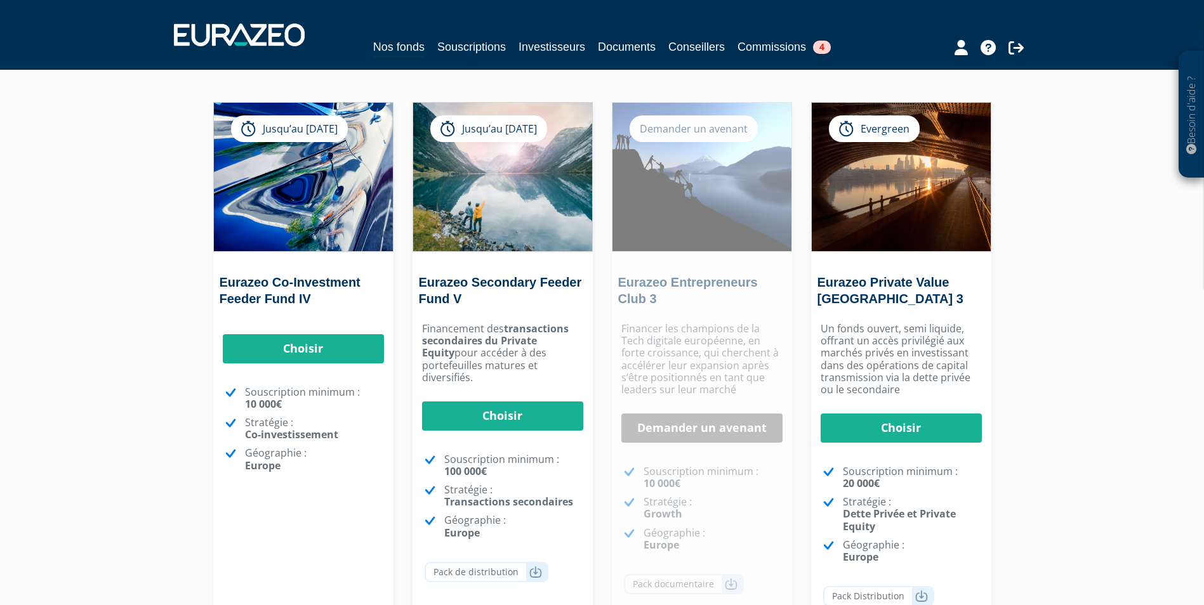
scroll to position [95, 0]
click at [334, 340] on link "Choisir" at bounding box center [303, 348] width 161 height 29
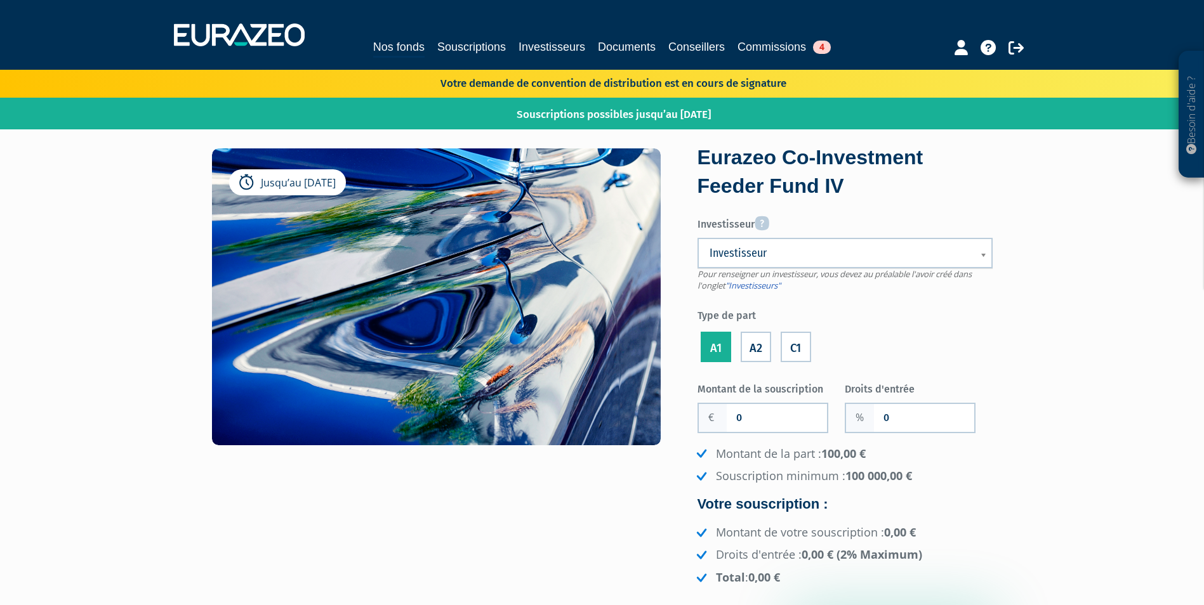
click at [730, 348] on label "A1" at bounding box center [716, 347] width 30 height 30
click at [0, 0] on input "A1" at bounding box center [0, 0] width 0 height 0
click at [758, 350] on label "A2" at bounding box center [756, 347] width 30 height 30
click at [0, 0] on input "A2" at bounding box center [0, 0] width 0 height 0
click at [727, 347] on label "A1" at bounding box center [716, 347] width 30 height 30
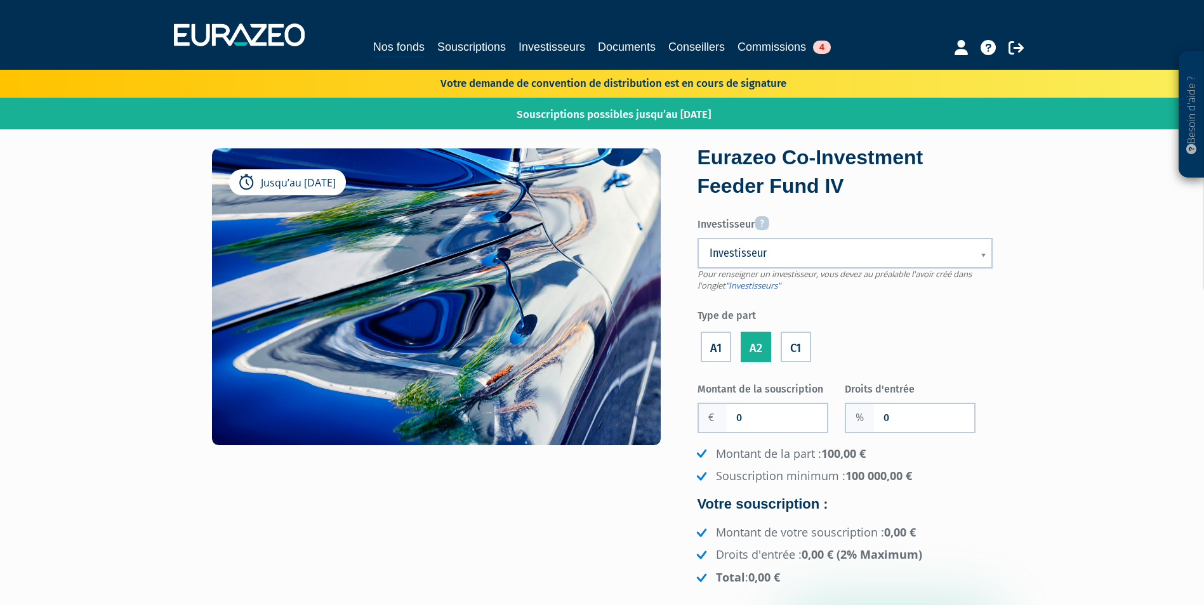
click at [0, 0] on input "A1" at bounding box center [0, 0] width 0 height 0
click at [749, 350] on label "A2" at bounding box center [756, 347] width 30 height 30
click at [0, 0] on input "A2" at bounding box center [0, 0] width 0 height 0
click at [791, 352] on label "C1" at bounding box center [796, 347] width 30 height 30
click at [0, 0] on input "C1" at bounding box center [0, 0] width 0 height 0
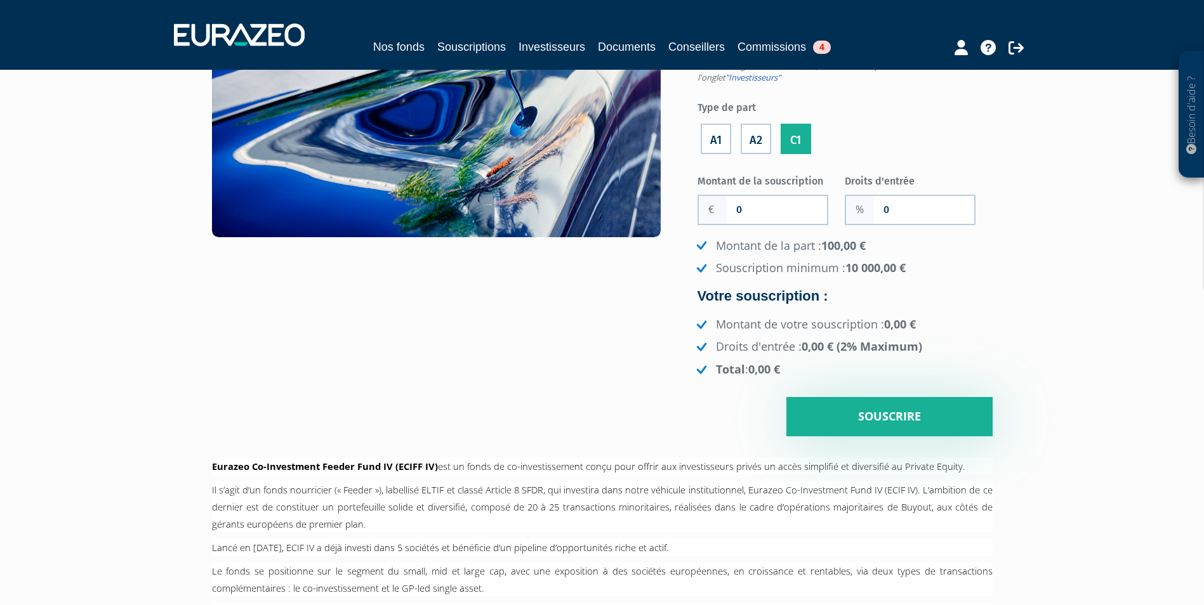
scroll to position [209, 0]
click at [750, 131] on li "A2" at bounding box center [755, 135] width 37 height 41
click at [756, 148] on label "A2" at bounding box center [756, 138] width 30 height 30
click at [0, 0] on input "A2" at bounding box center [0, 0] width 0 height 0
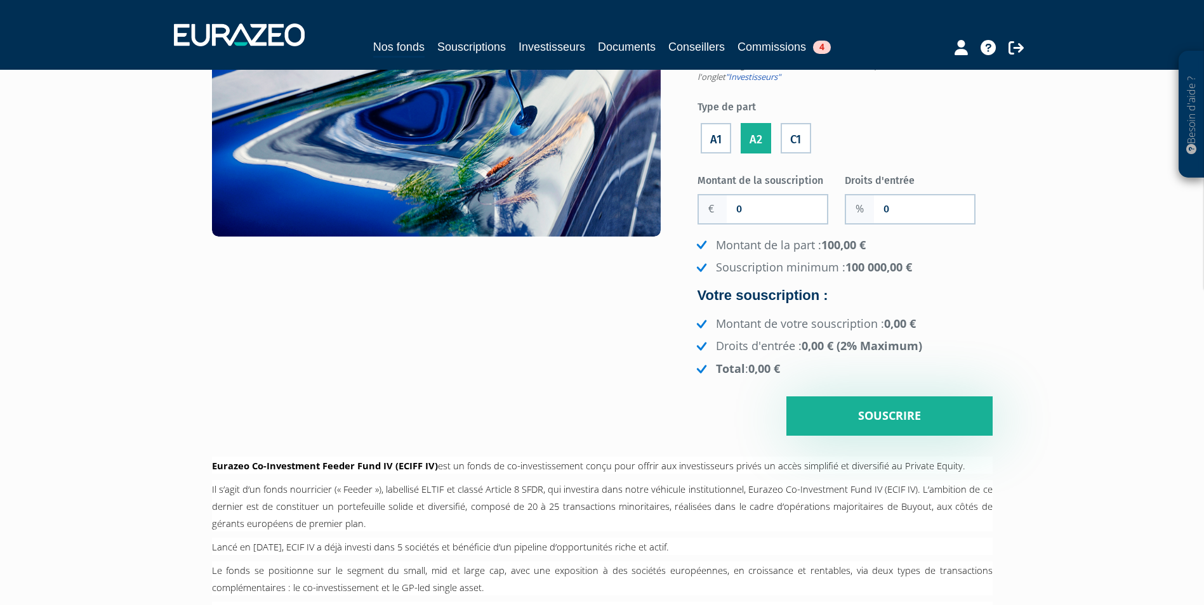
click at [720, 142] on label "A1" at bounding box center [716, 138] width 30 height 30
click at [0, 0] on input "A1" at bounding box center [0, 0] width 0 height 0
click at [792, 144] on label "C1" at bounding box center [796, 138] width 30 height 30
click at [0, 0] on input "C1" at bounding box center [0, 0] width 0 height 0
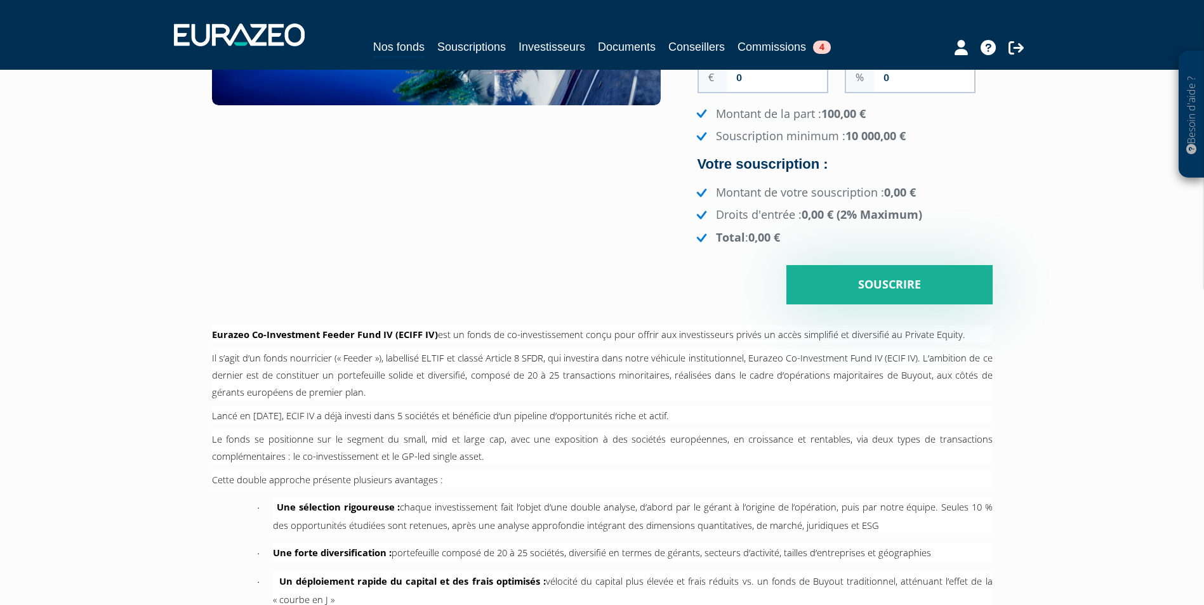
scroll to position [0, 0]
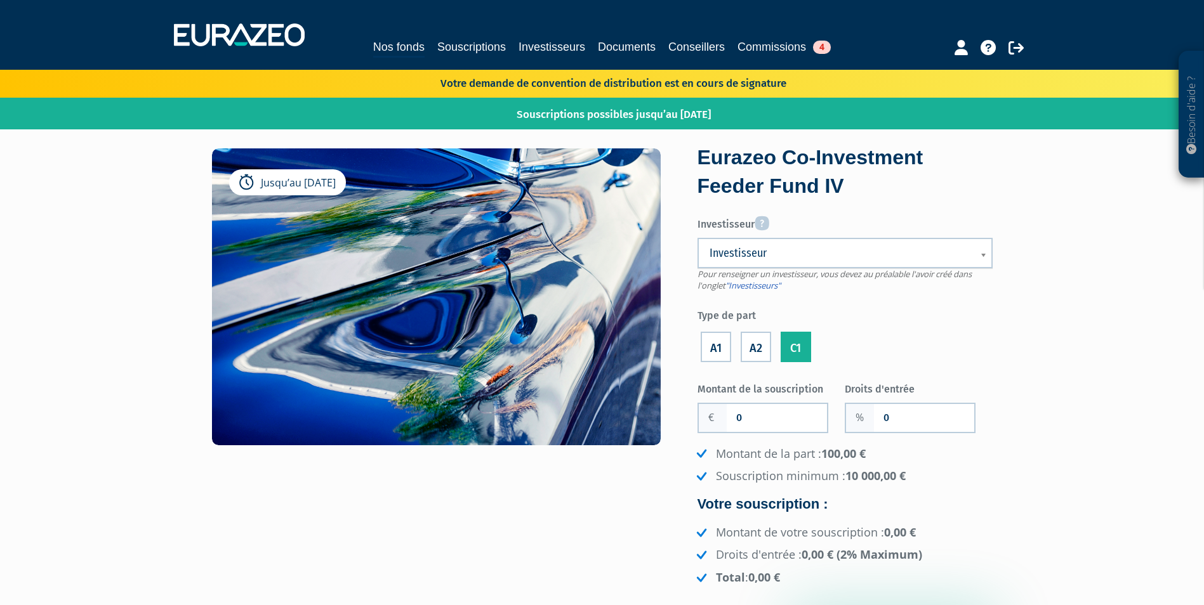
click at [806, 247] on span "Investisseur" at bounding box center [836, 253] width 254 height 15
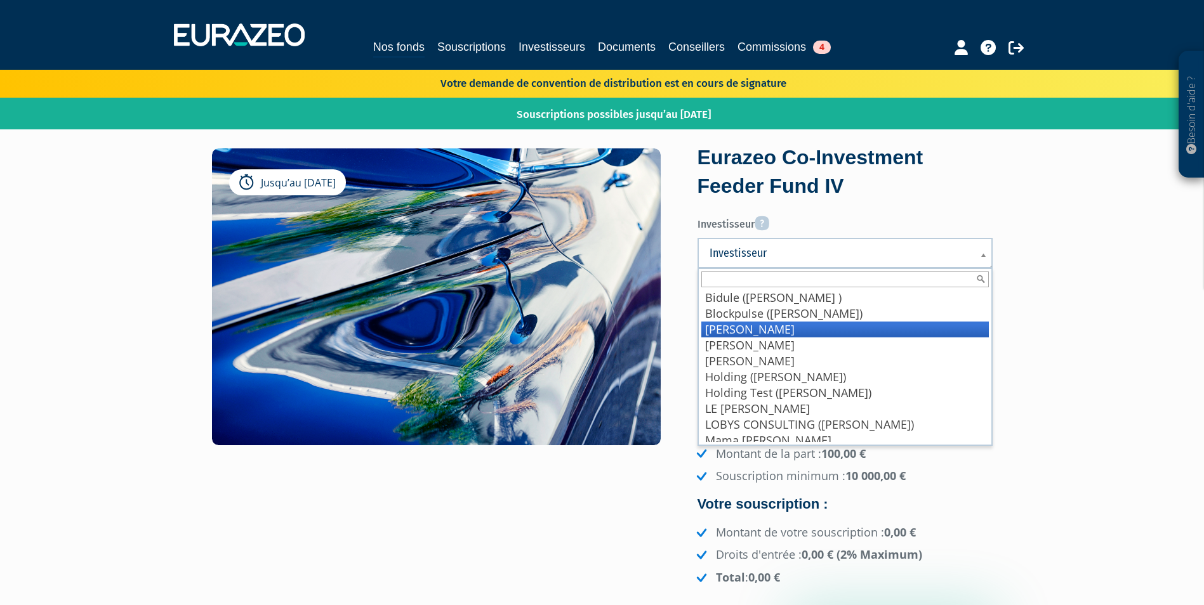
click at [785, 330] on li "BRAUX Baptiste" at bounding box center [844, 330] width 287 height 16
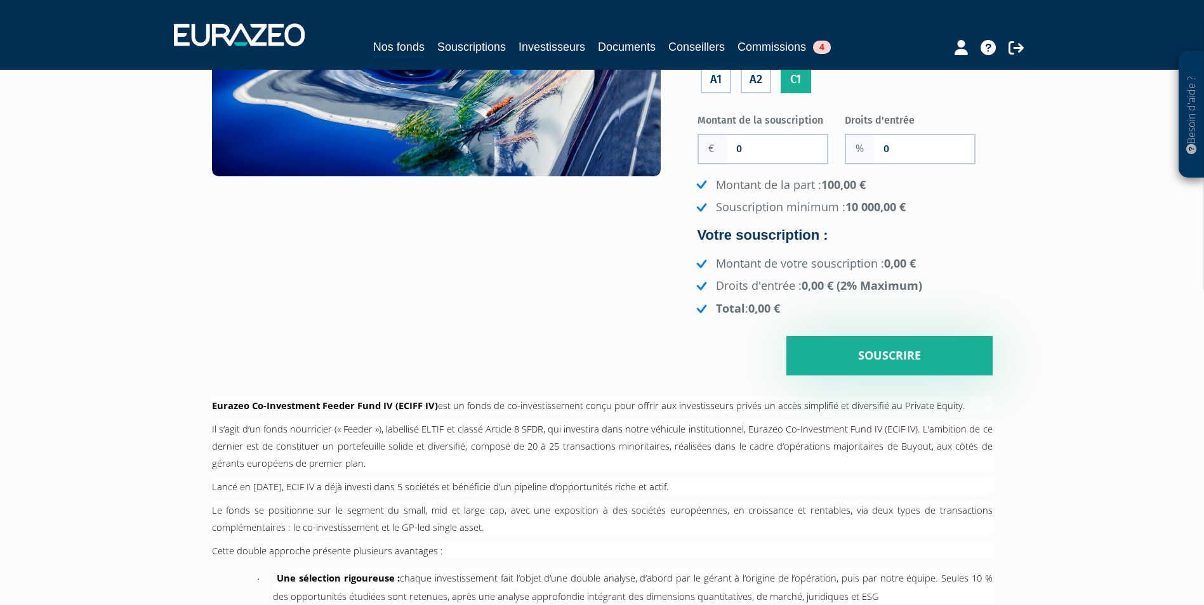
scroll to position [270, 0]
click at [763, 161] on input "0" at bounding box center [777, 149] width 100 height 28
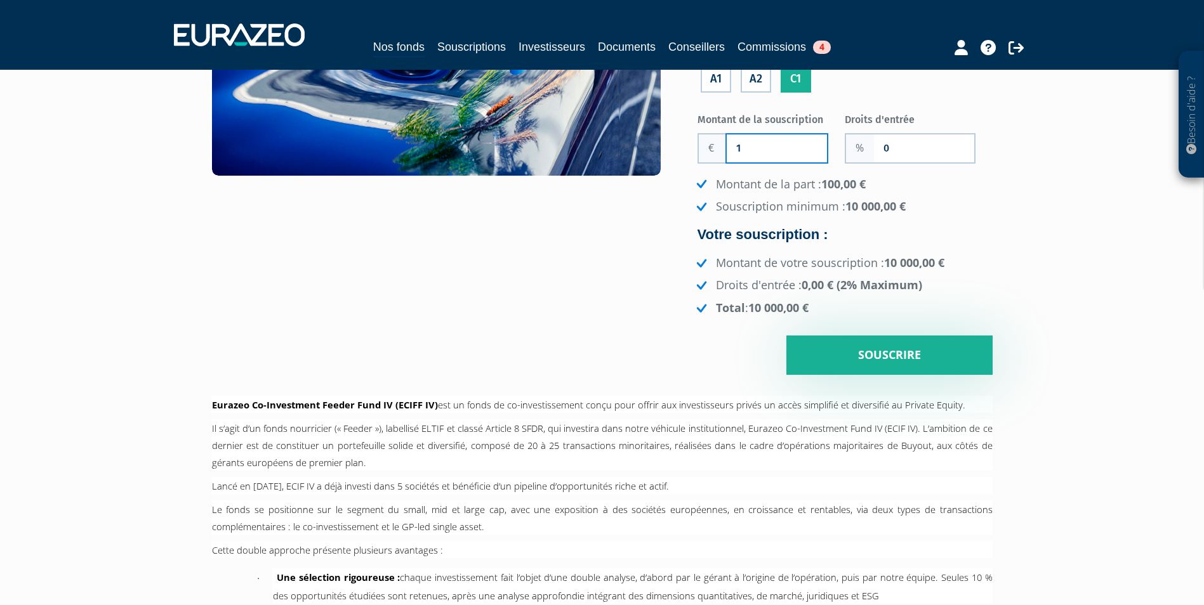
type input "100 000"
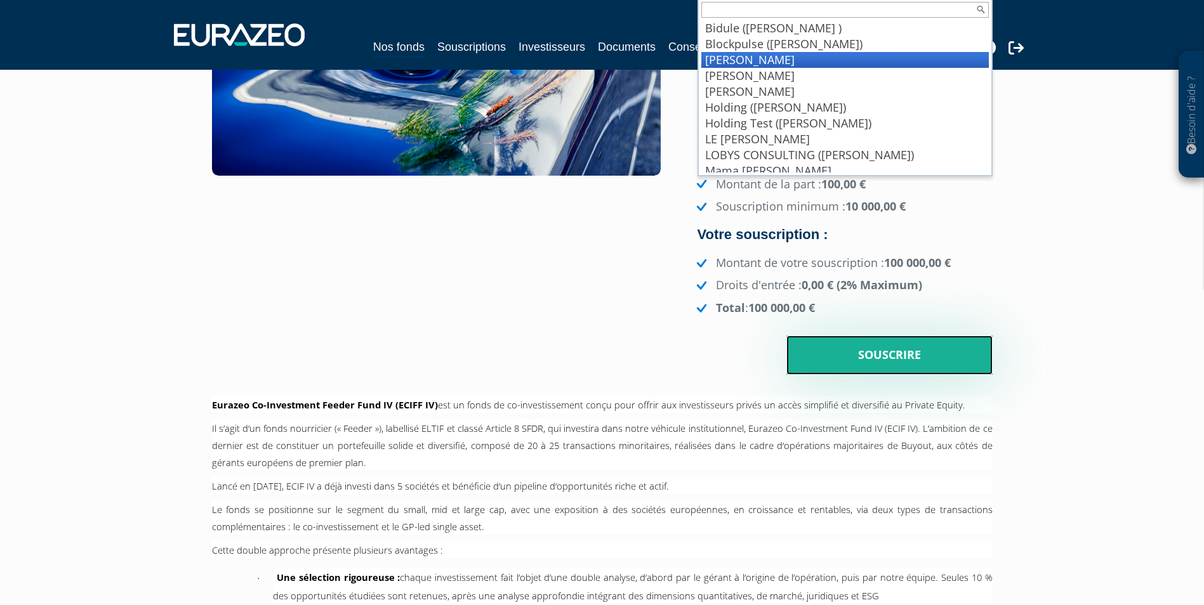
click at [846, 345] on input "Souscrire" at bounding box center [889, 355] width 206 height 39
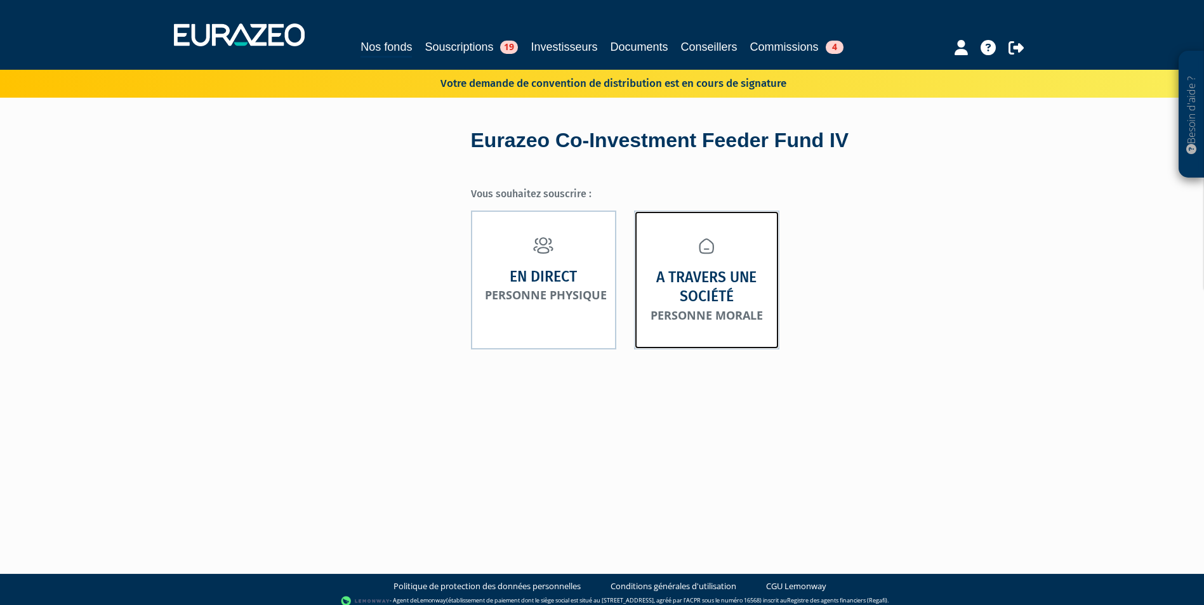
click at [690, 274] on strong "A travers une société" at bounding box center [706, 287] width 117 height 39
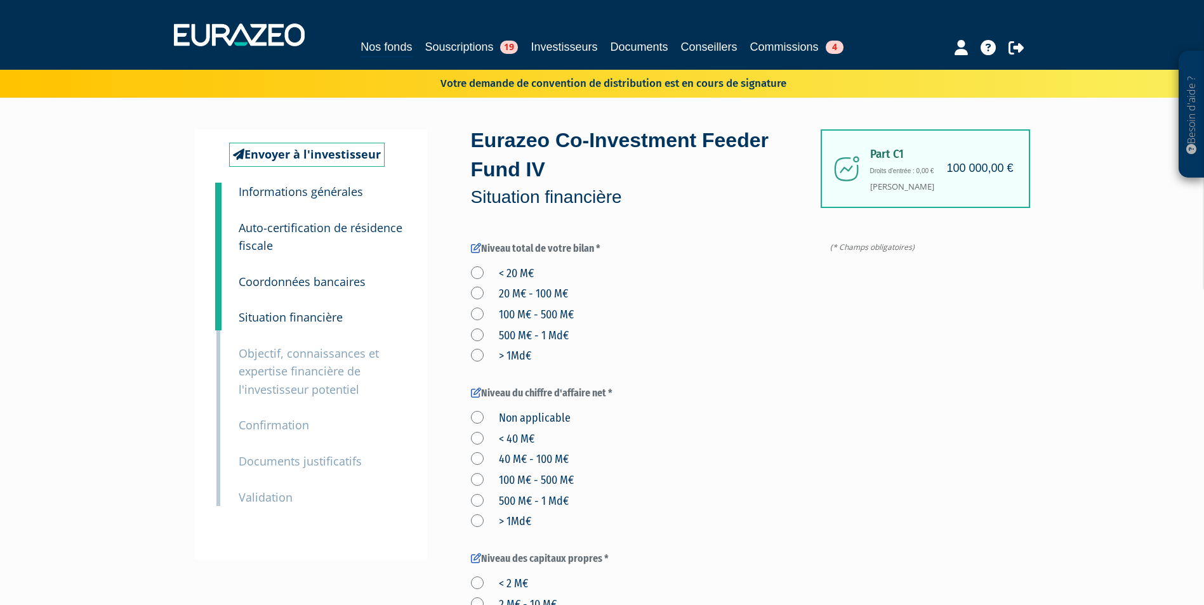
click at [259, 283] on small "Coordonnées bancaires" at bounding box center [302, 281] width 127 height 15
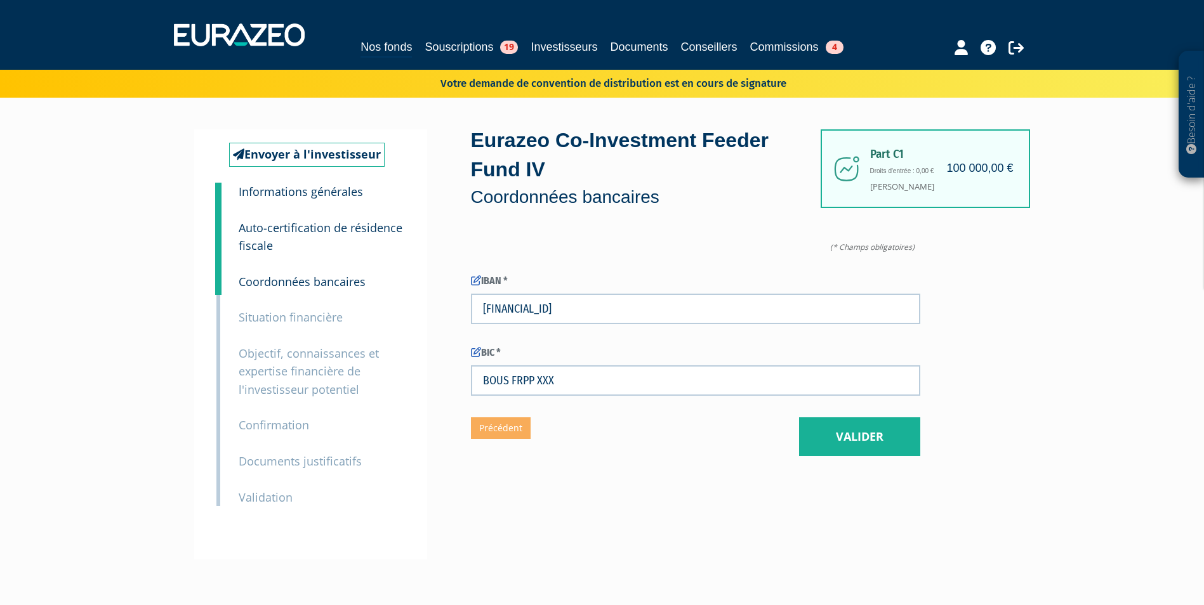
click at [265, 234] on small "Auto-certification de résidence fiscale" at bounding box center [321, 237] width 164 height 34
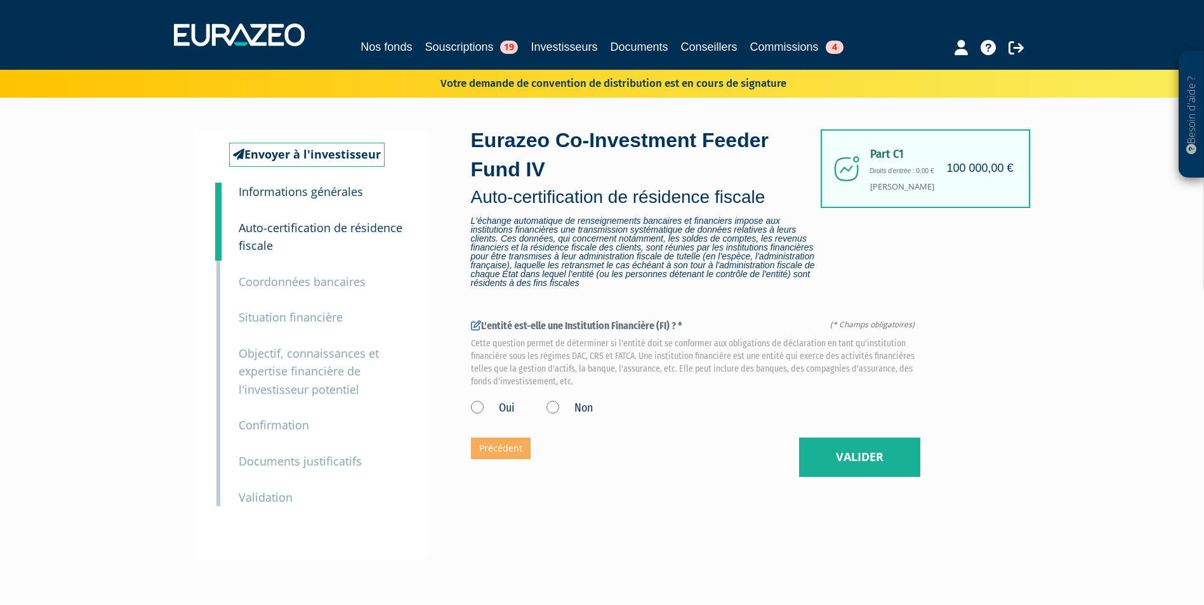
click at [315, 279] on small "Coordonnées bancaires" at bounding box center [302, 281] width 127 height 15
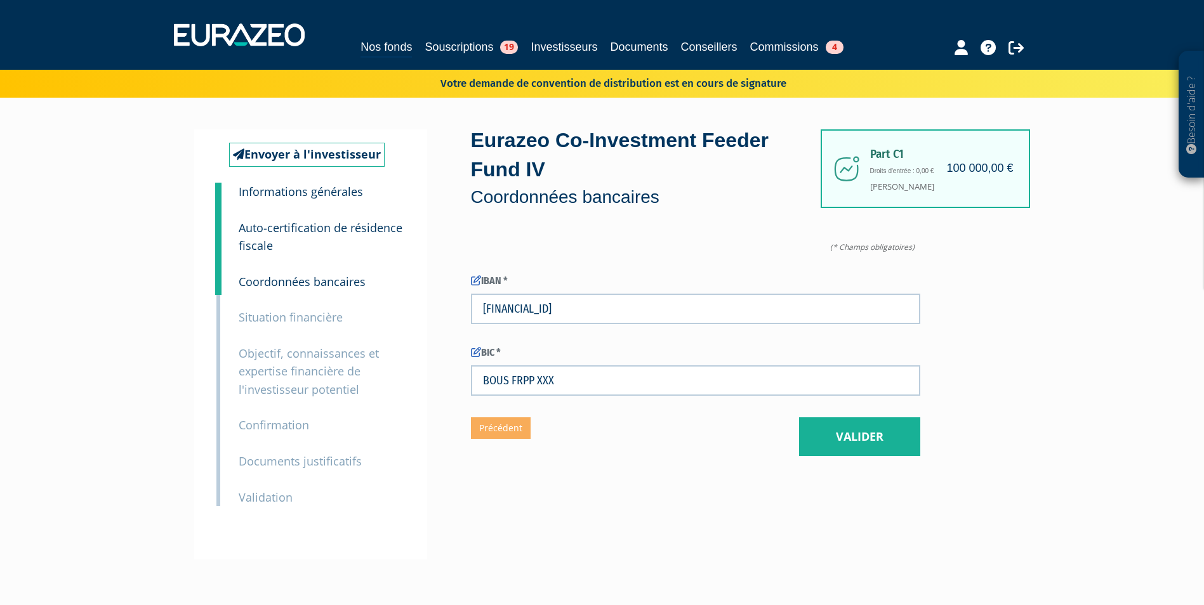
click at [300, 380] on p "Objectif, connaissances et expertise financière de l'investisseur potentiel" at bounding box center [322, 372] width 166 height 55
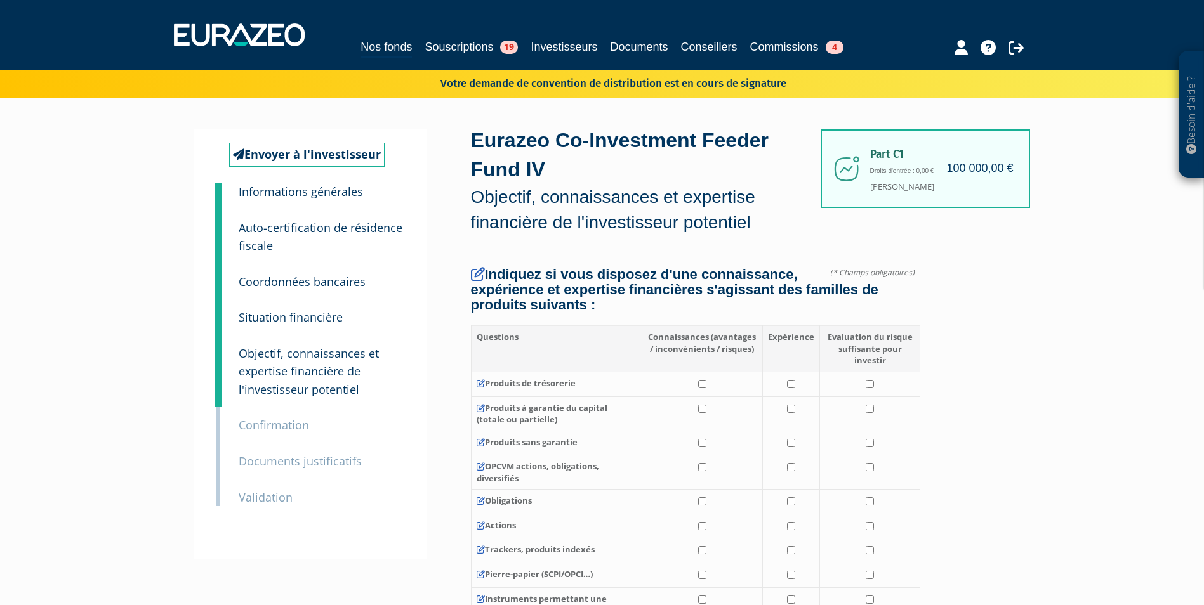
click at [284, 195] on small "Informations générales" at bounding box center [301, 191] width 124 height 15
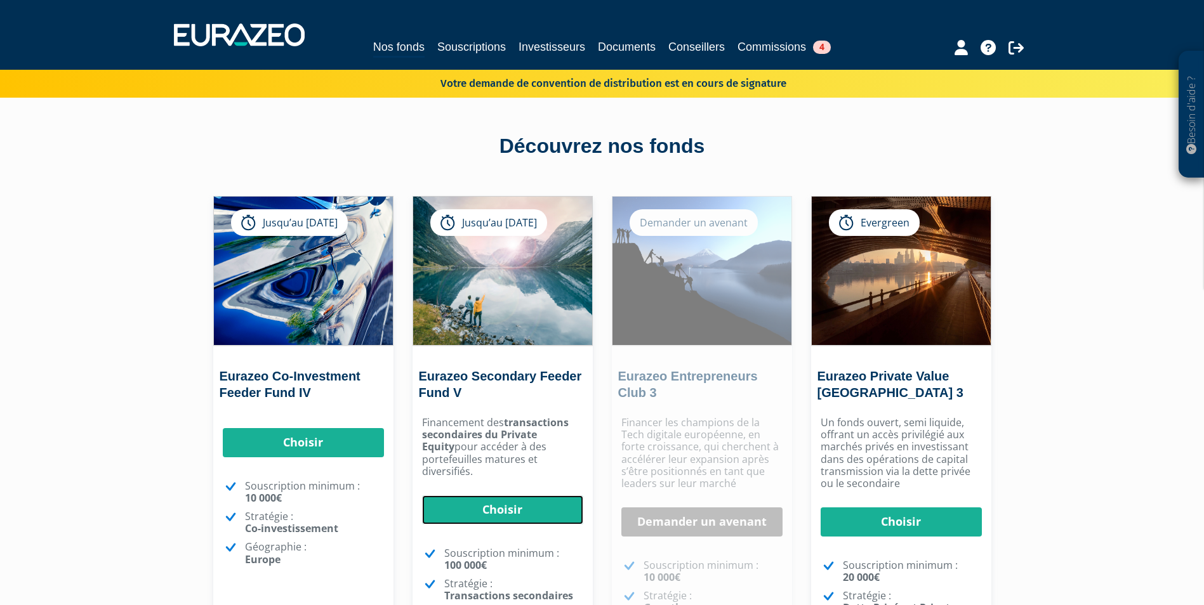
click at [486, 501] on link "Choisir" at bounding box center [502, 510] width 161 height 29
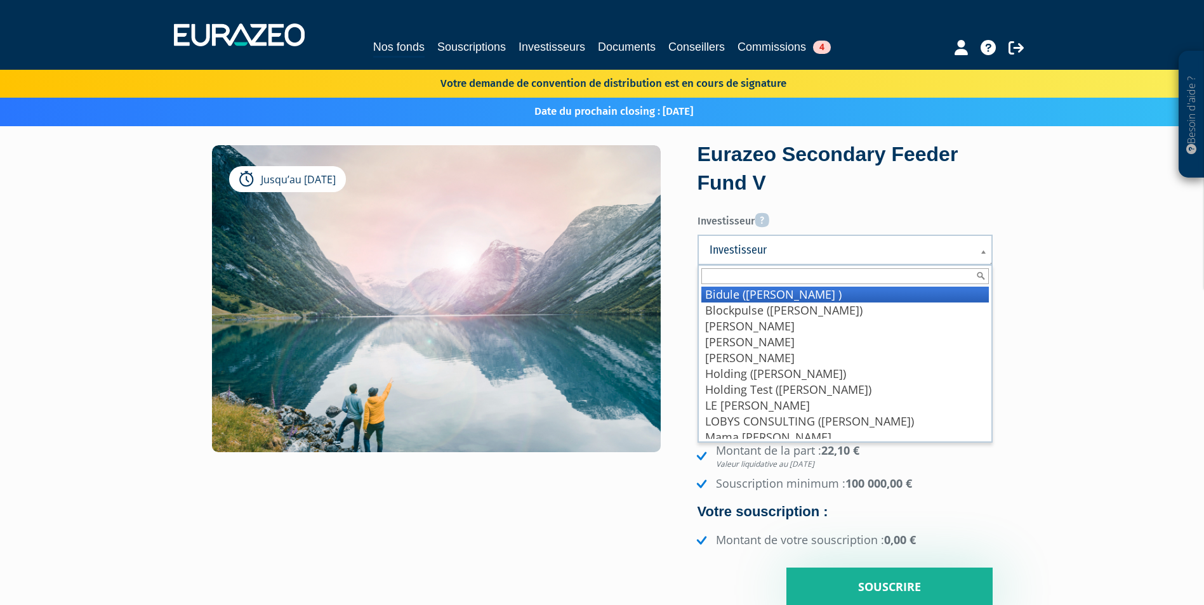
click at [783, 254] on span "Investisseur" at bounding box center [836, 249] width 254 height 15
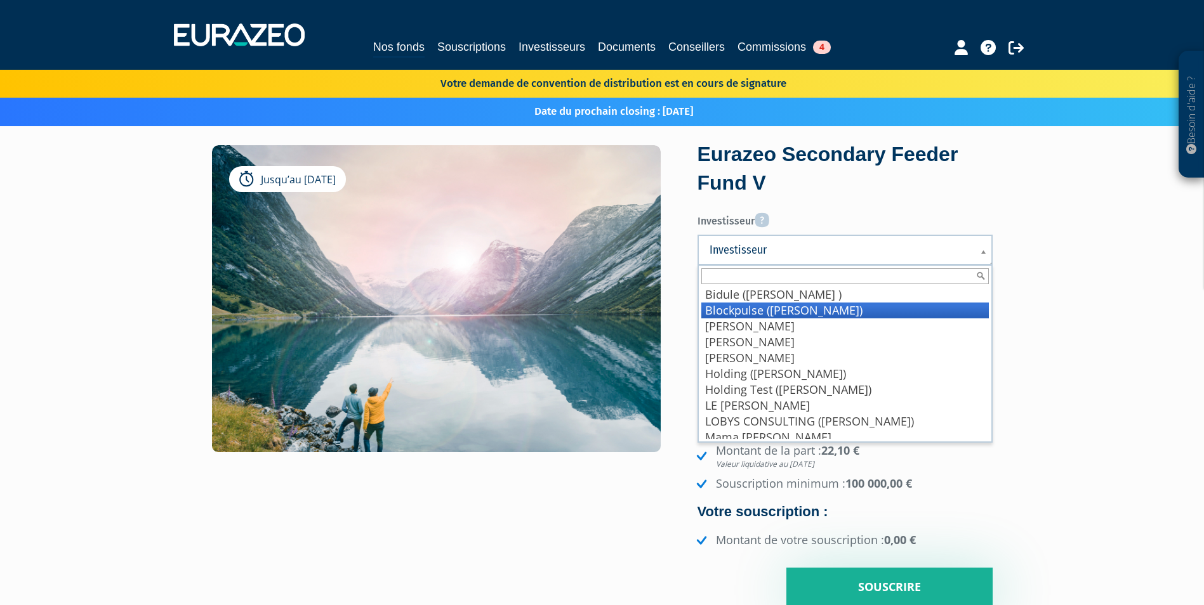
click at [768, 321] on li "BRAUX Baptiste" at bounding box center [844, 327] width 287 height 16
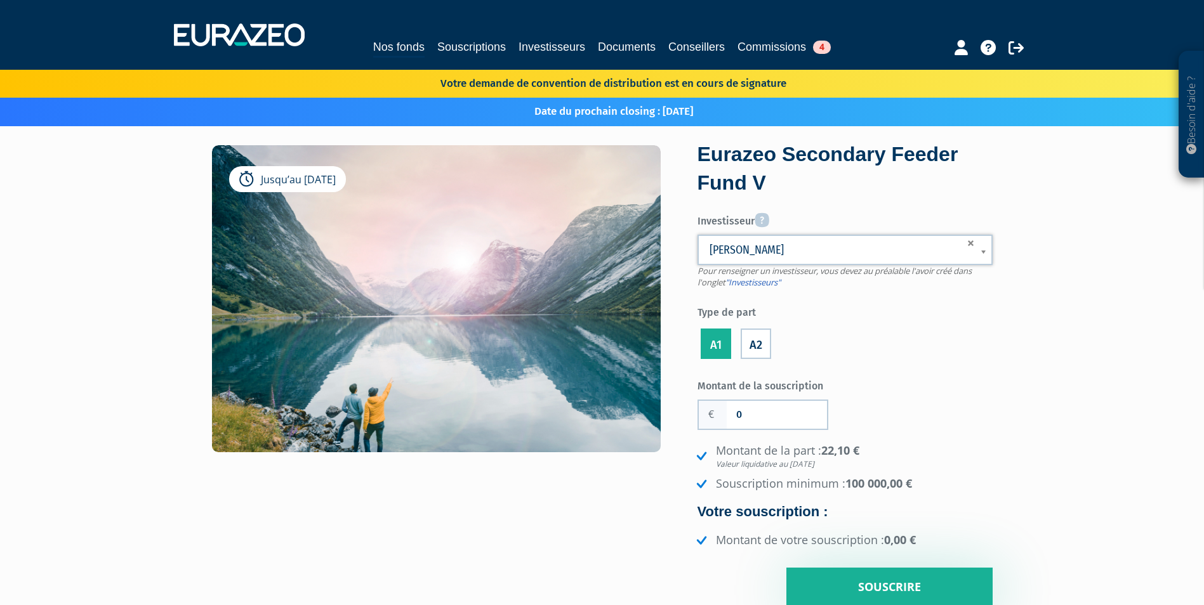
click at [751, 337] on label "A2" at bounding box center [756, 344] width 30 height 30
click at [0, 0] on input "A2" at bounding box center [0, 0] width 0 height 0
click at [796, 430] on div "0" at bounding box center [762, 415] width 131 height 30
click at [786, 420] on input "0" at bounding box center [777, 415] width 100 height 28
type input "100 000"
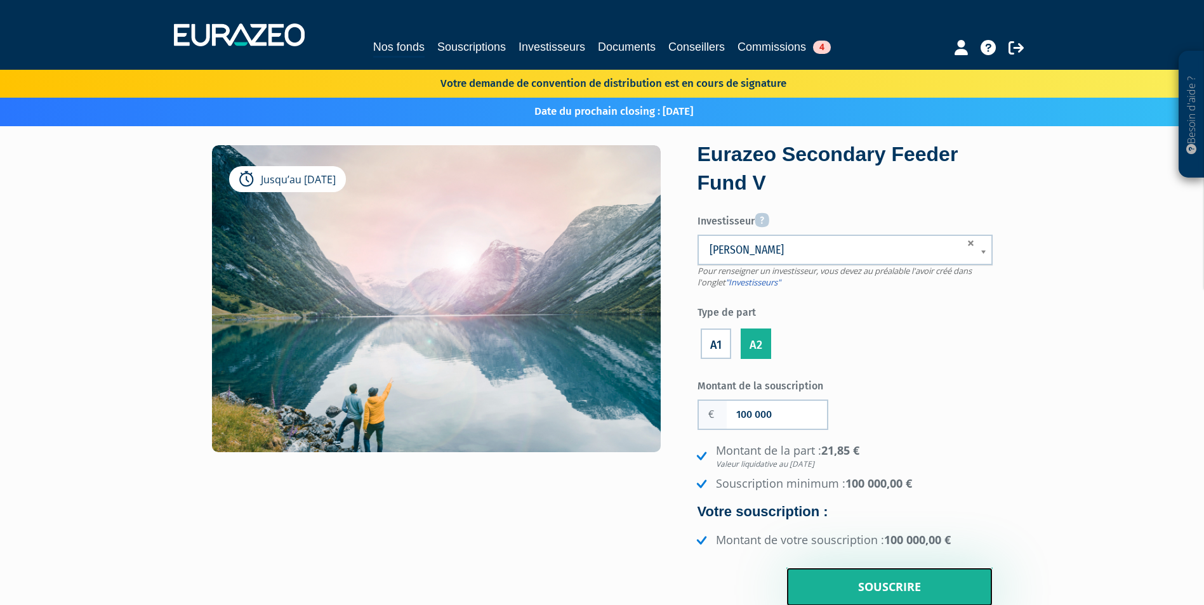
click at [839, 590] on input "Souscrire" at bounding box center [889, 587] width 206 height 39
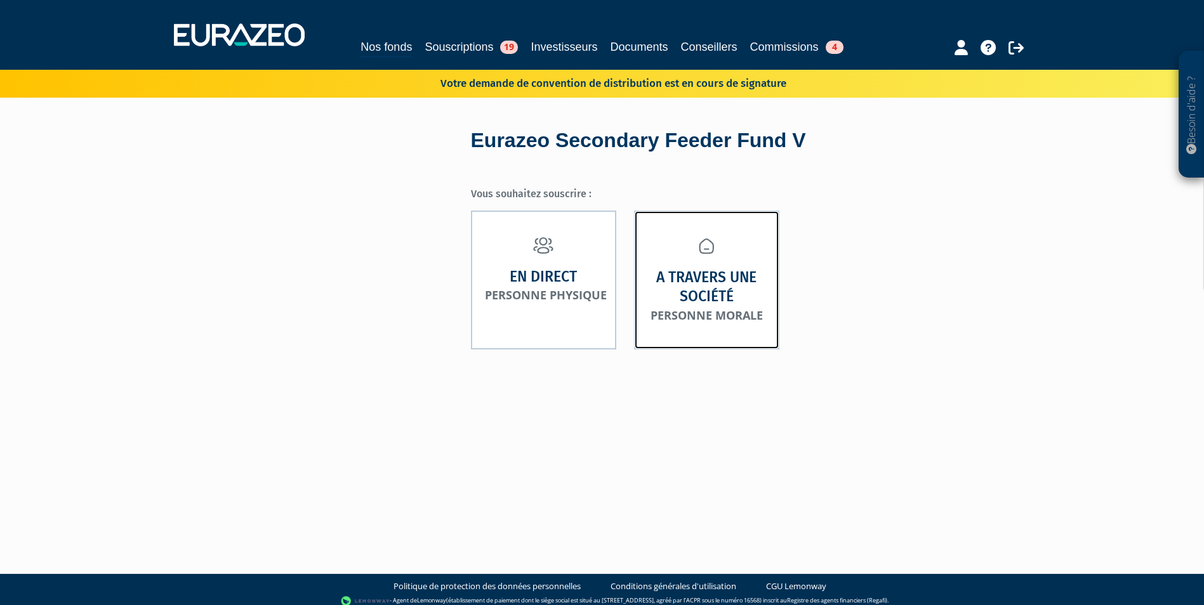
click at [696, 287] on strong "A travers une société" at bounding box center [706, 287] width 117 height 39
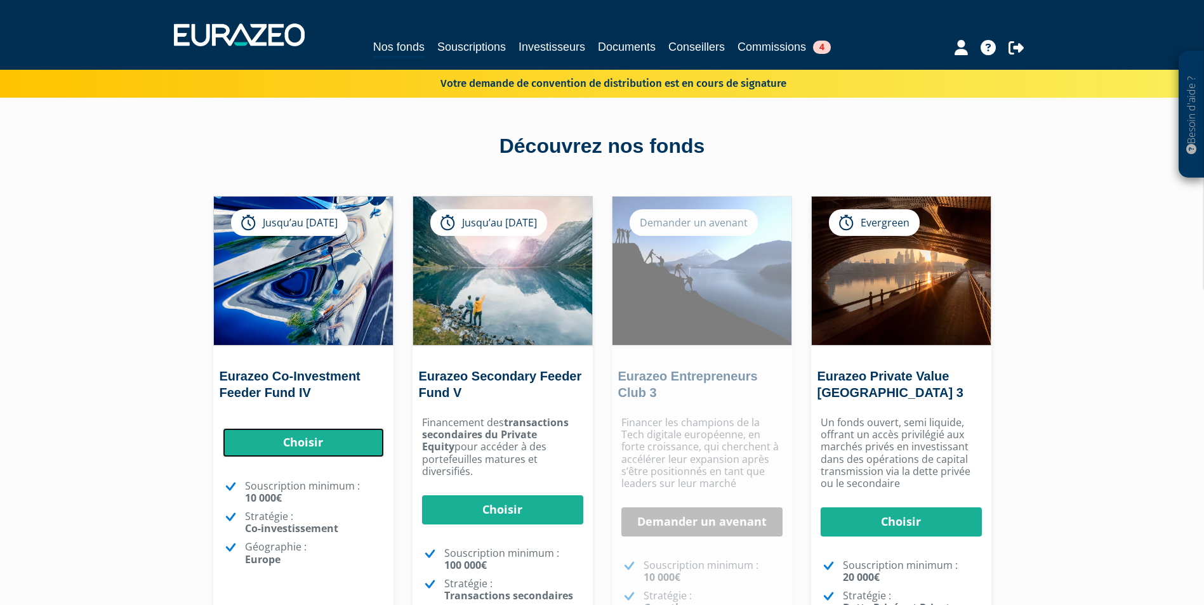
click at [330, 440] on link "Choisir" at bounding box center [303, 442] width 161 height 29
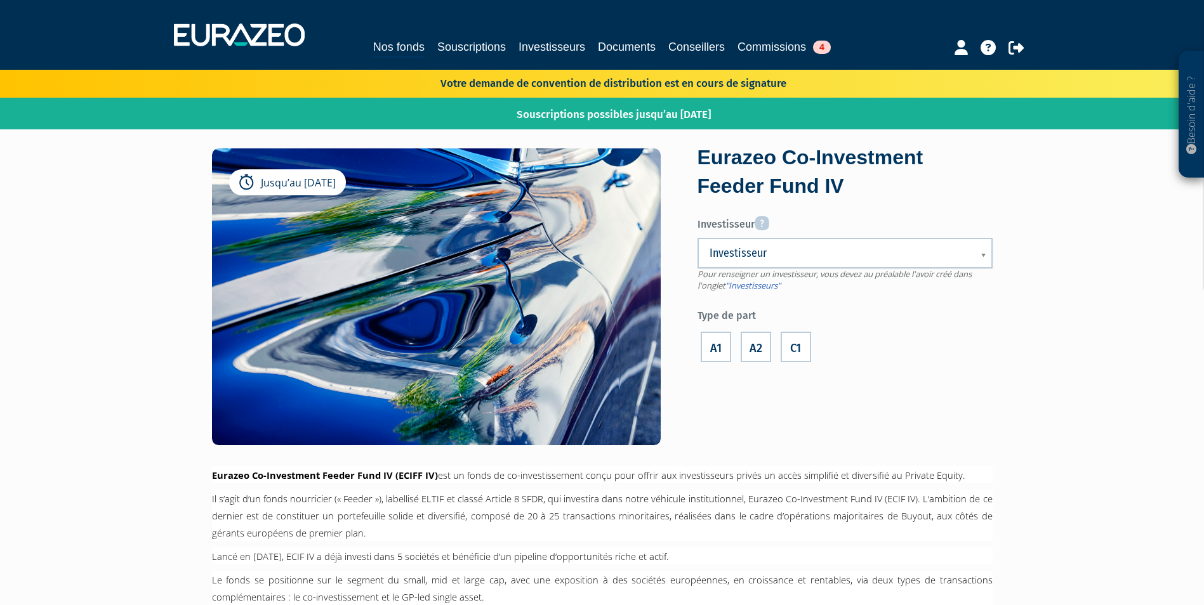
click at [798, 348] on label "C1" at bounding box center [796, 347] width 30 height 30
click at [0, 0] on input "C1" at bounding box center [0, 0] width 0 height 0
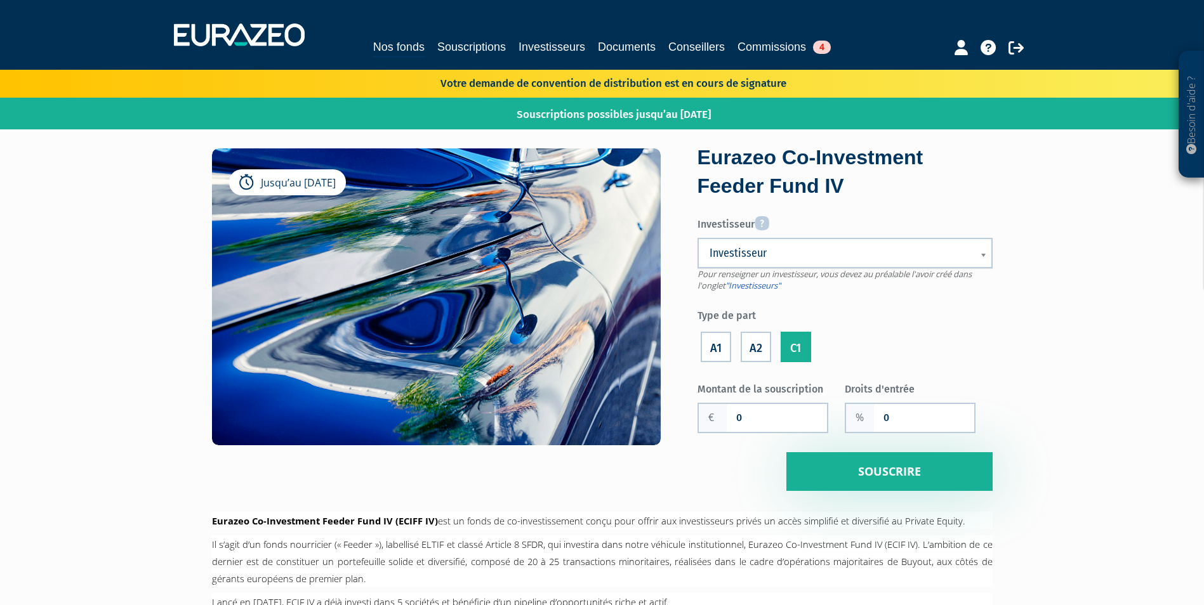
click at [786, 258] on span "Investisseur" at bounding box center [836, 253] width 254 height 15
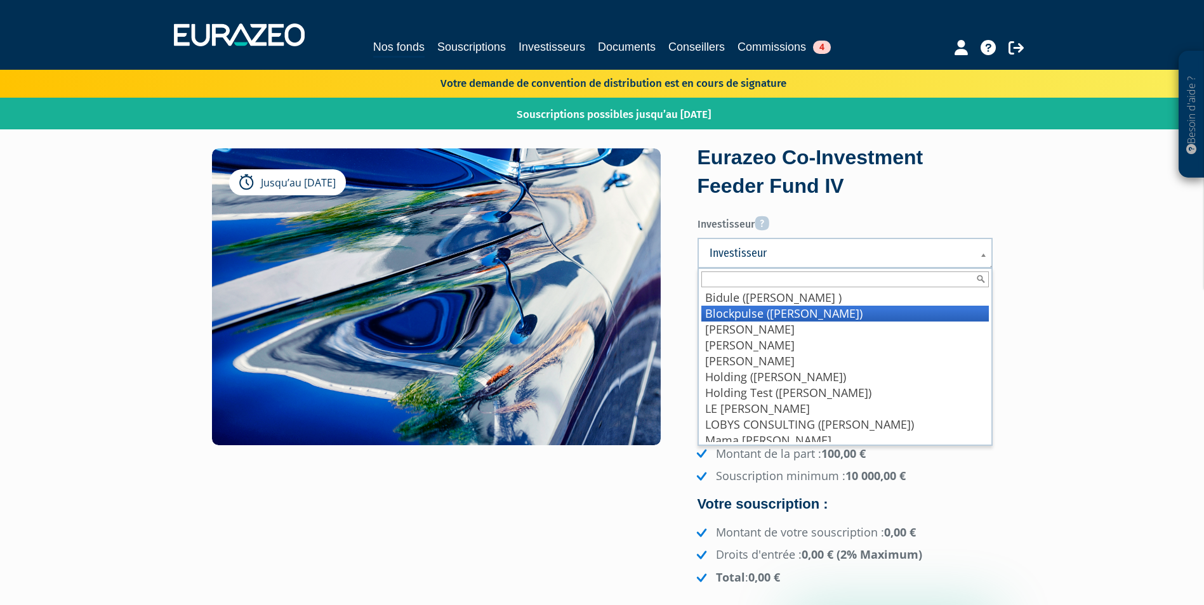
click at [766, 315] on label "Type de part" at bounding box center [844, 314] width 295 height 19
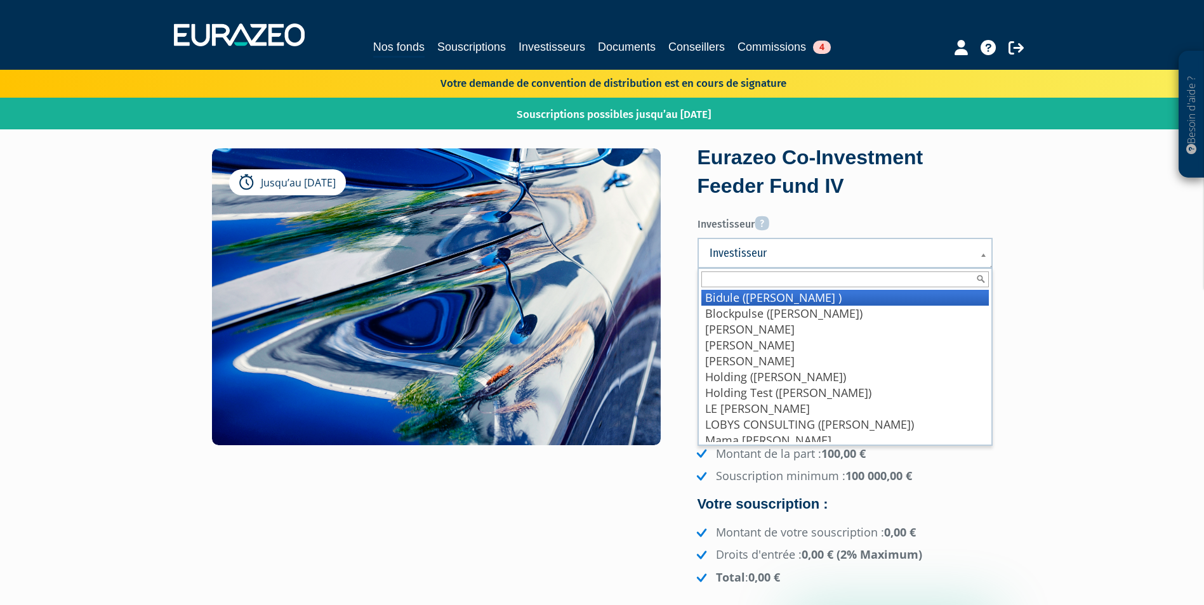
click at [760, 260] on span "Investisseur" at bounding box center [836, 253] width 254 height 15
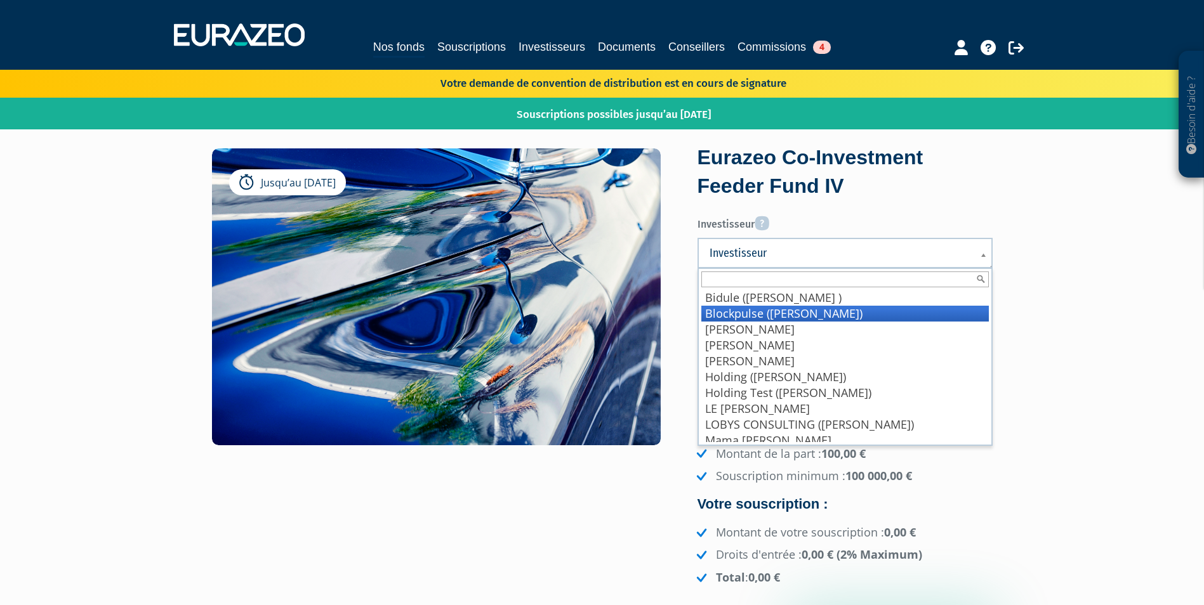
click at [755, 323] on li "[PERSON_NAME]" at bounding box center [844, 330] width 287 height 16
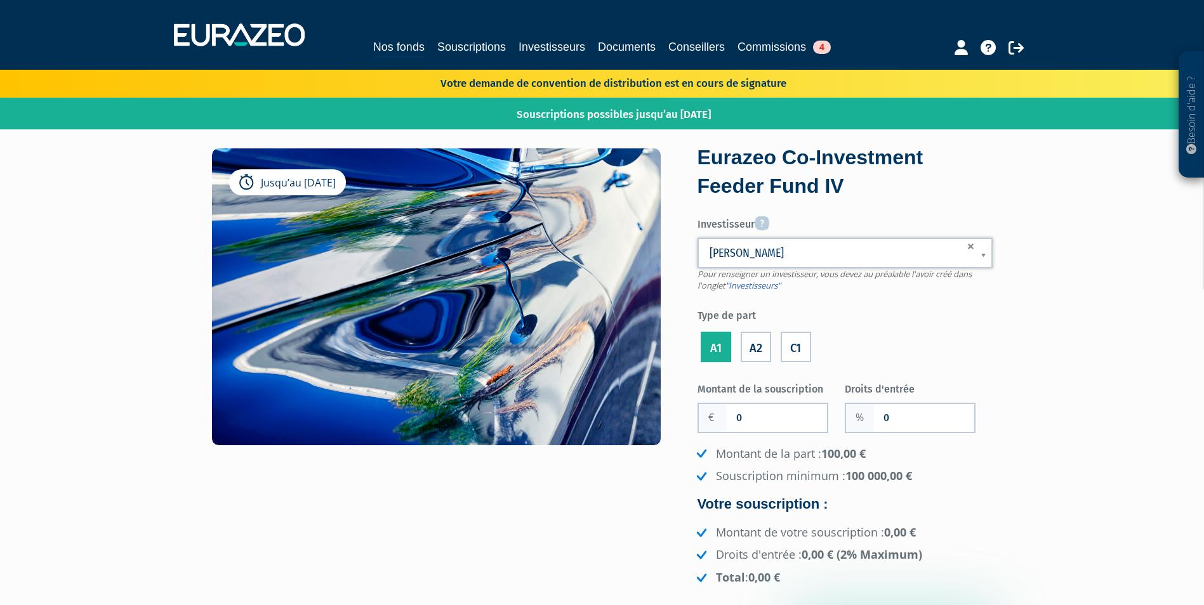
click at [814, 338] on ul "A1 A2 C1" at bounding box center [844, 347] width 295 height 36
click at [813, 338] on div "C1" at bounding box center [795, 344] width 37 height 41
click at [807, 342] on label "C1" at bounding box center [796, 347] width 30 height 30
click at [0, 0] on input "C1" at bounding box center [0, 0] width 0 height 0
click at [761, 421] on input "0" at bounding box center [777, 418] width 100 height 28
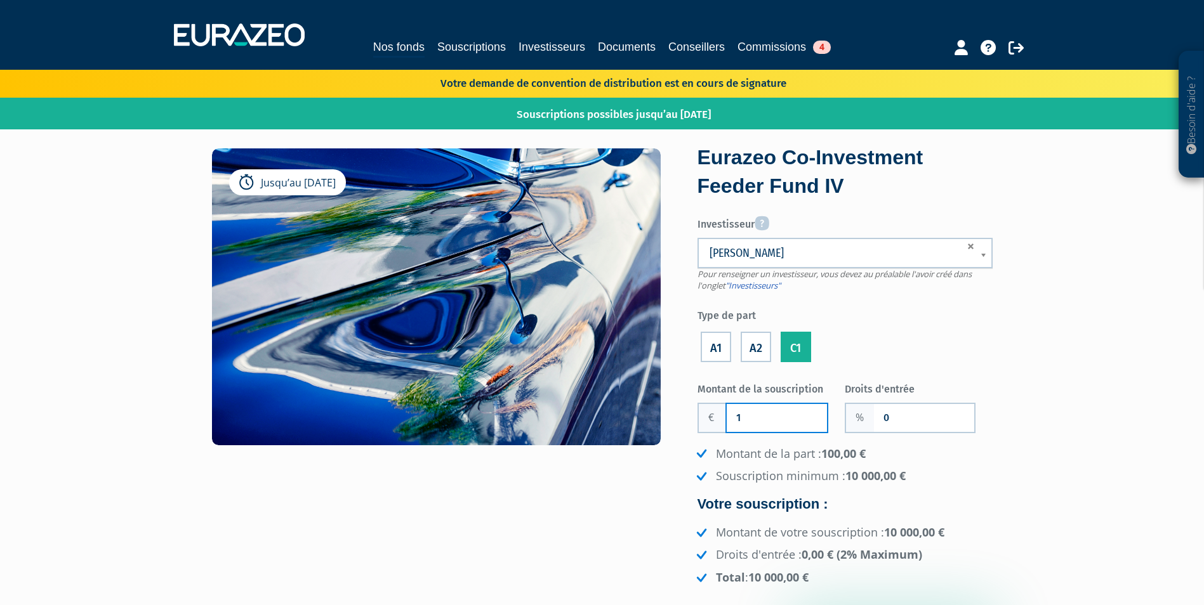
type input "100 000"
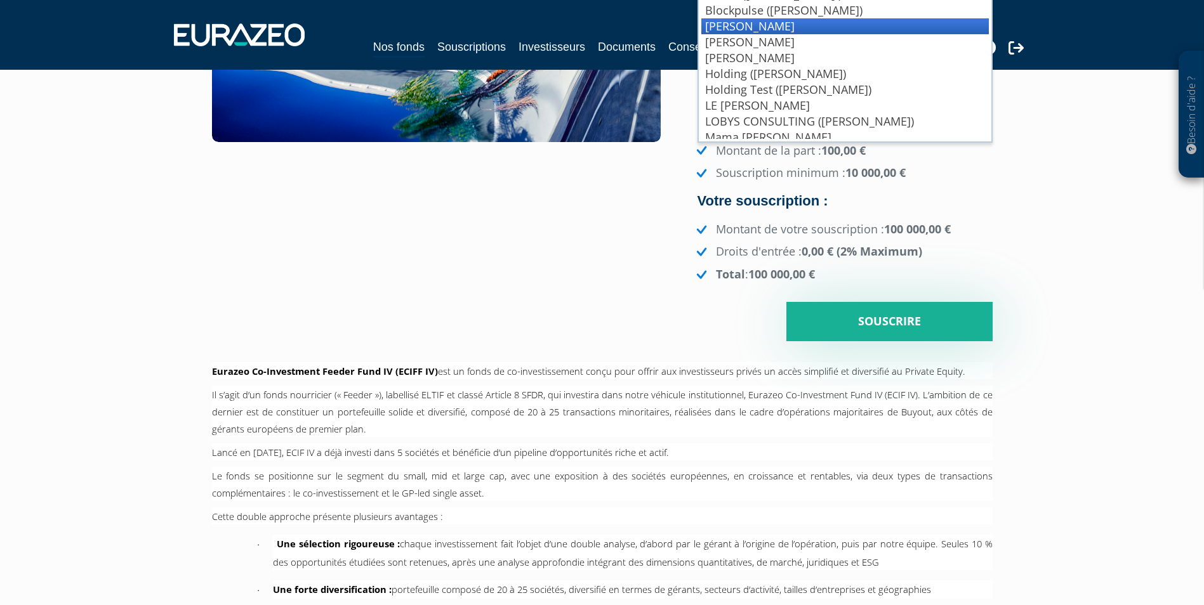
scroll to position [304, 0]
click at [860, 317] on input "Souscrire" at bounding box center [889, 320] width 206 height 39
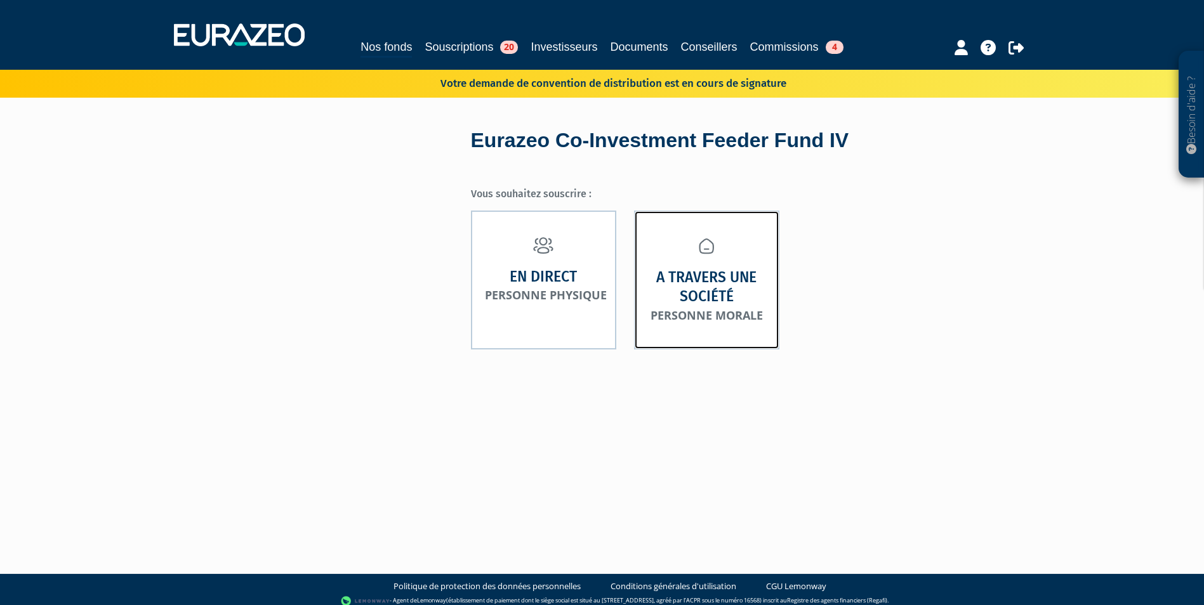
click at [677, 279] on strong "A travers une société" at bounding box center [706, 287] width 117 height 39
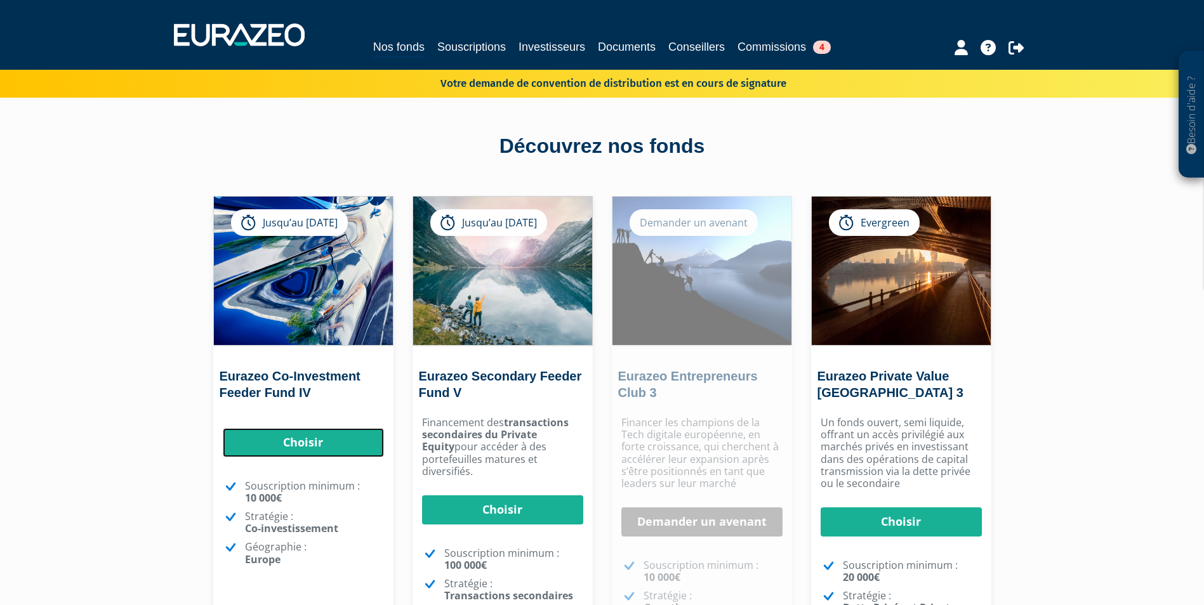
click at [314, 447] on link "Choisir" at bounding box center [303, 442] width 161 height 29
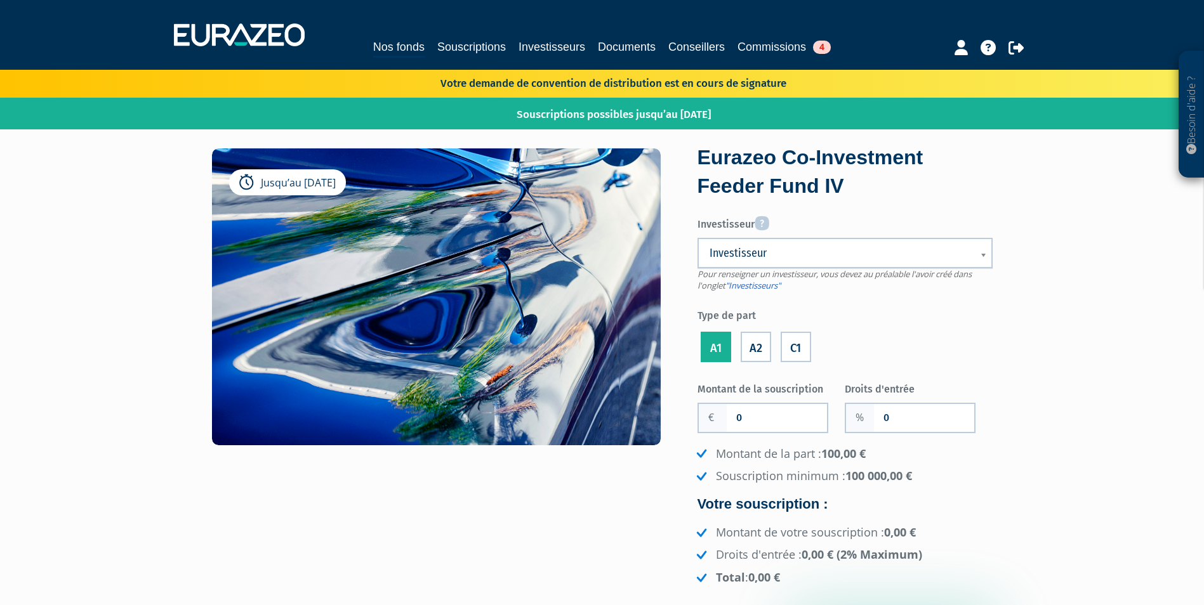
click at [791, 346] on label "C1" at bounding box center [796, 347] width 30 height 30
click at [0, 0] on input "C1" at bounding box center [0, 0] width 0 height 0
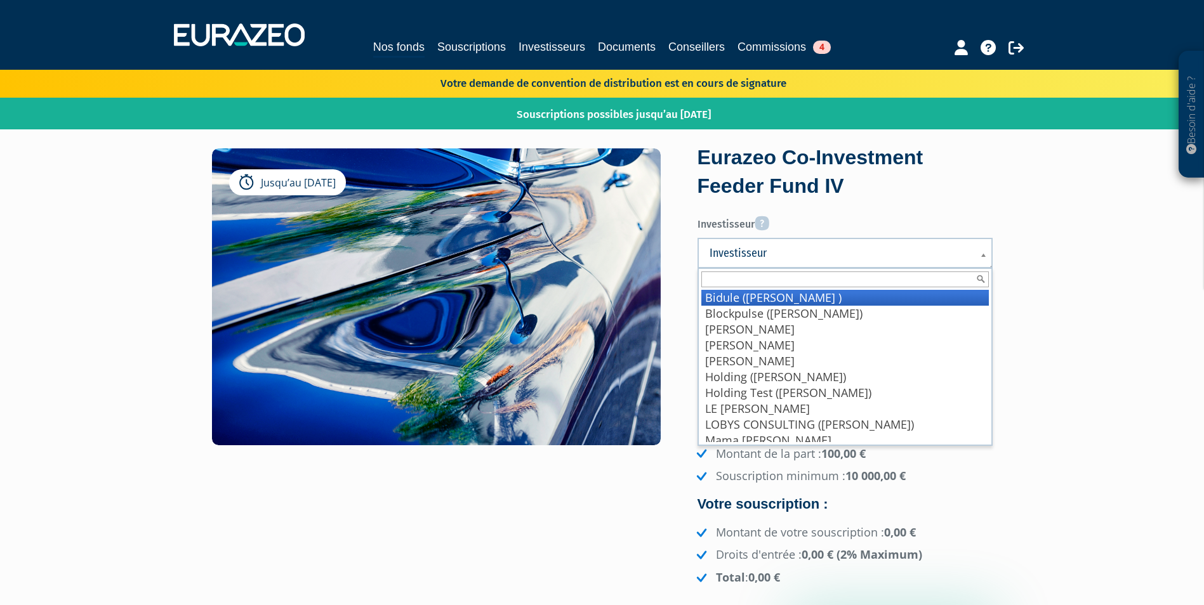
click at [799, 259] on span "Investisseur" at bounding box center [836, 253] width 254 height 15
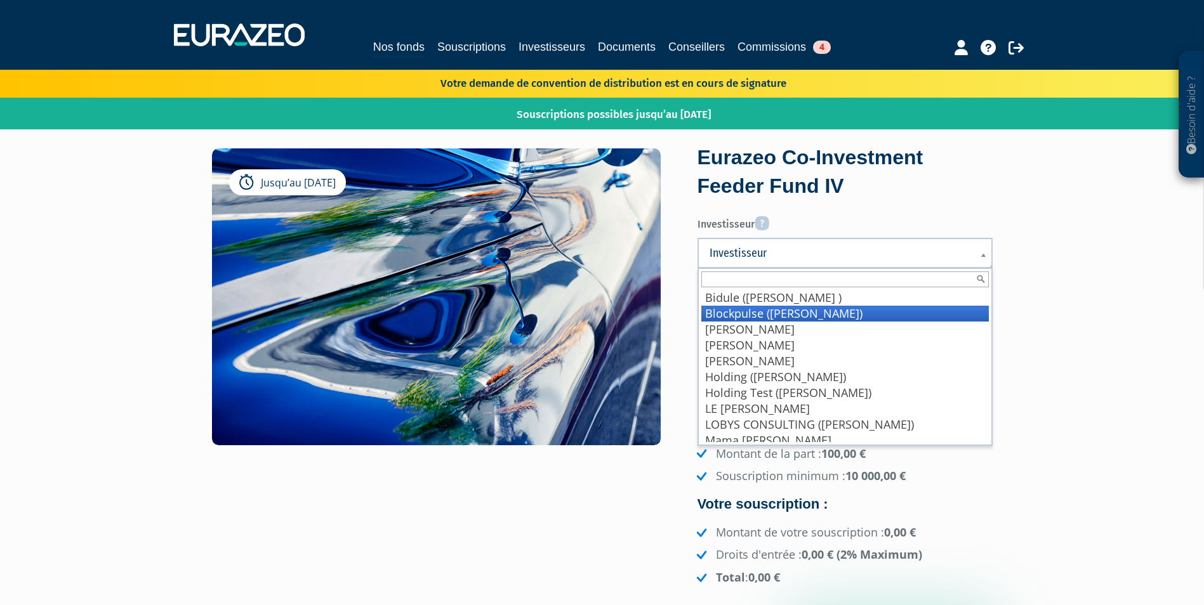
click at [783, 317] on li "Blockpulse ([PERSON_NAME])" at bounding box center [844, 314] width 287 height 16
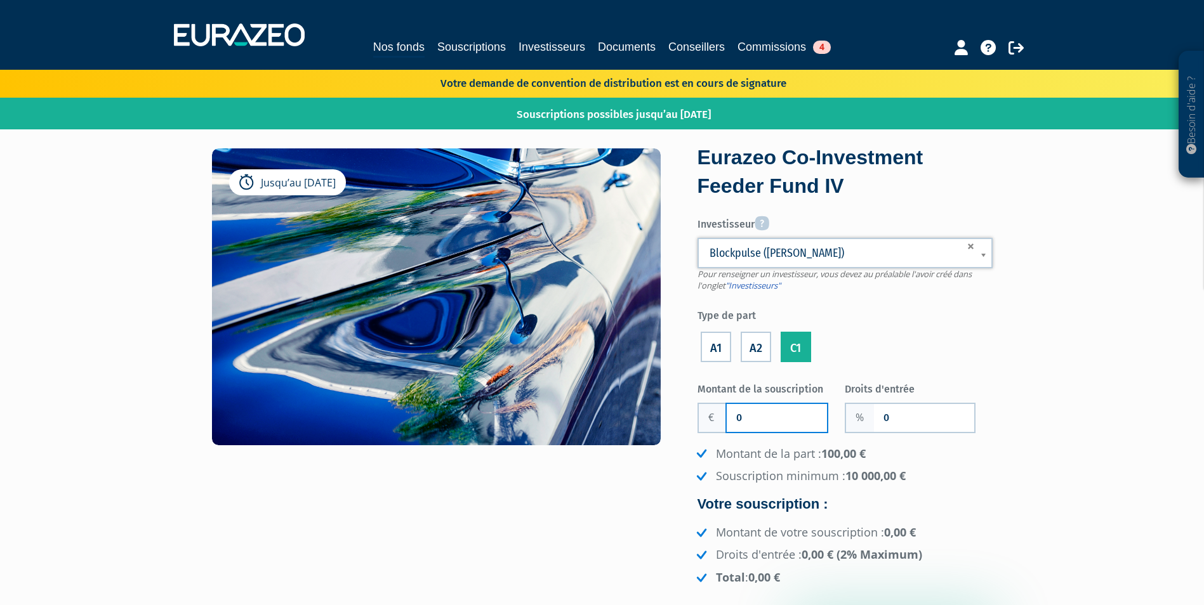
click at [771, 414] on input "0" at bounding box center [777, 418] width 100 height 28
type input "100 000"
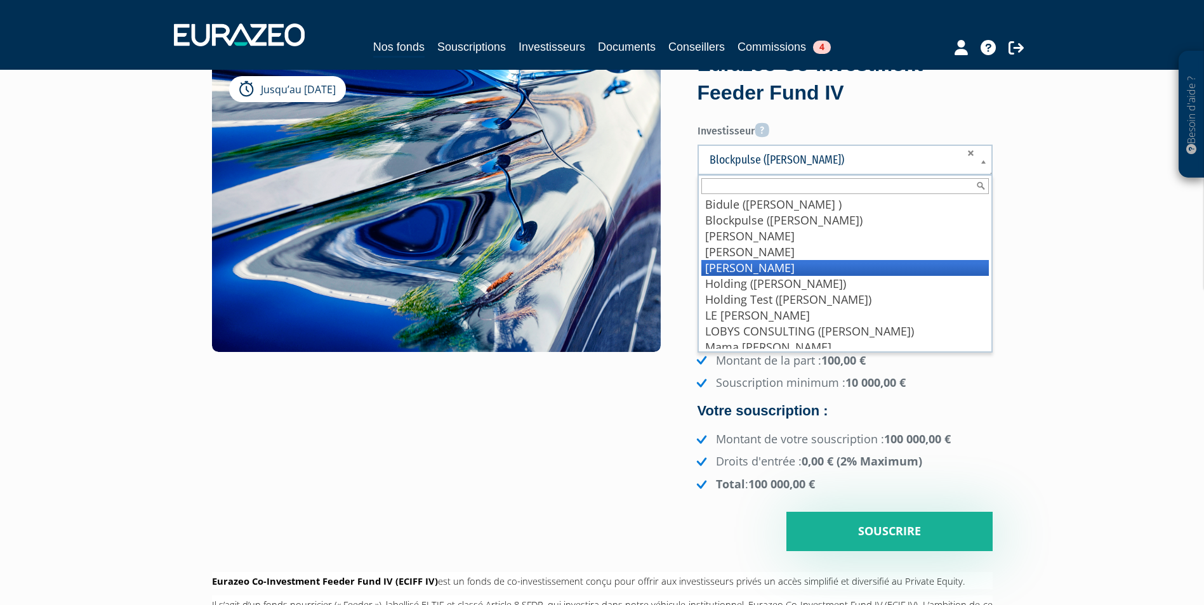
scroll to position [6, 0]
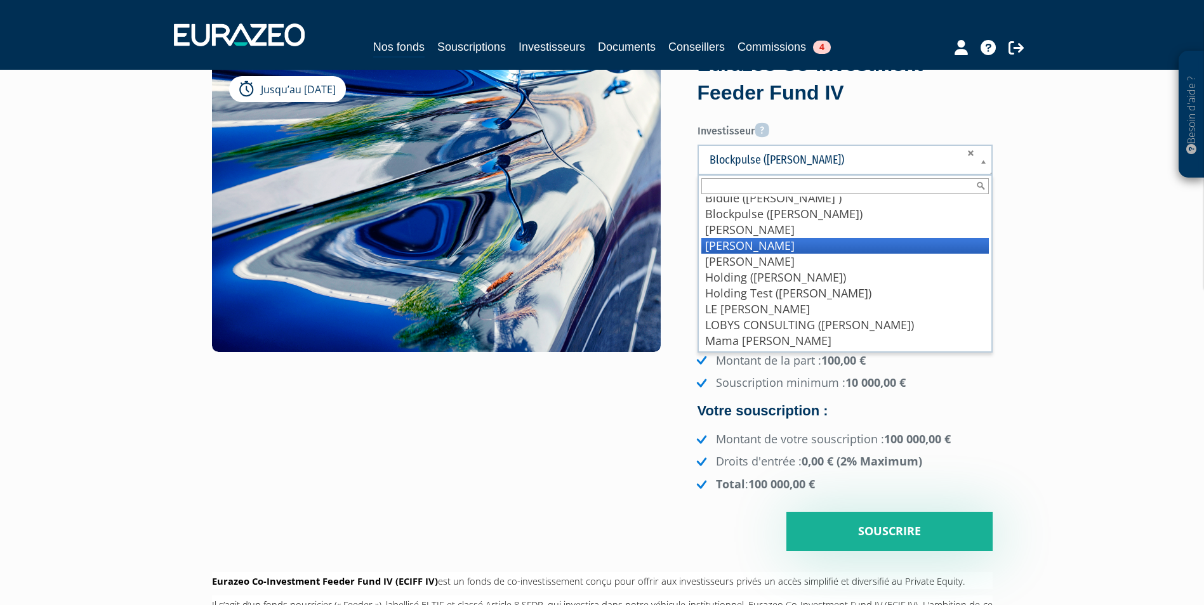
click at [810, 253] on li "[PERSON_NAME]" at bounding box center [844, 246] width 287 height 16
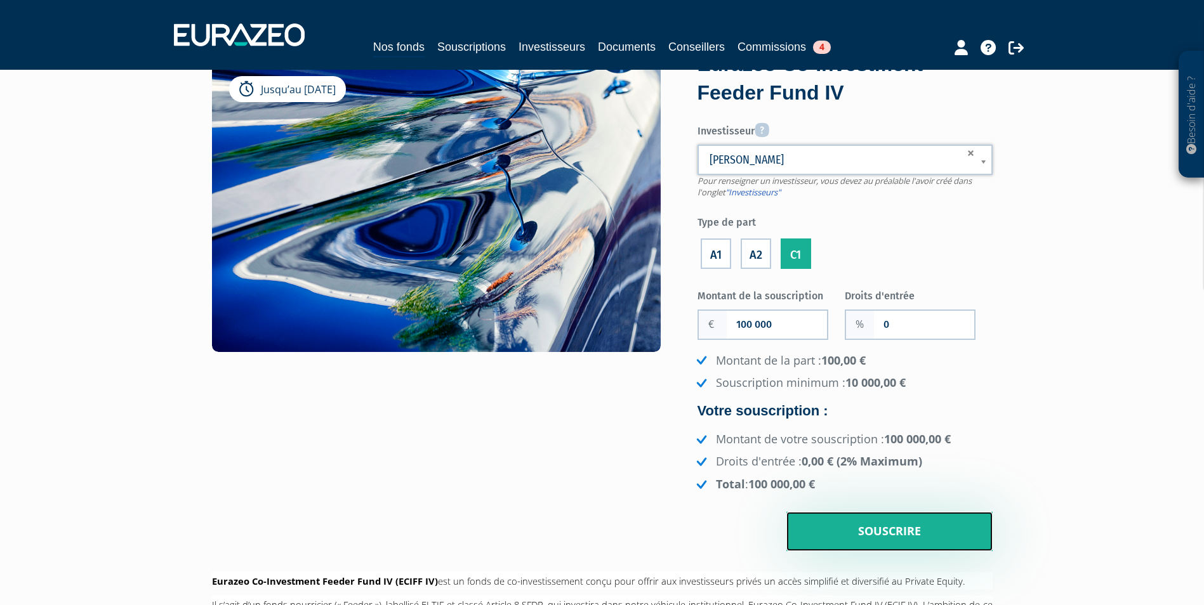
click at [885, 544] on input "Souscrire" at bounding box center [889, 531] width 206 height 39
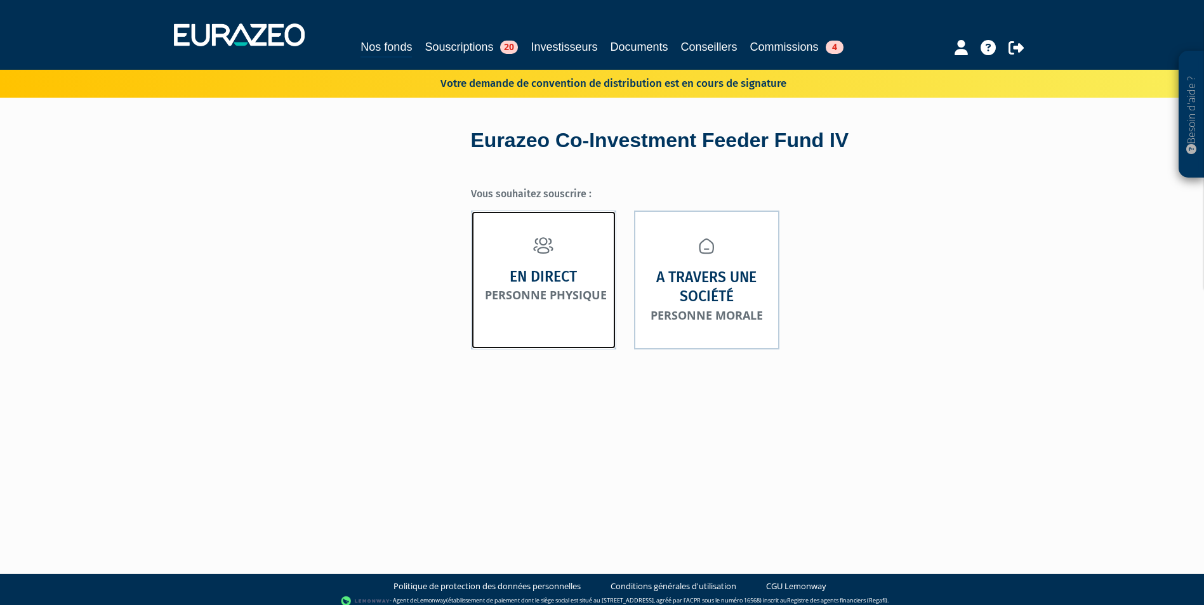
click at [555, 283] on strong "En direct" at bounding box center [543, 277] width 67 height 20
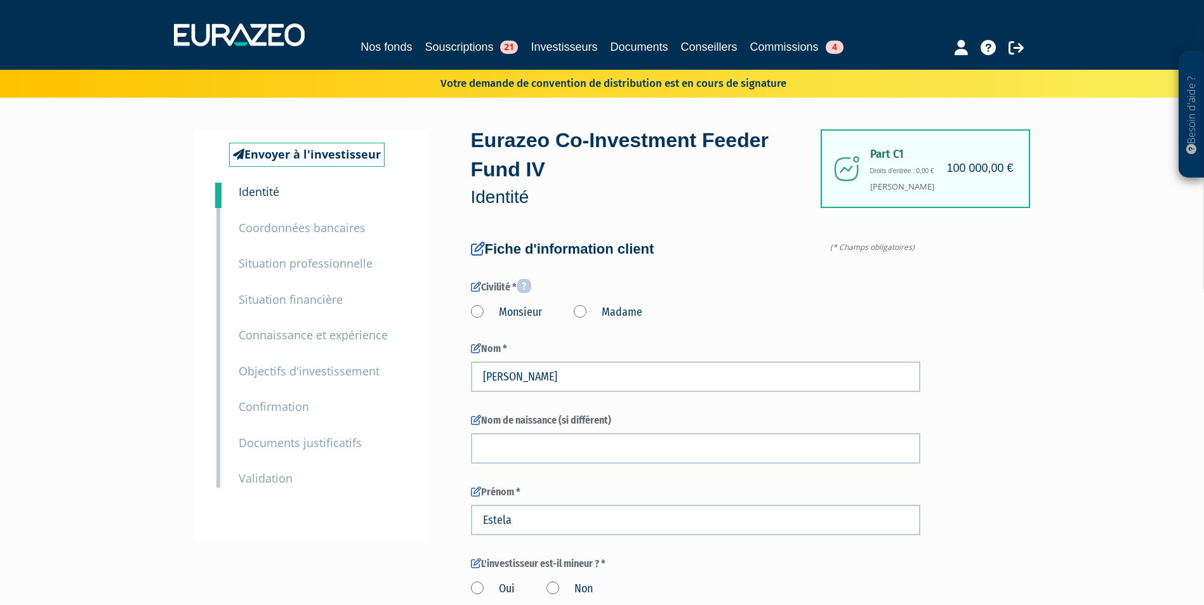
click at [352, 241] on div "3 Situation professionnelle" at bounding box center [321, 255] width 185 height 36
click at [347, 233] on small "Coordonnées bancaires" at bounding box center [302, 227] width 127 height 15
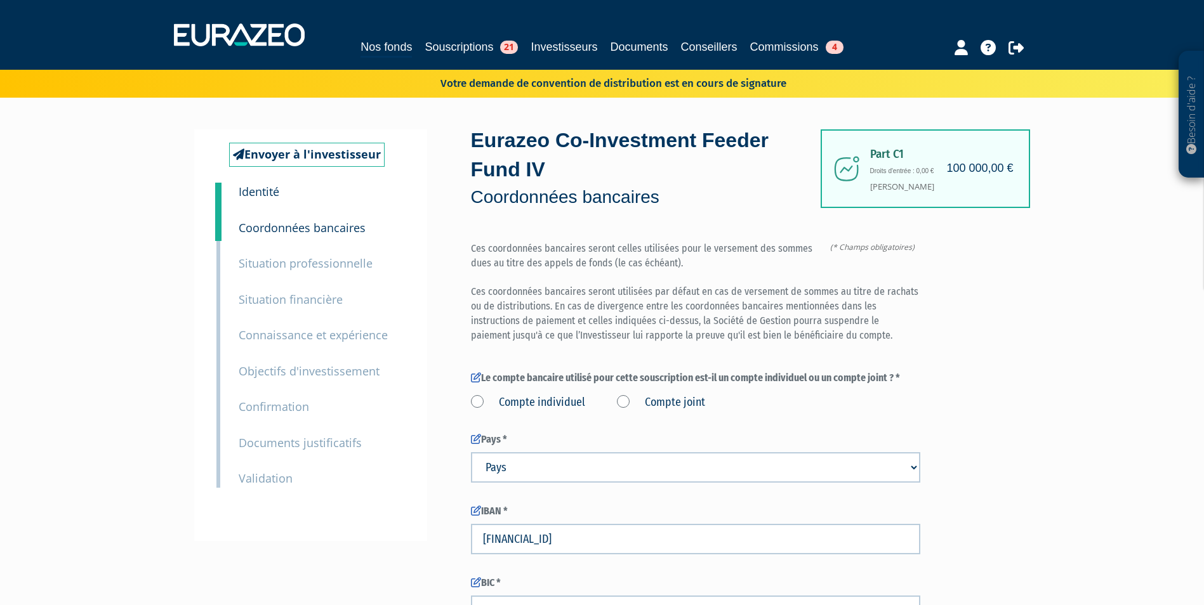
scroll to position [205, 0]
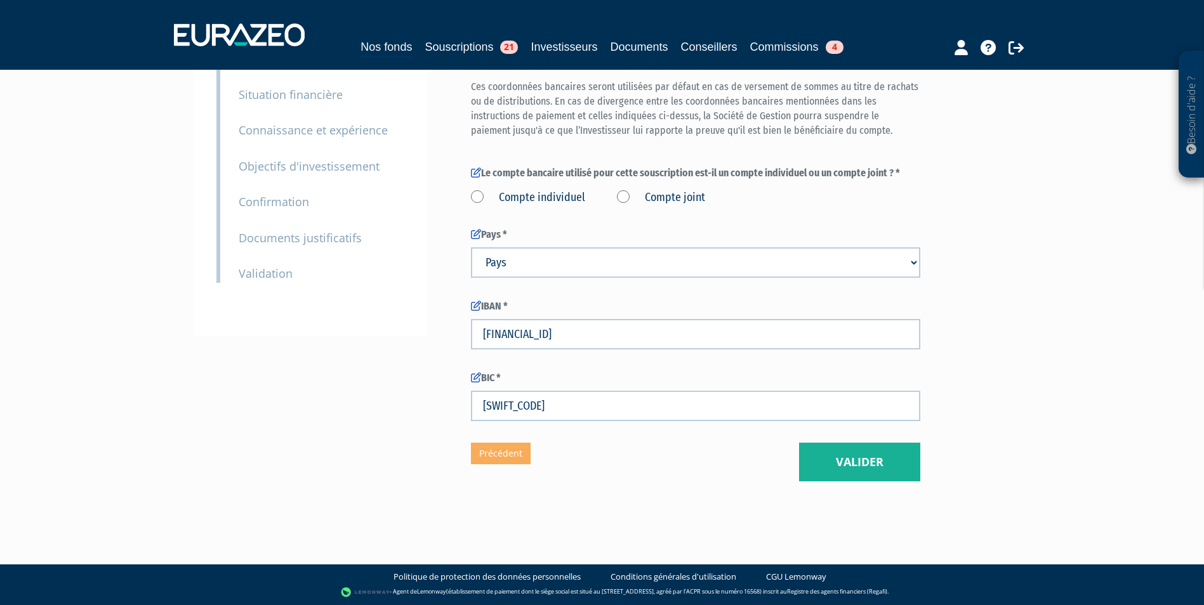
click at [292, 247] on div "9 Validation" at bounding box center [321, 265] width 185 height 36
click at [277, 230] on small "Documents justificatifs" at bounding box center [300, 237] width 123 height 15
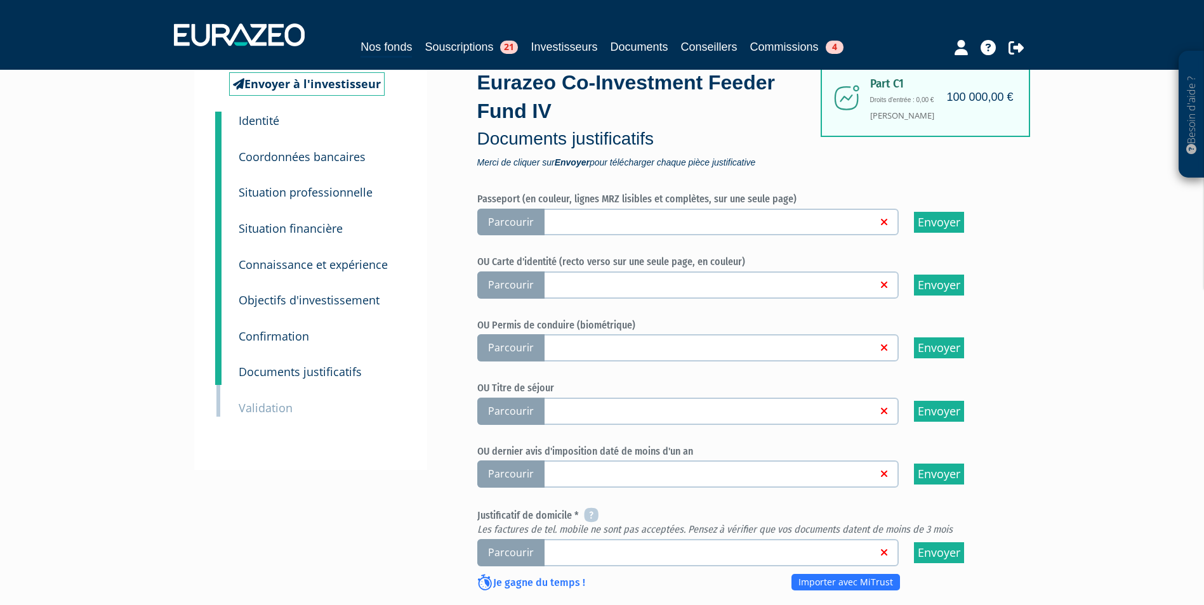
scroll to position [86, 0]
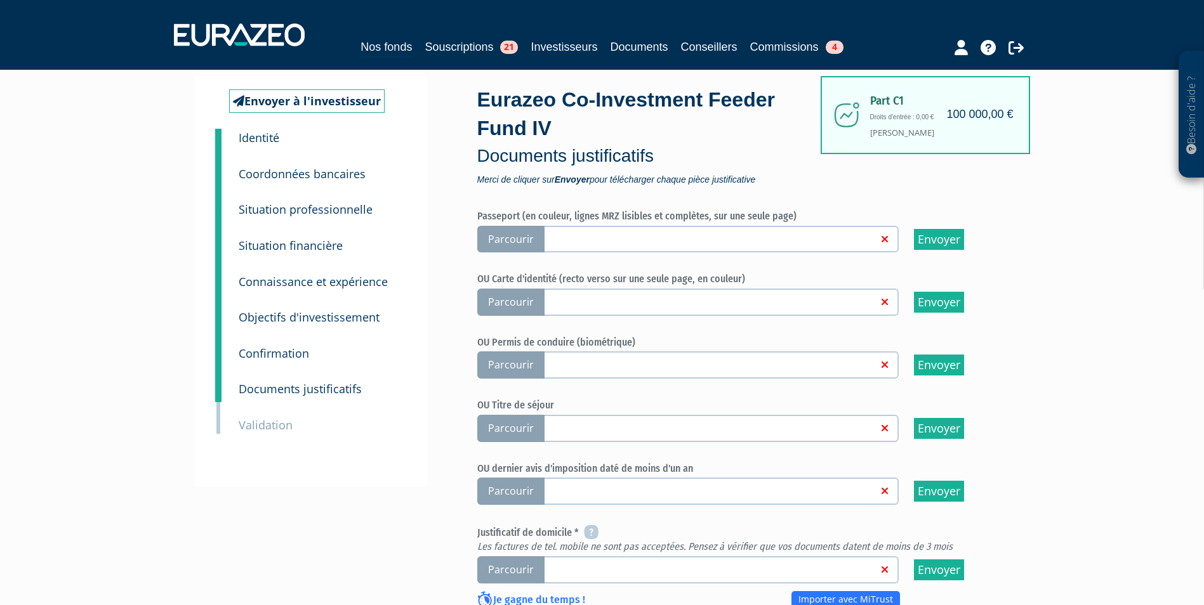
click at [293, 362] on p "Confirmation" at bounding box center [274, 354] width 70 height 18
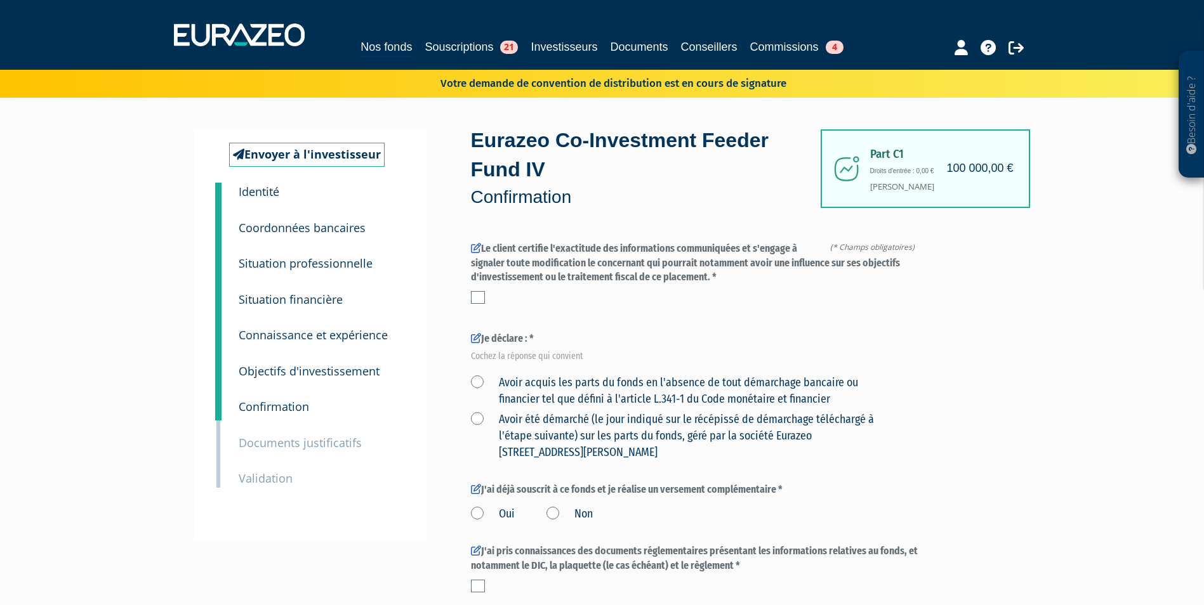
click at [291, 371] on small "Objectifs d'investissement" at bounding box center [309, 371] width 141 height 15
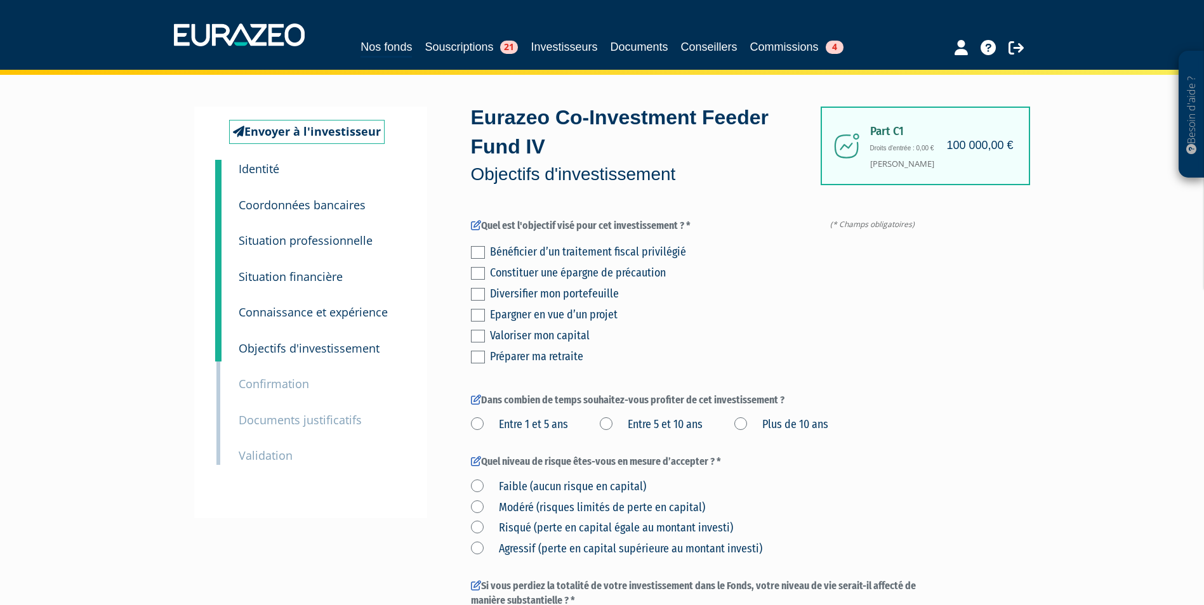
scroll to position [22, 0]
